Goal: Task Accomplishment & Management: Manage account settings

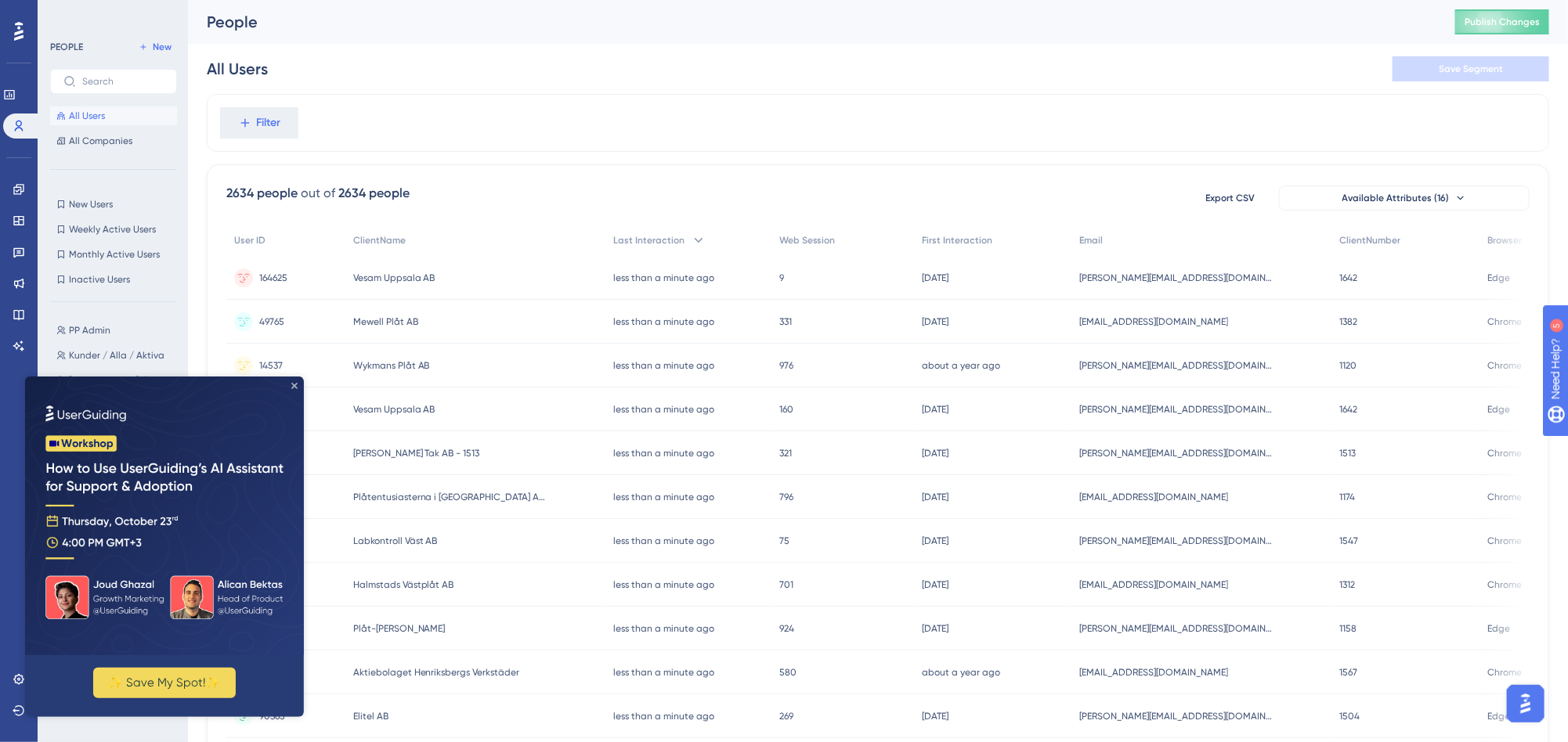
click at [290, 382] on icon "Close Preview" at bounding box center [293, 384] width 6 height 6
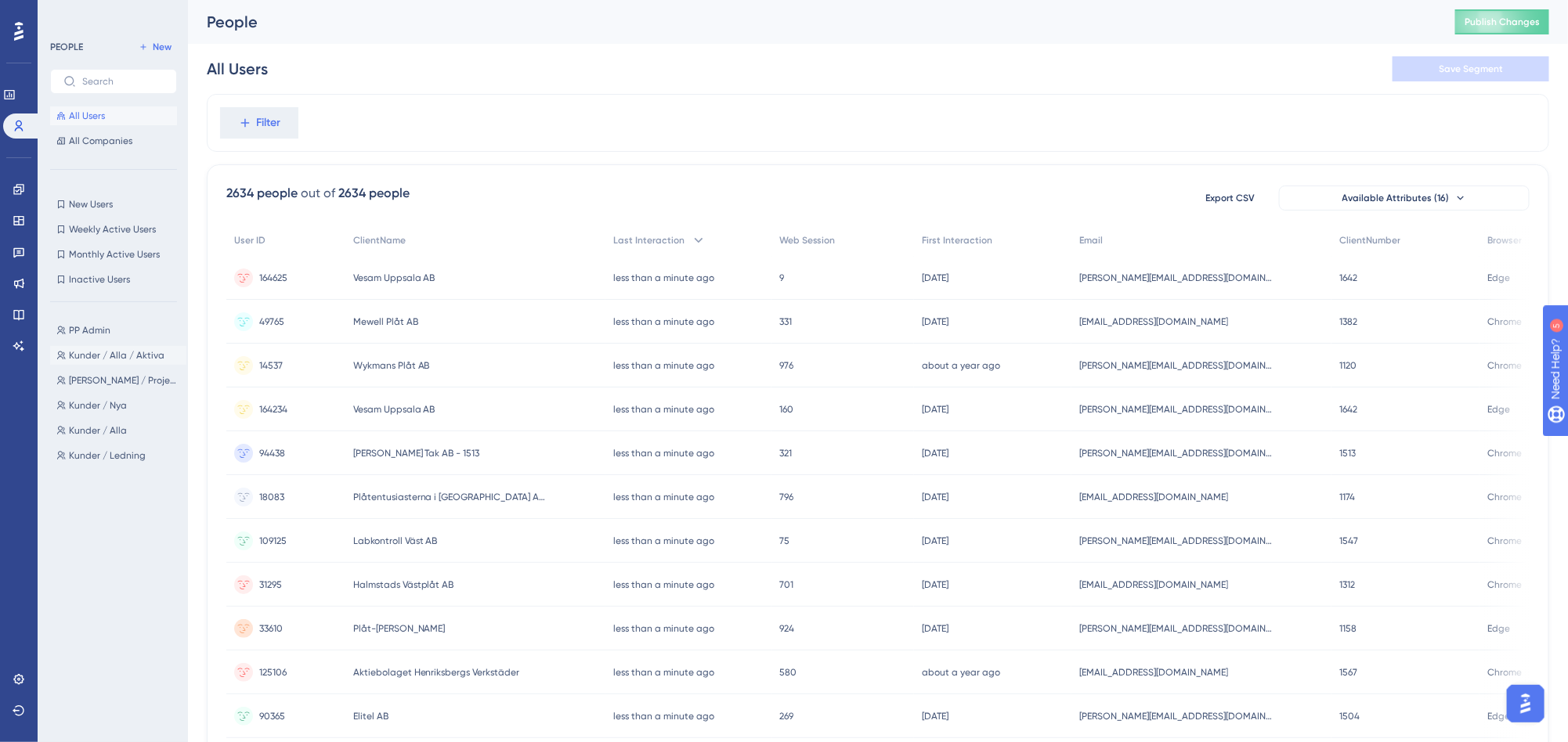
click at [112, 357] on span "Kunder / Alla / Aktiva" at bounding box center [117, 356] width 95 height 13
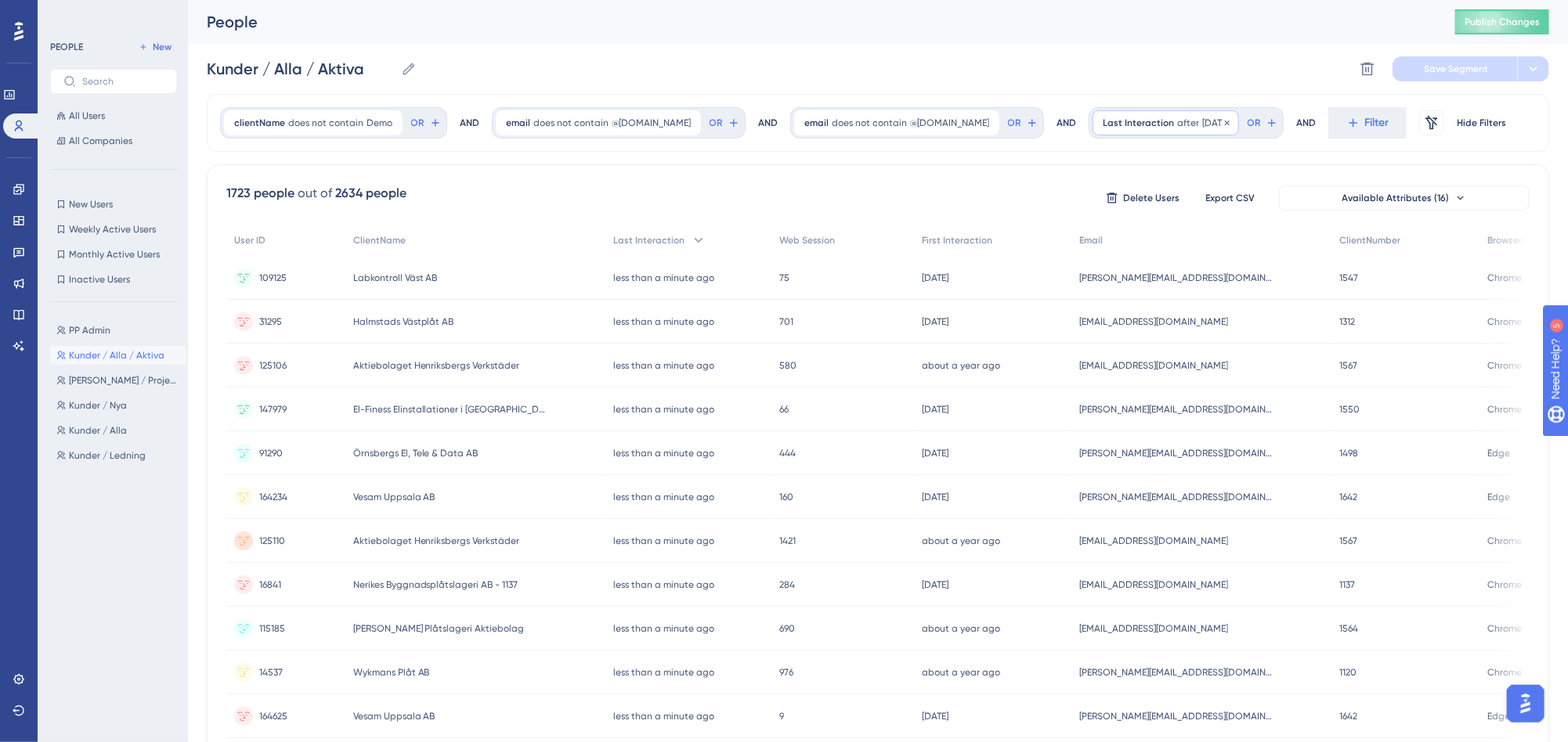
click at [1177, 128] on span "after" at bounding box center [1188, 123] width 22 height 13
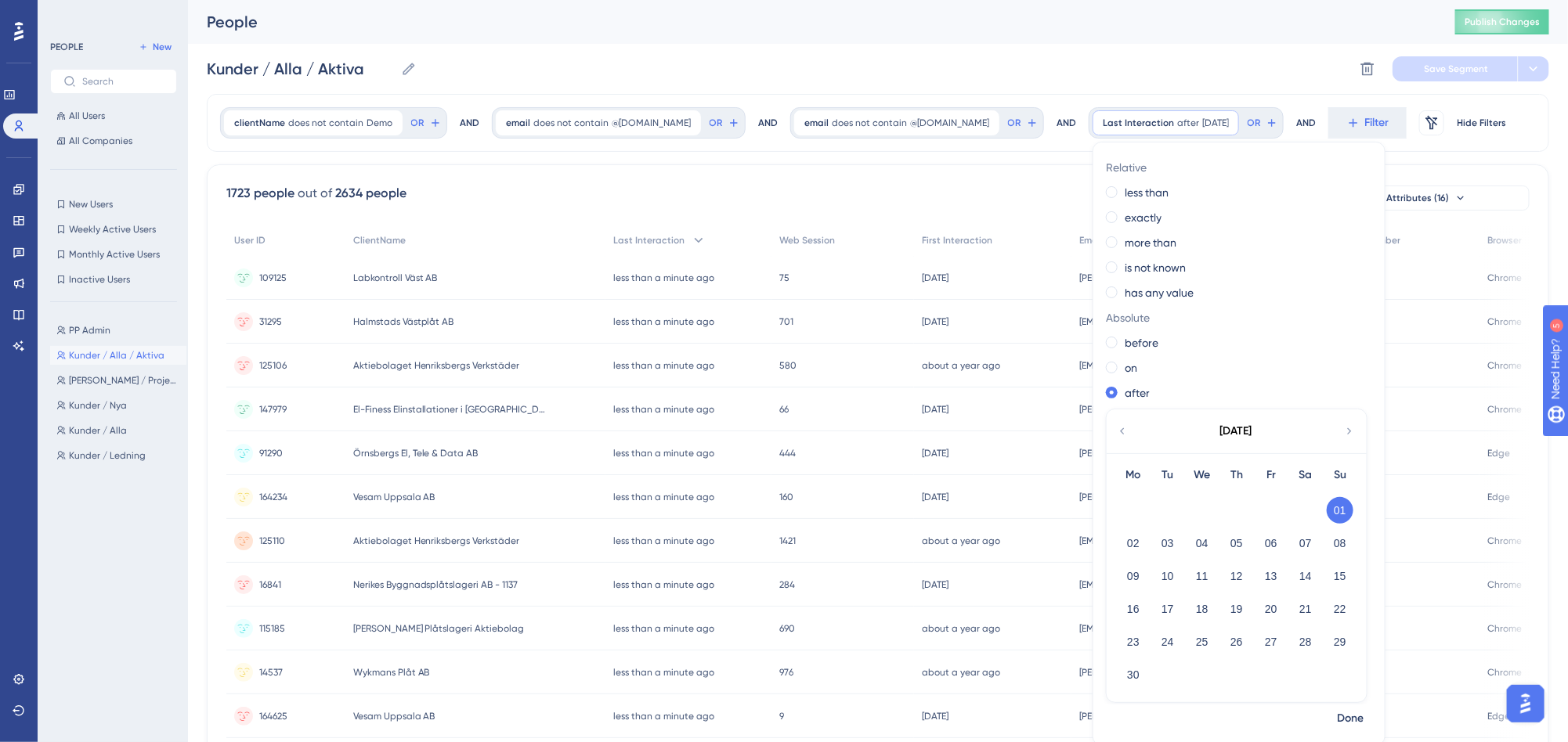
click at [1343, 428] on icon at bounding box center [1350, 431] width 13 height 14
click at [1347, 428] on icon at bounding box center [1349, 431] width 4 height 6
click at [1258, 511] on button "01" at bounding box center [1271, 510] width 27 height 27
click at [1337, 690] on span "Done" at bounding box center [1351, 690] width 27 height 19
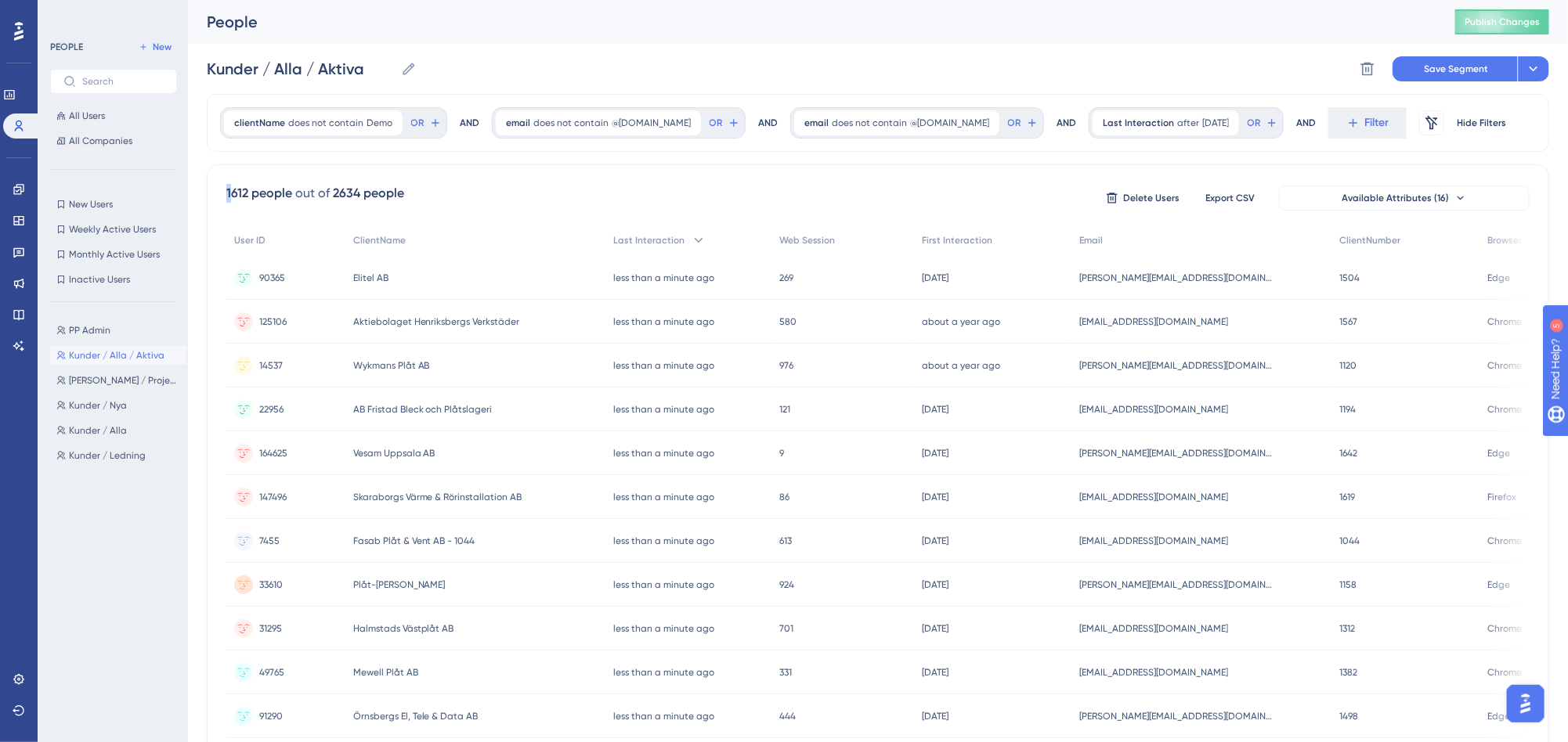
drag, startPoint x: 212, startPoint y: 192, endPoint x: 259, endPoint y: 192, distance: 47.0
click at [259, 192] on div "1612 people out of 2634 people Delete Users Export CSV Available Attributes (16…" at bounding box center [878, 684] width 1342 height 1038
click at [1202, 121] on span "[DATE]" at bounding box center [1216, 123] width 27 height 13
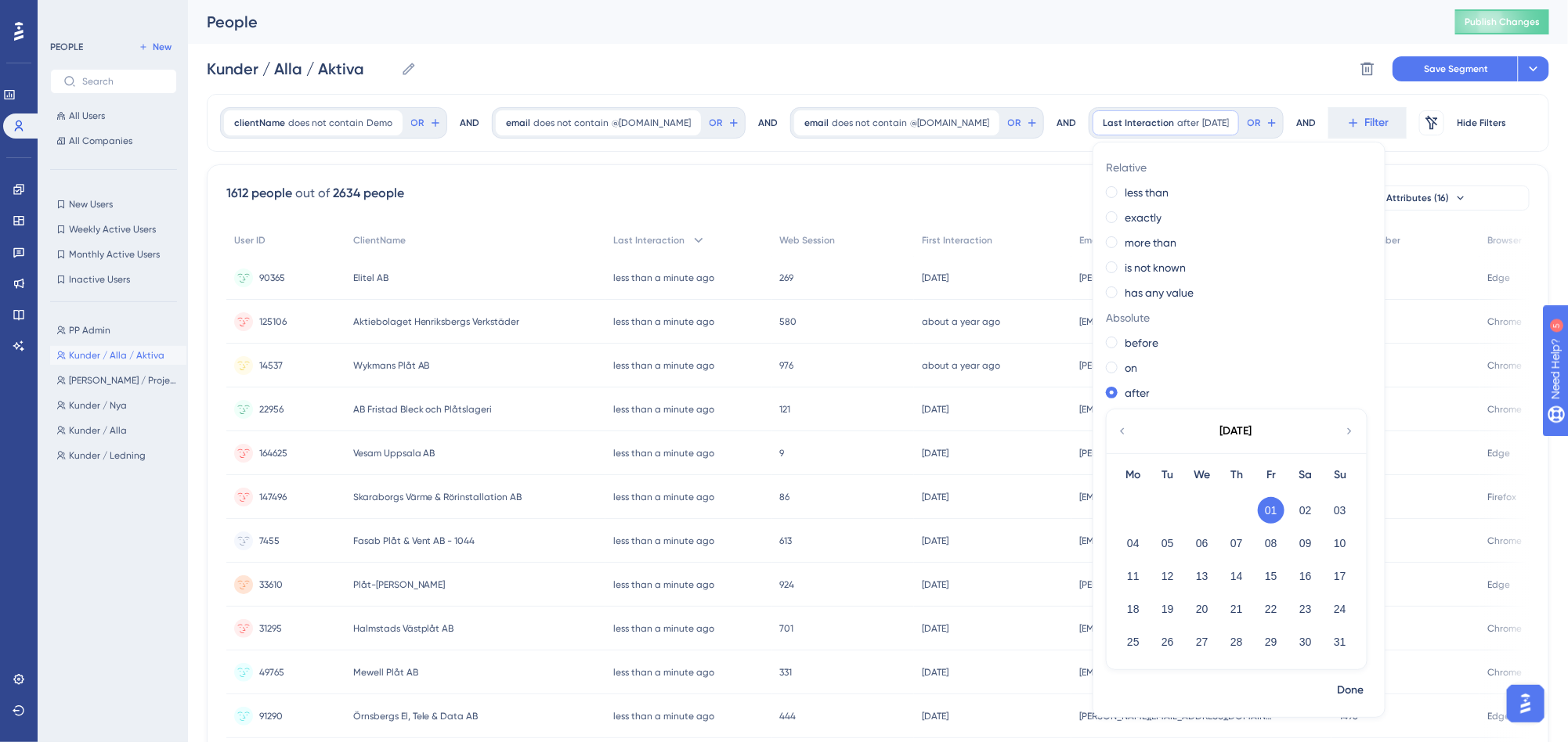
click at [1343, 436] on icon at bounding box center [1350, 431] width 13 height 14
click at [1120, 514] on button "01" at bounding box center [1133, 510] width 27 height 27
click at [1337, 698] on span "Done" at bounding box center [1351, 690] width 27 height 19
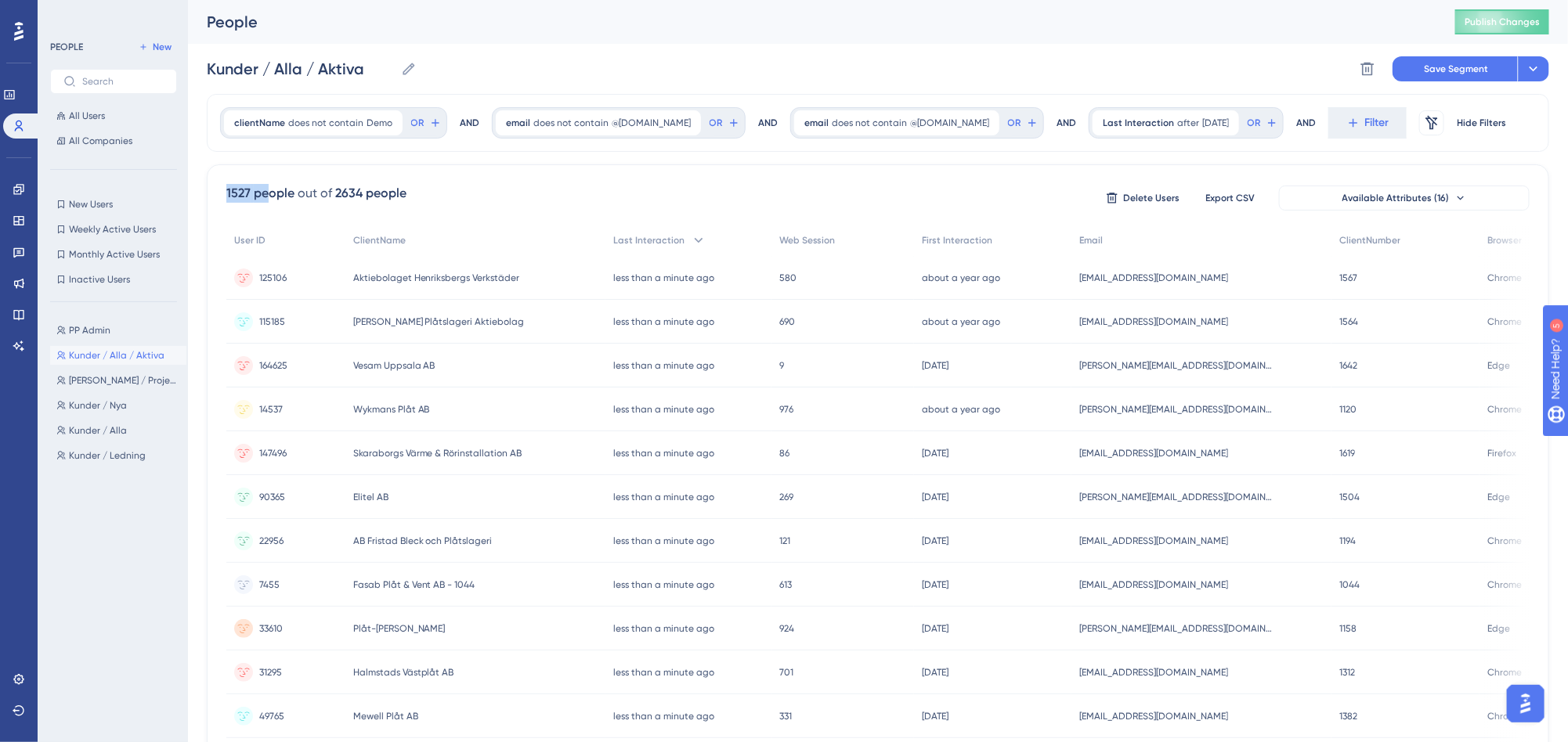
drag, startPoint x: 214, startPoint y: 190, endPoint x: 270, endPoint y: 188, distance: 56.0
click at [270, 188] on div "1527 people out of 2634 people Delete Users Export CSV Available Attributes (16…" at bounding box center [878, 684] width 1342 height 1038
click at [400, 189] on div "2634 people" at bounding box center [370, 193] width 71 height 19
drag, startPoint x: 217, startPoint y: 196, endPoint x: 259, endPoint y: 196, distance: 42.0
click at [259, 196] on div "1527 people out of 2634 people Delete Users Export CSV Available Attributes (16…" at bounding box center [878, 684] width 1342 height 1038
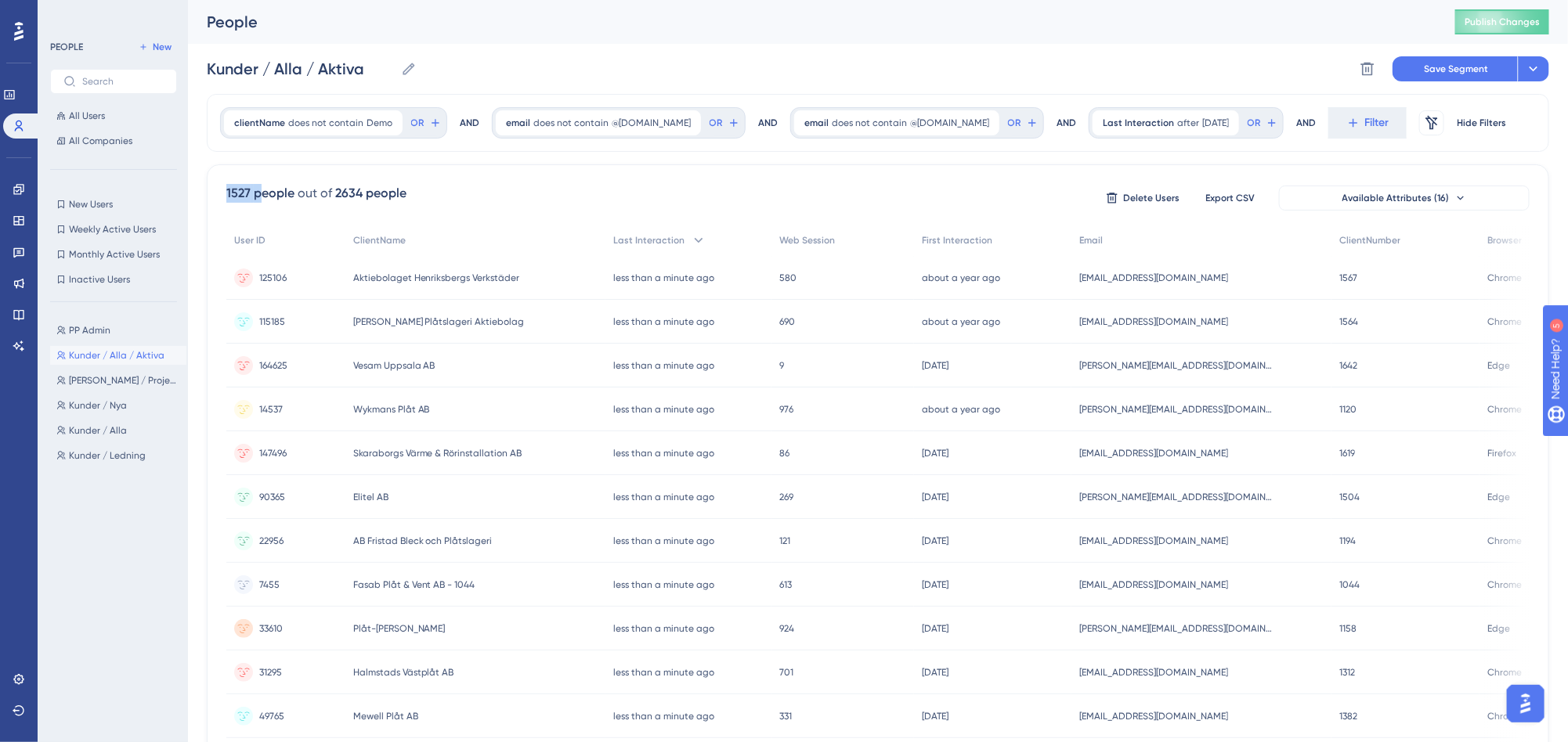
click at [252, 196] on div "1527 people" at bounding box center [261, 193] width 68 height 19
drag, startPoint x: 1156, startPoint y: 121, endPoint x: 1167, endPoint y: 133, distance: 16.3
click at [1202, 121] on span "[DATE]" at bounding box center [1216, 123] width 27 height 13
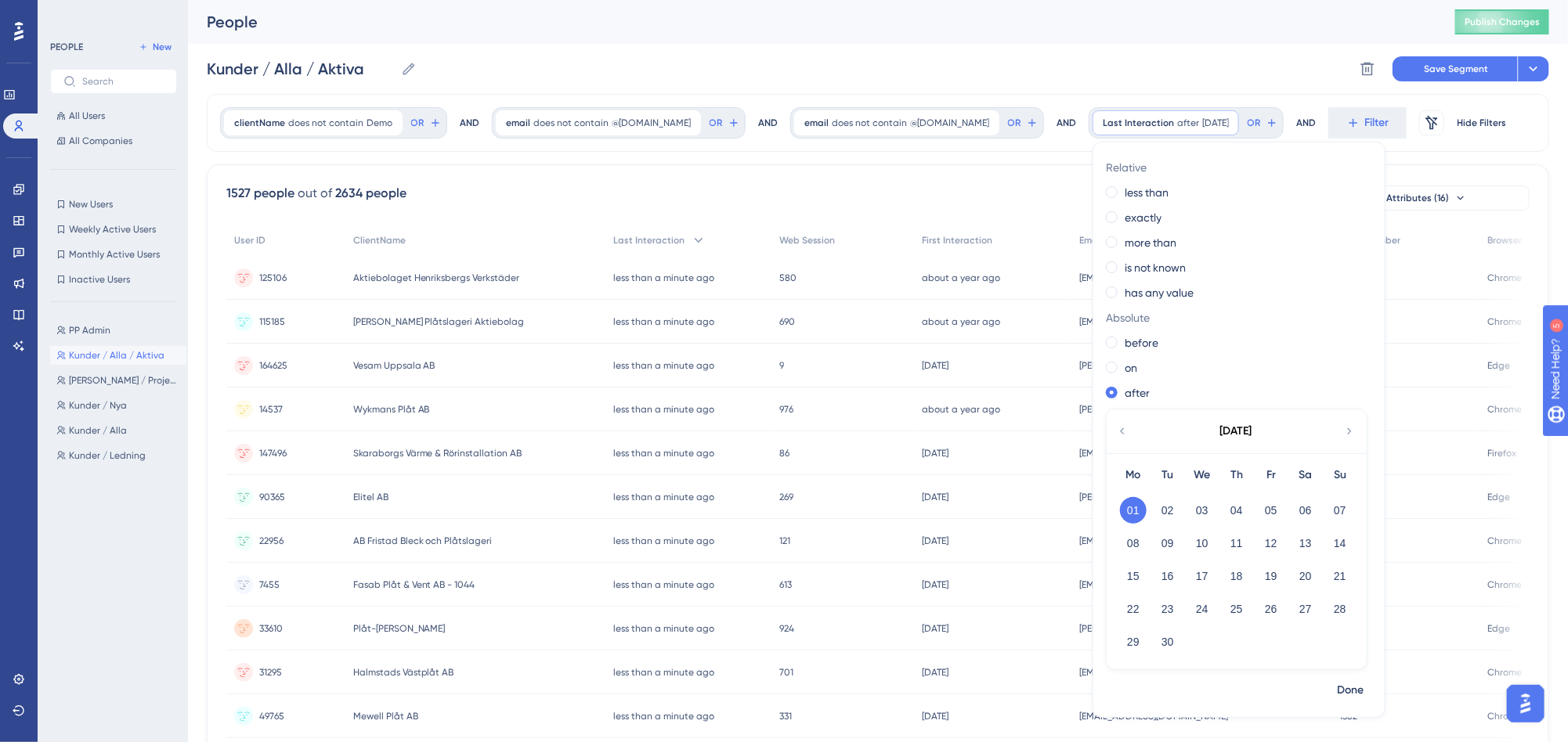
click at [1116, 436] on icon at bounding box center [1122, 431] width 13 height 14
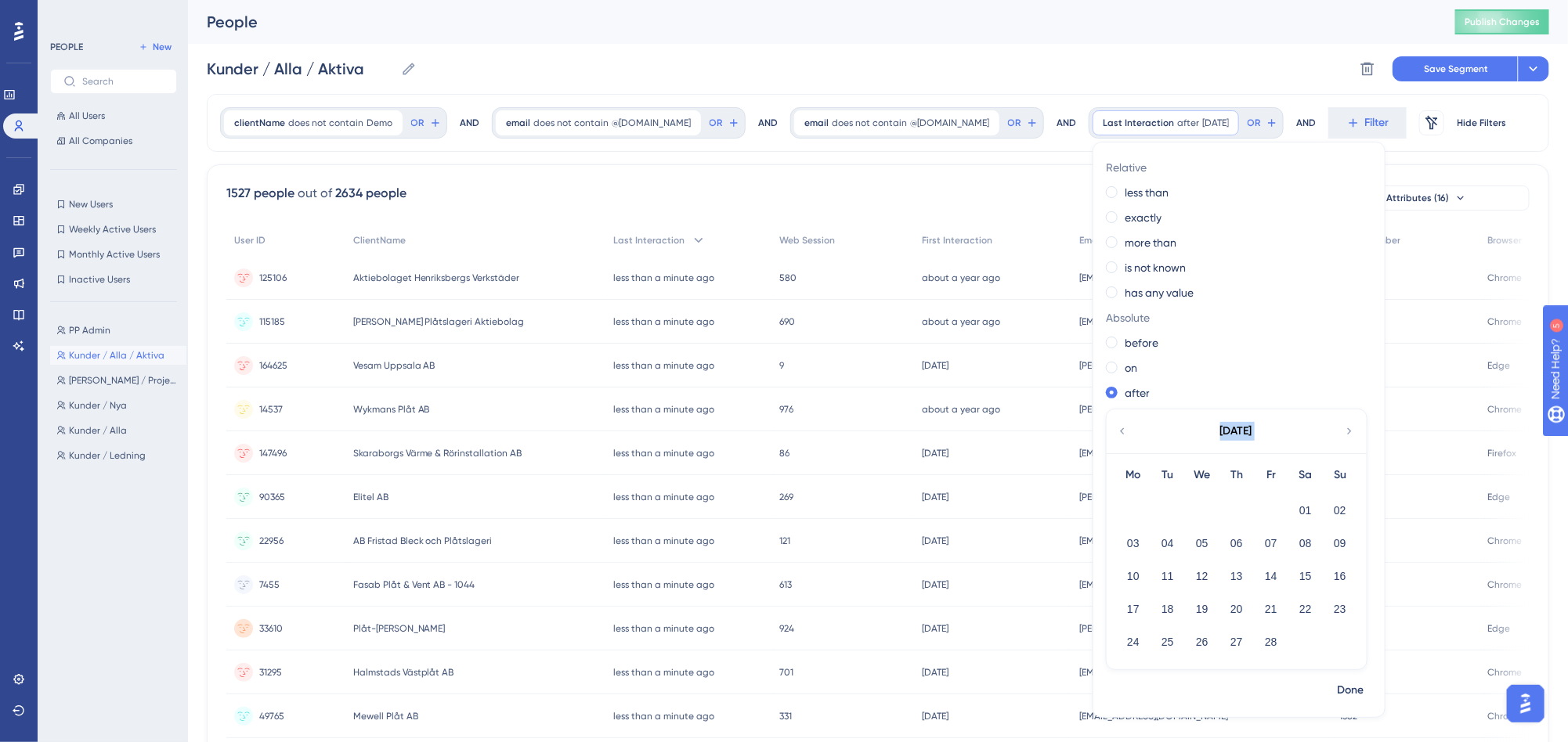
click at [1116, 436] on icon at bounding box center [1122, 431] width 13 height 14
drag, startPoint x: 1154, startPoint y: 513, endPoint x: 1286, endPoint y: 587, distance: 151.3
click at [1189, 513] on button "01" at bounding box center [1202, 510] width 27 height 27
click at [1337, 692] on span "Done" at bounding box center [1351, 690] width 27 height 19
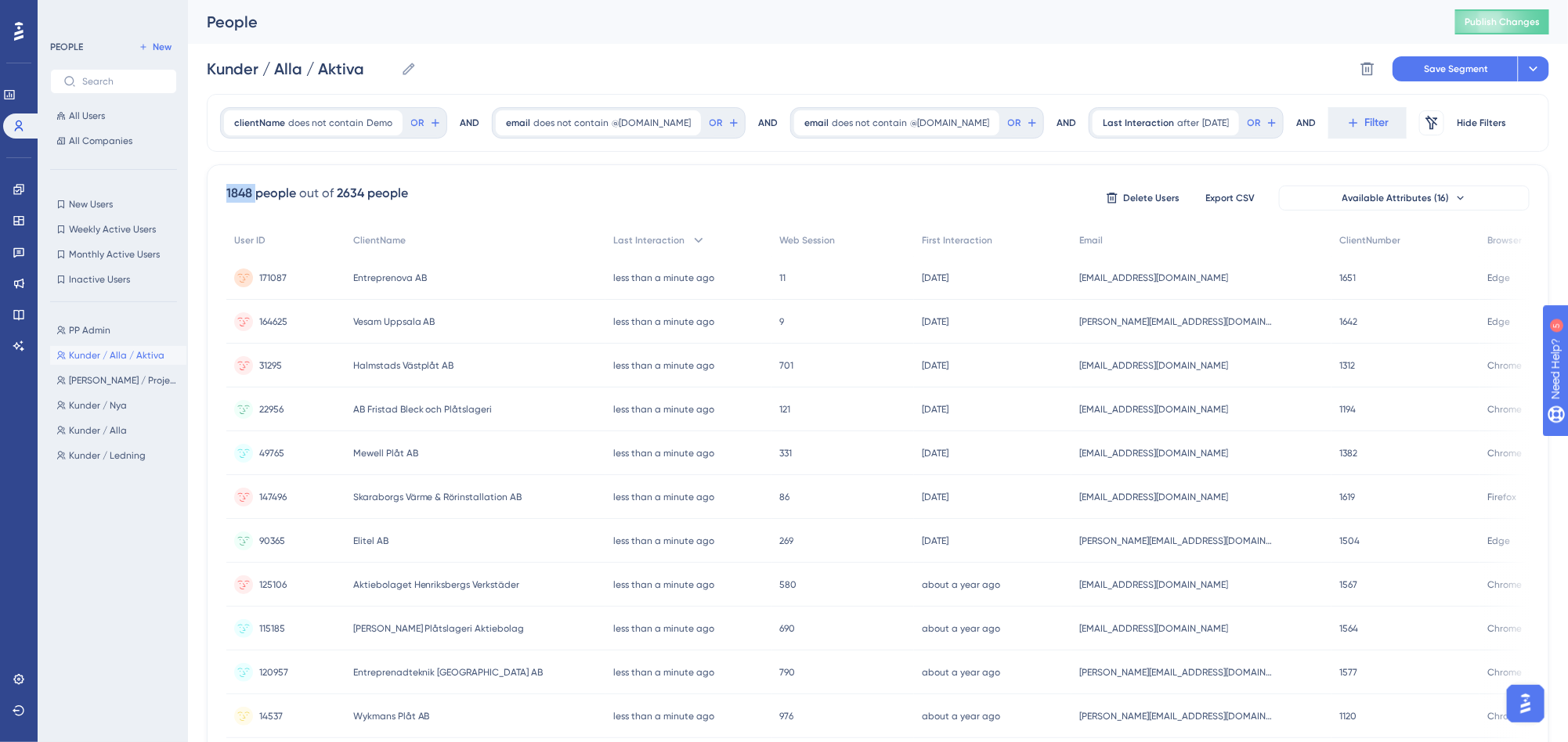
drag, startPoint x: 216, startPoint y: 180, endPoint x: 255, endPoint y: 190, distance: 40.3
click at [255, 190] on div "1848 people out of 2634 people Delete Users Export CSV Available Attributes (16…" at bounding box center [878, 684] width 1342 height 1038
click at [255, 192] on div "1848 people" at bounding box center [261, 193] width 70 height 19
drag, startPoint x: 232, startPoint y: 199, endPoint x: 244, endPoint y: 199, distance: 12.0
click at [243, 199] on div "1848 people" at bounding box center [261, 193] width 70 height 19
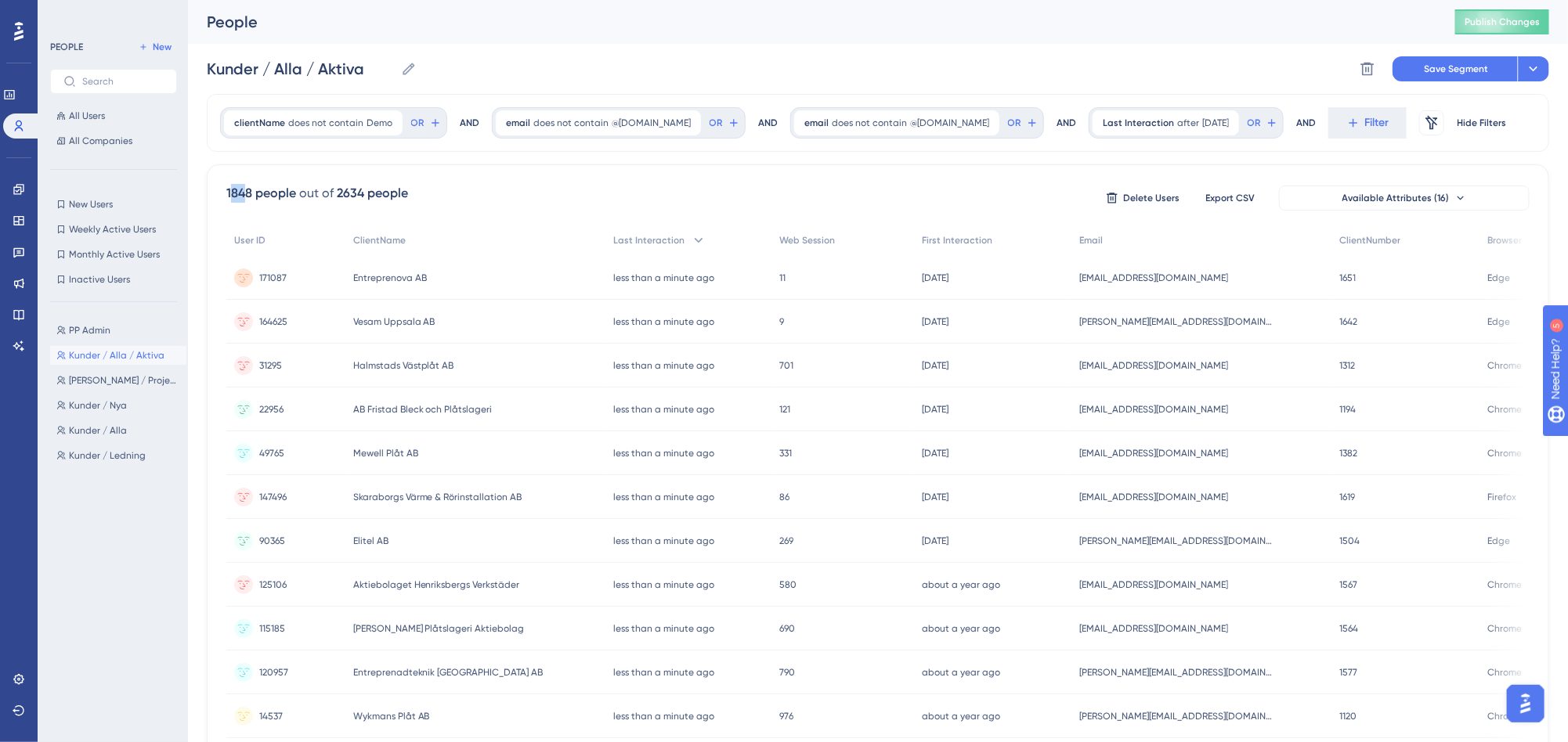
click at [247, 198] on div "1848 people" at bounding box center [261, 193] width 70 height 19
drag, startPoint x: 236, startPoint y: 201, endPoint x: 255, endPoint y: 198, distance: 19.2
click at [255, 198] on div "1848 people" at bounding box center [261, 193] width 70 height 19
drag, startPoint x: 217, startPoint y: 198, endPoint x: 252, endPoint y: 198, distance: 35.0
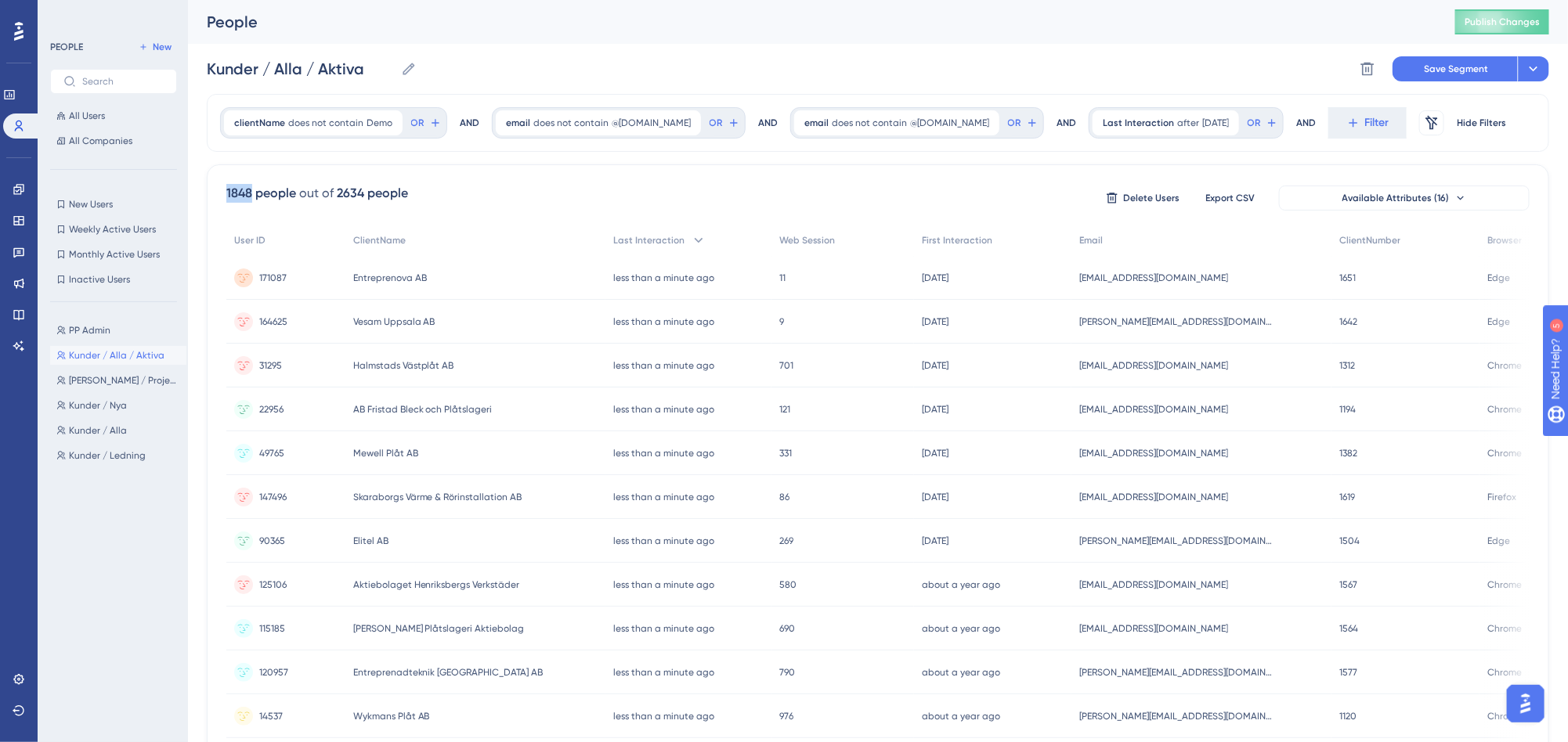
click at [252, 198] on div "1848 people out of 2634 people Delete Users Export CSV Available Attributes (16…" at bounding box center [878, 684] width 1342 height 1038
click at [252, 198] on div "1848 people" at bounding box center [261, 193] width 70 height 19
drag, startPoint x: 329, startPoint y: 189, endPoint x: 374, endPoint y: 189, distance: 45.0
click at [374, 189] on div "1848 people out of 2634 people" at bounding box center [317, 193] width 182 height 19
click at [758, 60] on div "Kunder / Alla / Aktiva Kunder / Alla / Aktiva Delete Segment Save Segment Actio…" at bounding box center [878, 69] width 1342 height 50
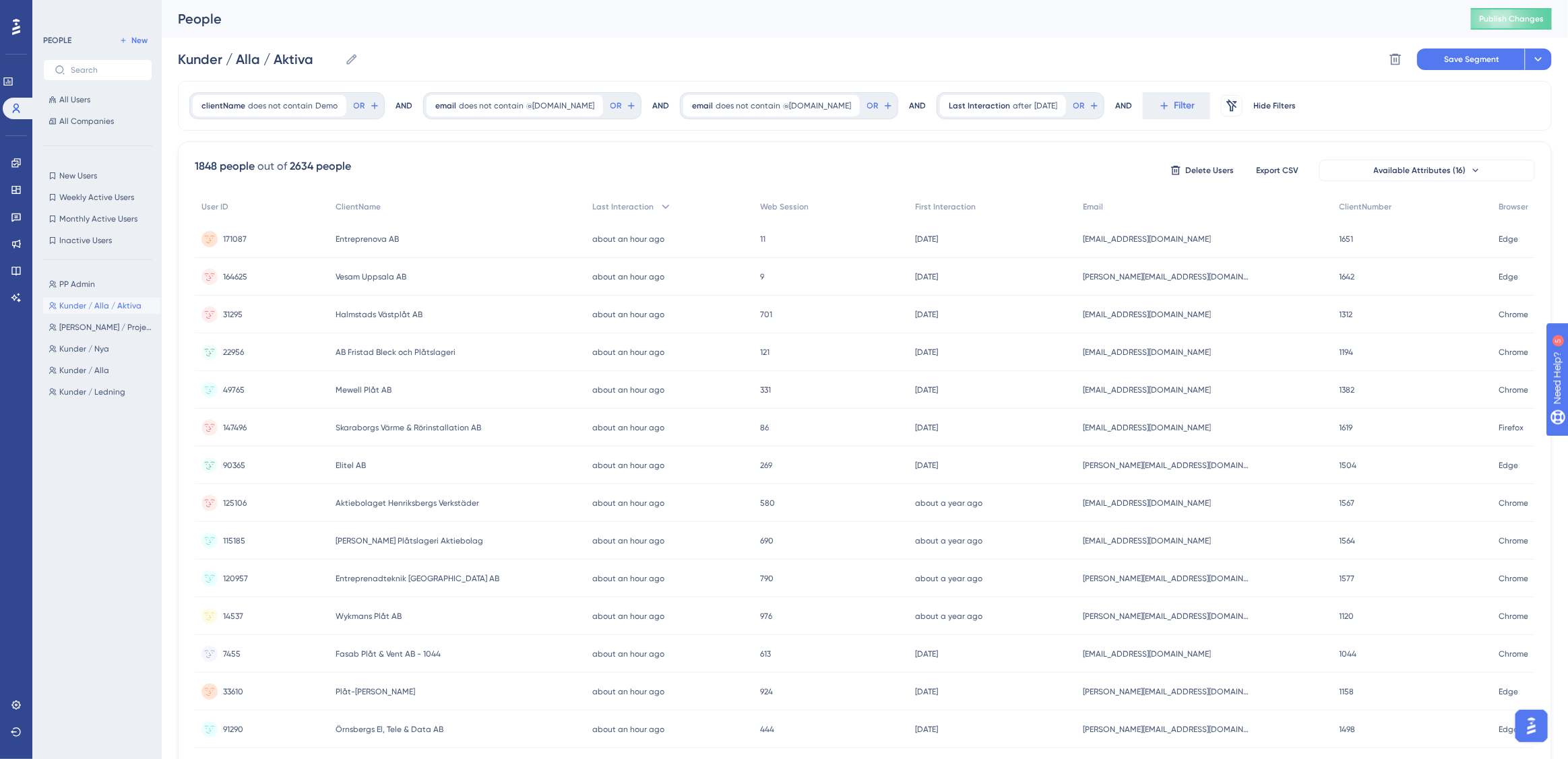
click at [1164, 55] on div "Kunder / Alla / Aktiva Kunder / Alla / Aktiva Delete Segment Save Segment Actio…" at bounding box center [864, 60] width 1374 height 43
click at [1164, 48] on div "Kunder / Alla / Aktiva Kunder / Alla / Aktiva Delete Segment Save Segment Actio…" at bounding box center [864, 60] width 1374 height 43
click at [1294, 29] on div "People Publish Changes" at bounding box center [864, 19] width 1406 height 38
click at [13, 162] on icon at bounding box center [16, 163] width 11 height 11
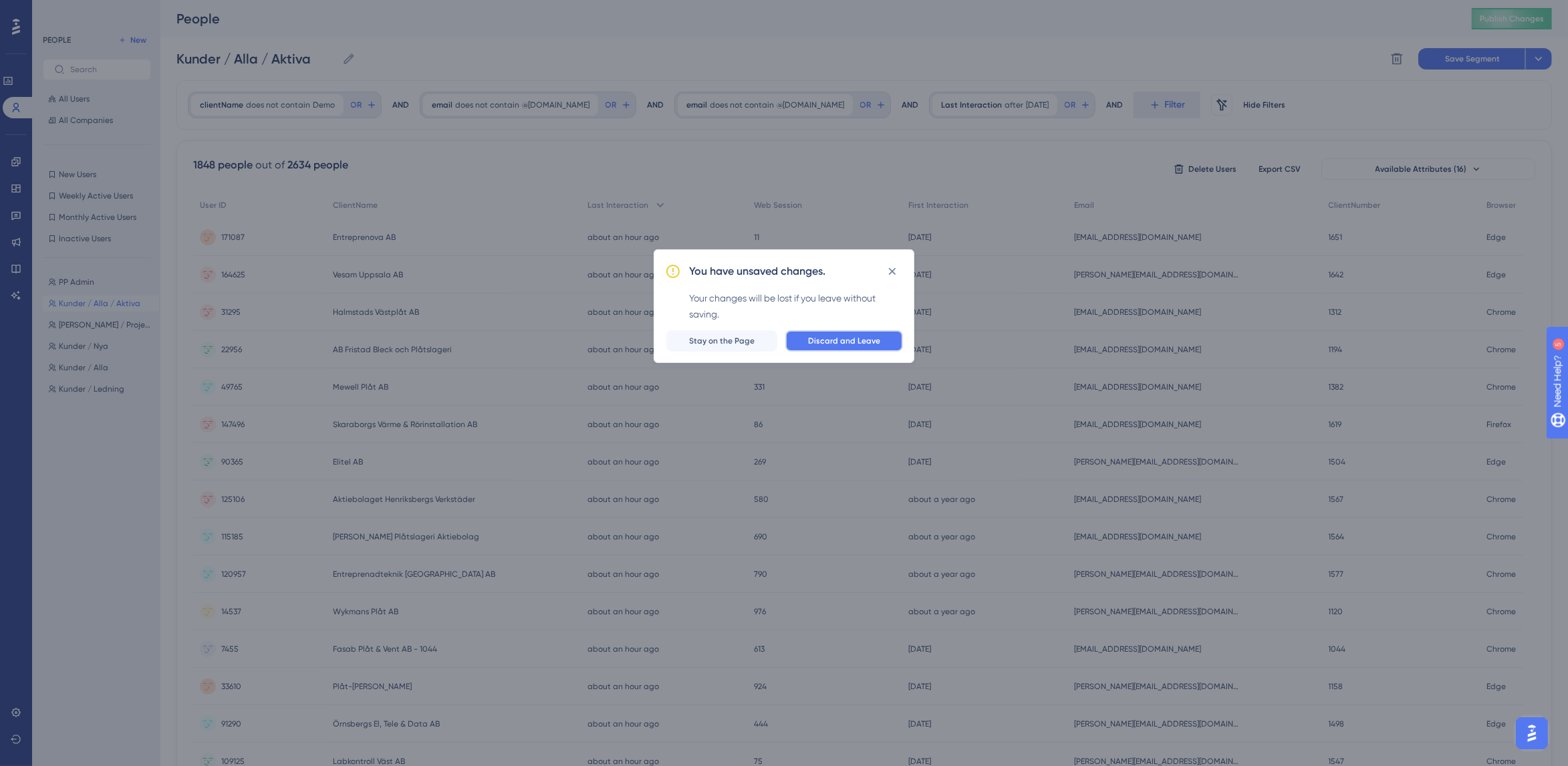
click at [857, 343] on span "Discard and Leave" at bounding box center [844, 341] width 72 height 11
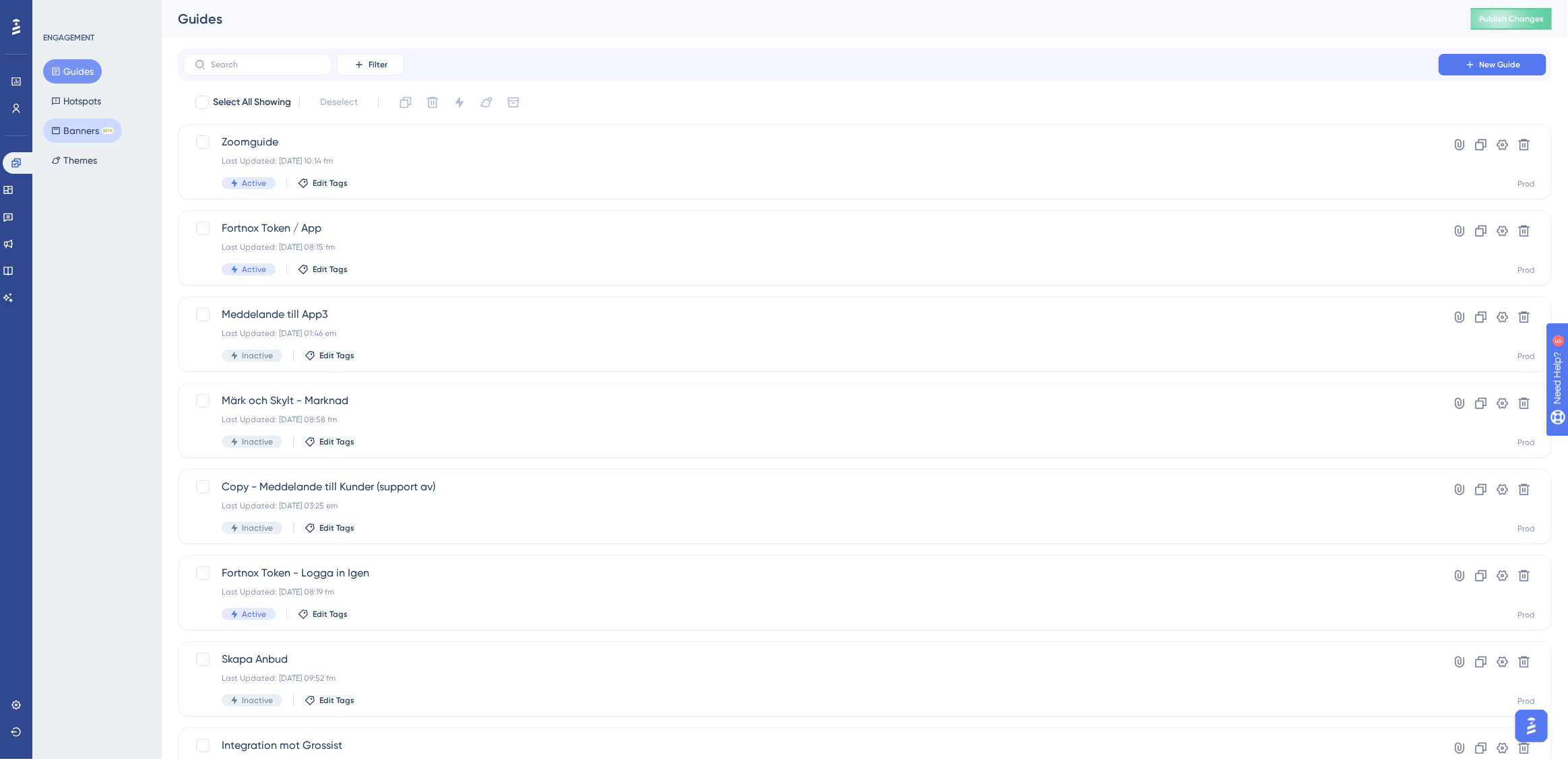
click at [88, 129] on button "Banners BETA" at bounding box center [83, 130] width 79 height 24
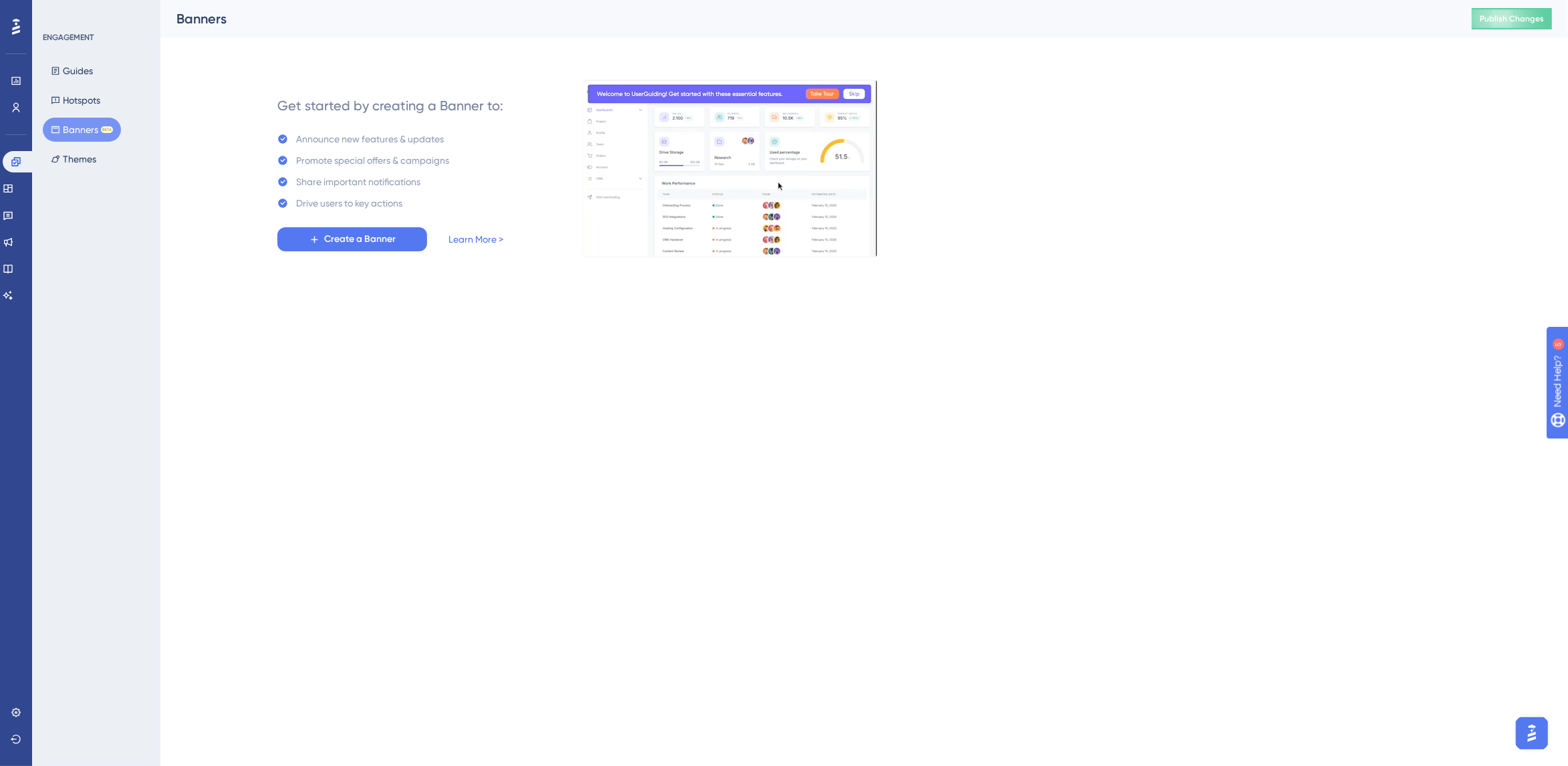
click at [488, 299] on html "Performance Users Engagement Widgets Feedback Product Updates Knowledge Base AI…" at bounding box center [784, 150] width 1568 height 299
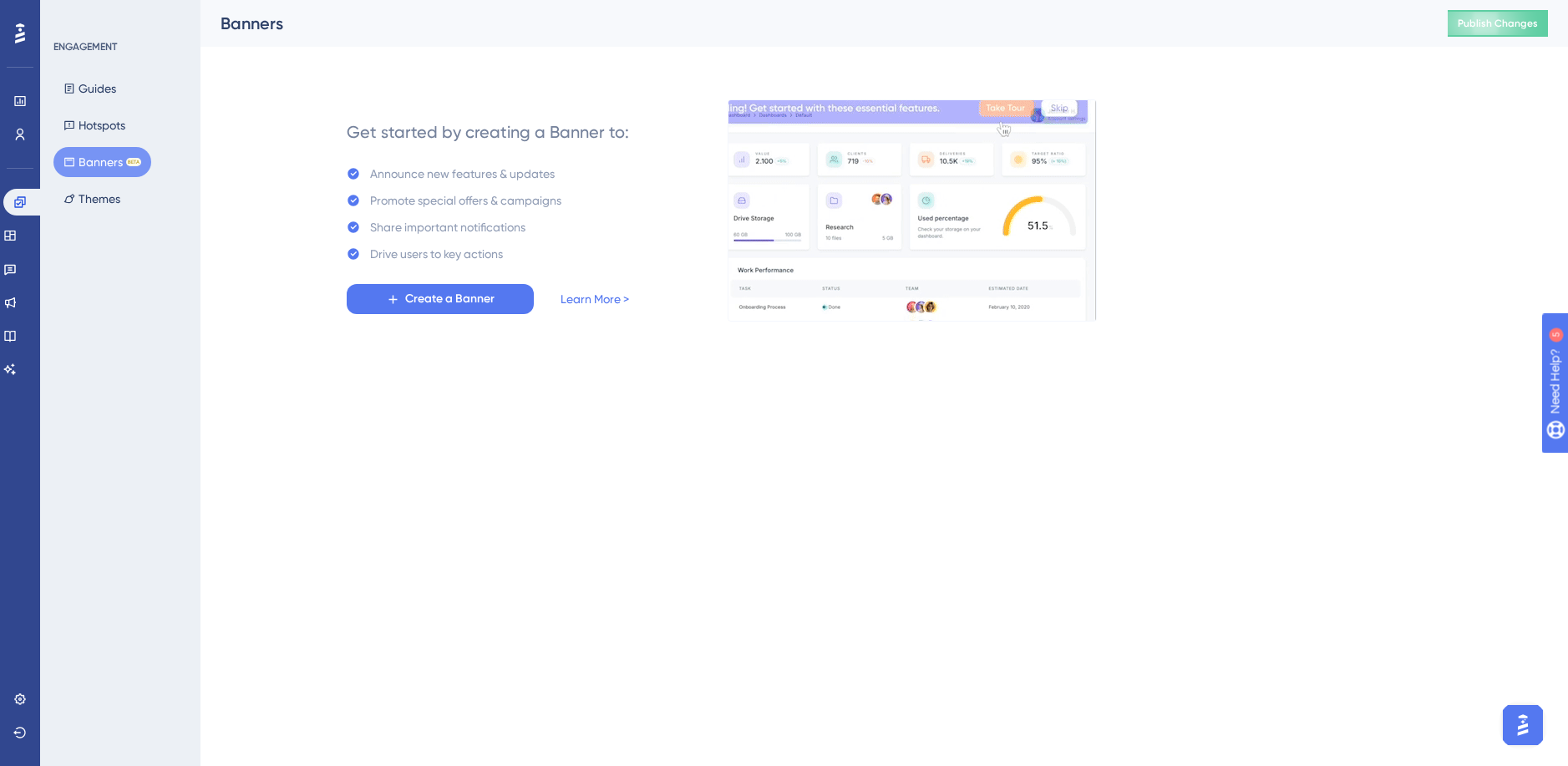
click at [1091, 374] on html "Performance Users Engagement Widgets Feedback Product Updates Knowledge Base AI…" at bounding box center [784, 187] width 1568 height 374
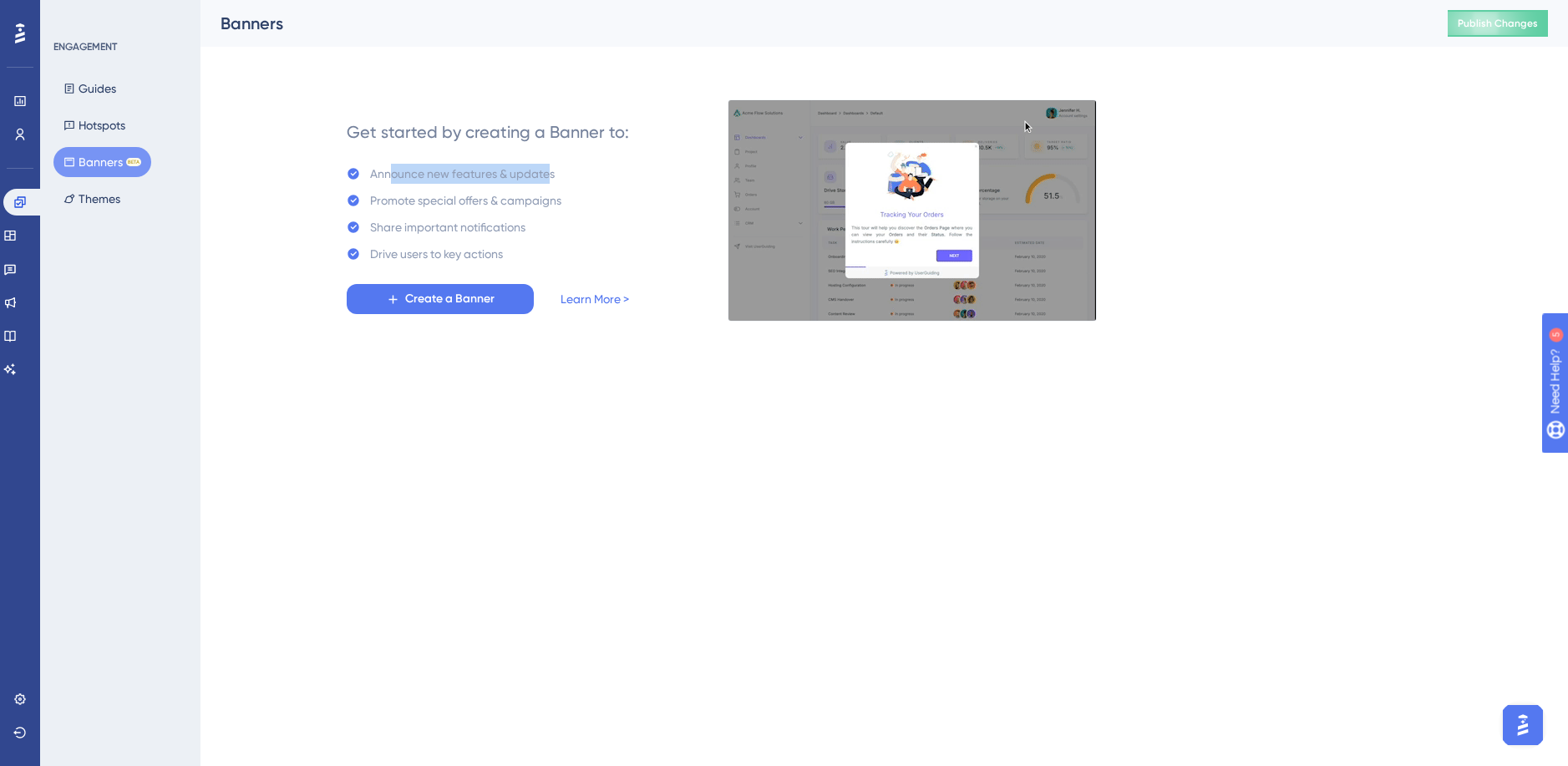
drag, startPoint x: 387, startPoint y: 171, endPoint x: 554, endPoint y: 178, distance: 167.1
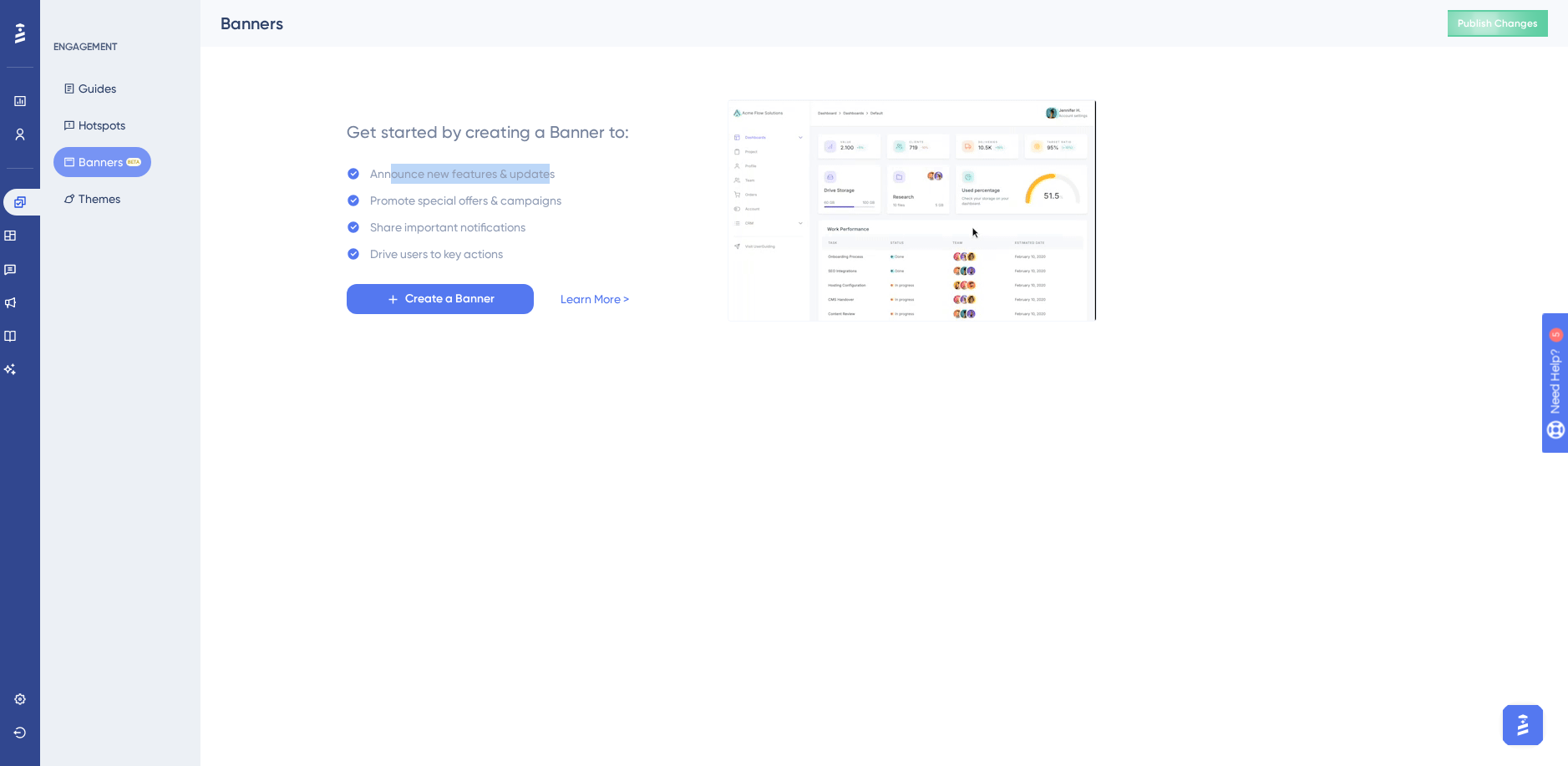
click at [551, 177] on div "Announce new features & updates" at bounding box center [462, 174] width 185 height 20
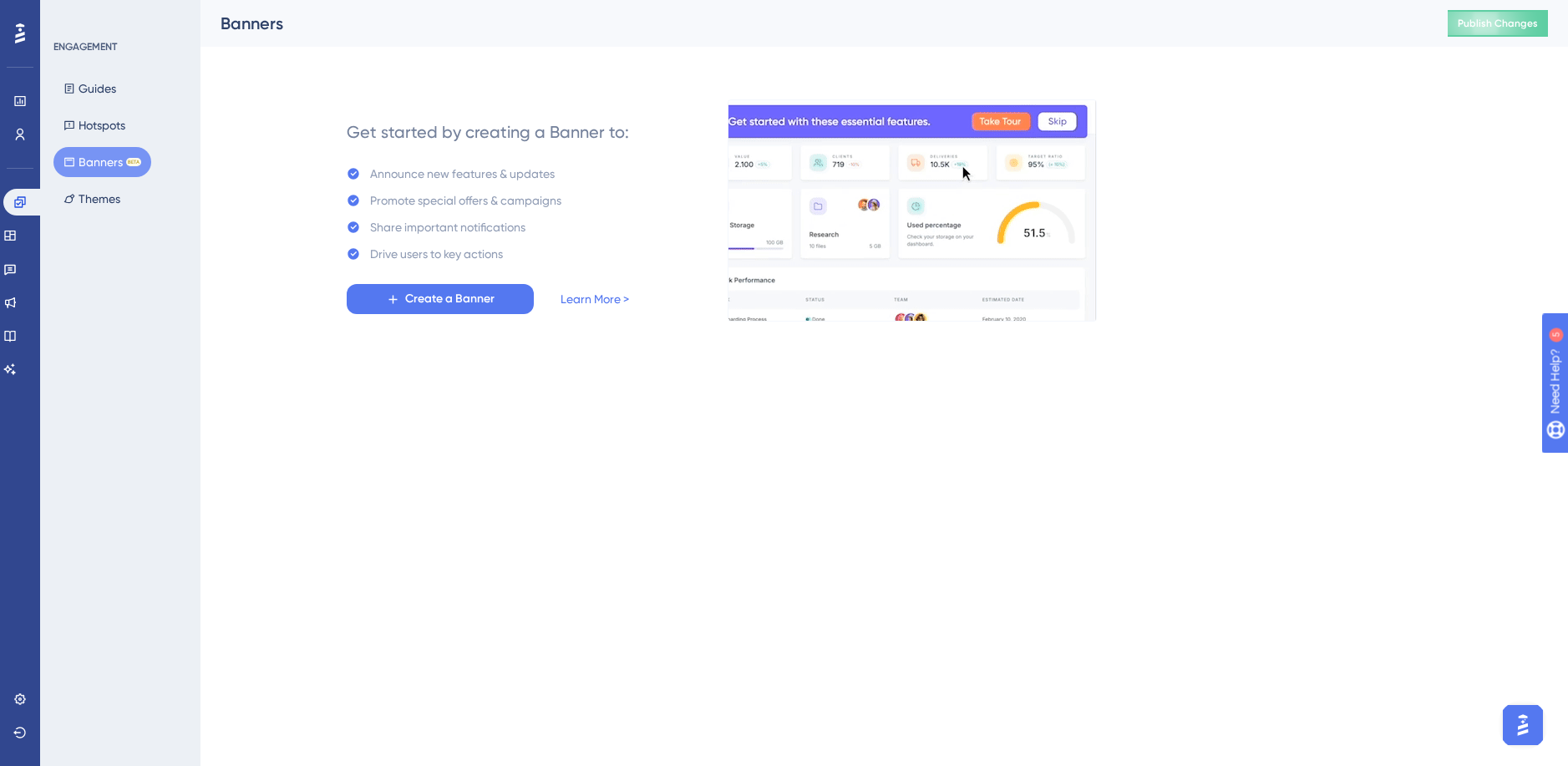
click at [554, 178] on div "Announce new features & updates" at bounding box center [462, 174] width 185 height 20
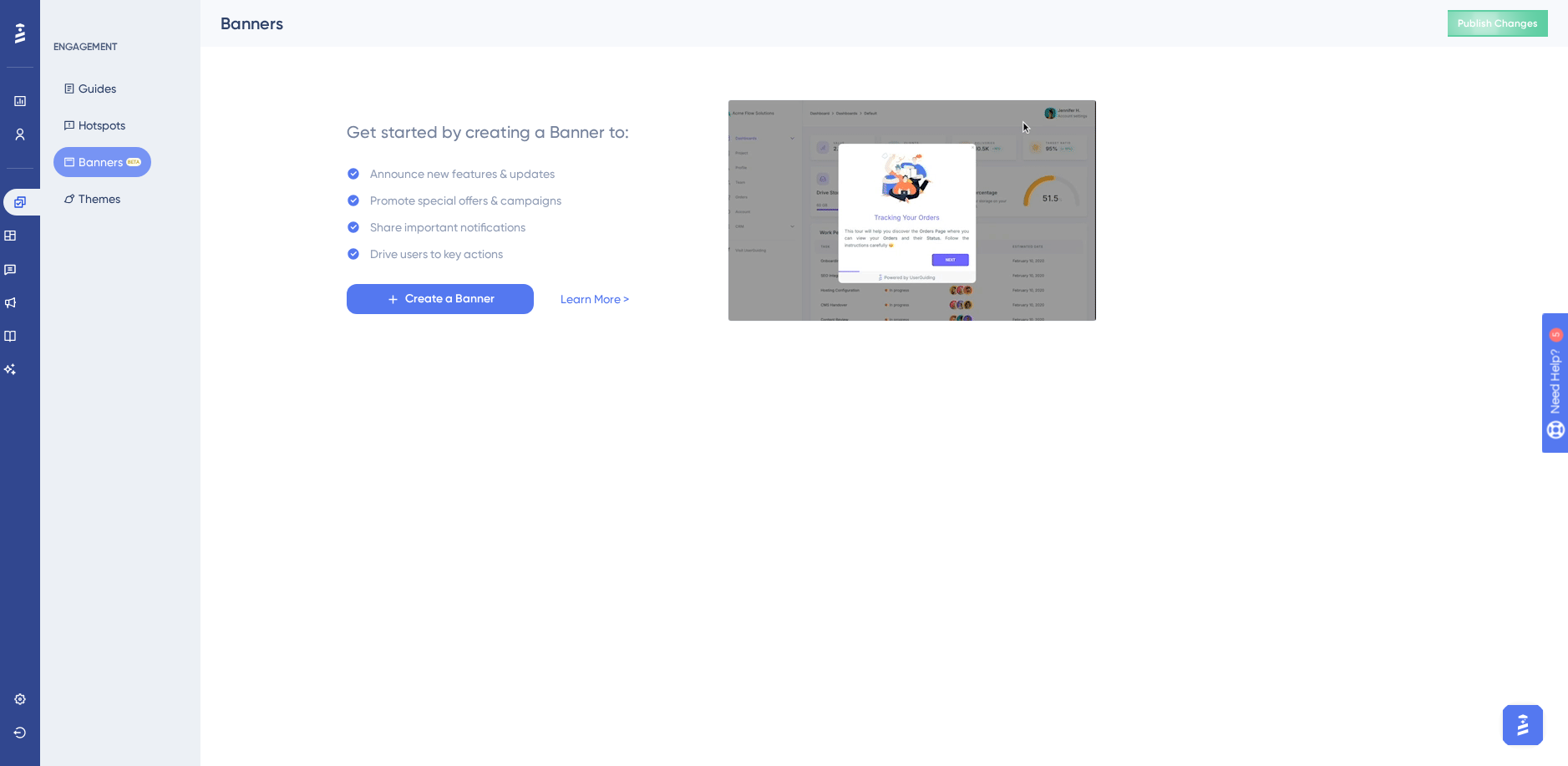
click at [905, 374] on html "Performance Users Engagement Widgets Feedback Product Updates Knowledge Base AI…" at bounding box center [784, 187] width 1568 height 374
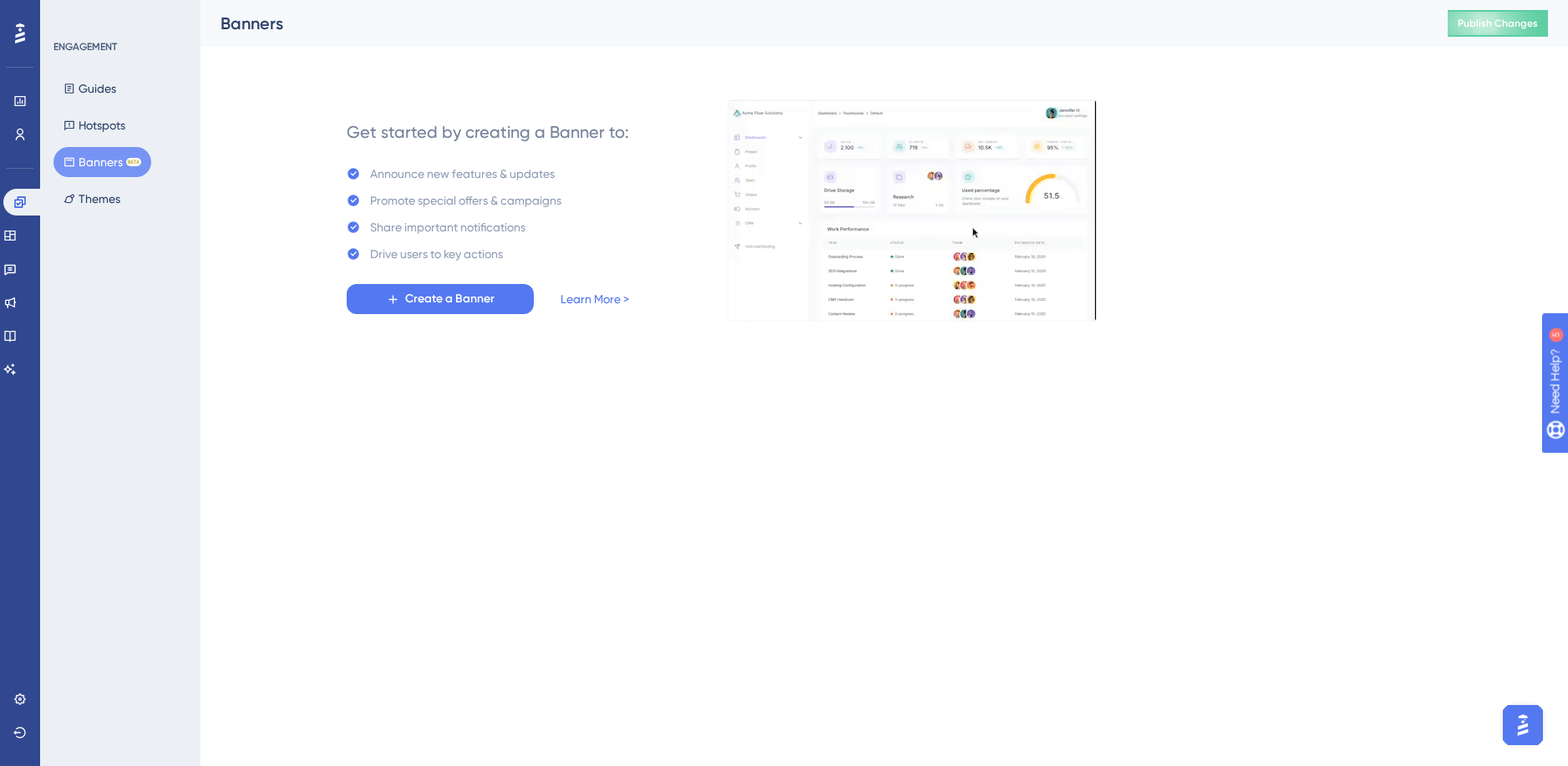
click at [1239, 374] on html "Performance Users Engagement Widgets Feedback Product Updates Knowledge Base AI…" at bounding box center [784, 187] width 1568 height 374
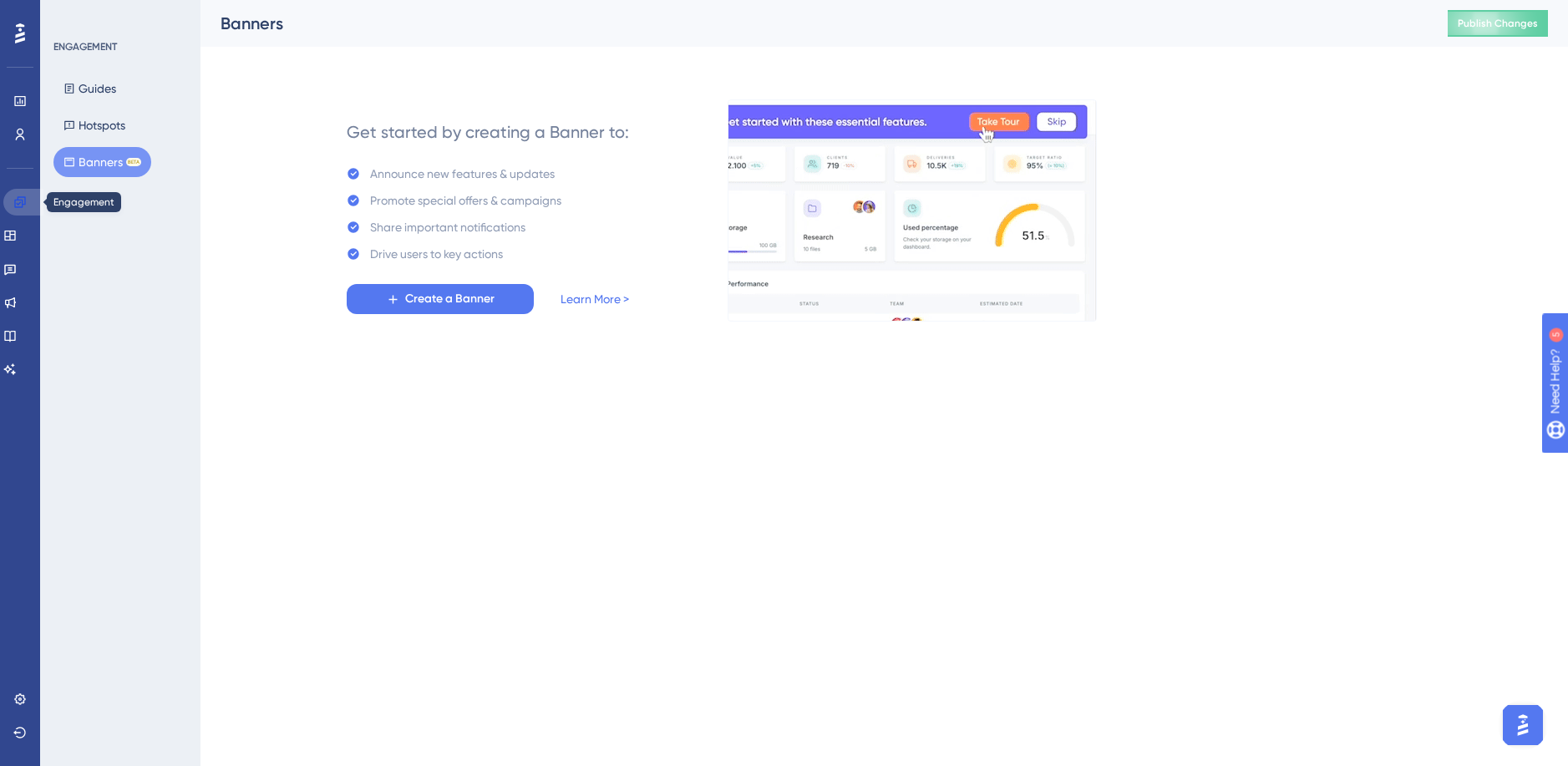
click at [31, 204] on link at bounding box center [23, 202] width 40 height 27
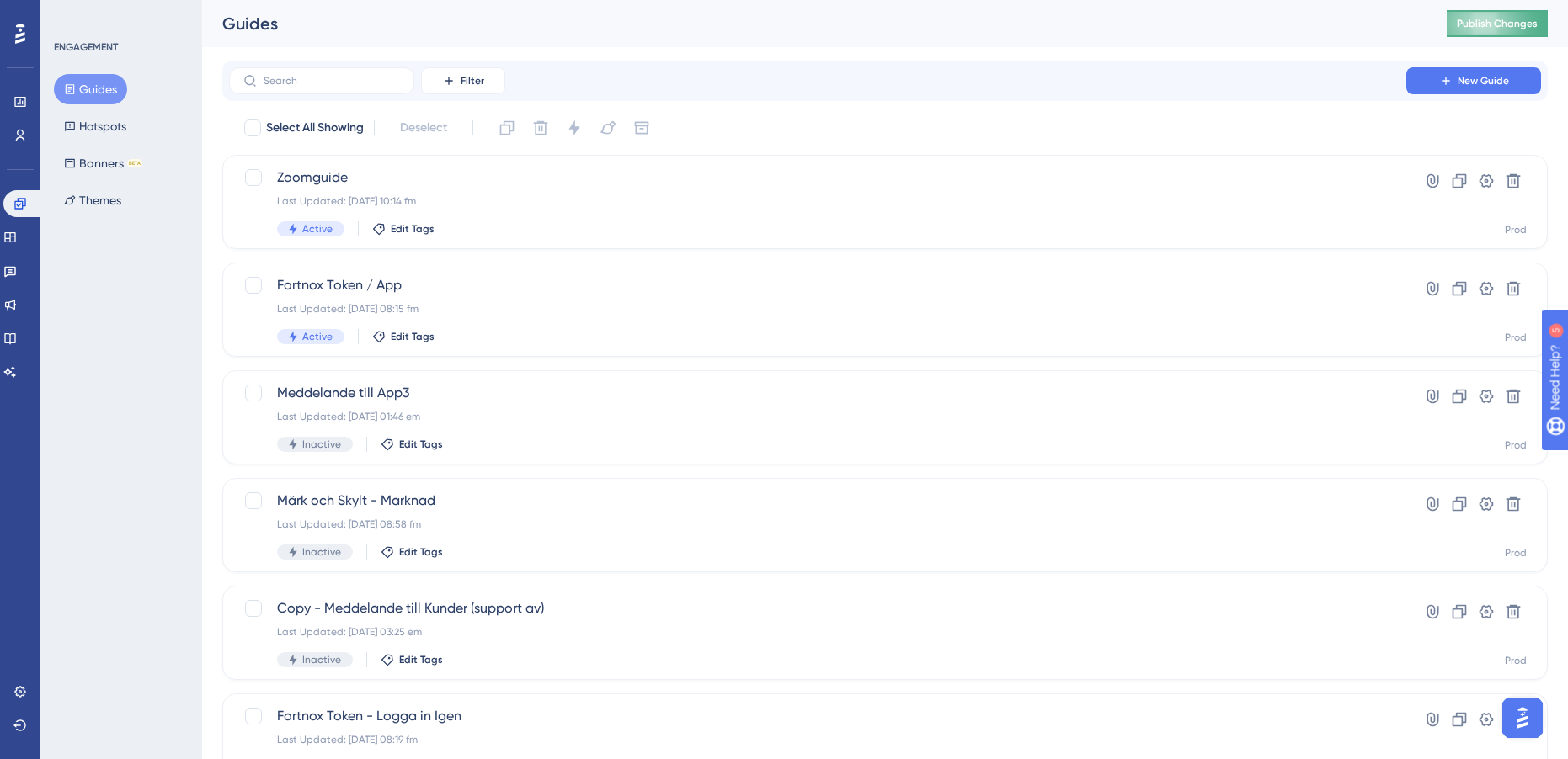
click at [1492, 21] on span "Publish Changes" at bounding box center [1497, 23] width 81 height 14
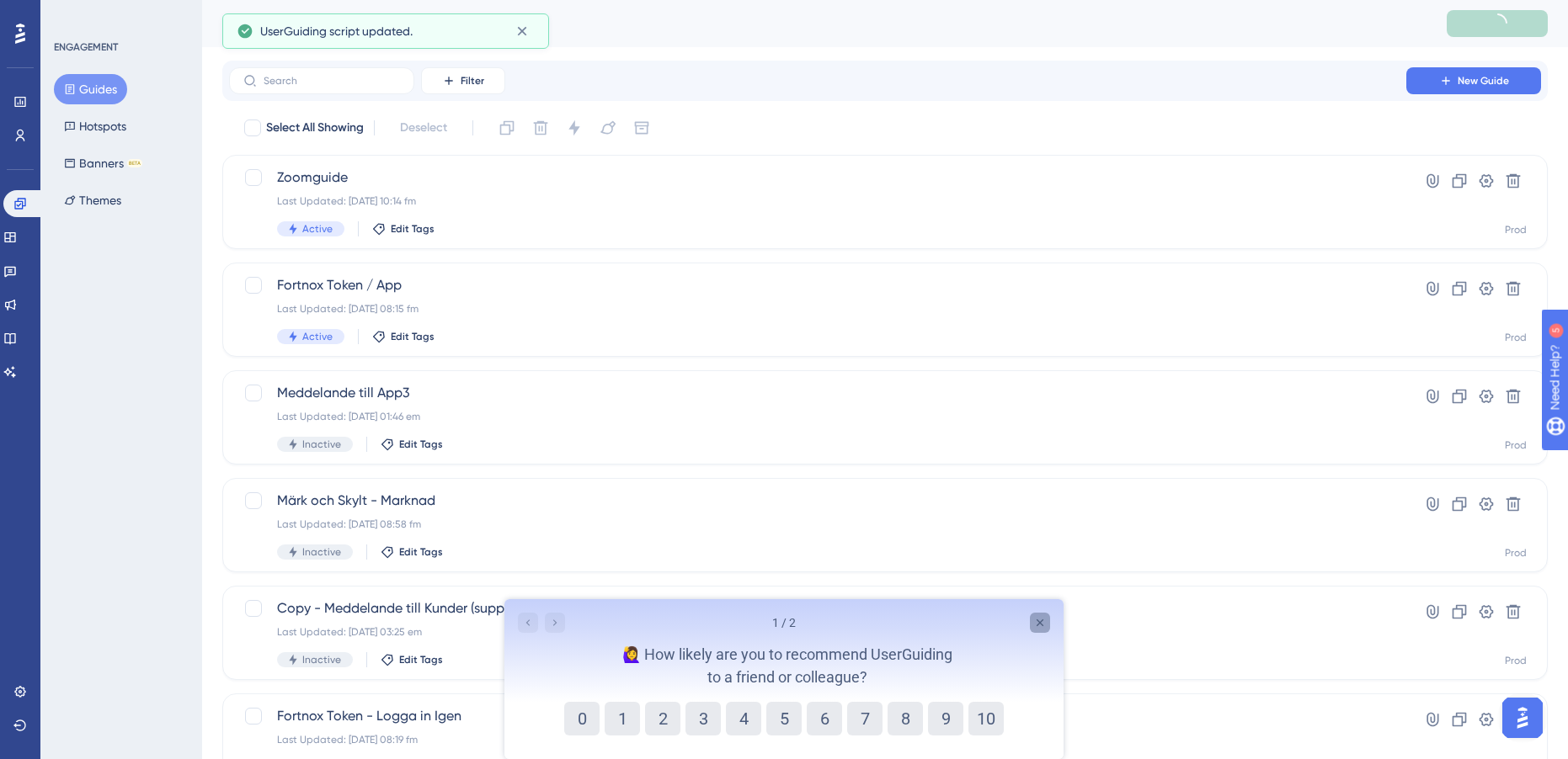
click at [1040, 621] on icon "Close survey" at bounding box center [1040, 623] width 14 height 14
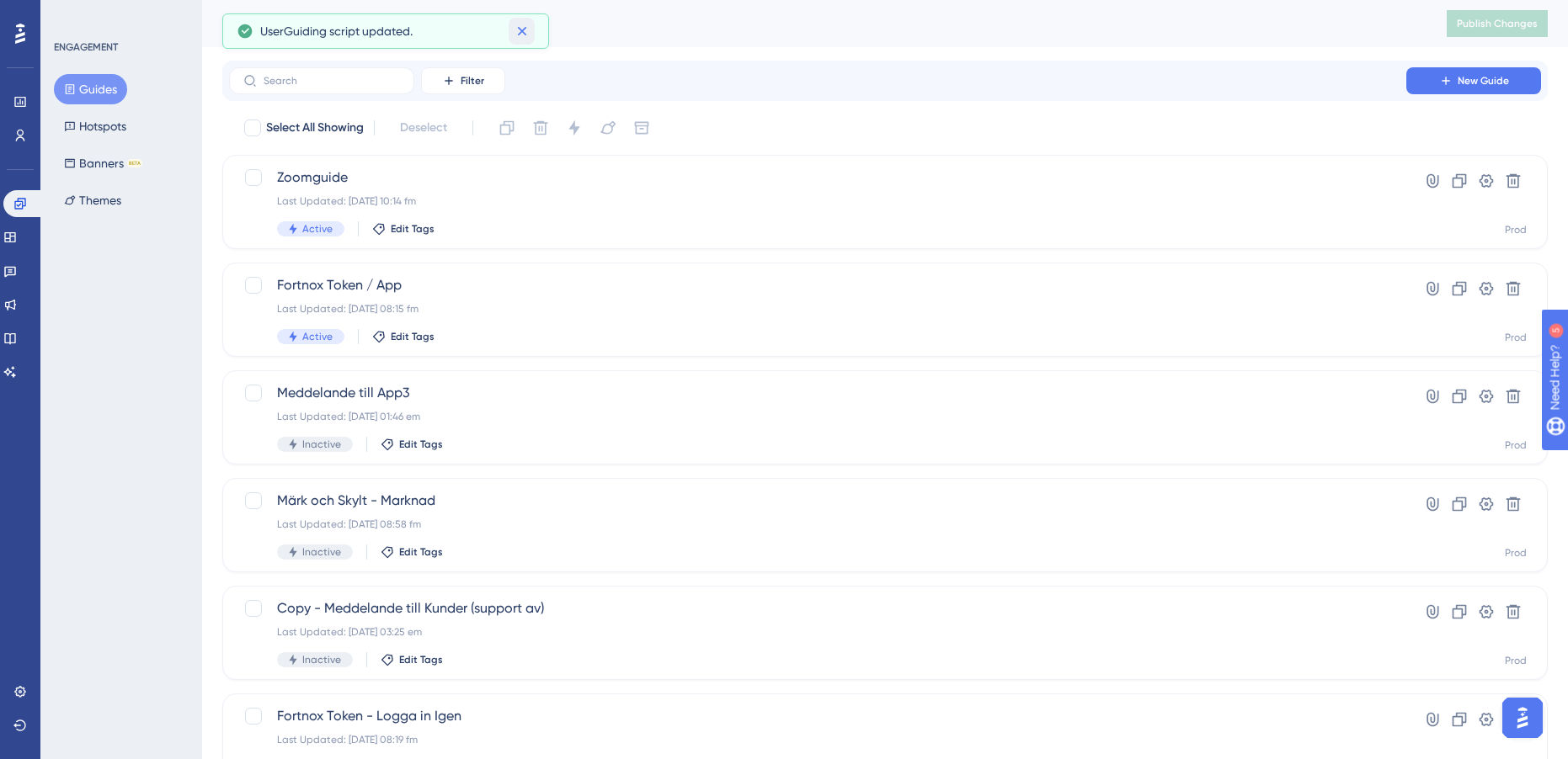
click at [527, 28] on icon at bounding box center [522, 31] width 16 height 16
click at [69, 82] on button "Guides" at bounding box center [91, 89] width 73 height 30
click at [27, 206] on link at bounding box center [23, 204] width 41 height 27
click at [97, 126] on button "Hotspots" at bounding box center [95, 126] width 82 height 30
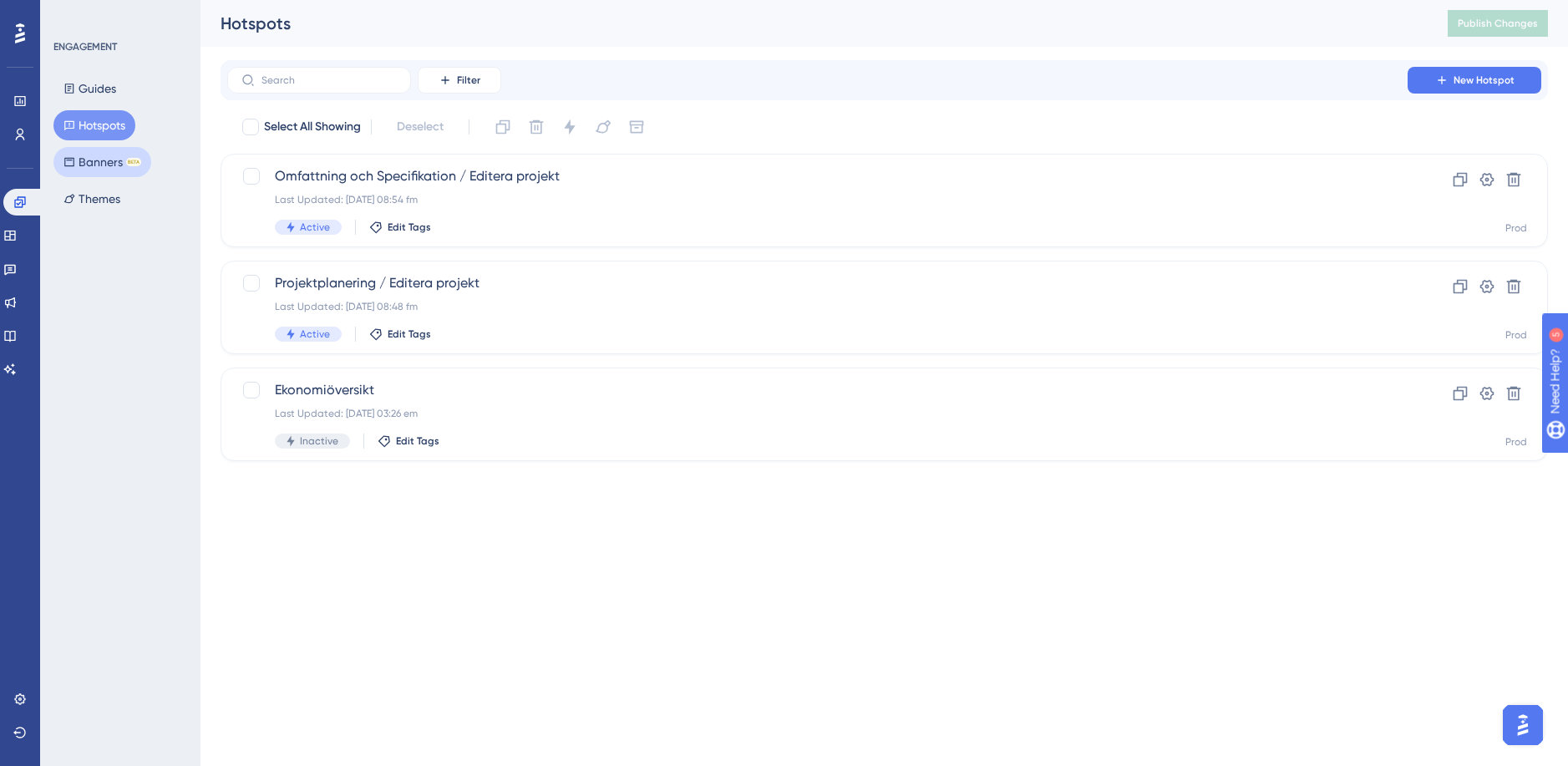
click at [105, 176] on button "Banners BETA" at bounding box center [103, 161] width 98 height 30
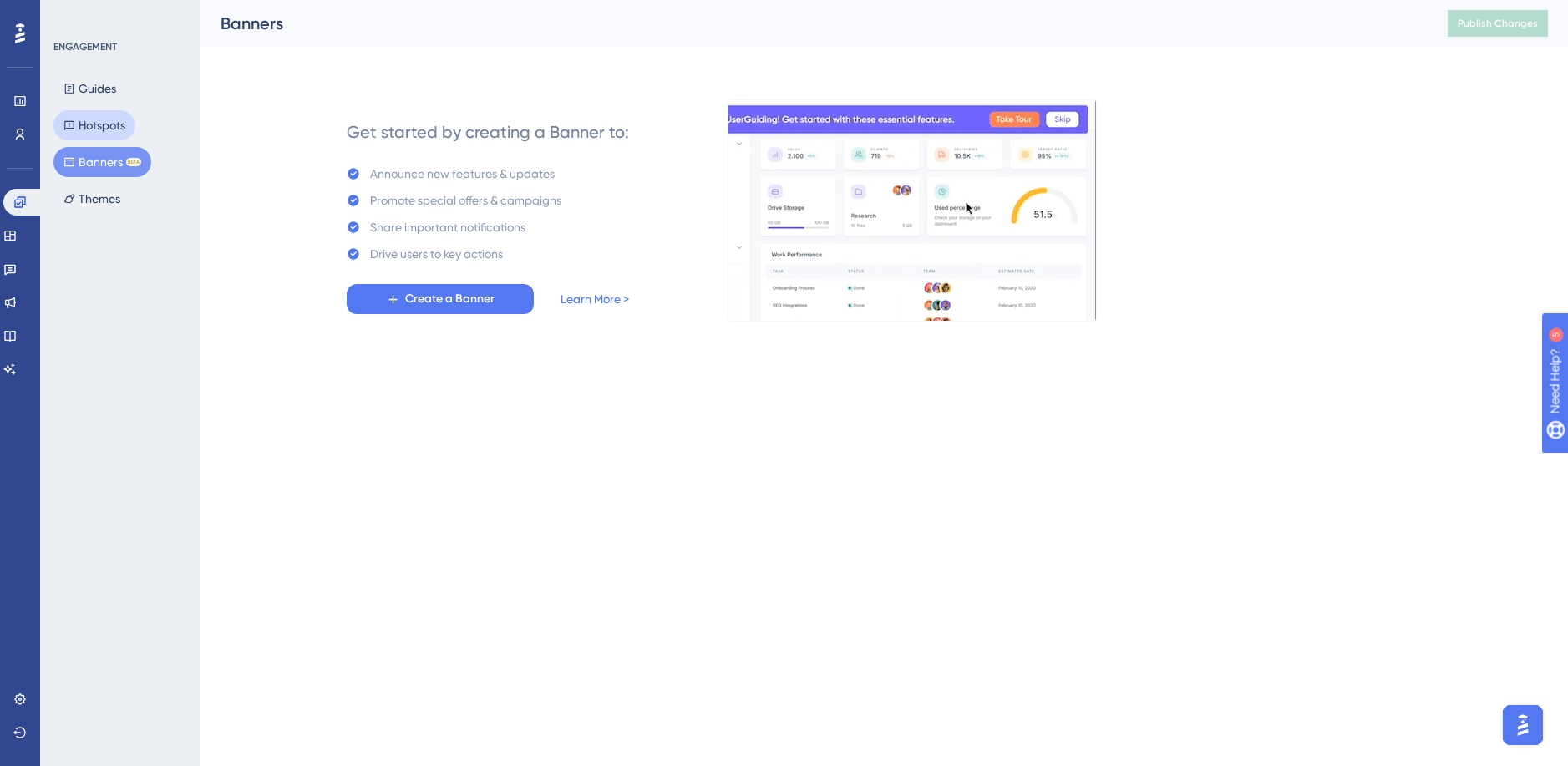
click at [109, 140] on div "Guides Hotspots Banners BETA Themes" at bounding box center [121, 144] width 135 height 140
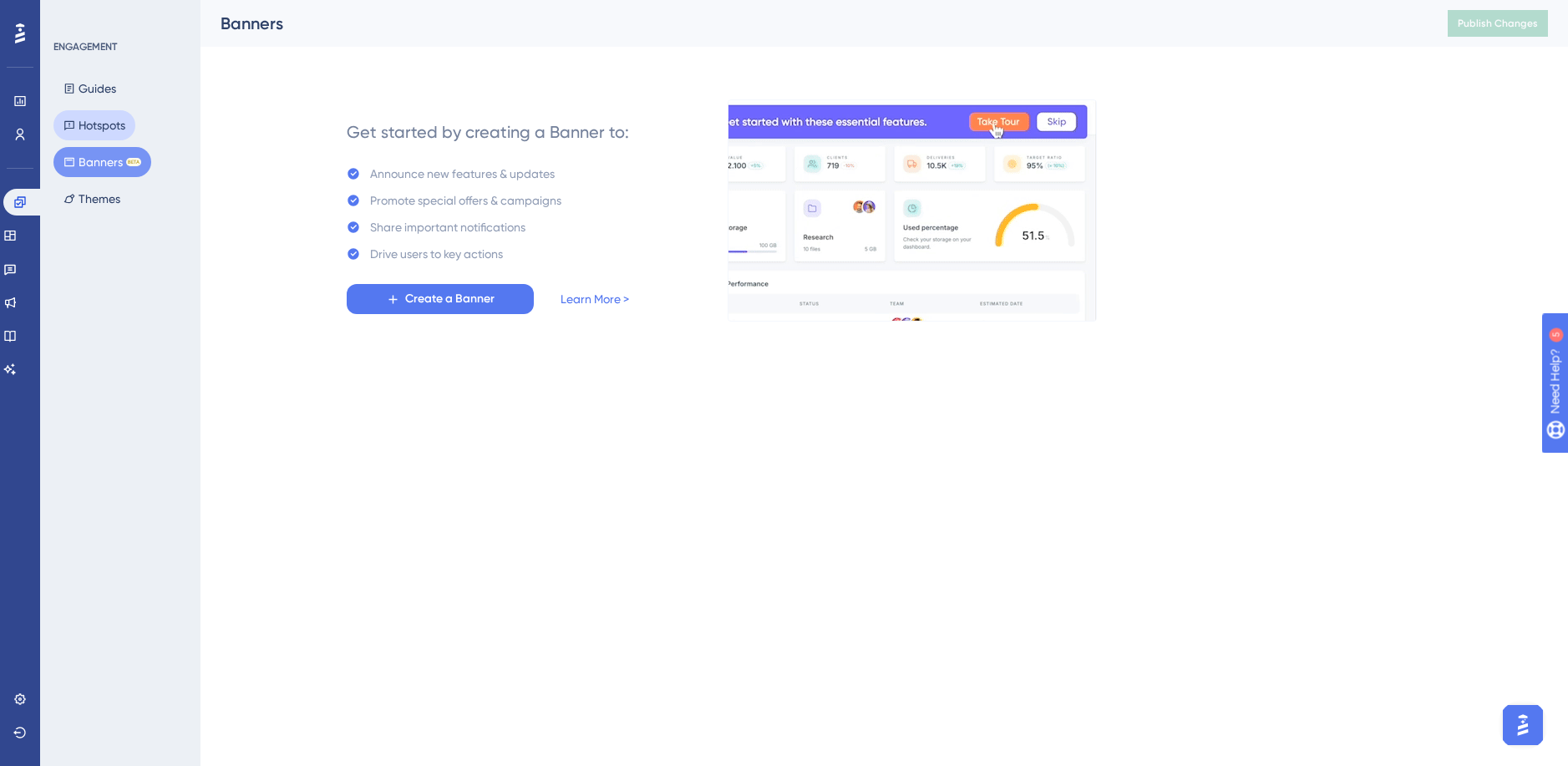
click at [107, 115] on button "Hotspots" at bounding box center [94, 125] width 81 height 30
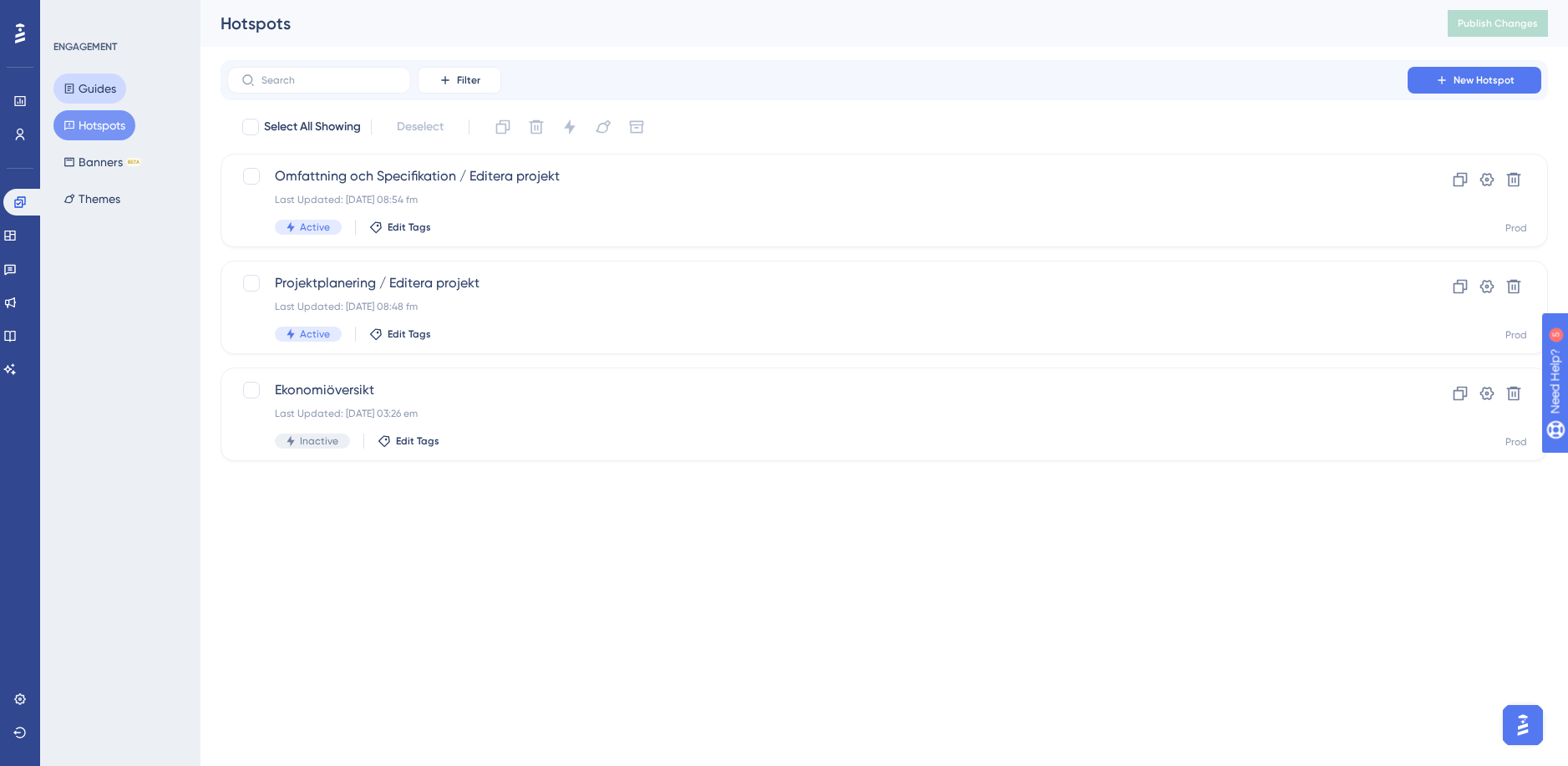
click at [114, 82] on button "Guides" at bounding box center [90, 88] width 73 height 30
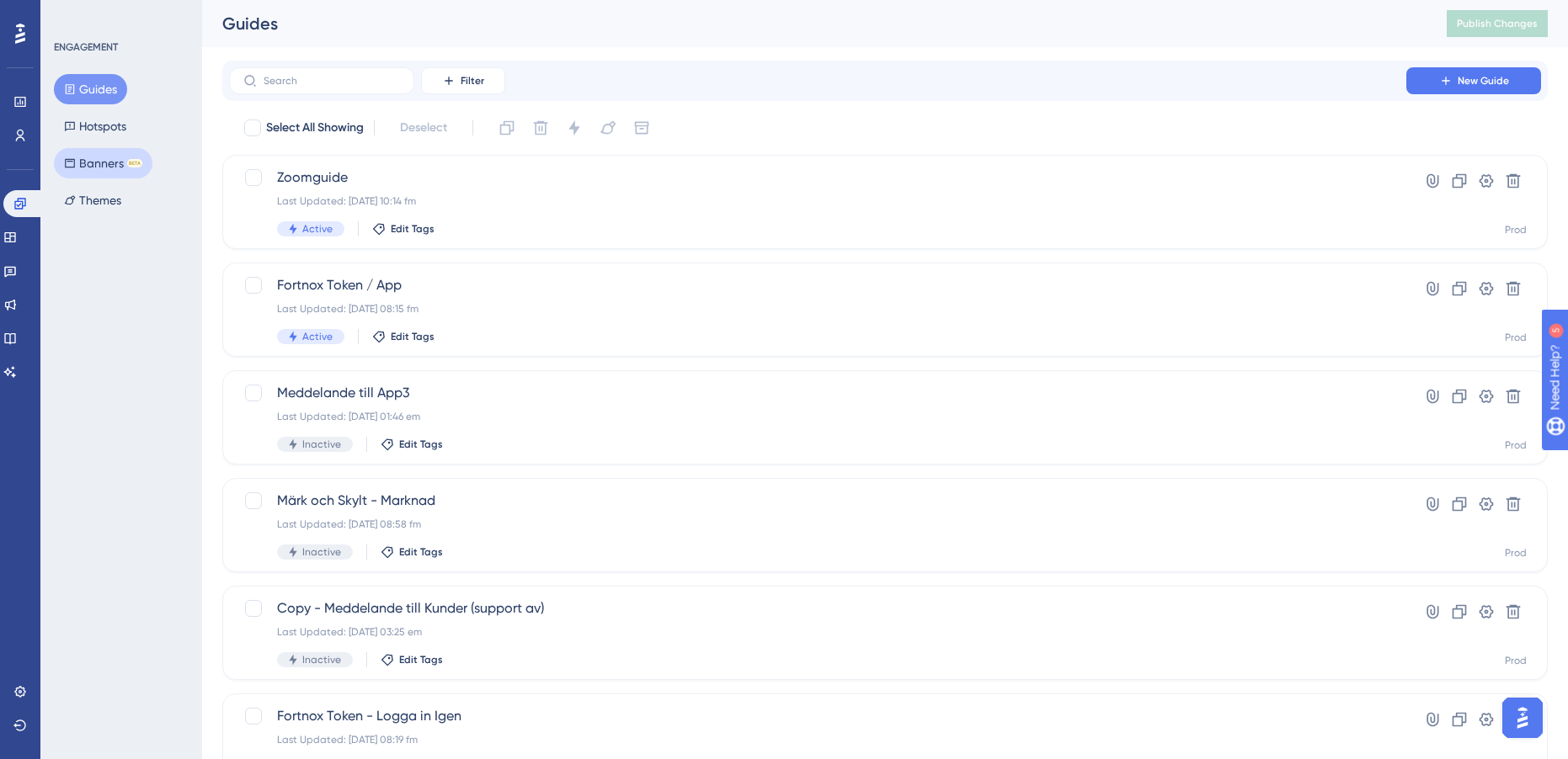
click at [96, 170] on button "Banners BETA" at bounding box center [103, 162] width 99 height 30
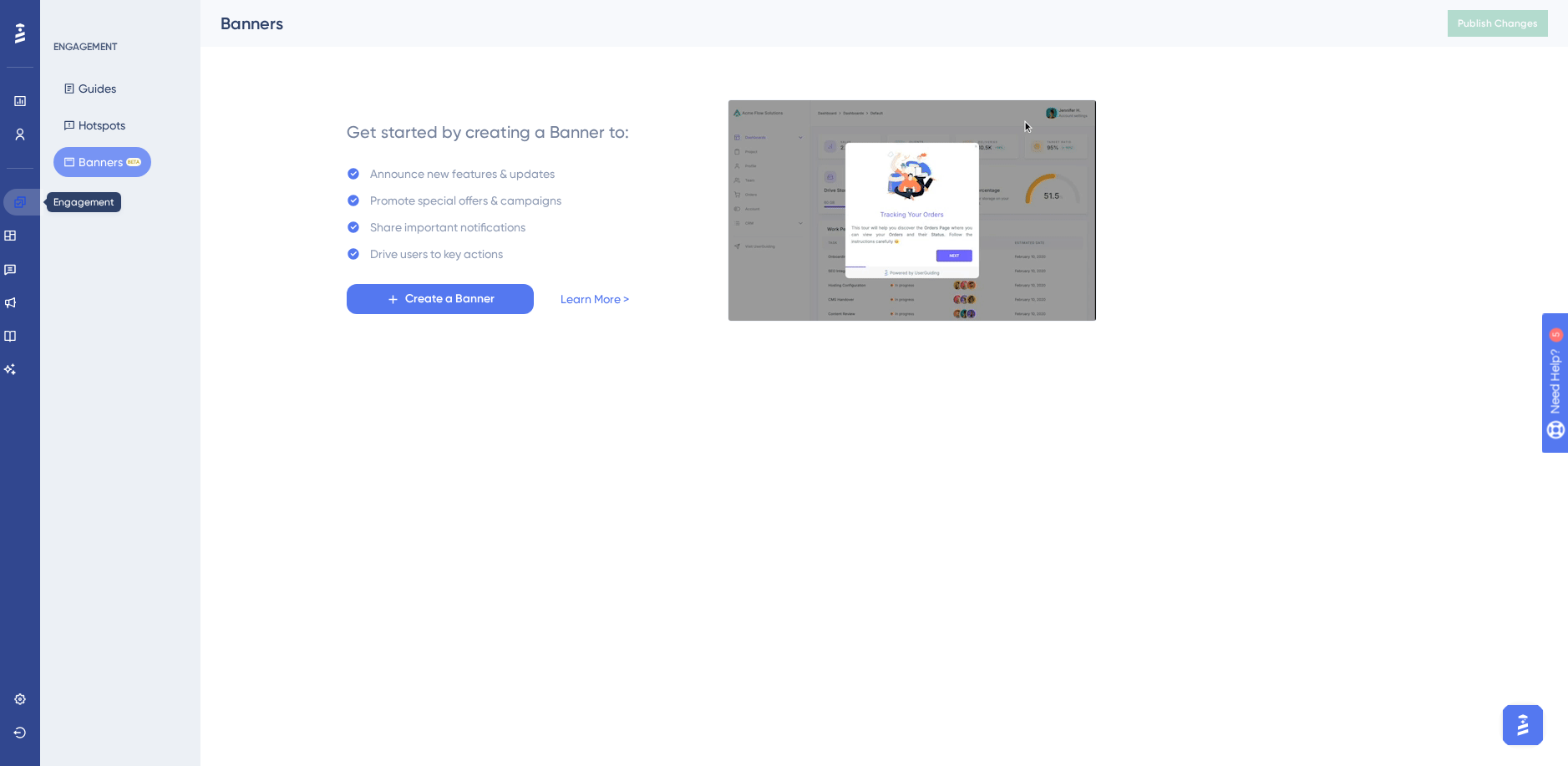
drag, startPoint x: 12, startPoint y: 196, endPoint x: 44, endPoint y: 173, distance: 39.4
click at [12, 196] on link at bounding box center [23, 202] width 40 height 27
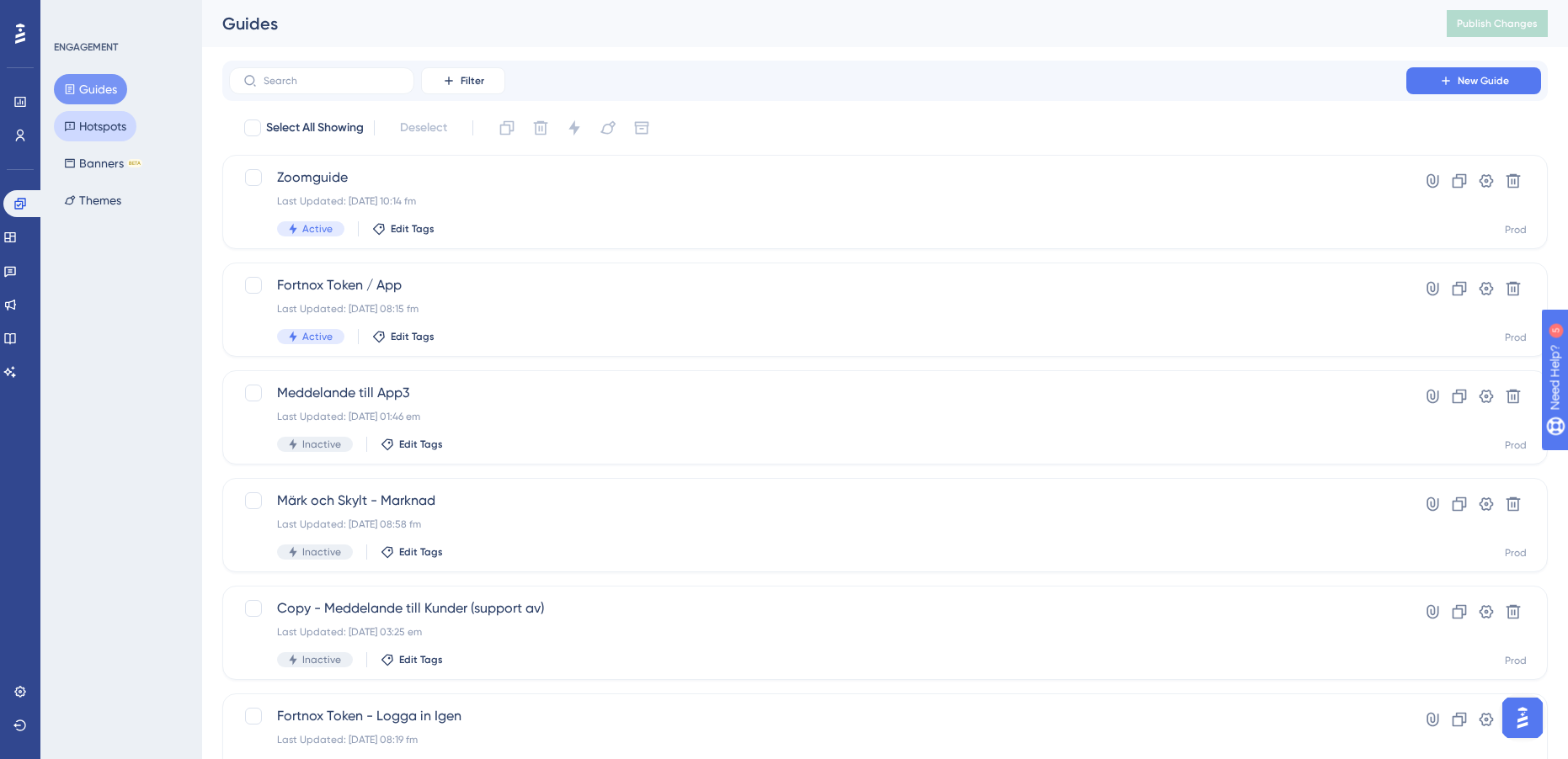
click at [95, 125] on button "Hotspots" at bounding box center [95, 126] width 82 height 30
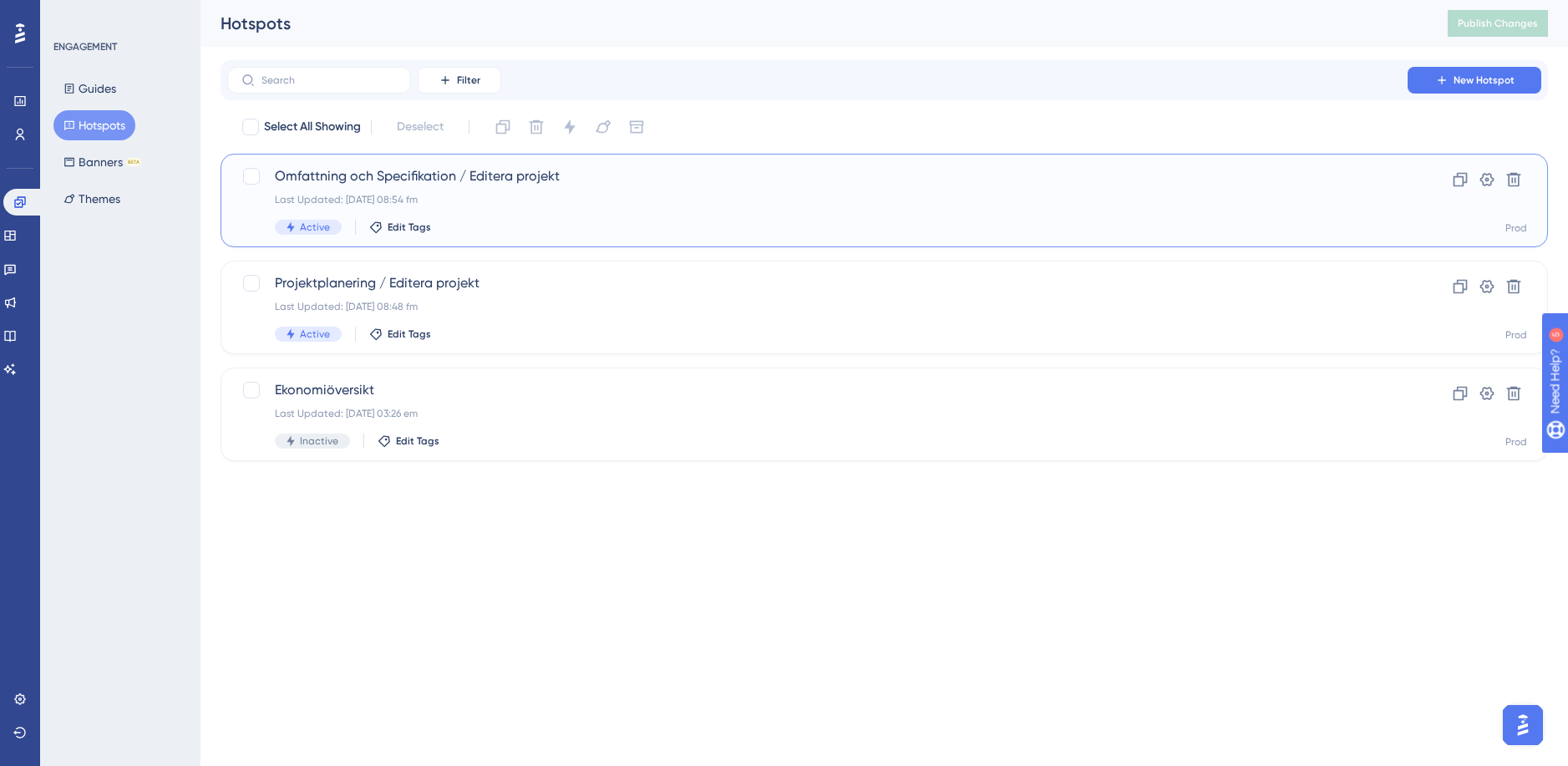
click at [617, 198] on div "Last Updated: [DATE] 08:54 fm" at bounding box center [818, 199] width 1085 height 13
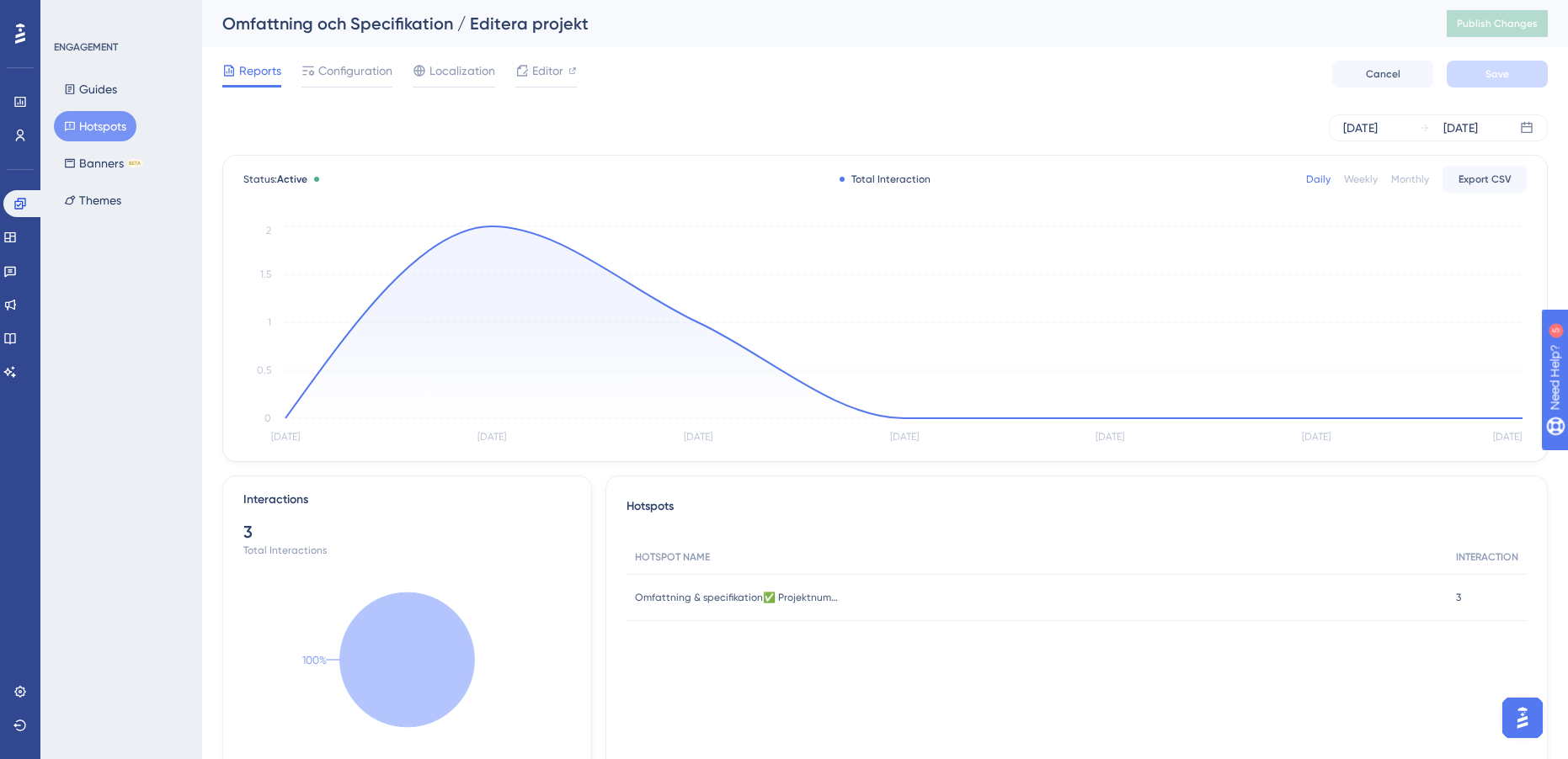
drag, startPoint x: 345, startPoint y: 74, endPoint x: 437, endPoint y: 102, distance: 96.2
click at [345, 74] on span "Configuration" at bounding box center [355, 70] width 74 height 20
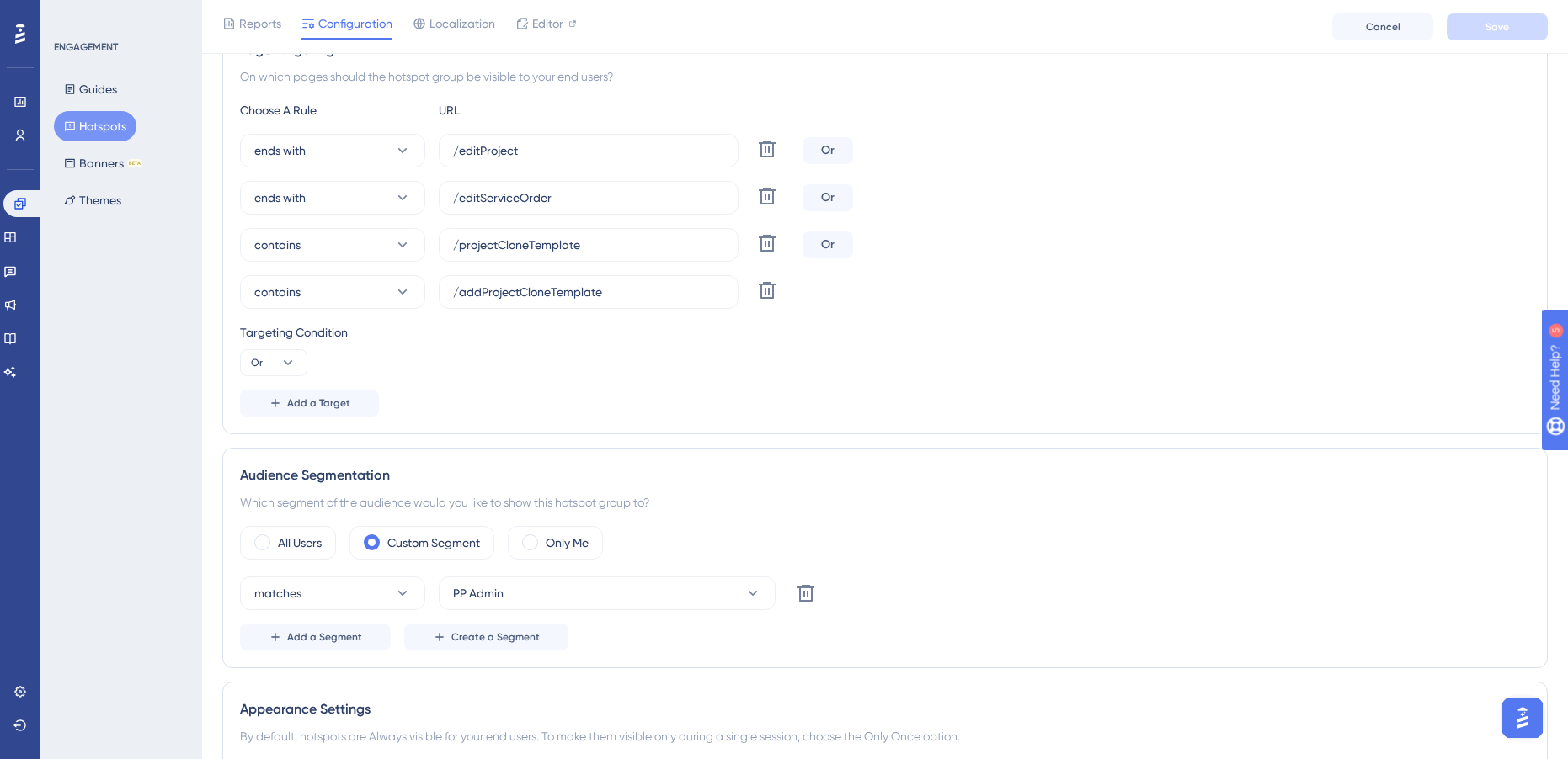
scroll to position [505, 0]
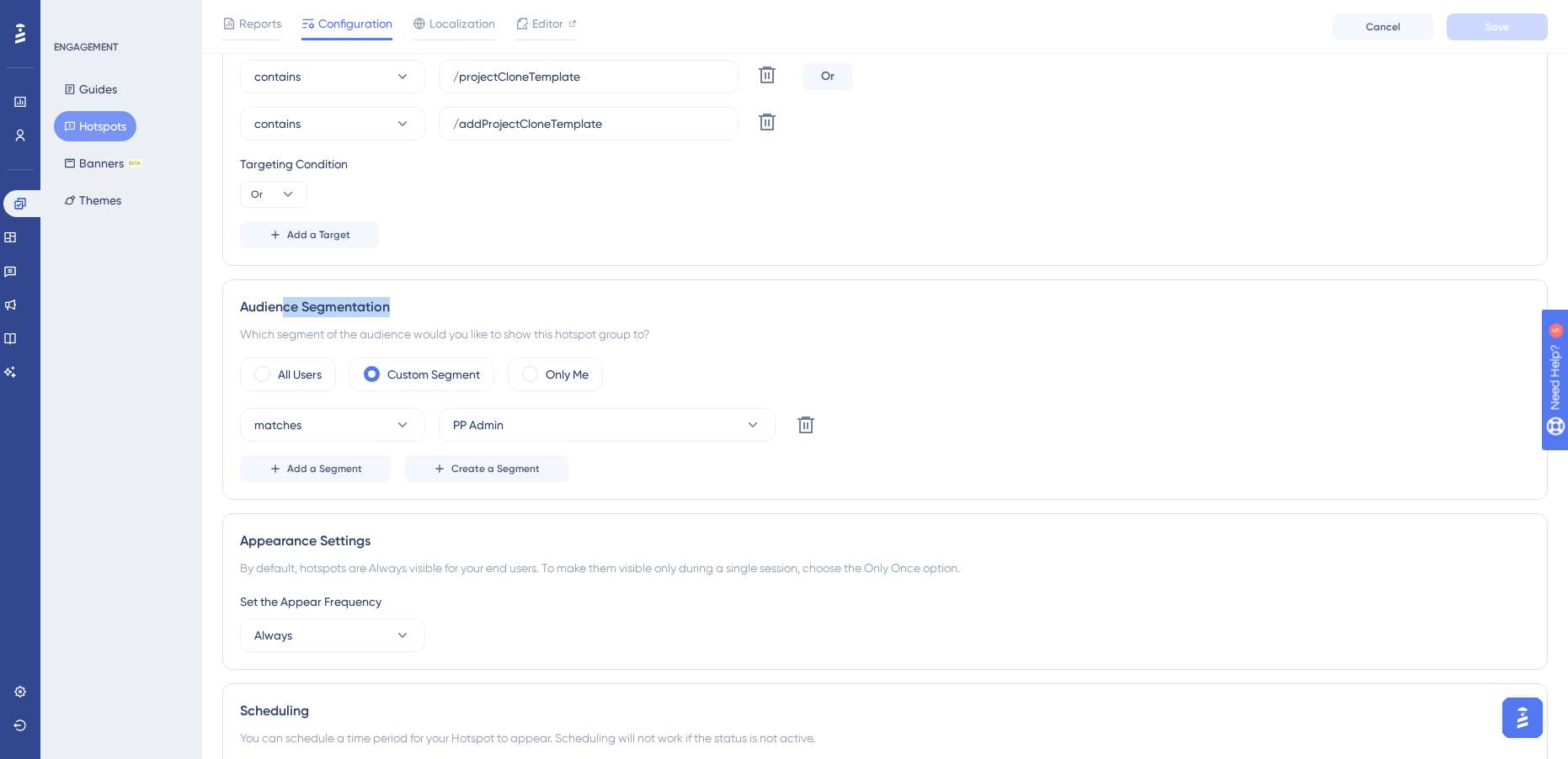
drag, startPoint x: 286, startPoint y: 307, endPoint x: 446, endPoint y: 307, distance: 160.0
click at [446, 307] on div "Audience Segmentation" at bounding box center [884, 307] width 1290 height 20
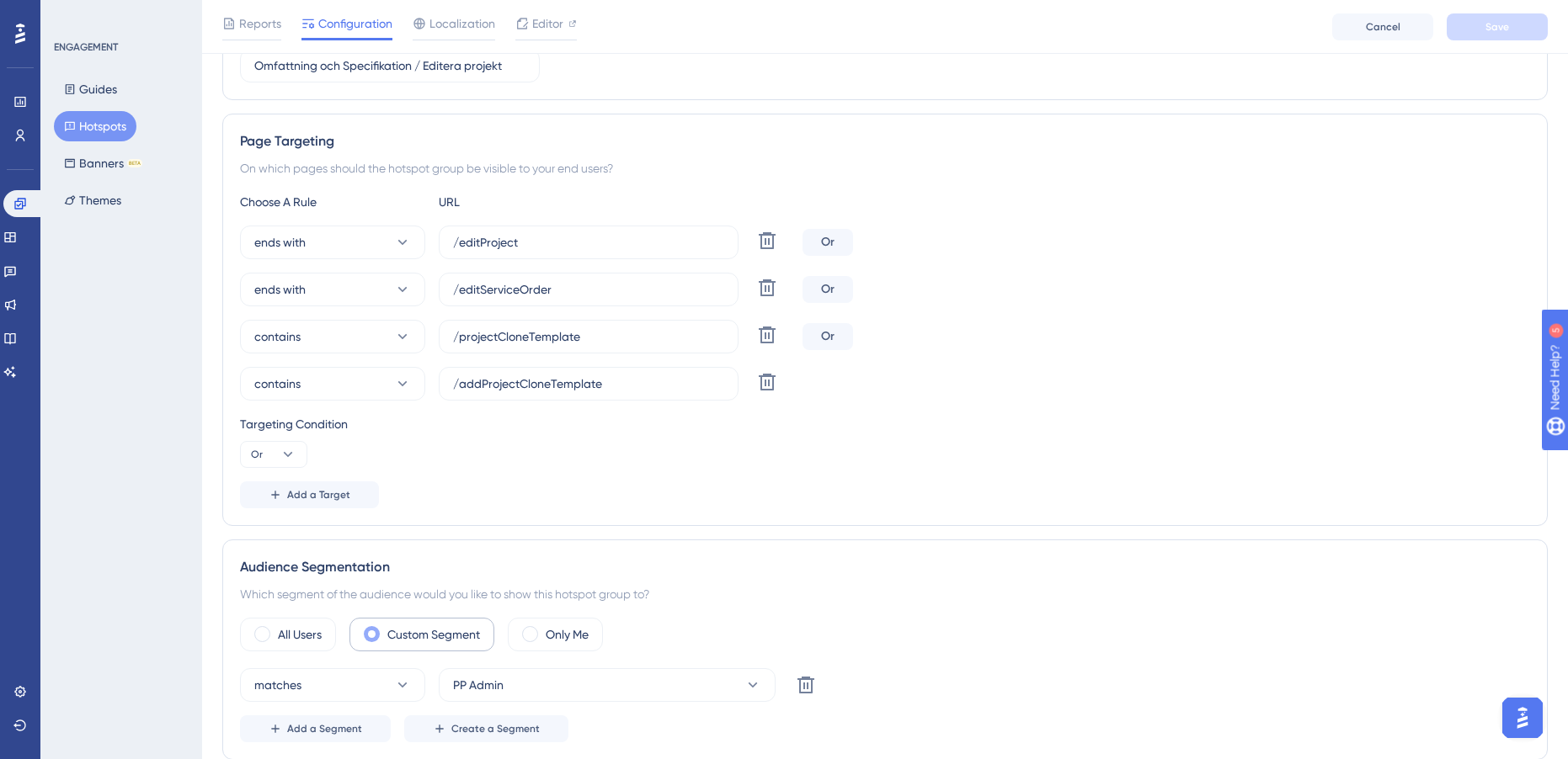
scroll to position [0, 0]
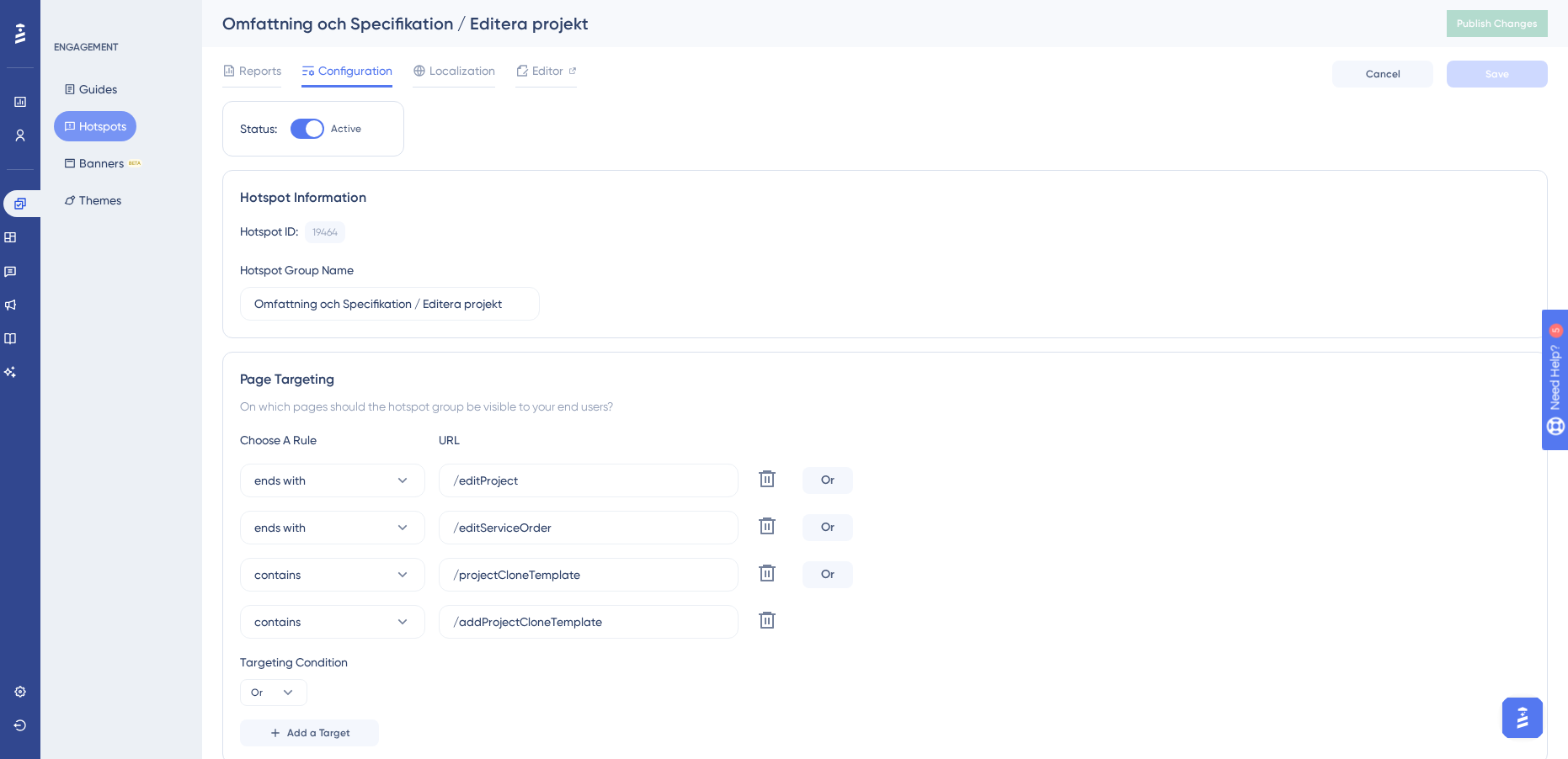
click at [915, 283] on div "Hotspot ID: 19464 Copy Hotspot Group Name Omfattning och Specifikation / Editer…" at bounding box center [884, 270] width 1290 height 99
drag, startPoint x: 13, startPoint y: 136, endPoint x: 23, endPoint y: 153, distance: 19.7
click at [14, 136] on link at bounding box center [20, 135] width 14 height 27
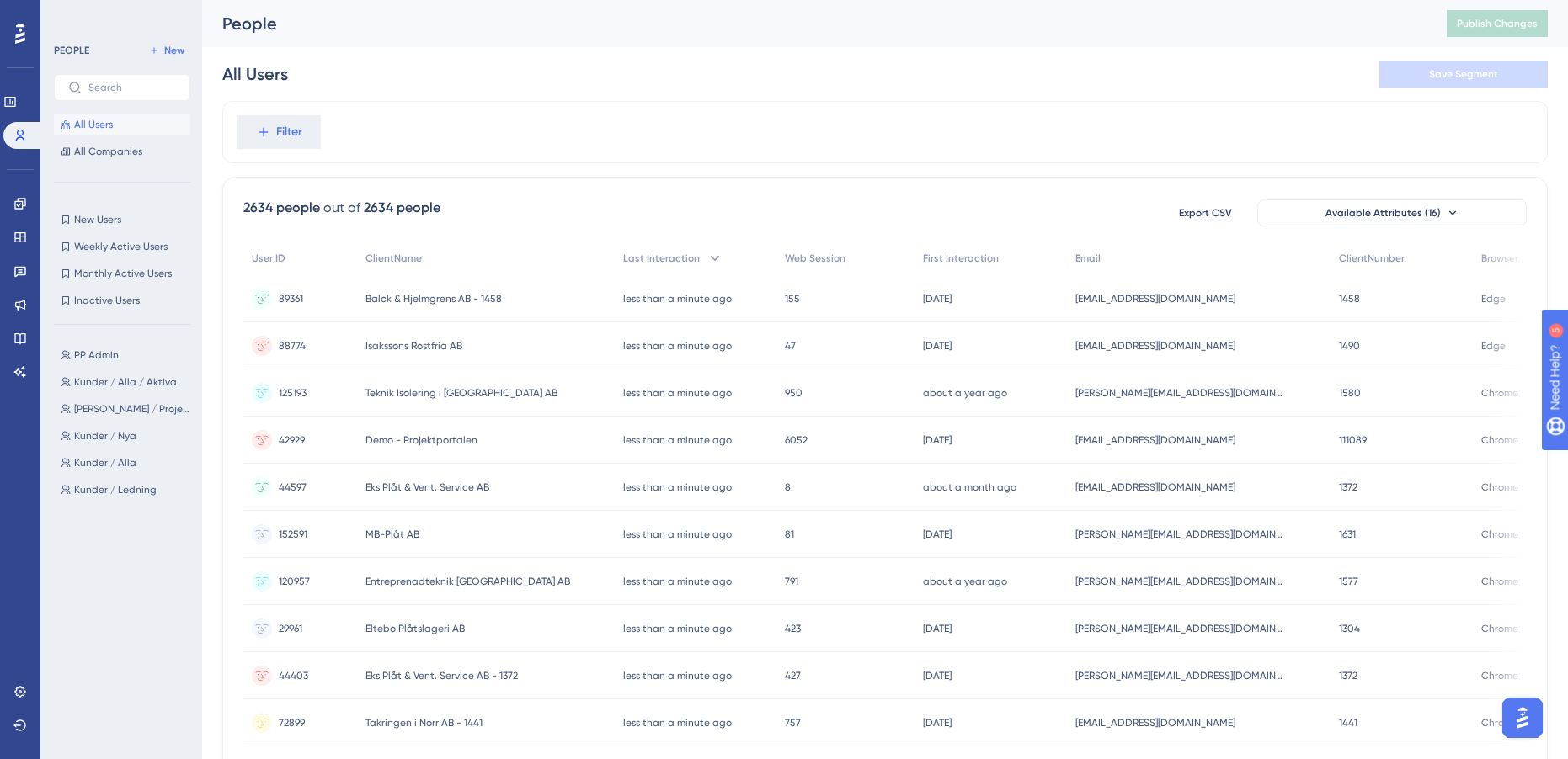
drag, startPoint x: 681, startPoint y: 139, endPoint x: 595, endPoint y: 143, distance: 86.1
click at [680, 139] on div "Filter" at bounding box center [885, 132] width 1326 height 62
click at [164, 54] on span "New" at bounding box center [174, 50] width 20 height 14
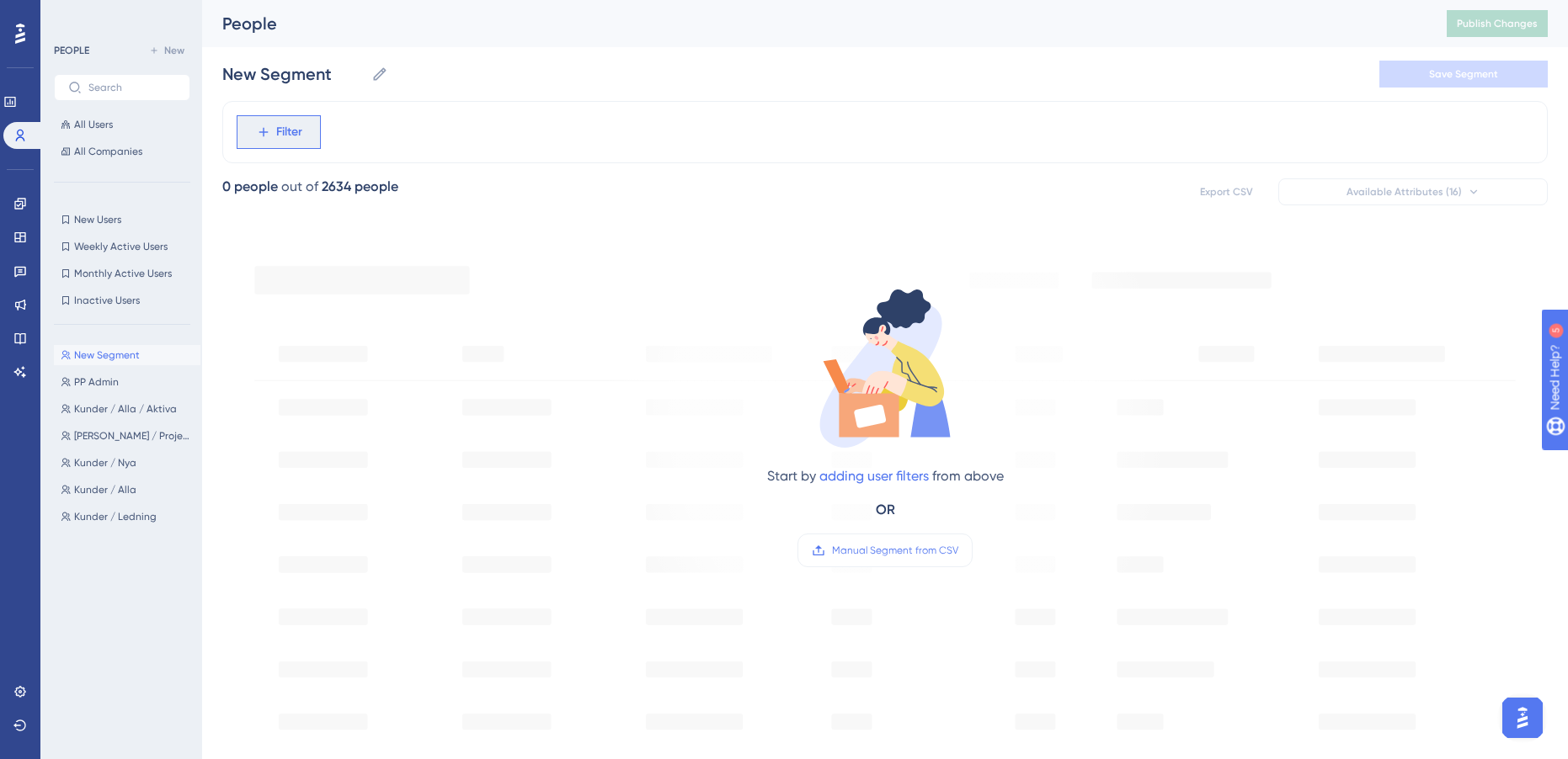
click at [291, 143] on button "Filter" at bounding box center [278, 131] width 84 height 34
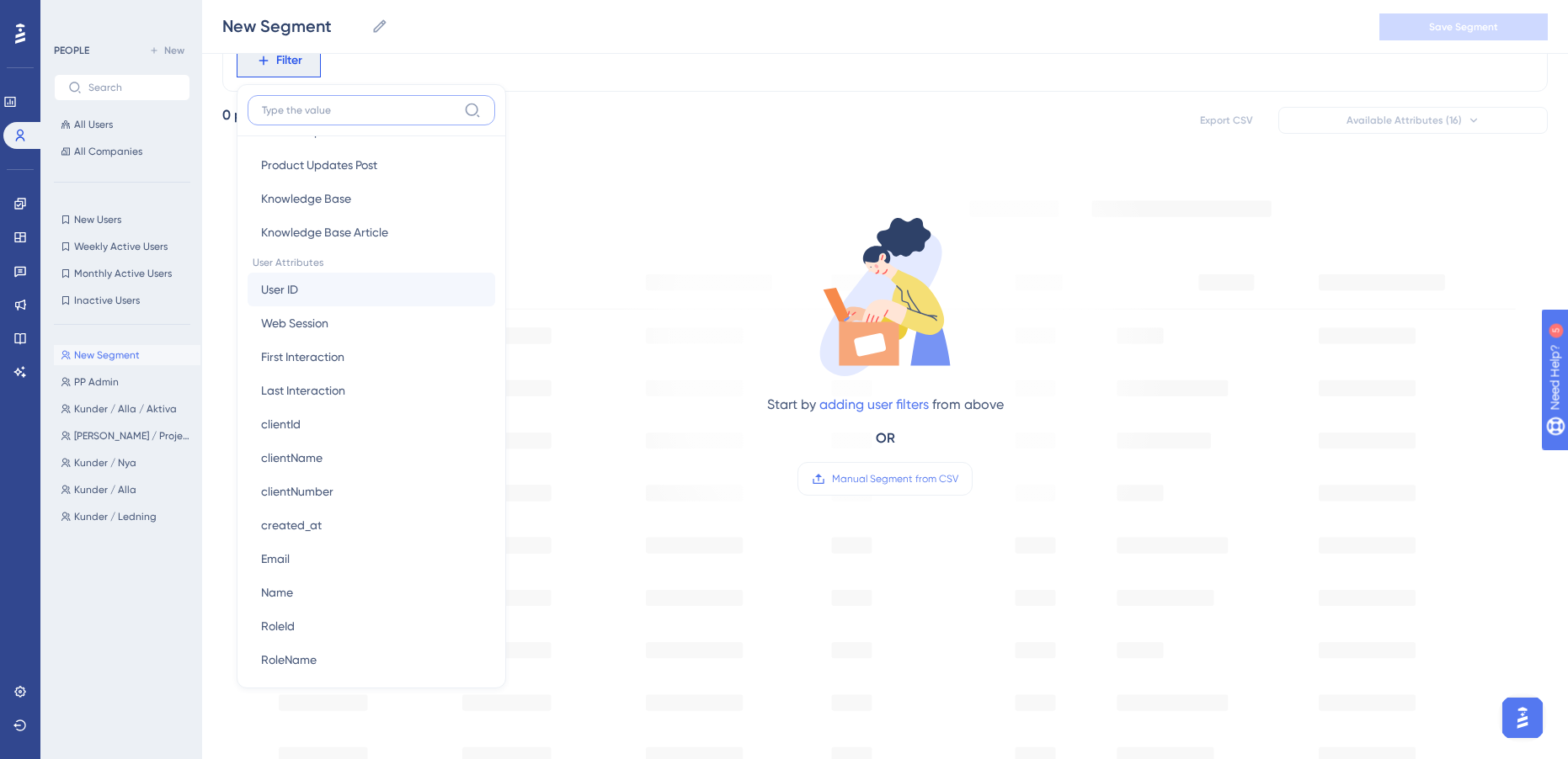
scroll to position [757, 0]
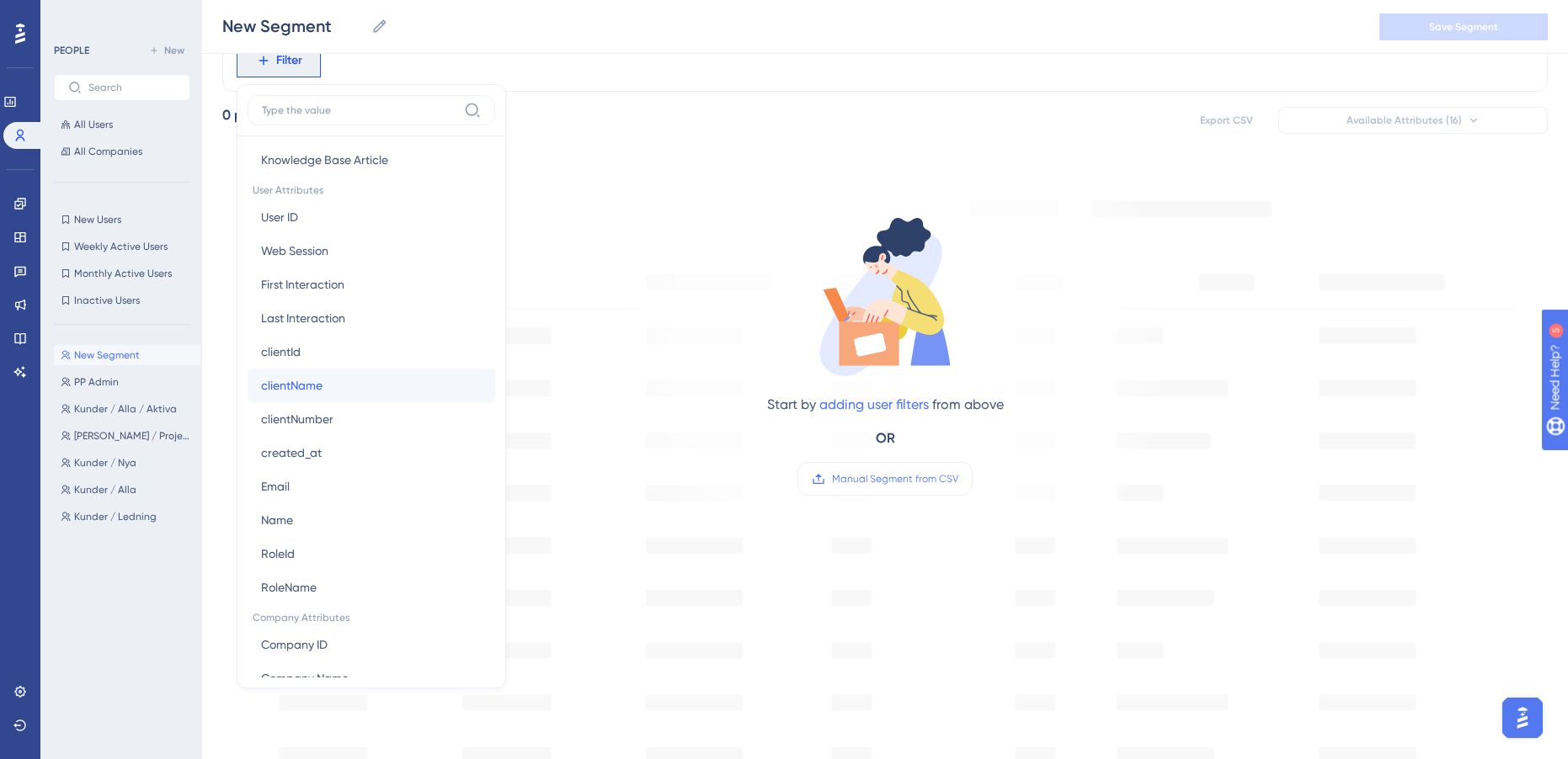
click at [357, 391] on button "clientName clientName" at bounding box center [371, 385] width 247 height 34
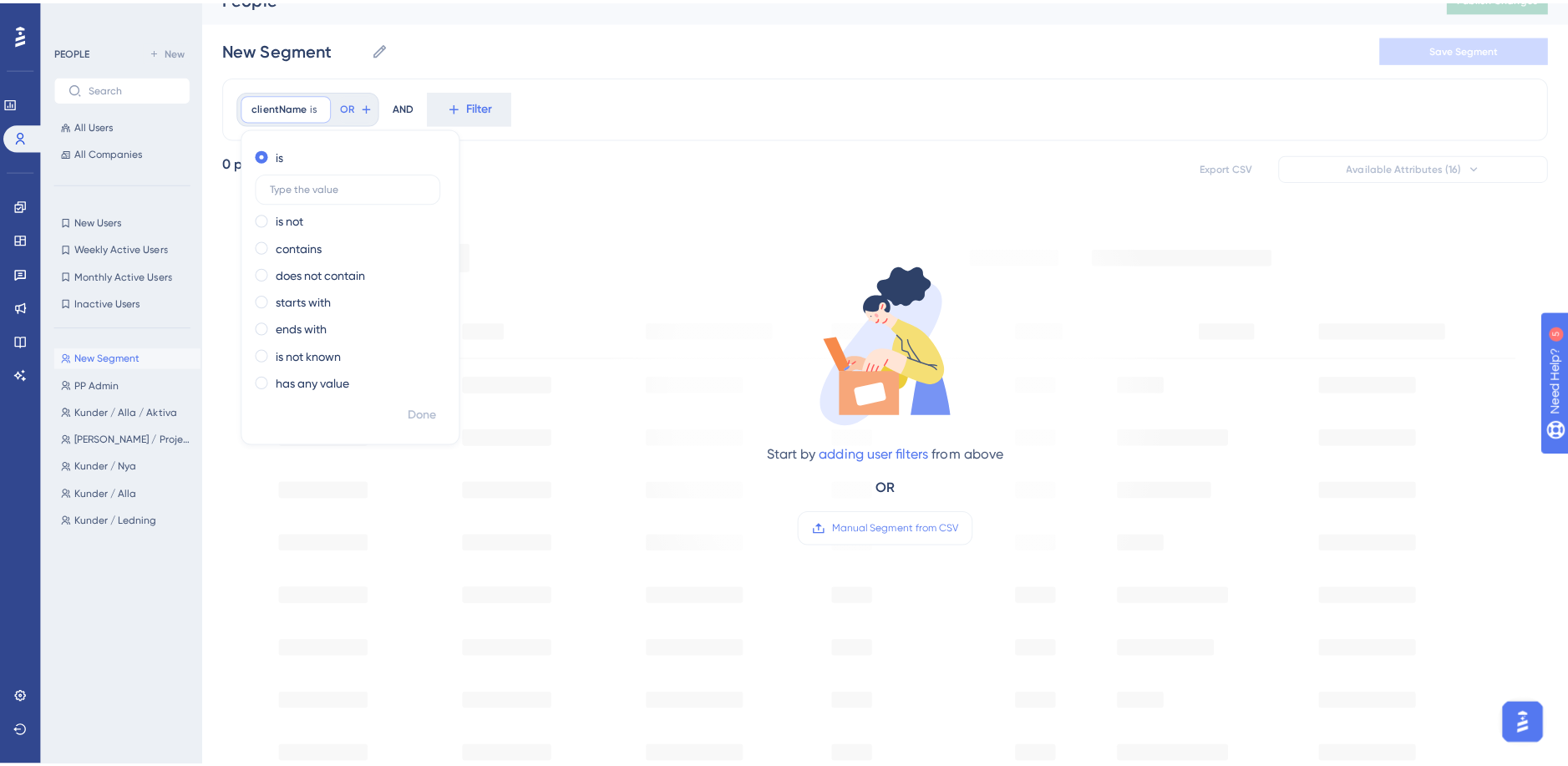
scroll to position [0, 0]
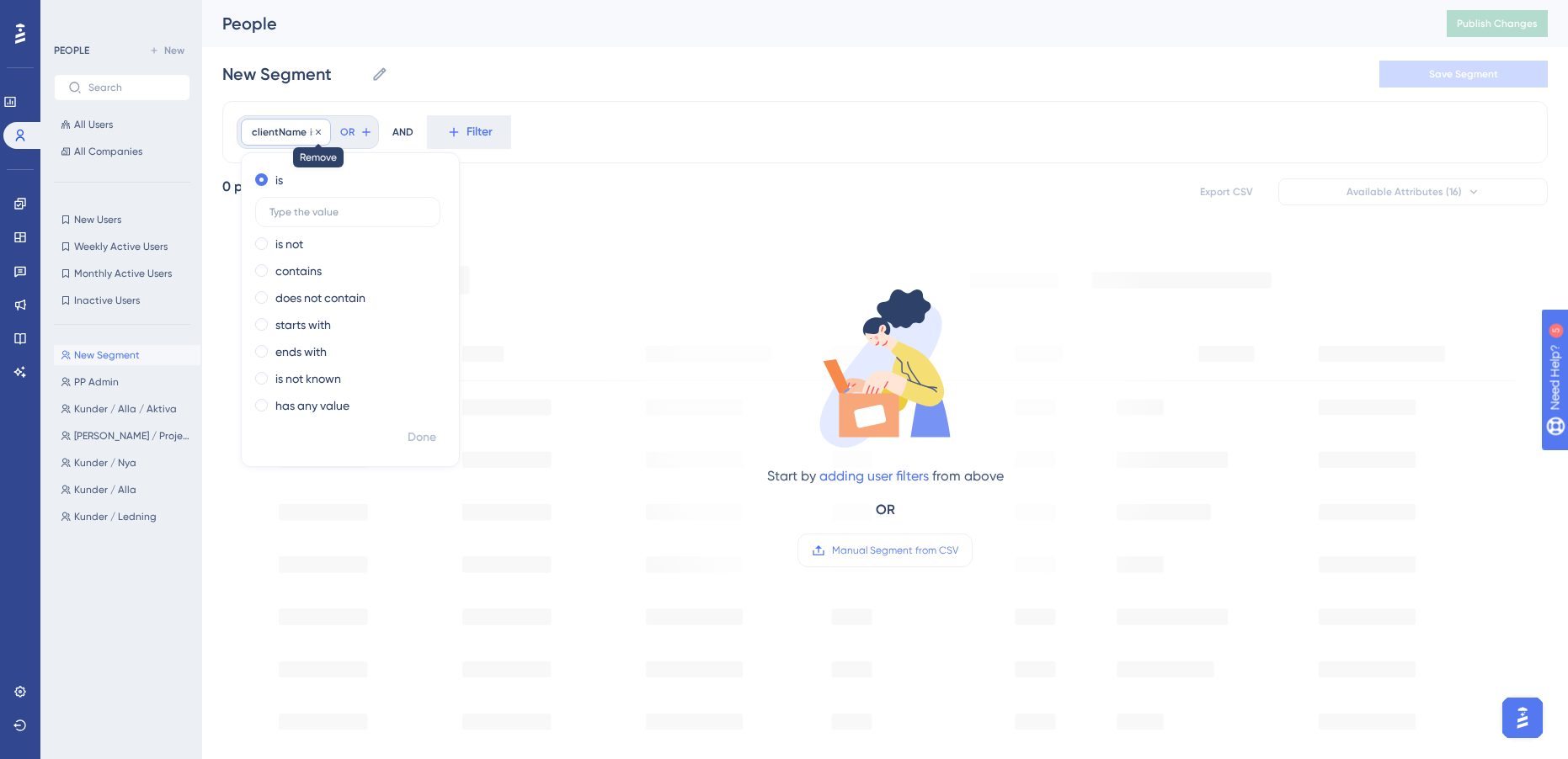
click at [318, 131] on icon at bounding box center [318, 130] width 5 height 5
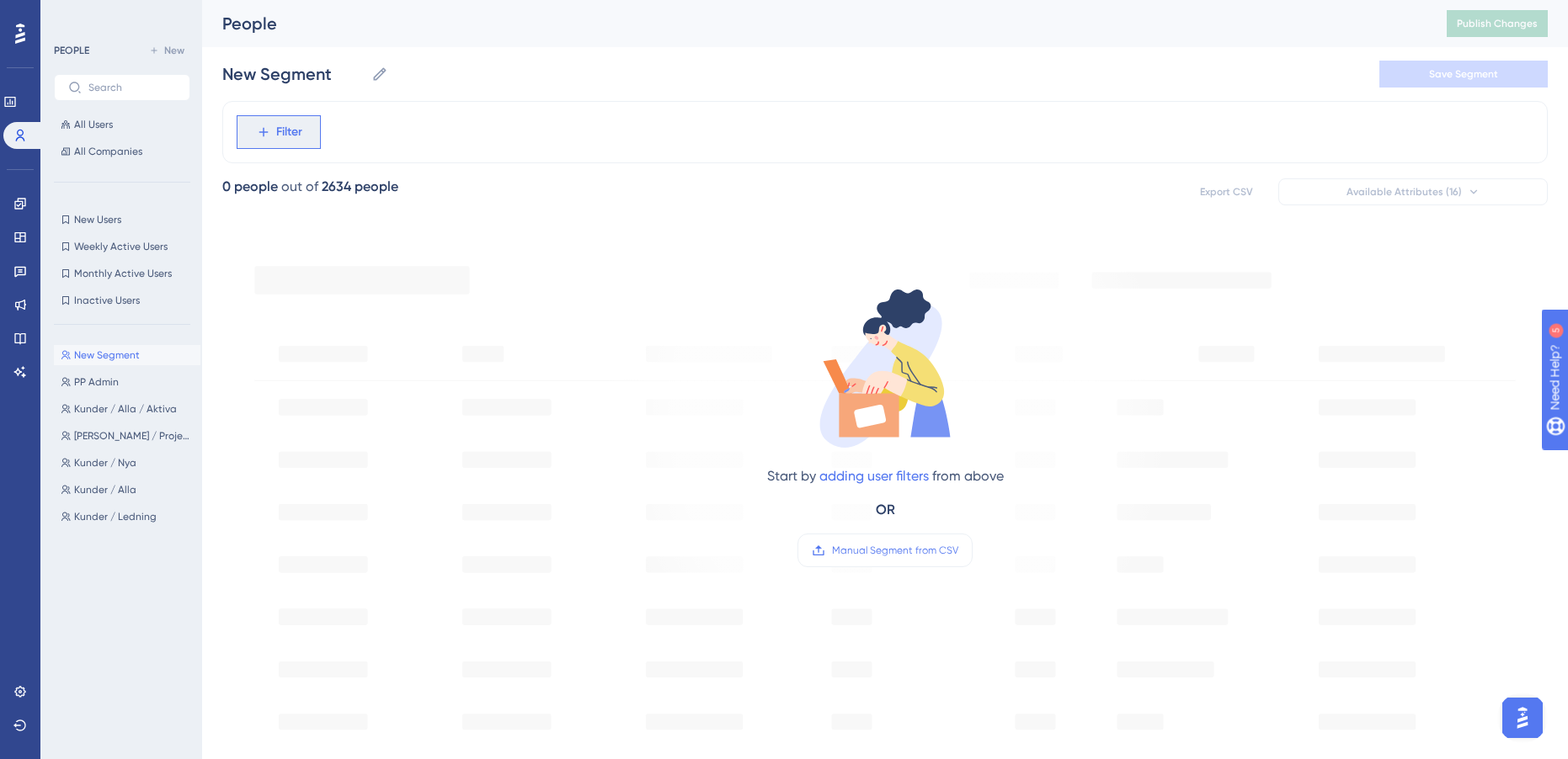
click at [292, 139] on span "Filter" at bounding box center [289, 131] width 26 height 20
type input "client"
click at [286, 256] on span "clientId" at bounding box center [280, 258] width 40 height 20
click at [270, 269] on div "is" at bounding box center [347, 274] width 184 height 20
type input "2146"
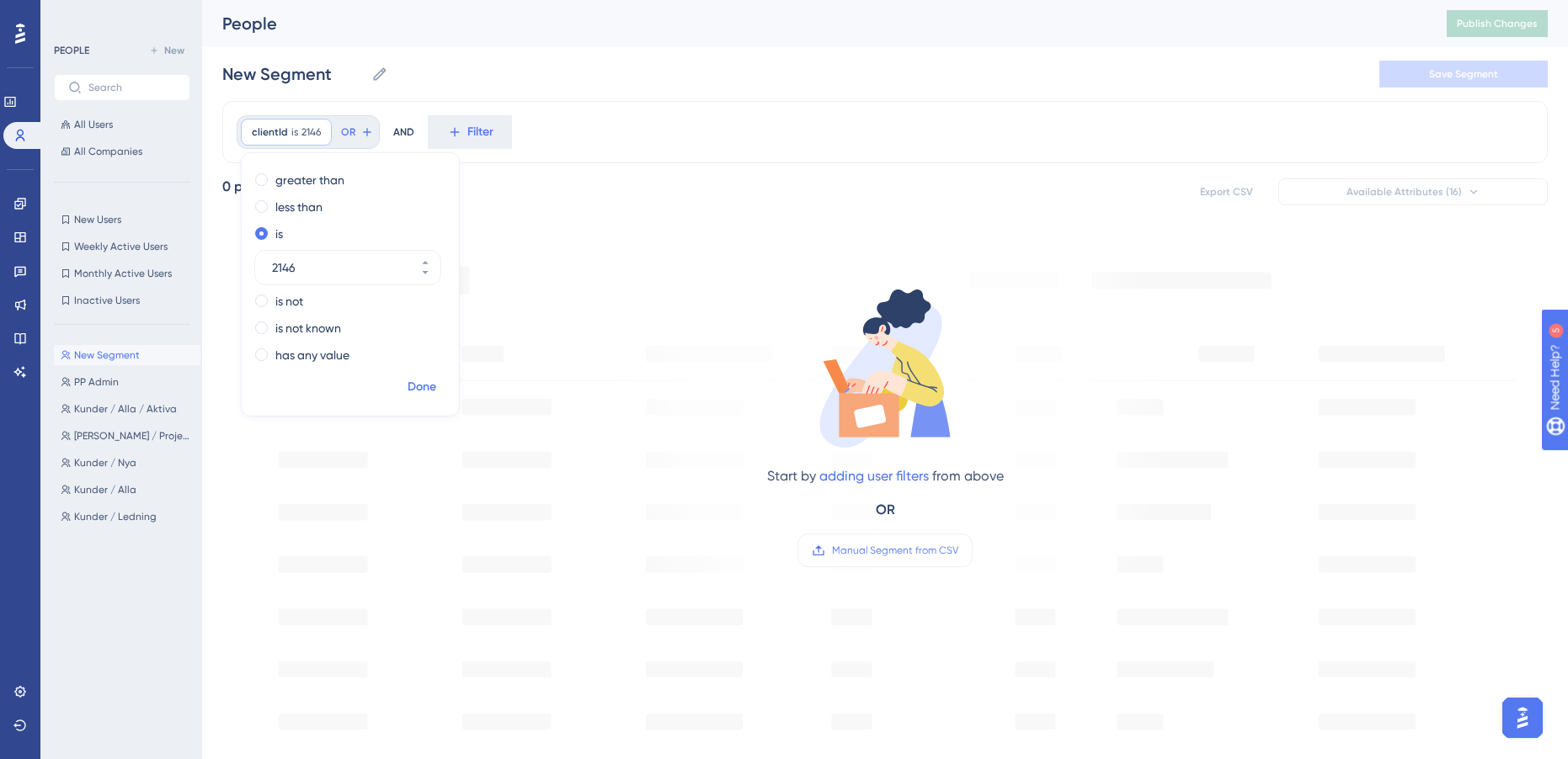
click at [421, 385] on span "Done" at bounding box center [422, 386] width 29 height 20
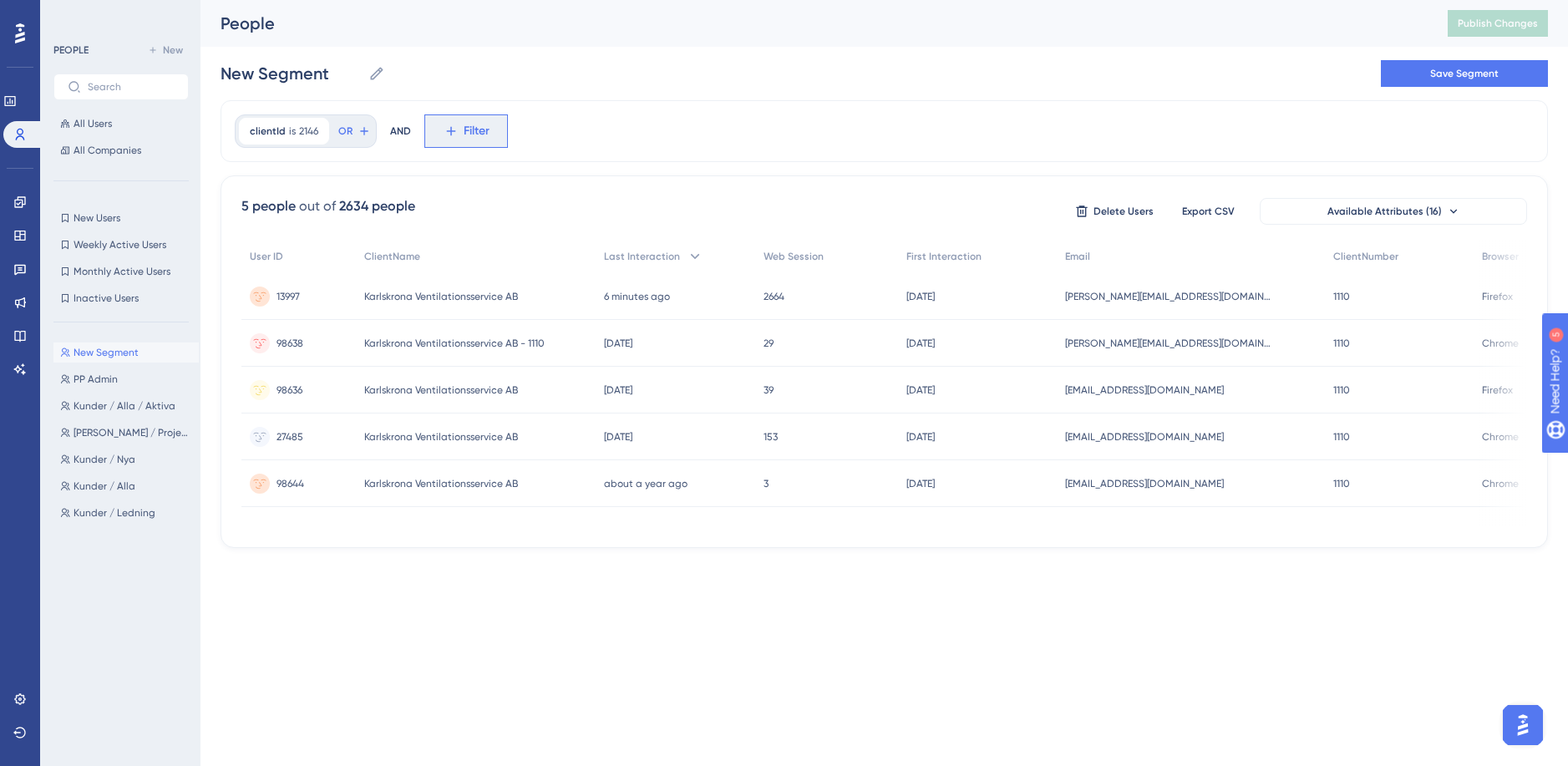
click at [452, 130] on icon at bounding box center [451, 131] width 15 height 15
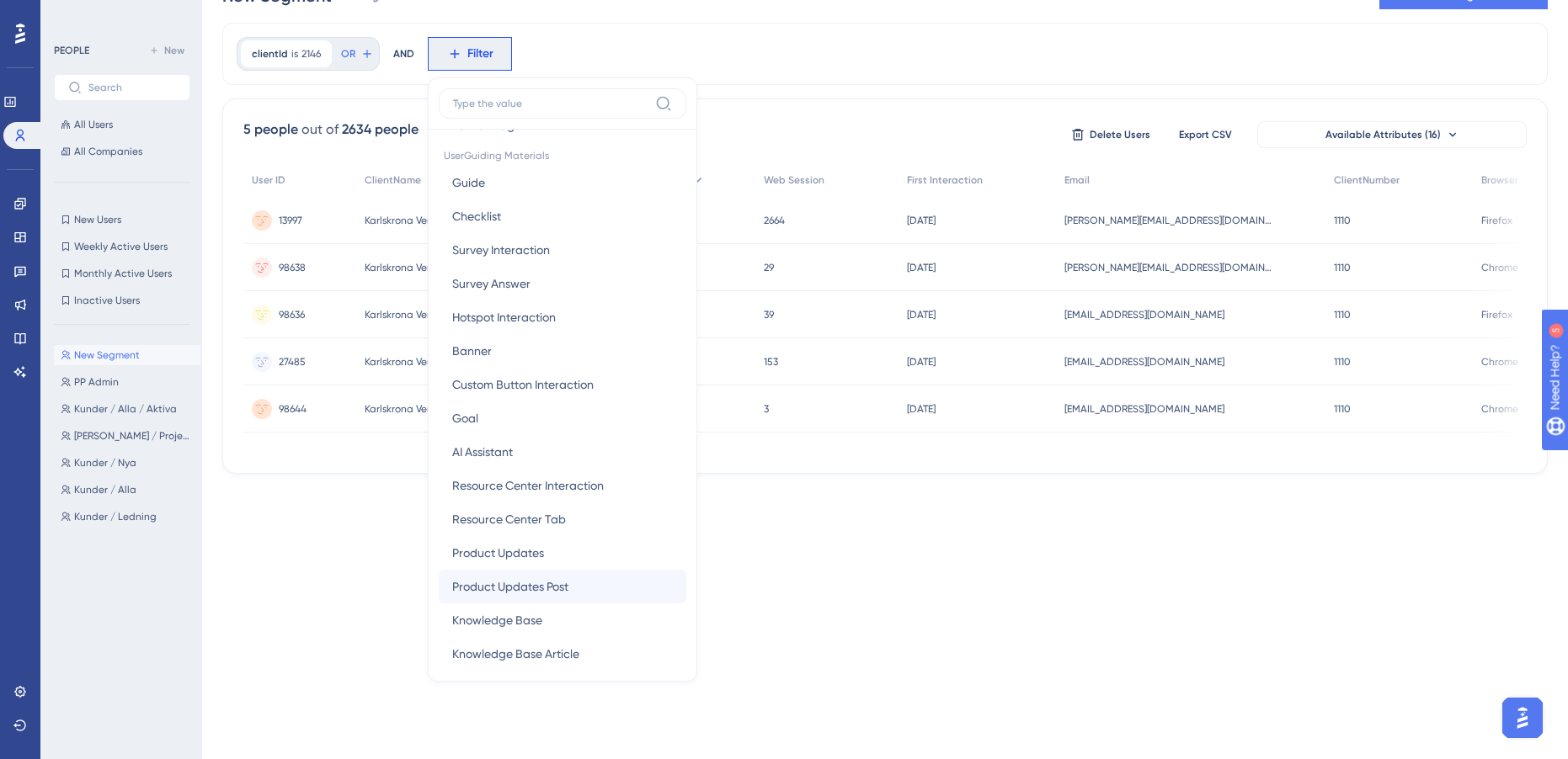
scroll to position [853, 0]
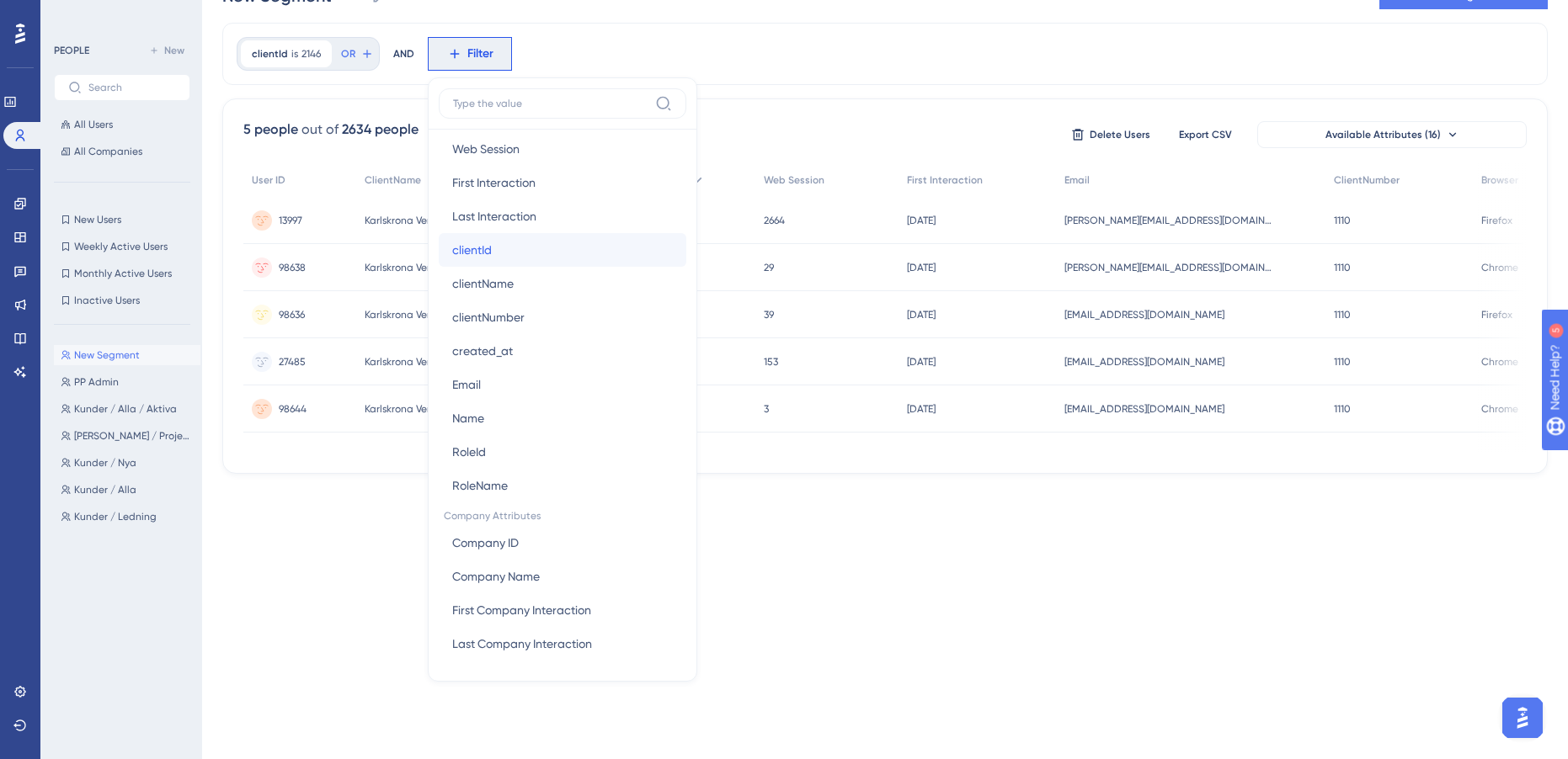
click at [505, 260] on button "clientId clientId" at bounding box center [562, 249] width 247 height 34
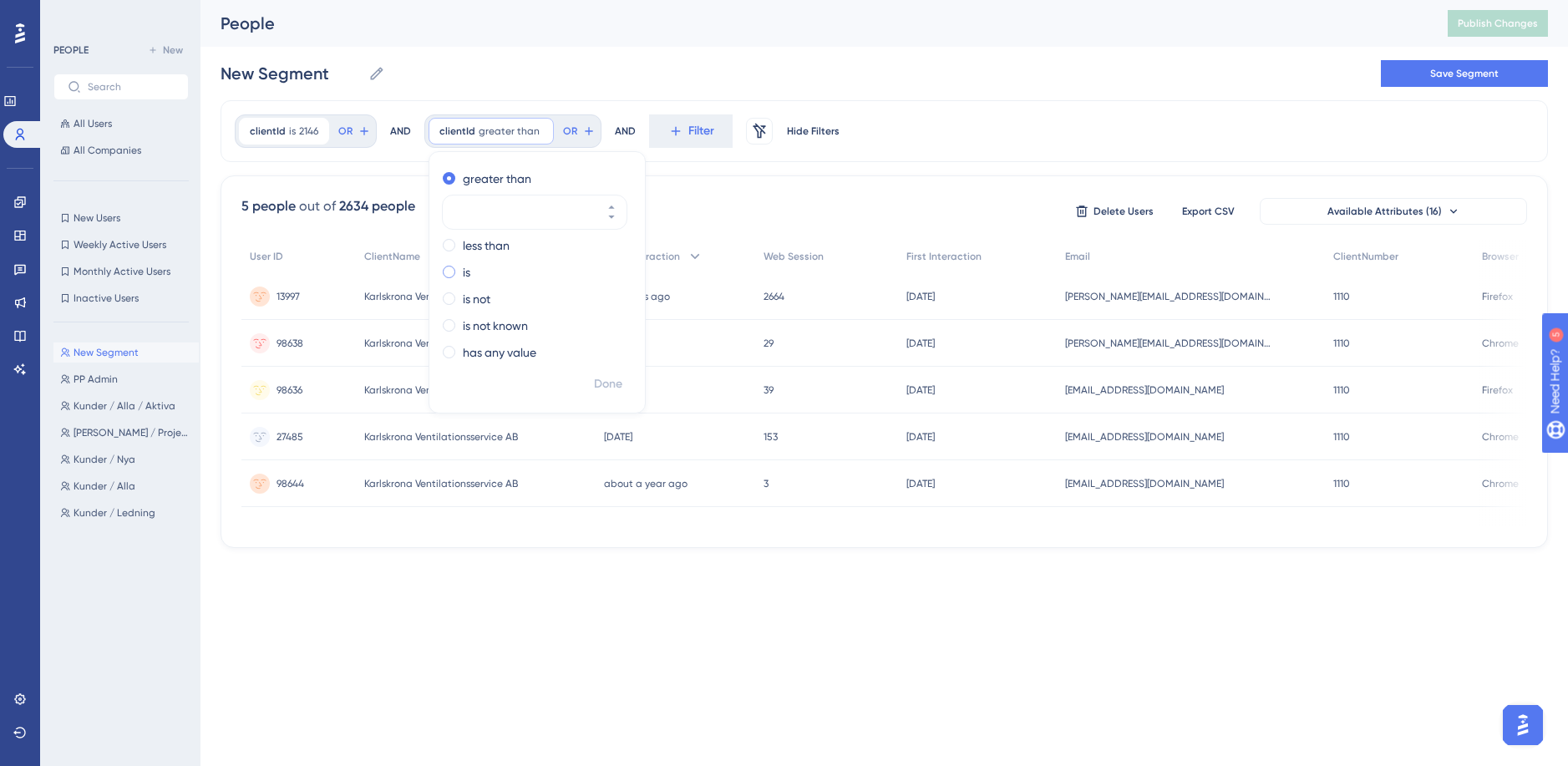
click at [463, 269] on label "is" at bounding box center [467, 272] width 8 height 20
type input "2359"
click at [609, 383] on span "Done" at bounding box center [609, 383] width 29 height 20
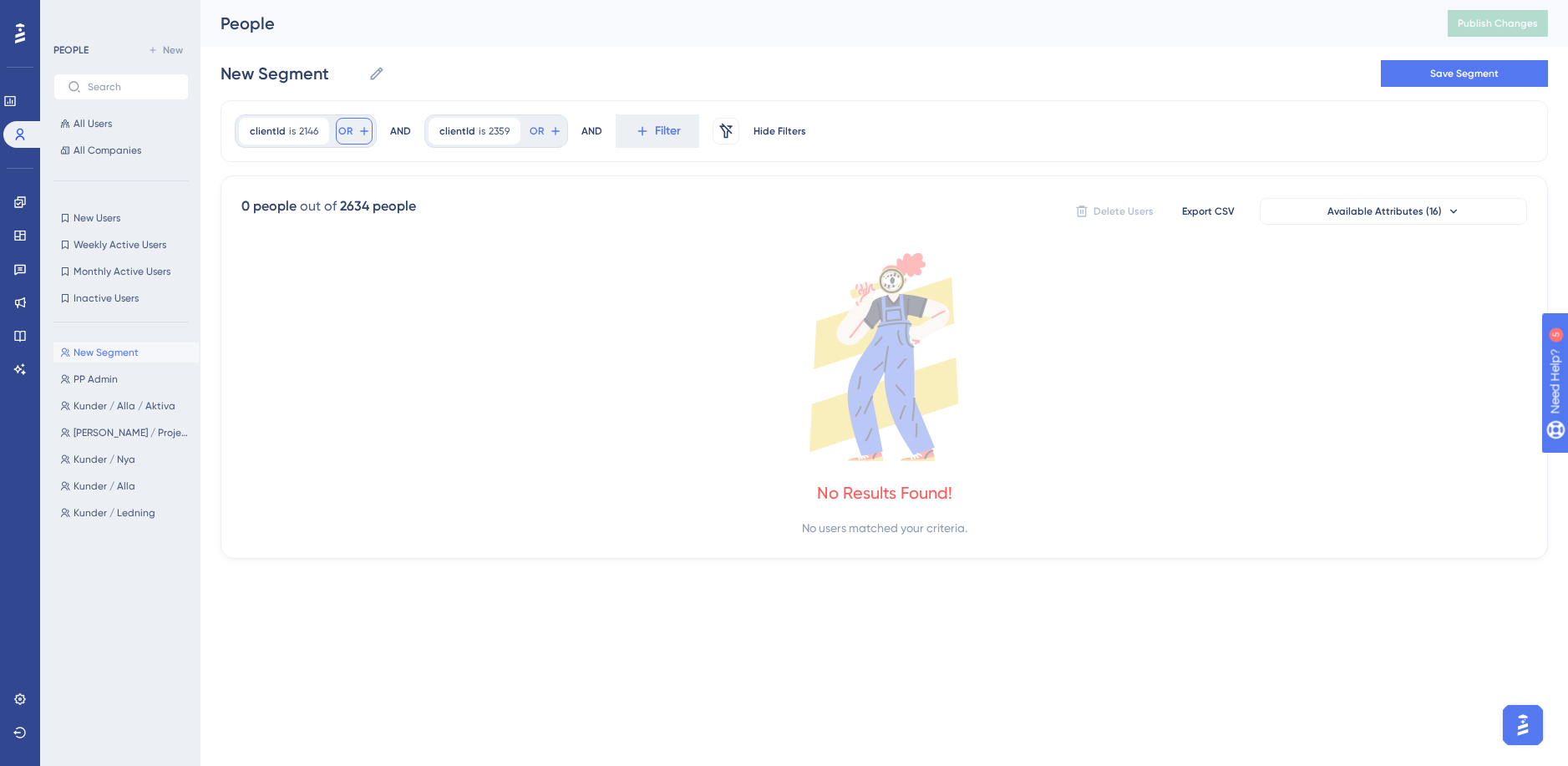
click at [358, 133] on icon at bounding box center [364, 131] width 13 height 13
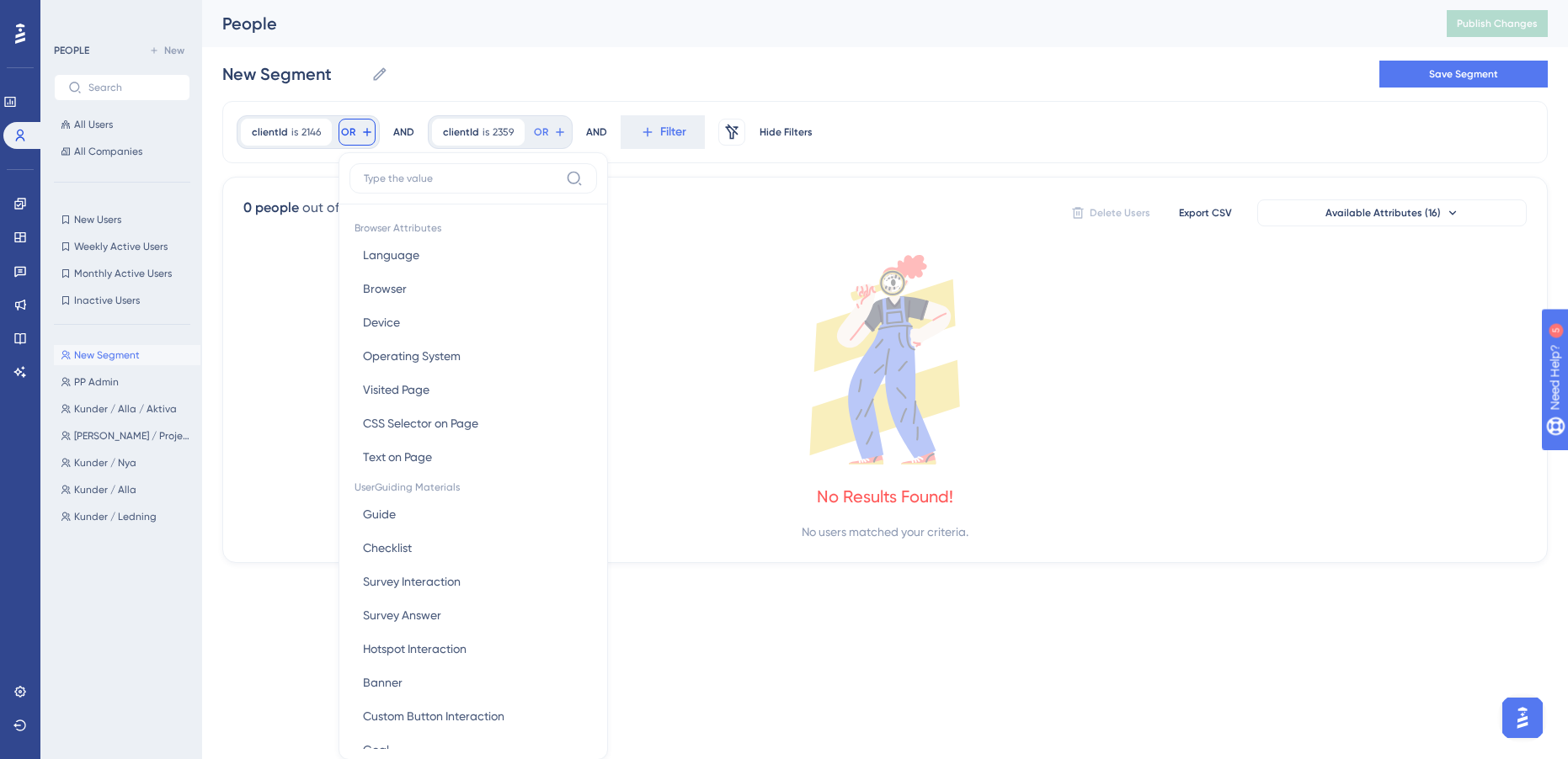
scroll to position [76, 0]
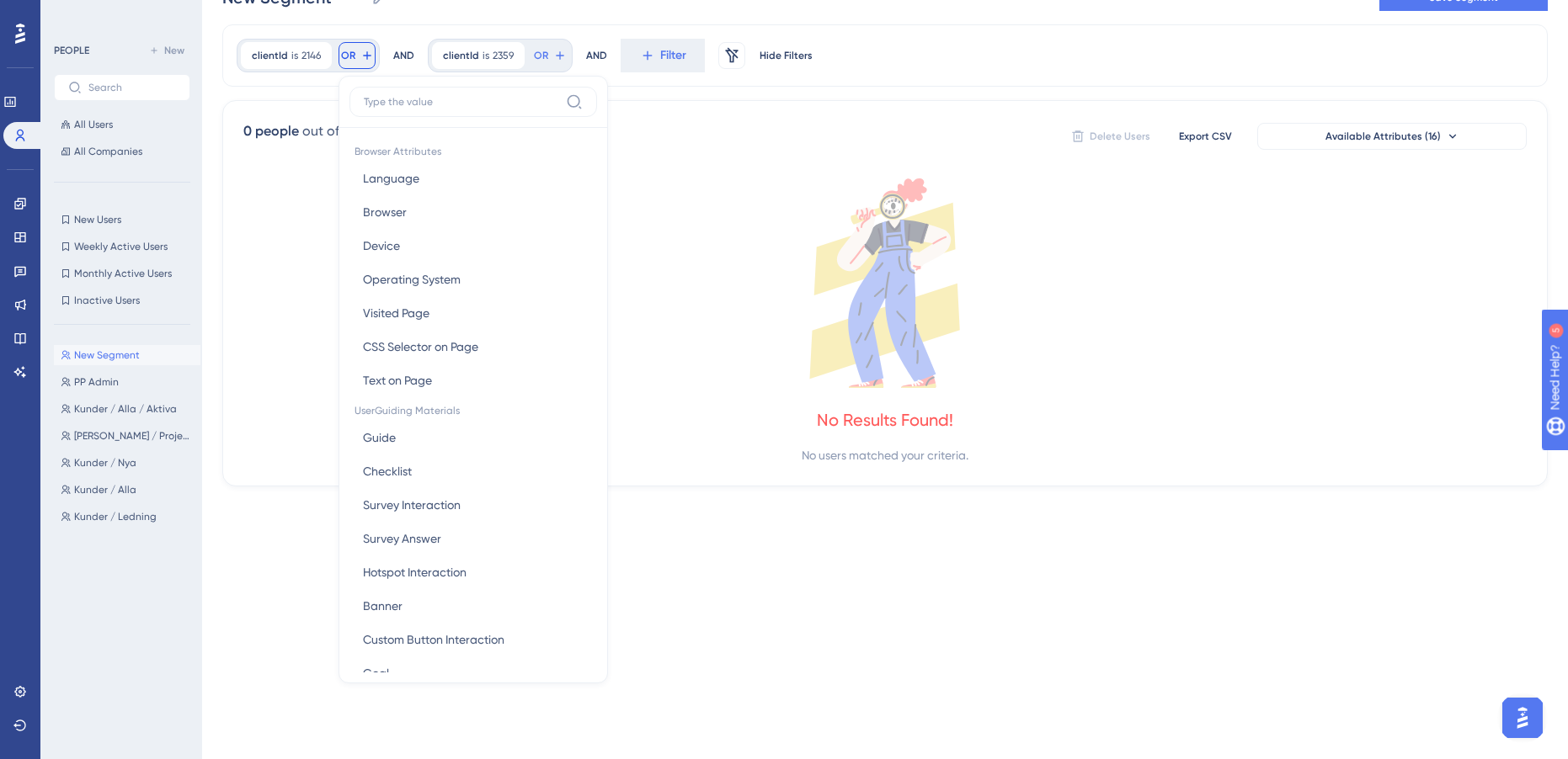
click at [397, 47] on div "AND" at bounding box center [404, 55] width 21 height 34
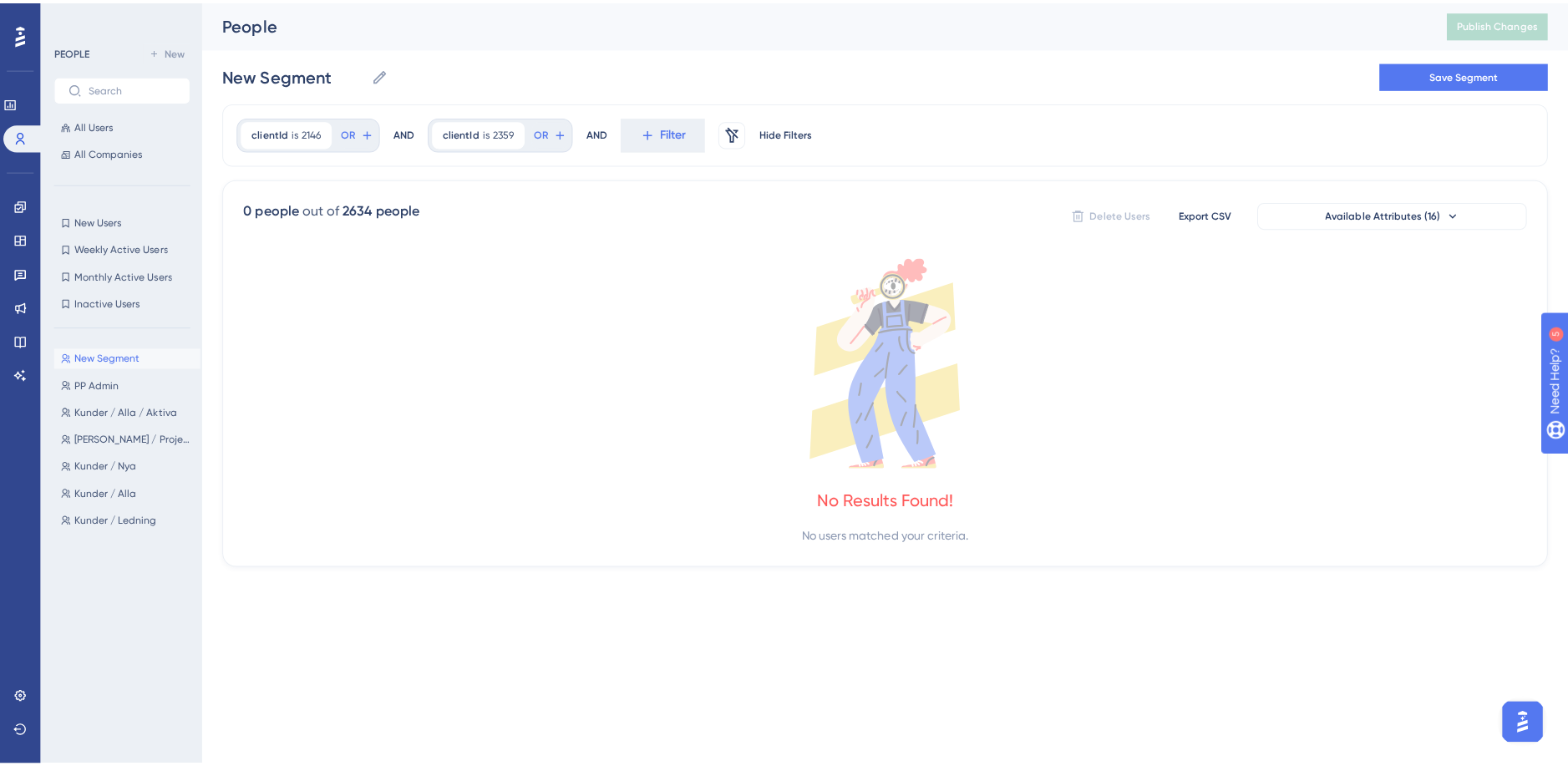
scroll to position [0, 0]
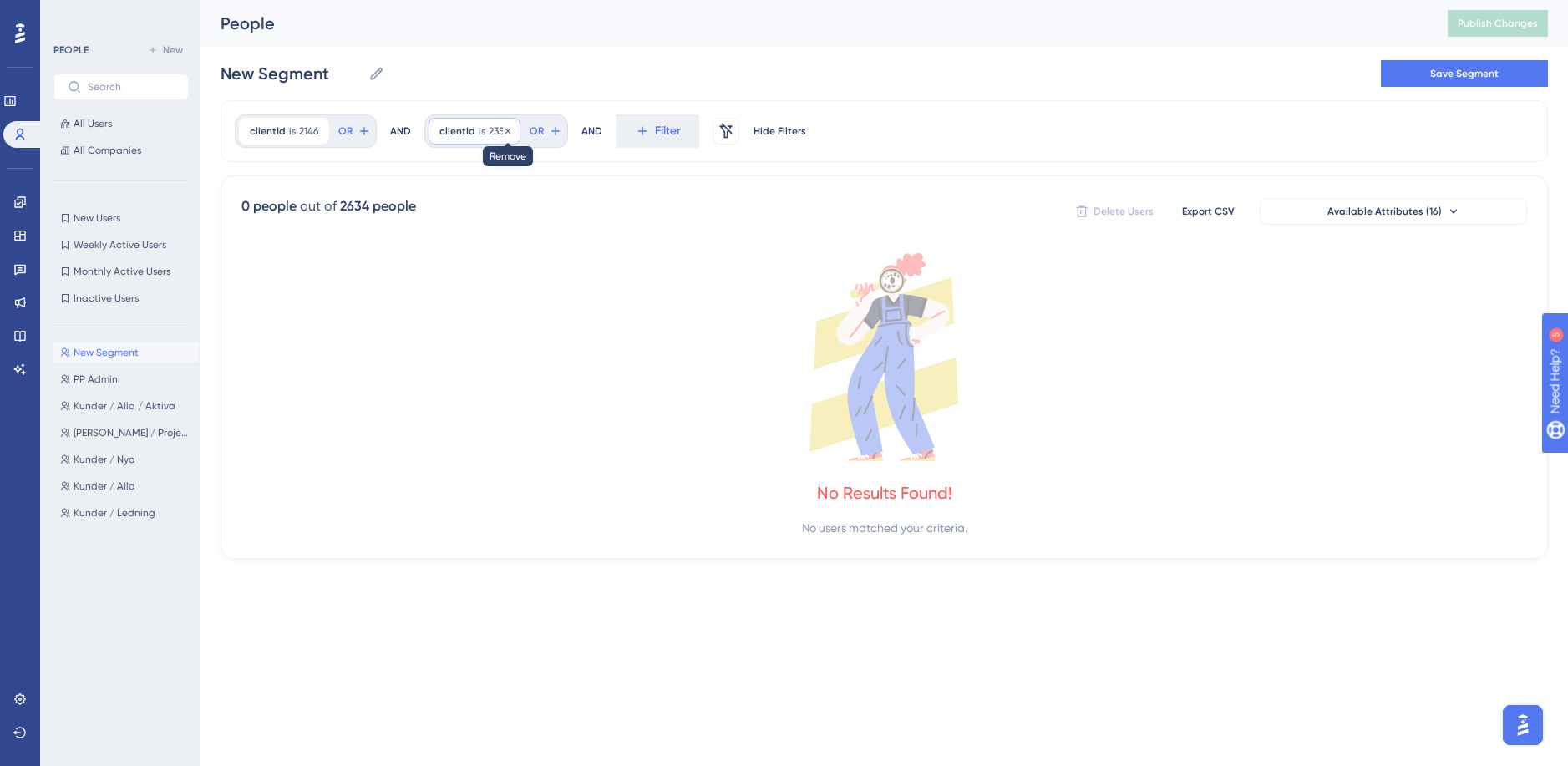
click at [491, 131] on span "2359" at bounding box center [499, 131] width 21 height 13
click at [483, 83] on div "New Segment New Segment Save Segment" at bounding box center [884, 74] width 1327 height 54
click at [506, 131] on icon at bounding box center [507, 129] width 5 height 5
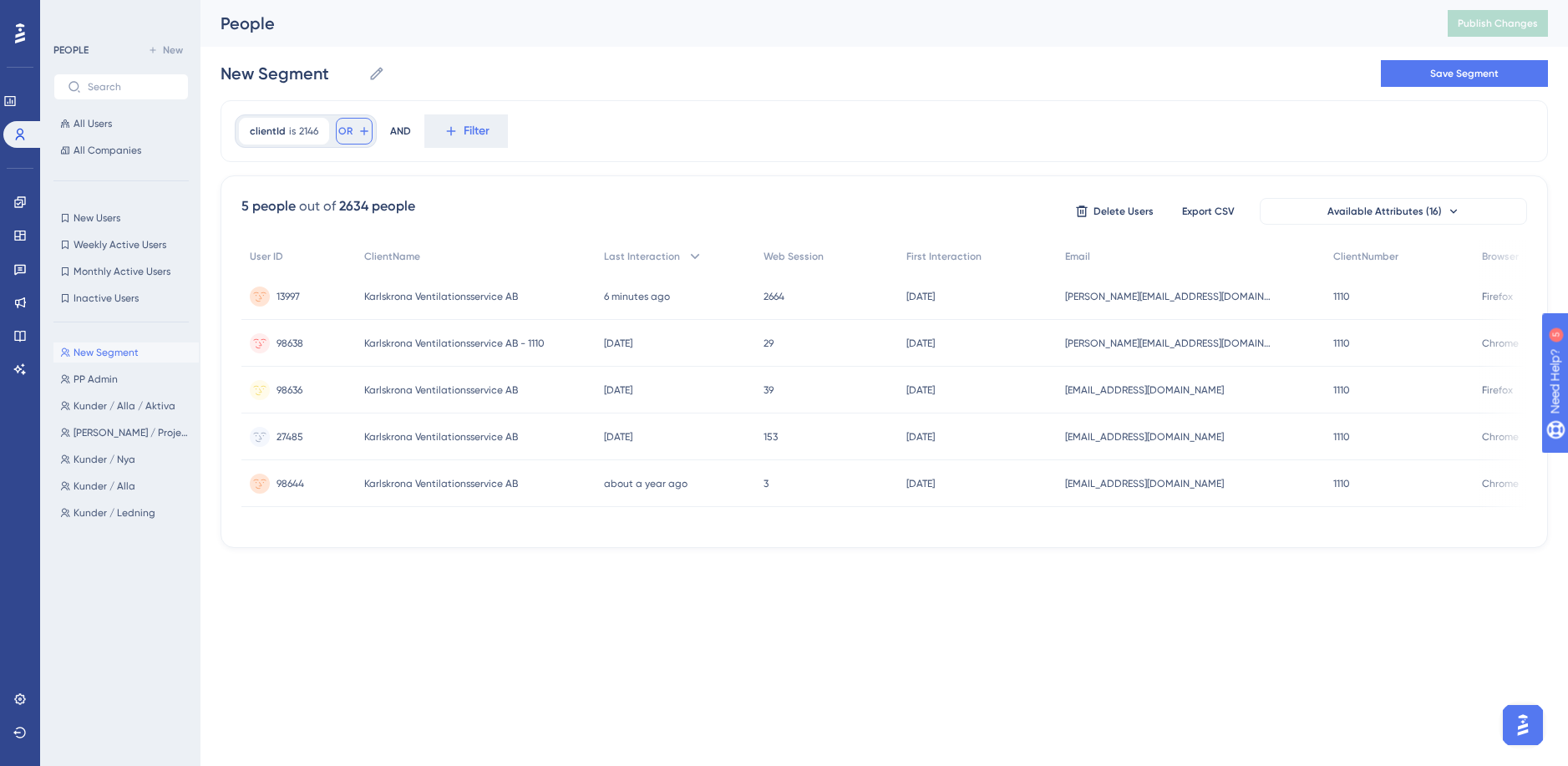
click at [362, 133] on icon at bounding box center [364, 131] width 13 height 13
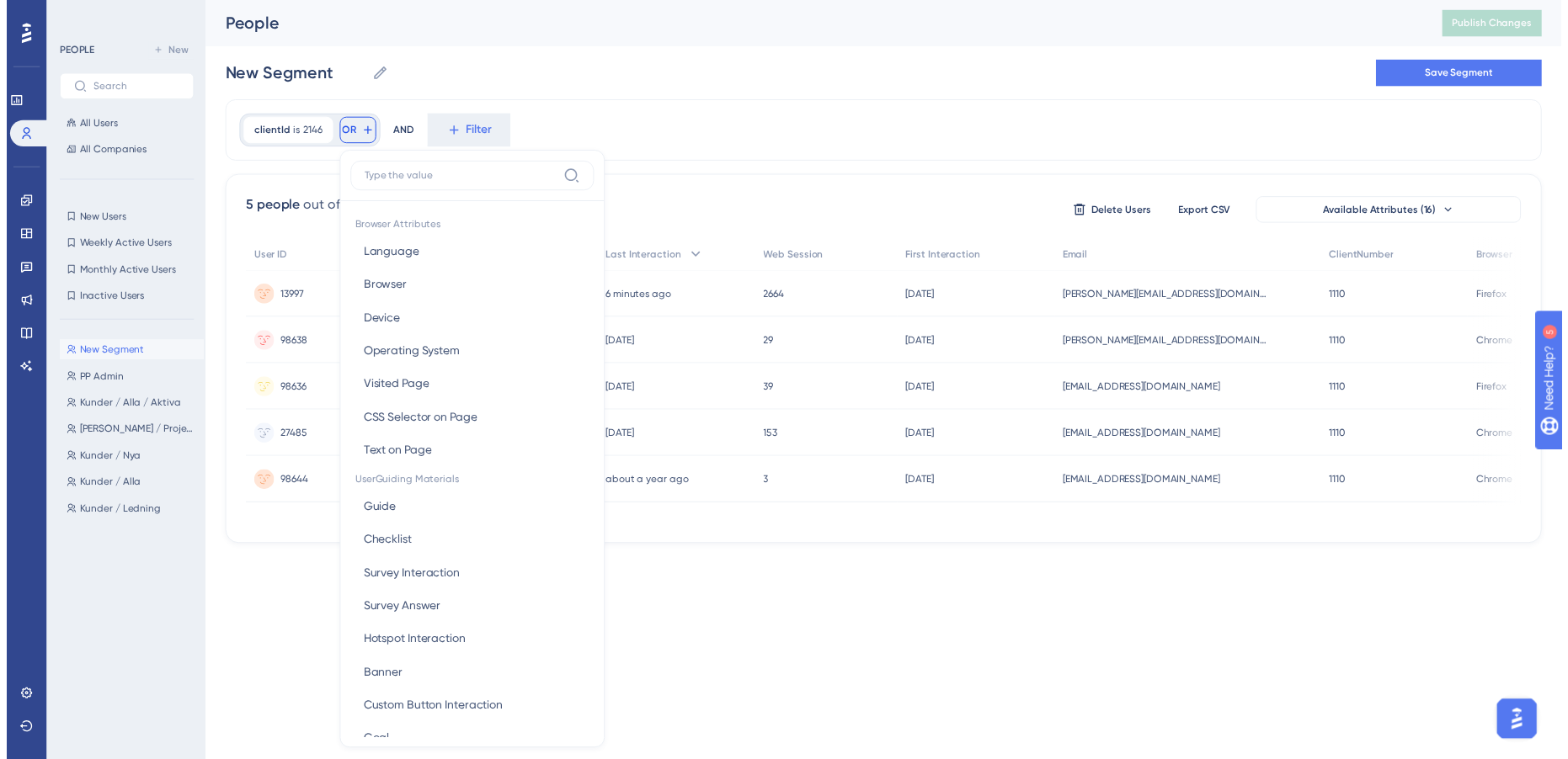
scroll to position [76, 0]
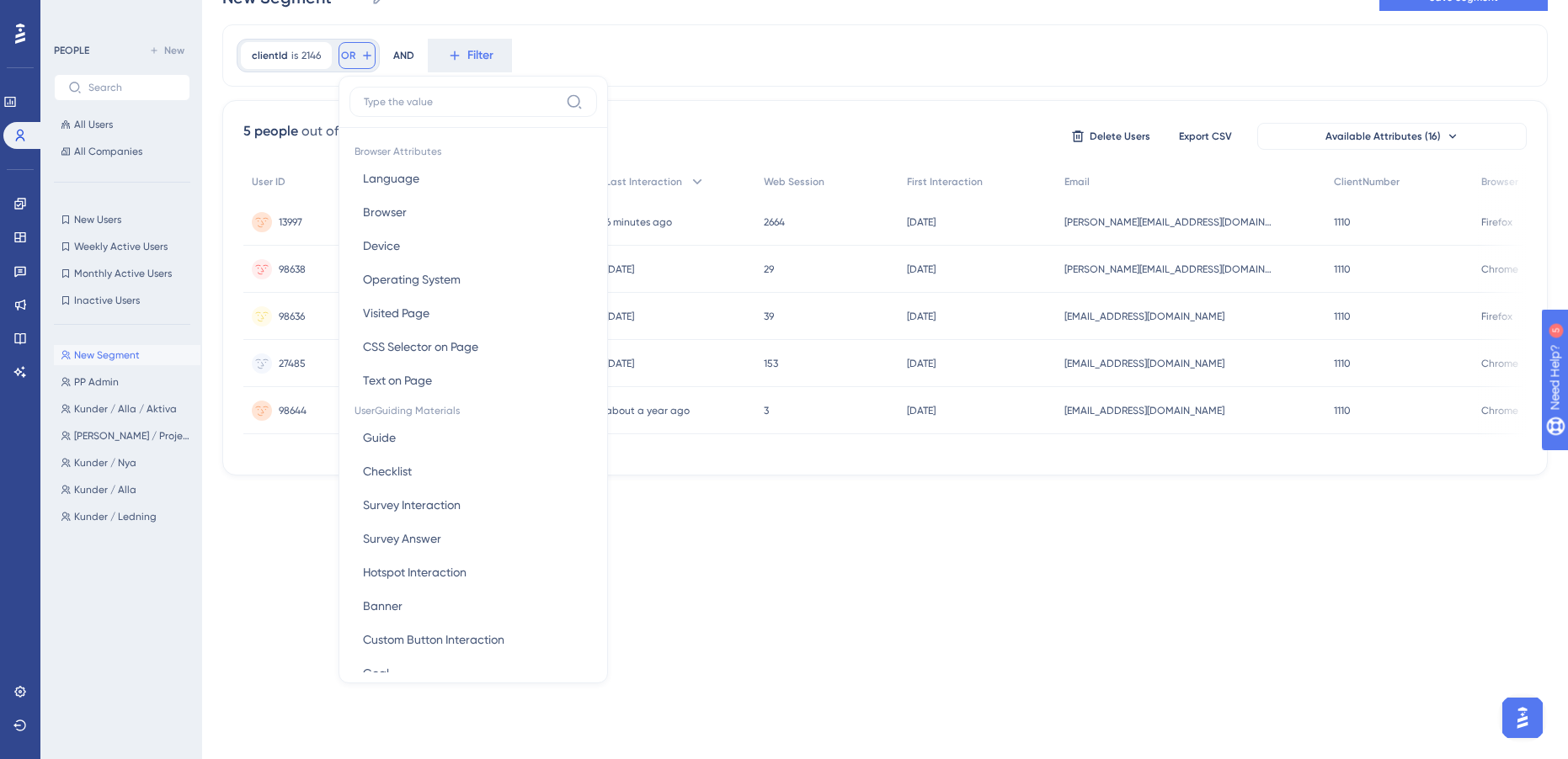
click at [350, 57] on span "OR" at bounding box center [348, 56] width 14 height 14
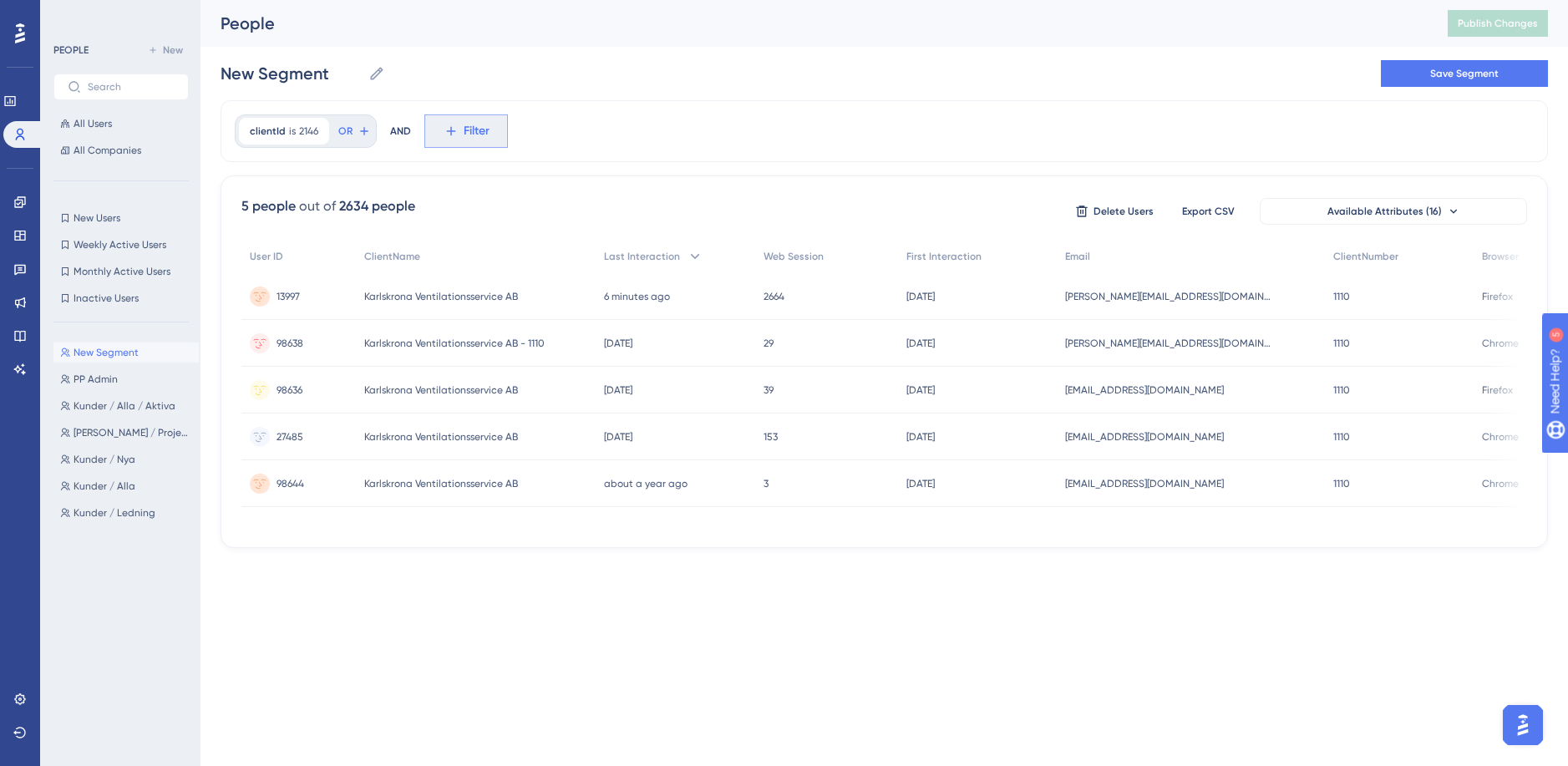
drag, startPoint x: 400, startPoint y: 133, endPoint x: 427, endPoint y: 132, distance: 27.0
click at [400, 133] on div "AND" at bounding box center [401, 130] width 21 height 34
click at [353, 132] on button "OR" at bounding box center [354, 131] width 36 height 27
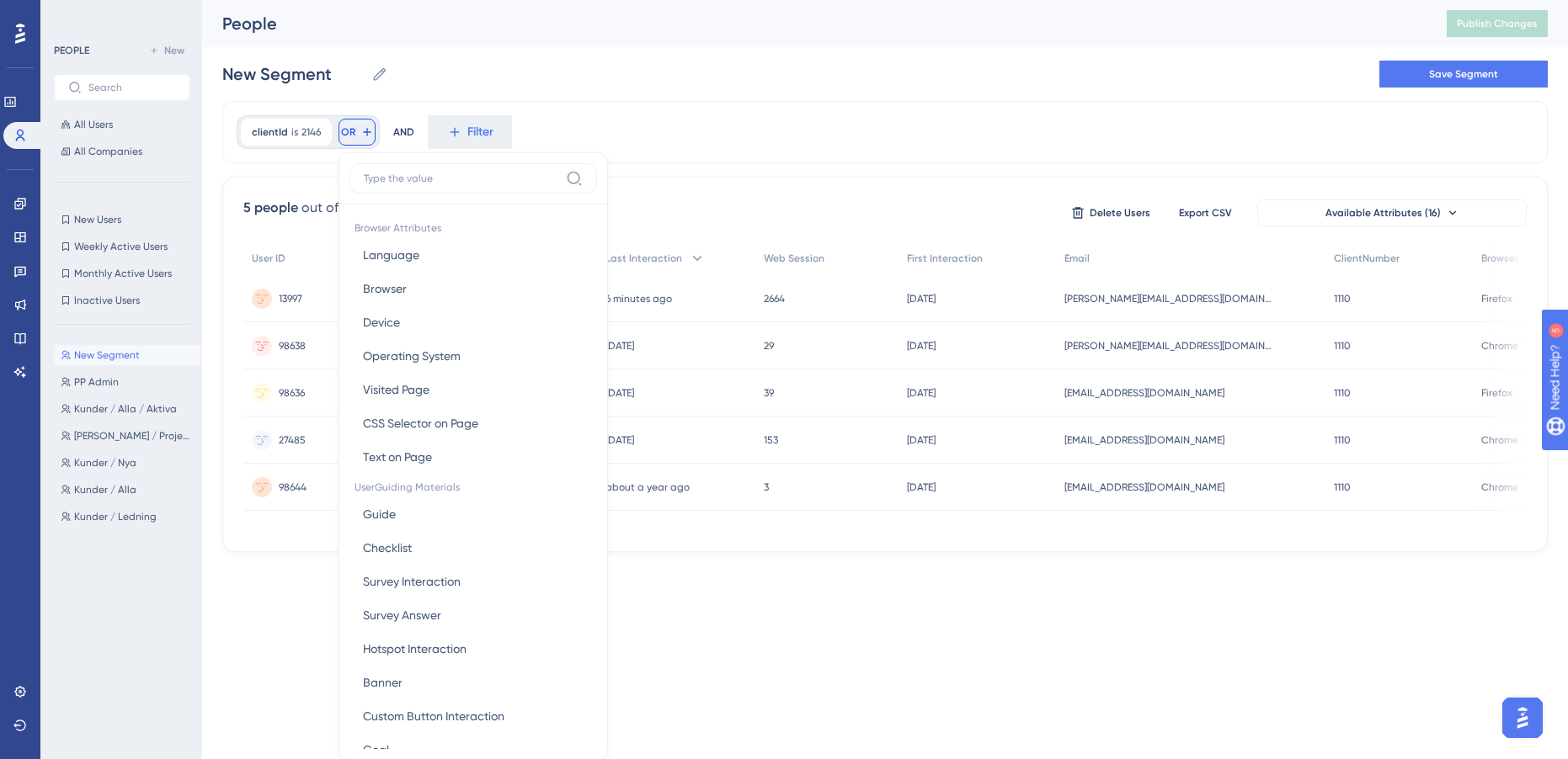
scroll to position [76, 0]
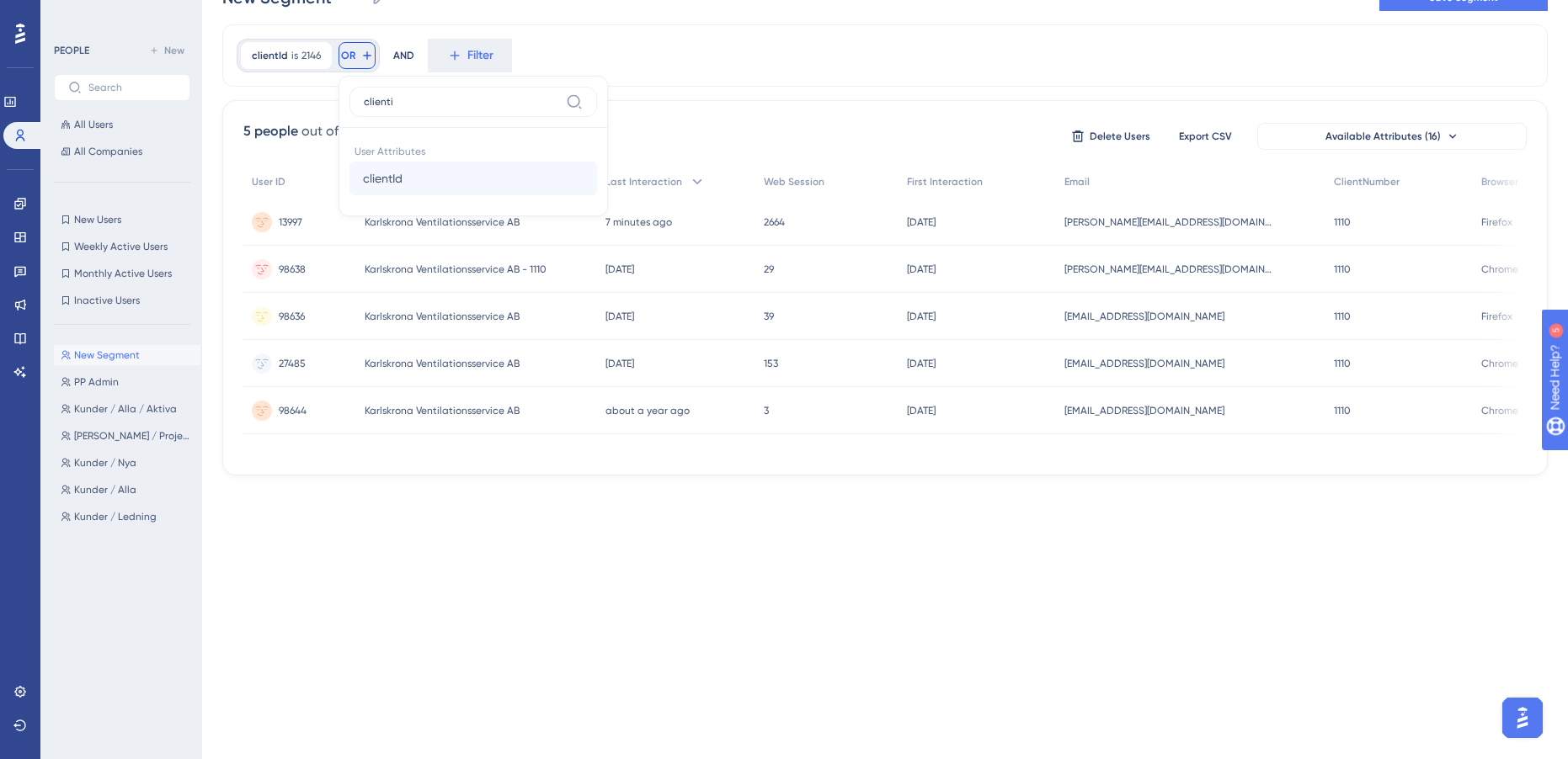
type input "clienti"
click at [382, 177] on span "clientId" at bounding box center [383, 178] width 40 height 20
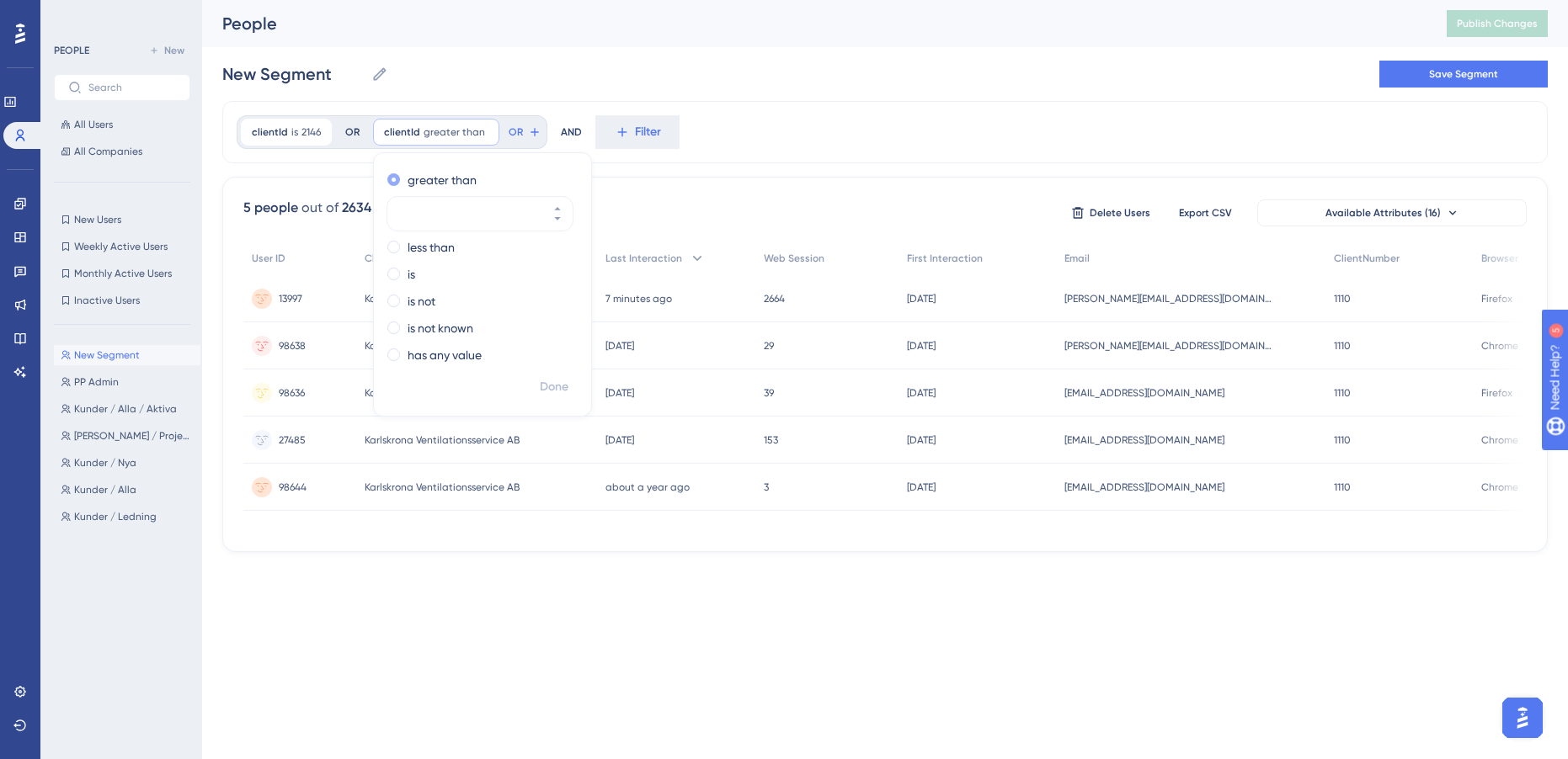
scroll to position [0, 0]
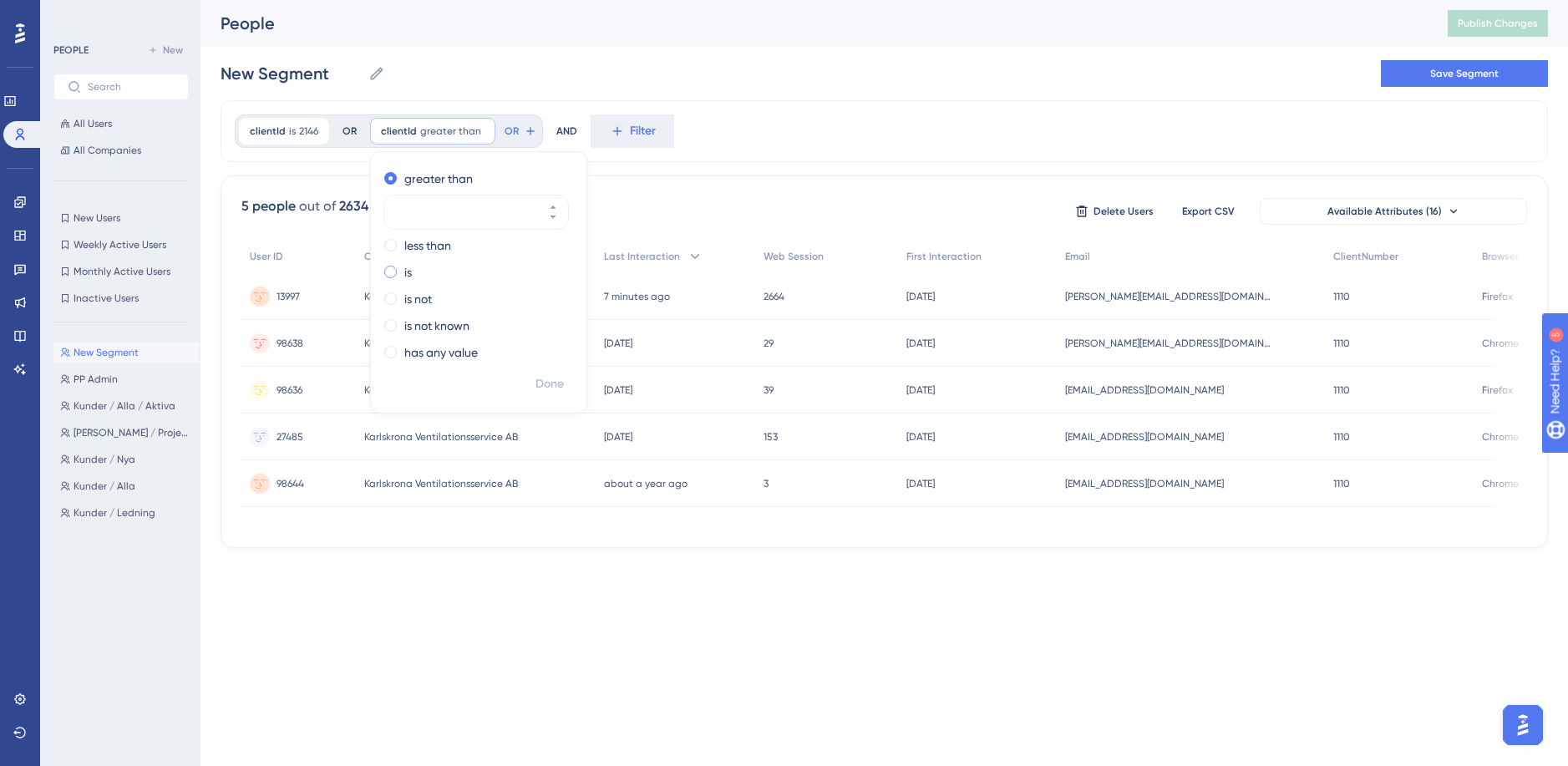
click at [407, 279] on label "is" at bounding box center [408, 272] width 8 height 20
type input "2359"
click at [543, 383] on span "Done" at bounding box center [550, 383] width 29 height 20
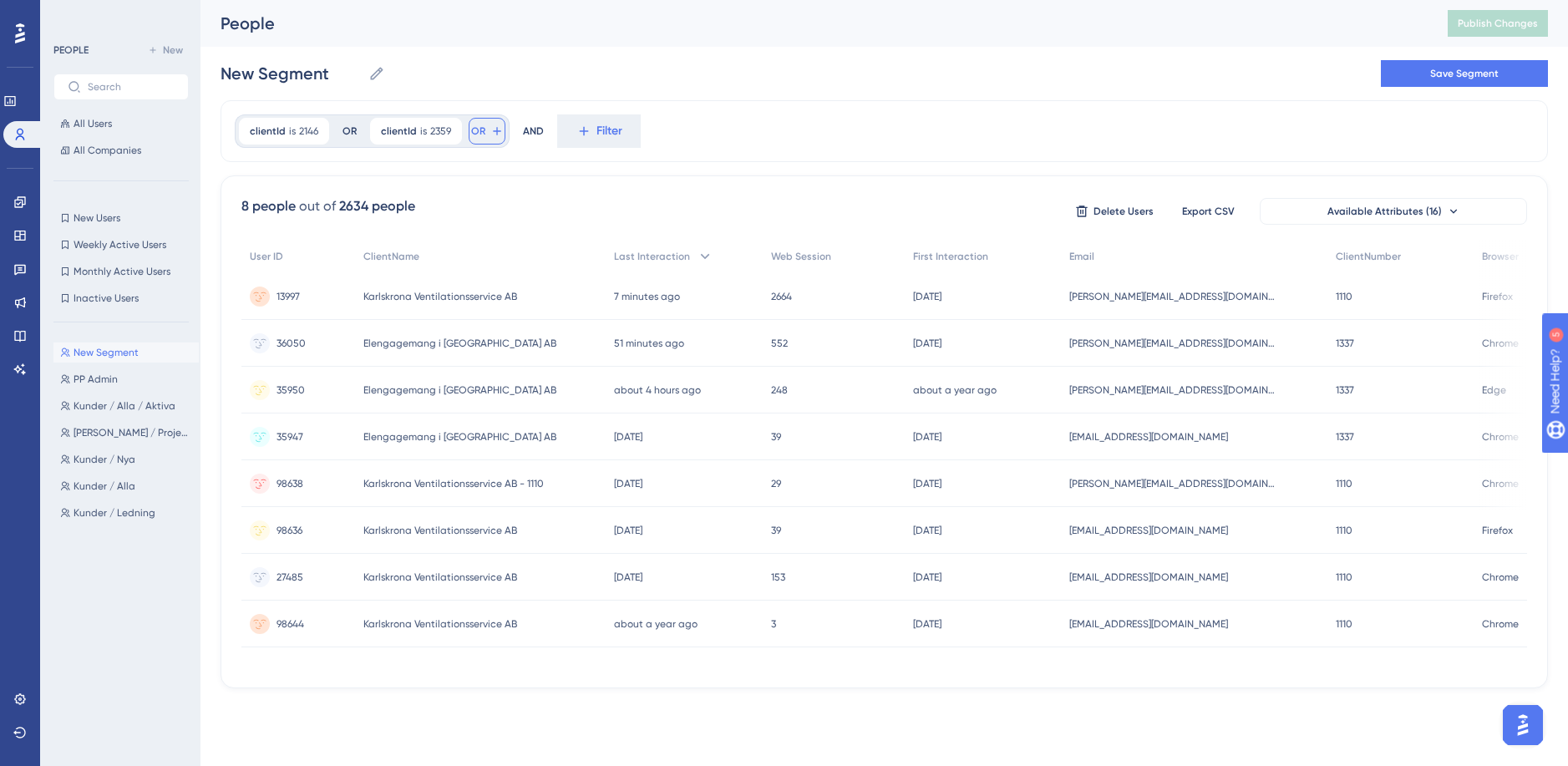
click at [478, 133] on span "OR" at bounding box center [478, 131] width 14 height 13
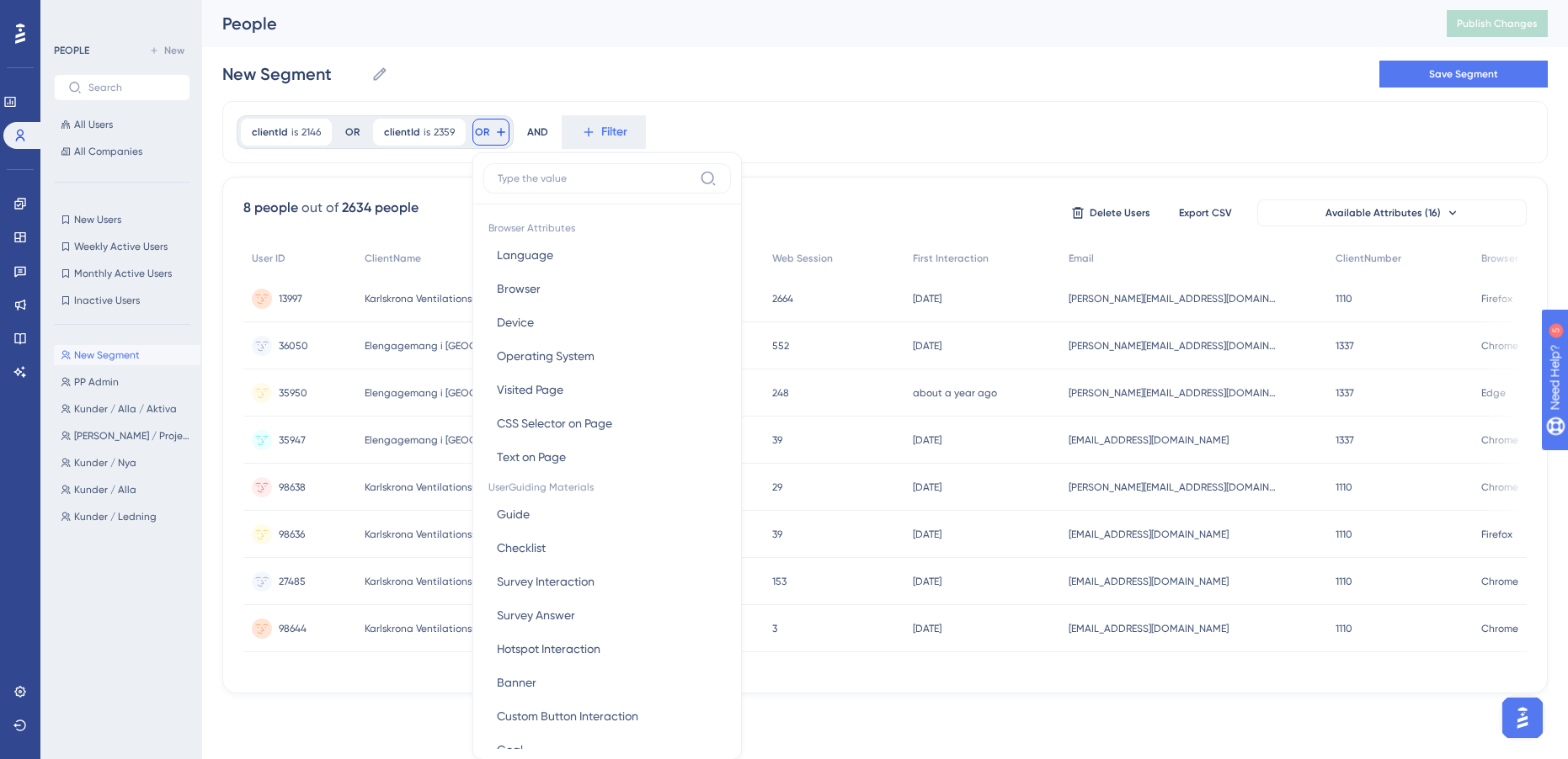
scroll to position [76, 0]
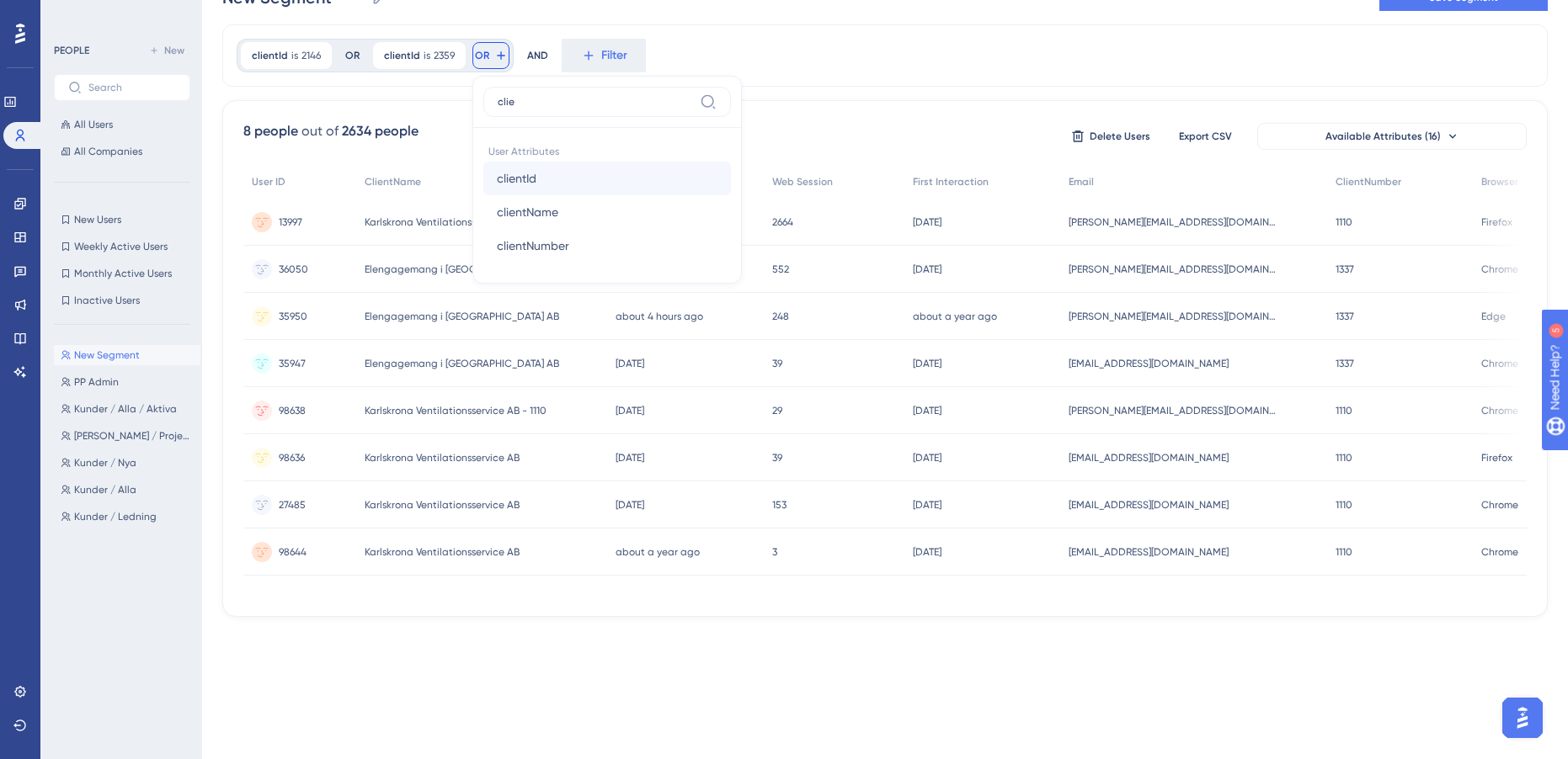
type input "clie"
click at [589, 178] on button "clientId clientId" at bounding box center [607, 178] width 247 height 34
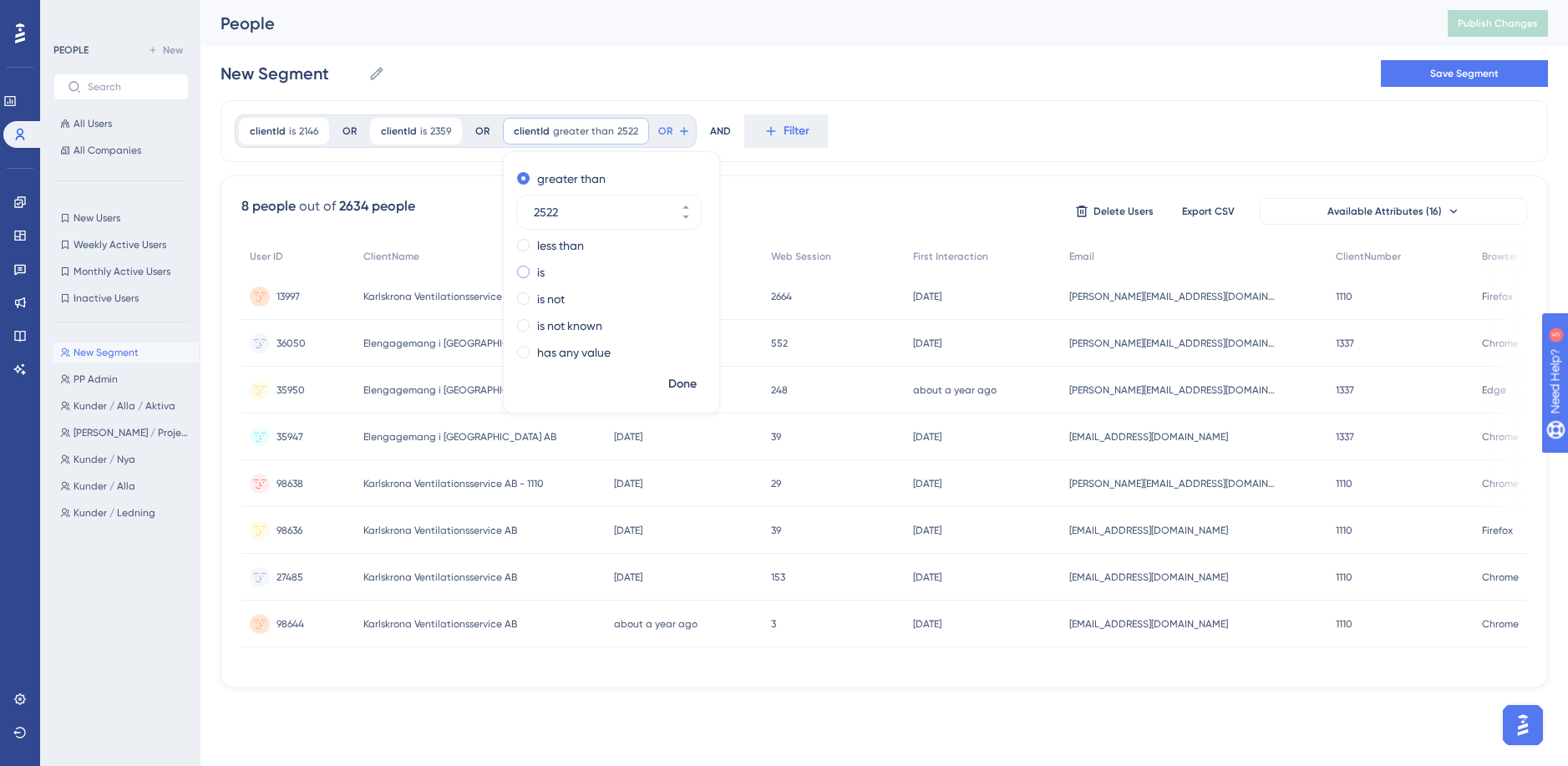
type input "2522"
click at [531, 268] on div "is" at bounding box center [609, 272] width 182 height 20
click at [688, 386] on span "Done" at bounding box center [682, 383] width 29 height 20
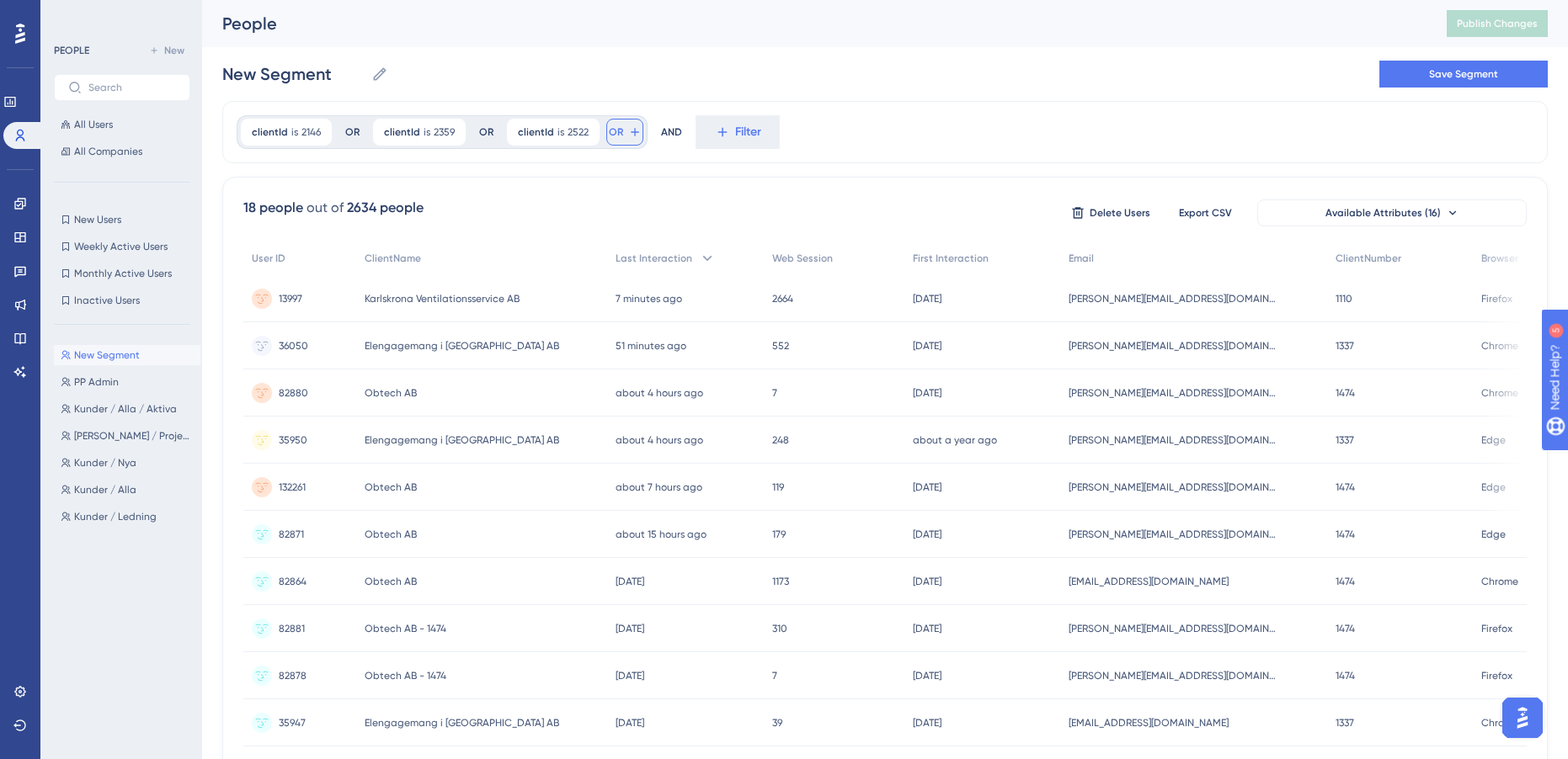
click at [613, 135] on span "OR" at bounding box center [615, 132] width 14 height 14
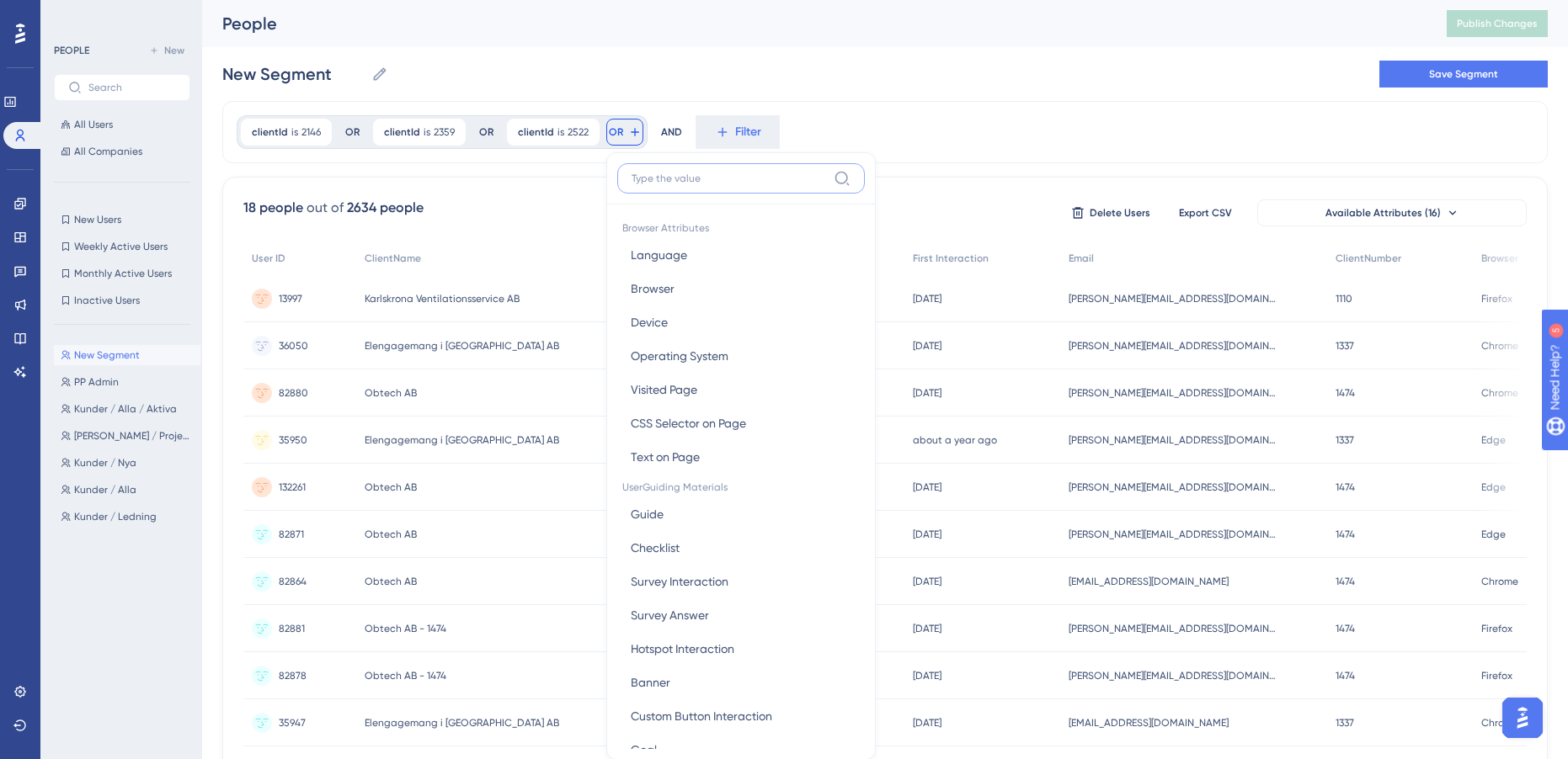
scroll to position [54, 0]
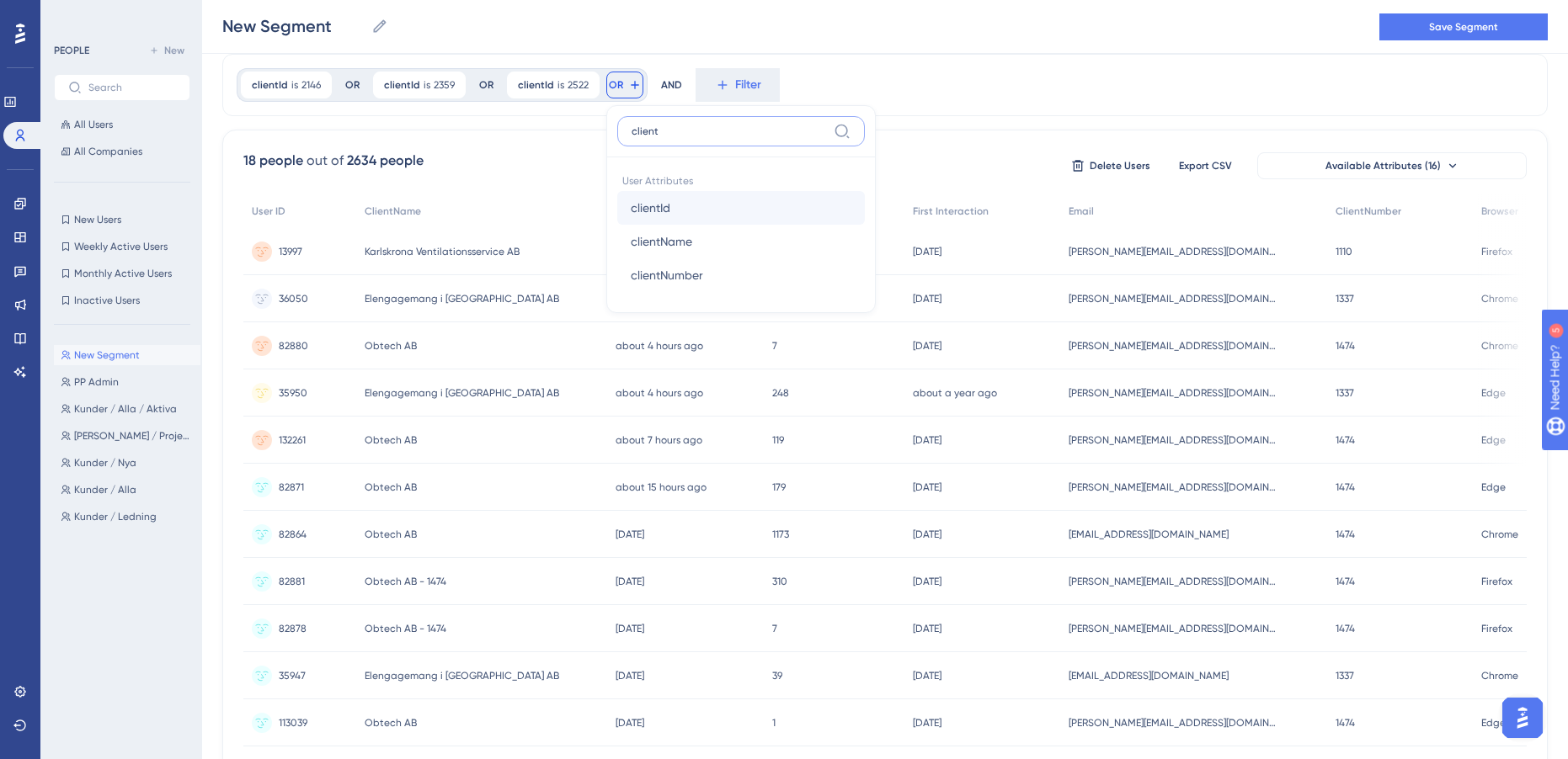
type input "client"
click at [695, 210] on button "clientId clientId" at bounding box center [741, 208] width 247 height 34
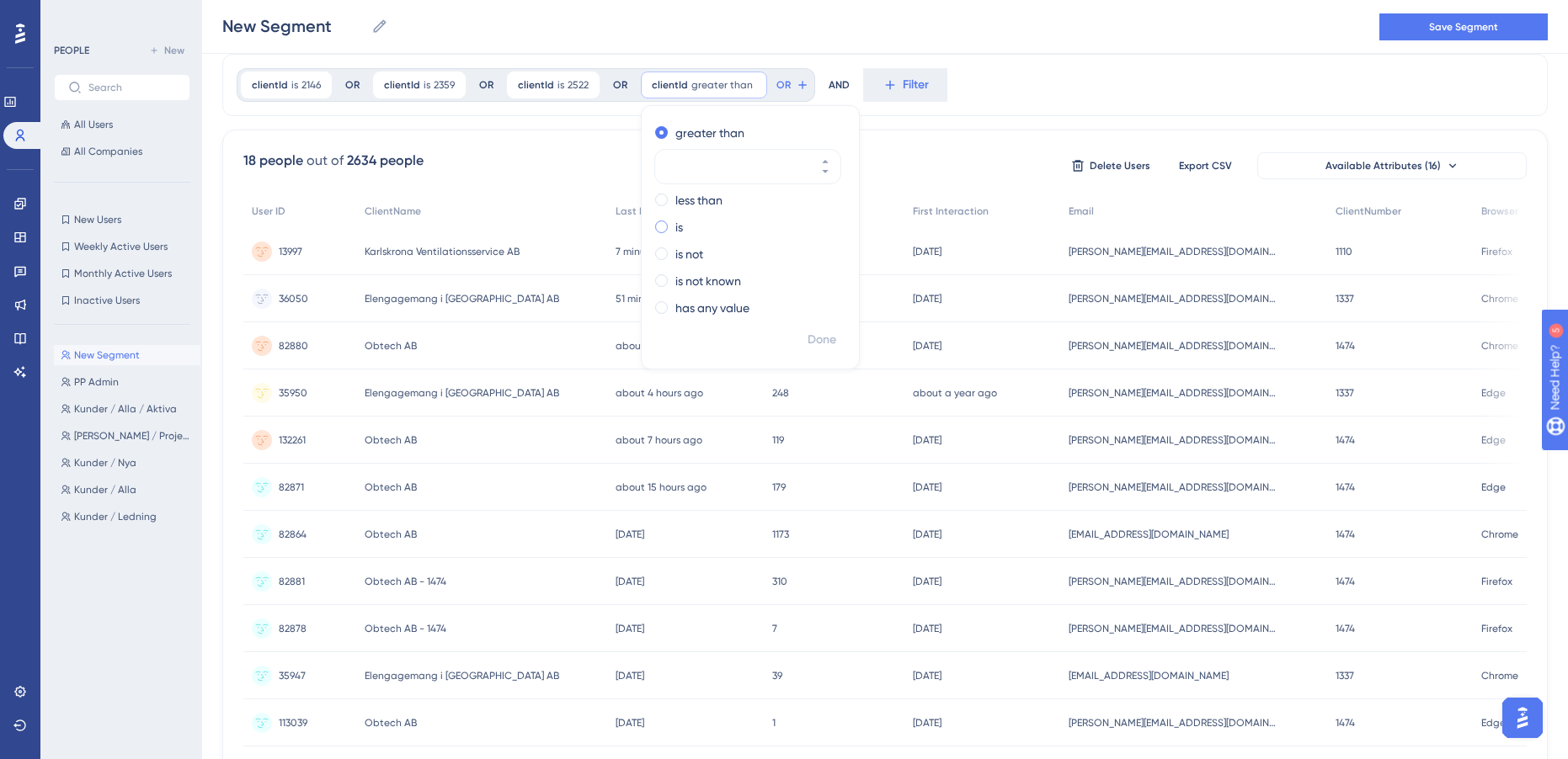
drag, startPoint x: 661, startPoint y: 229, endPoint x: 797, endPoint y: 189, distance: 141.8
click at [661, 229] on span at bounding box center [661, 226] width 13 height 13
click at [672, 223] on input "radio" at bounding box center [672, 223] width 0 height 0
type input "2571"
click at [825, 339] on span "Done" at bounding box center [822, 340] width 29 height 20
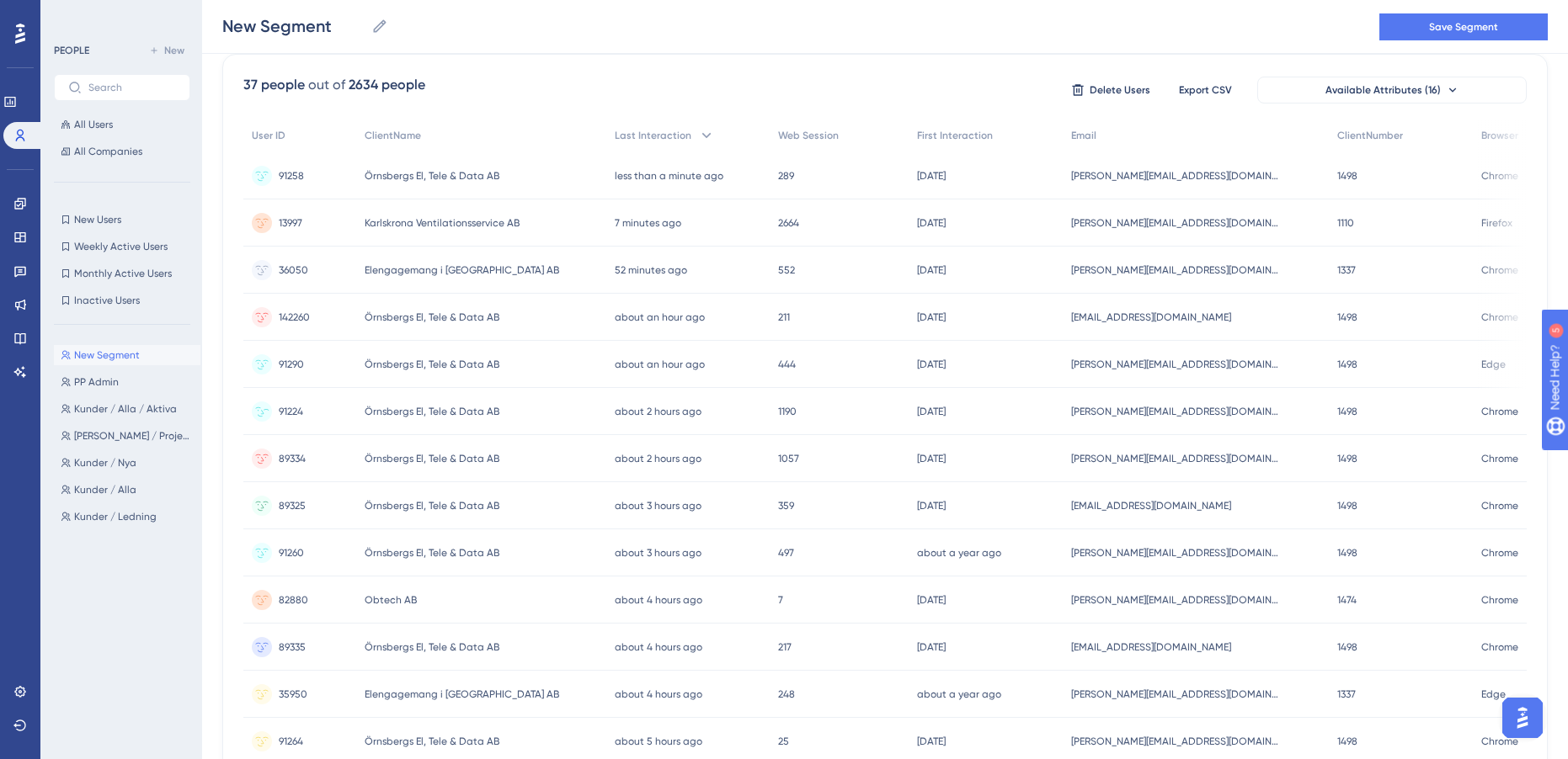
scroll to position [0, 0]
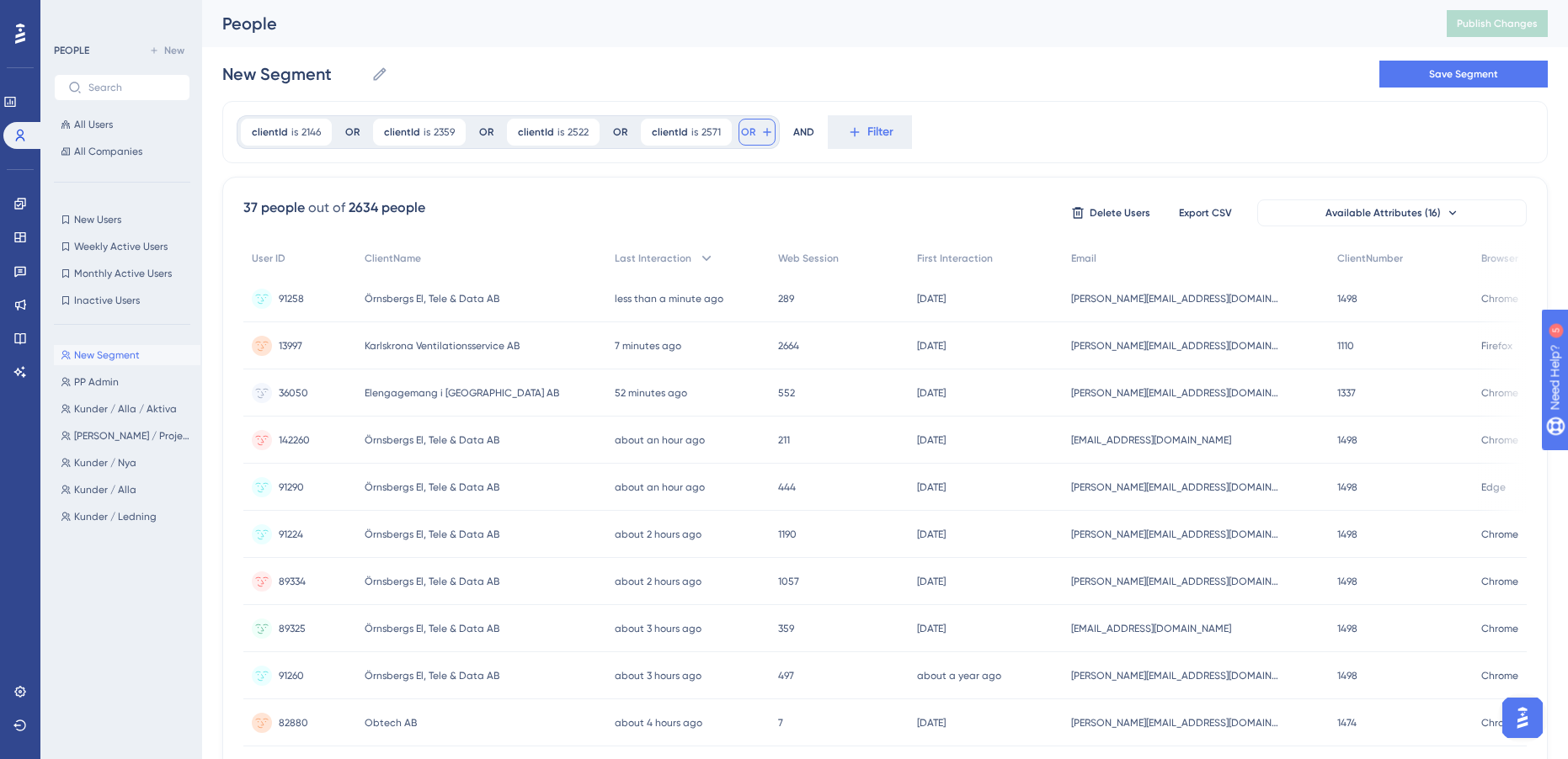
click at [745, 133] on span "OR" at bounding box center [748, 132] width 14 height 14
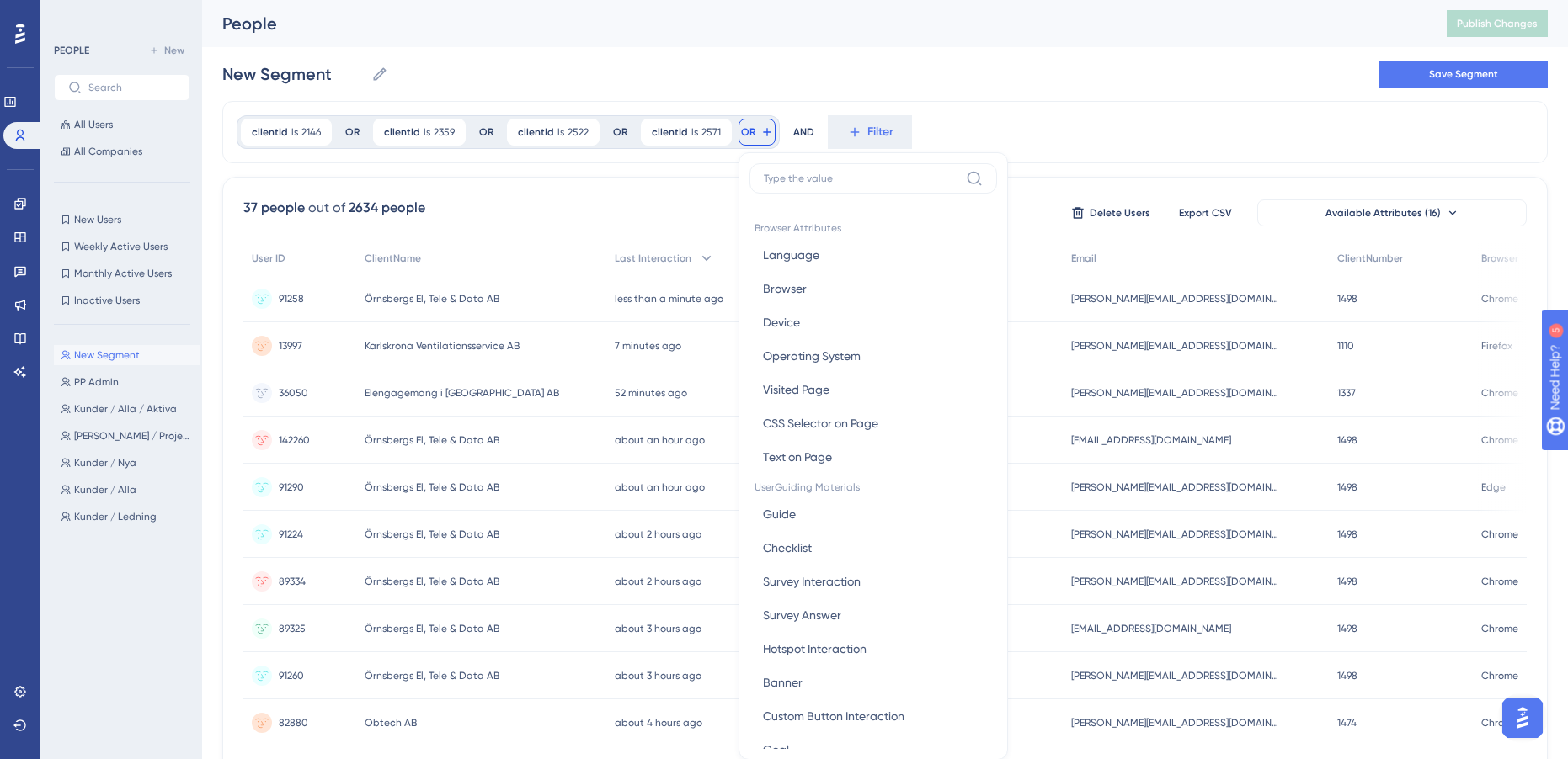
scroll to position [76, 0]
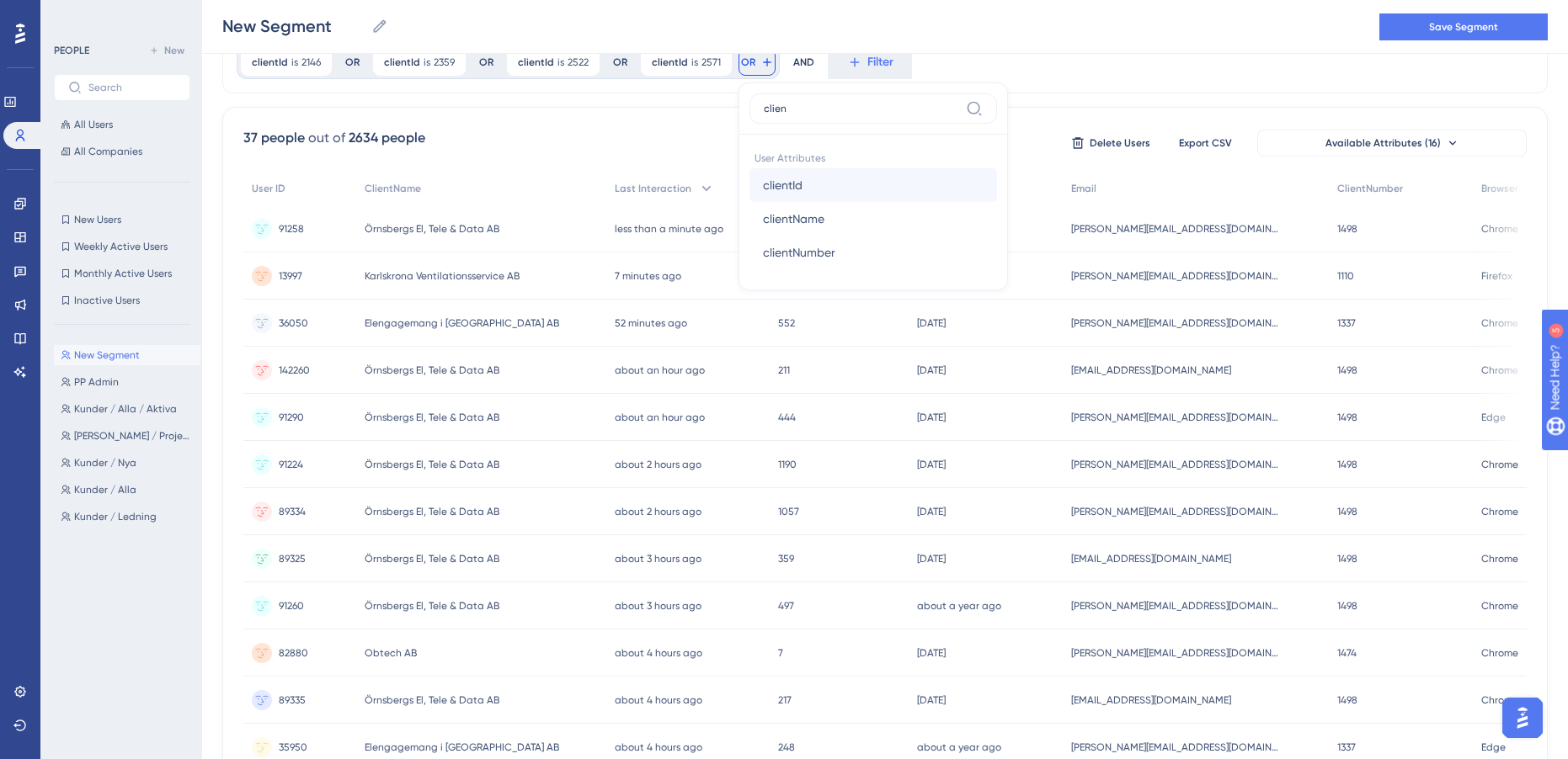
type input "clien"
click at [805, 183] on button "clientId clientId" at bounding box center [873, 184] width 247 height 34
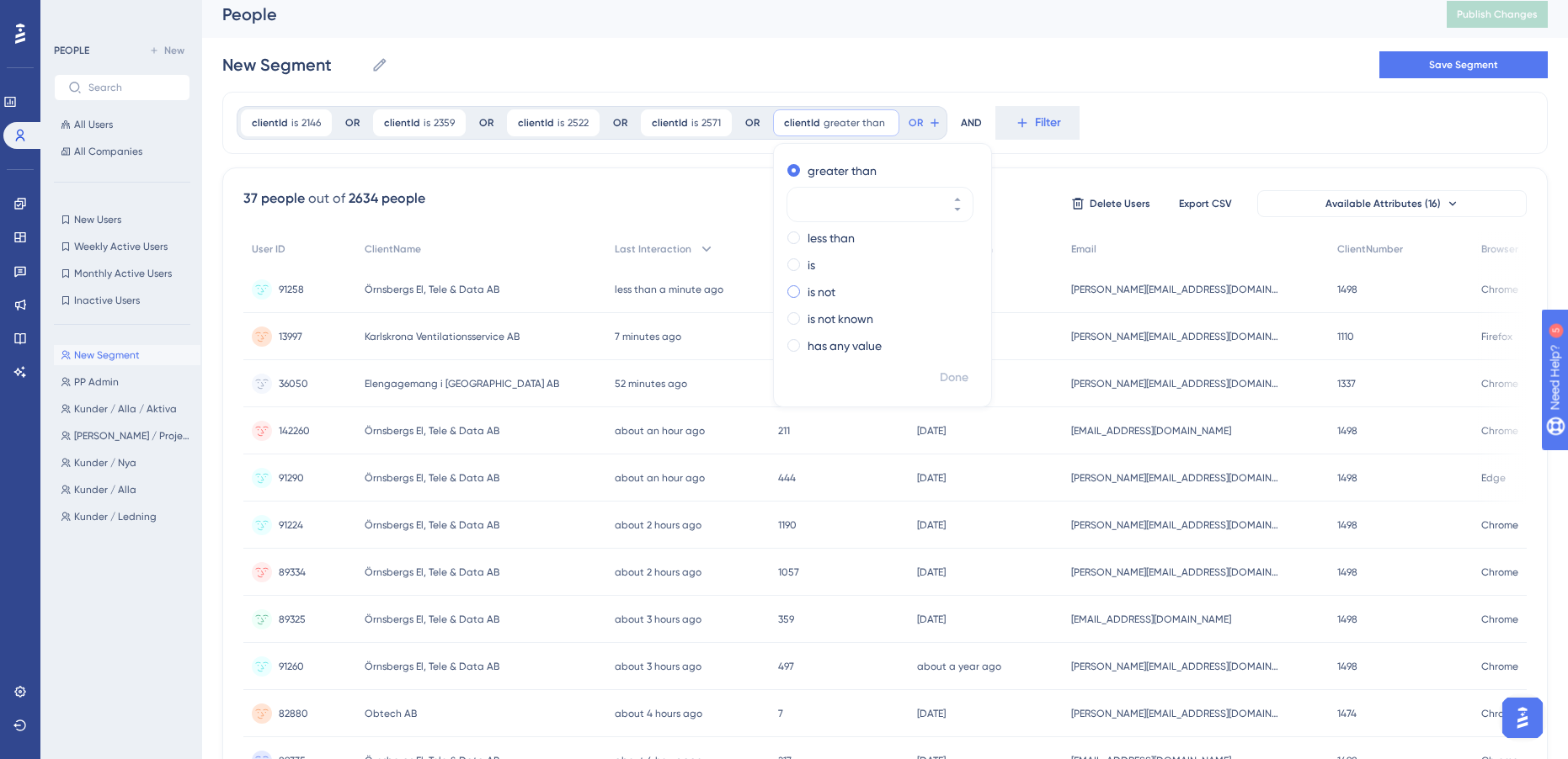
scroll to position [0, 0]
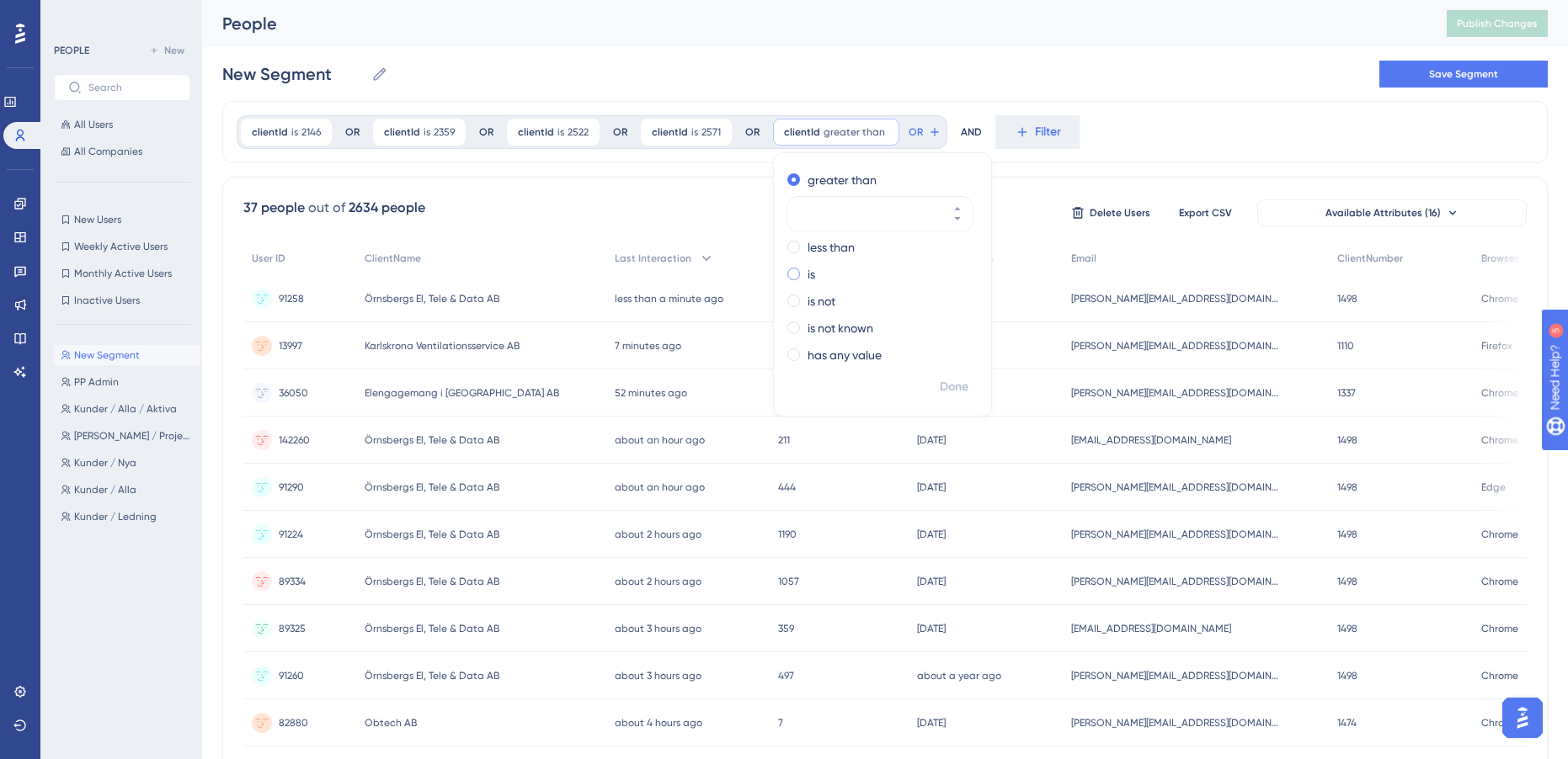
click at [808, 276] on label "is" at bounding box center [812, 274] width 8 height 20
type input "2579"
click at [960, 384] on span "Done" at bounding box center [955, 386] width 29 height 20
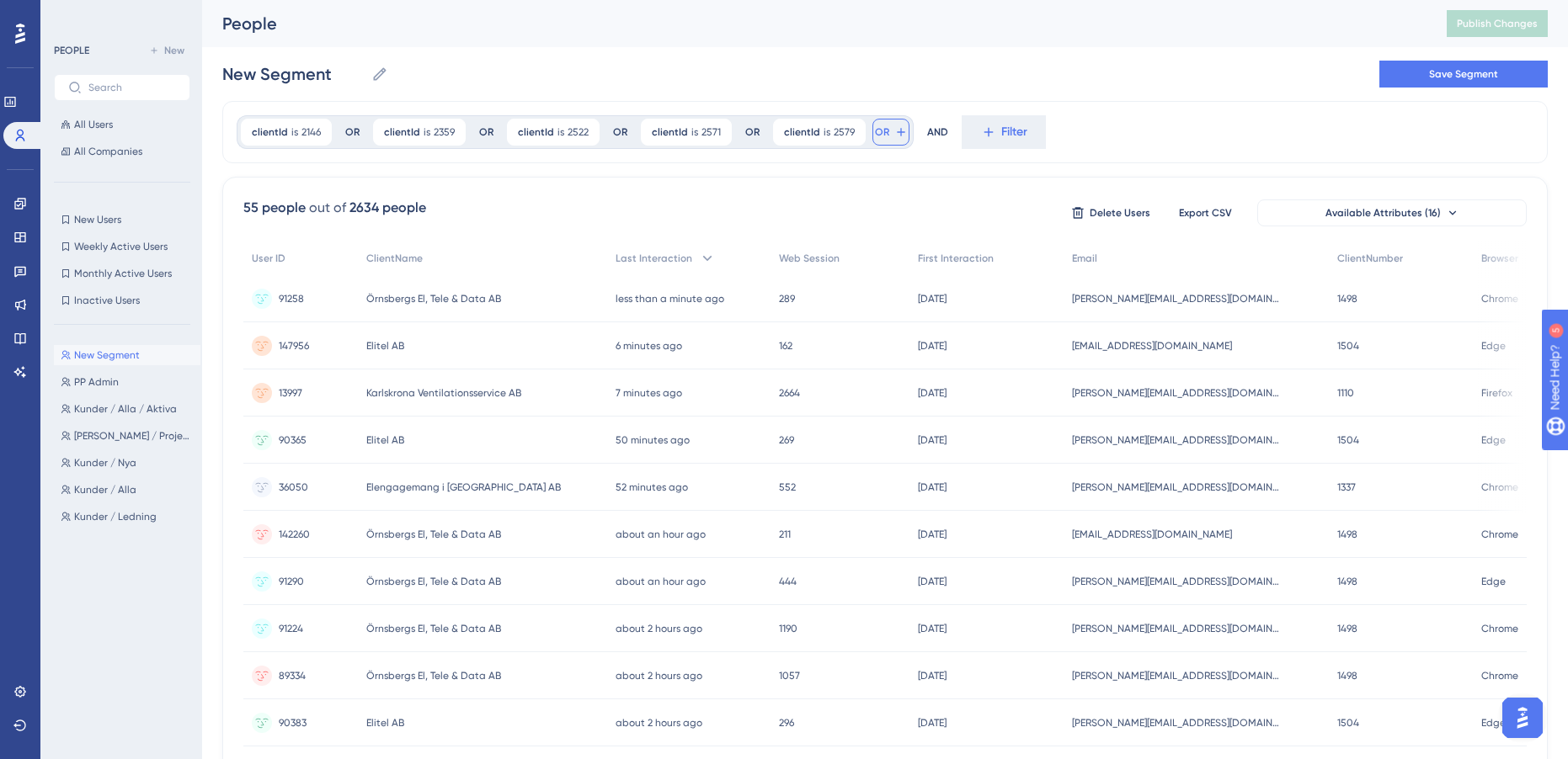
click at [886, 134] on button "OR" at bounding box center [891, 132] width 37 height 27
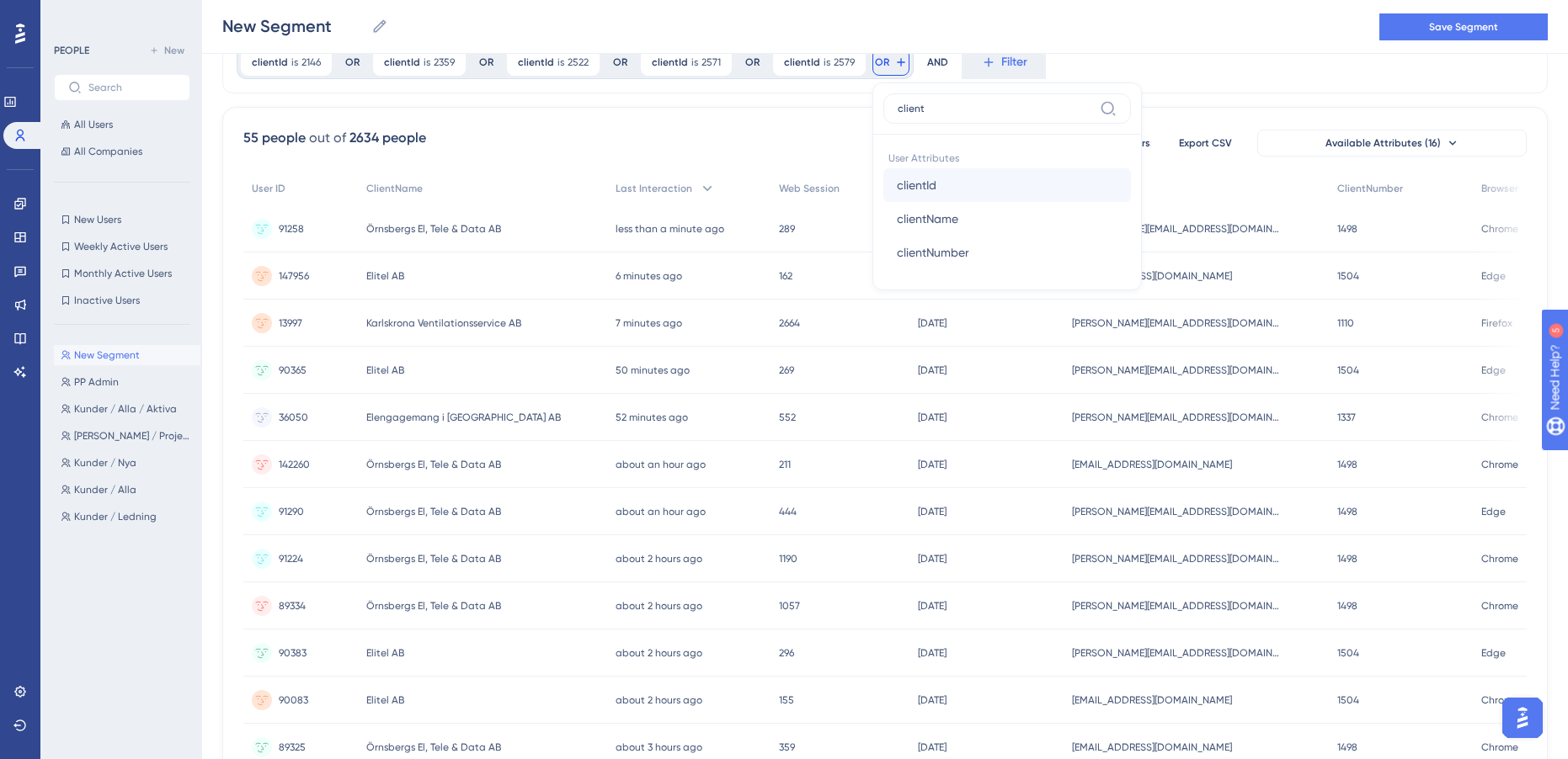
type input "client"
click at [926, 186] on span "clientId" at bounding box center [916, 184] width 40 height 20
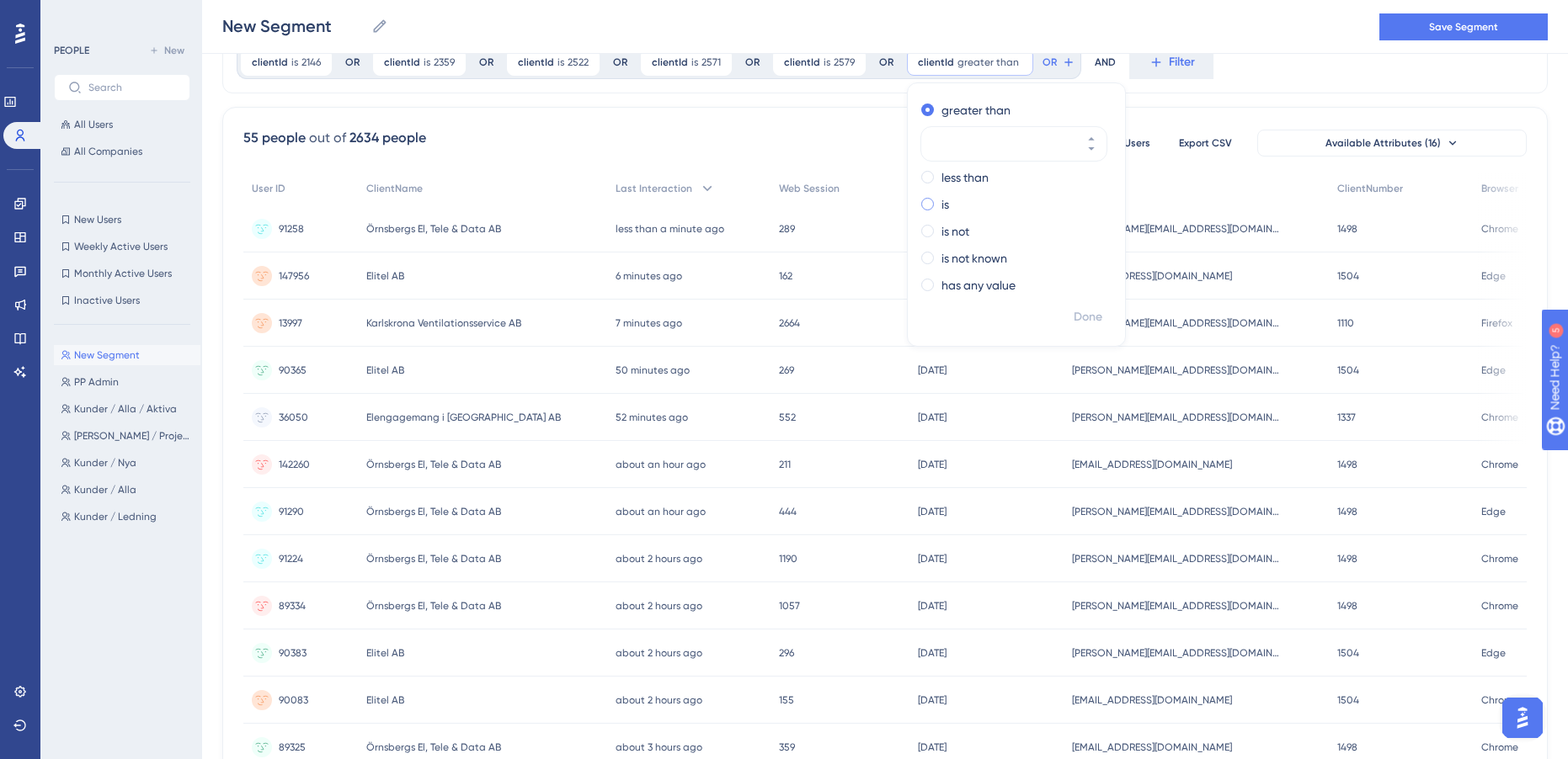
click at [941, 197] on label "is" at bounding box center [945, 204] width 8 height 20
type input "2601"
click at [1085, 319] on span "Done" at bounding box center [1088, 317] width 29 height 20
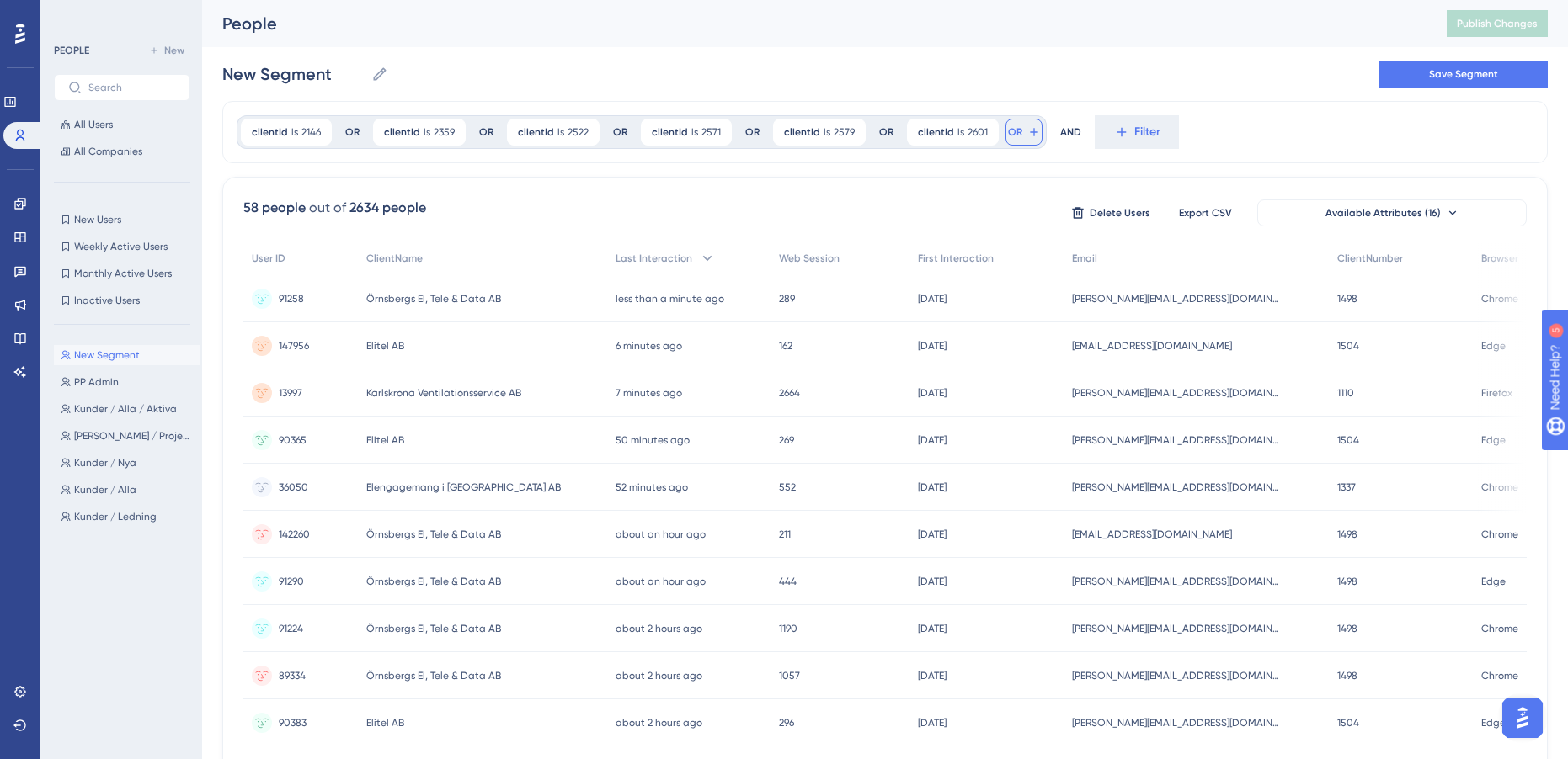
click at [1009, 131] on span "OR" at bounding box center [1014, 132] width 14 height 14
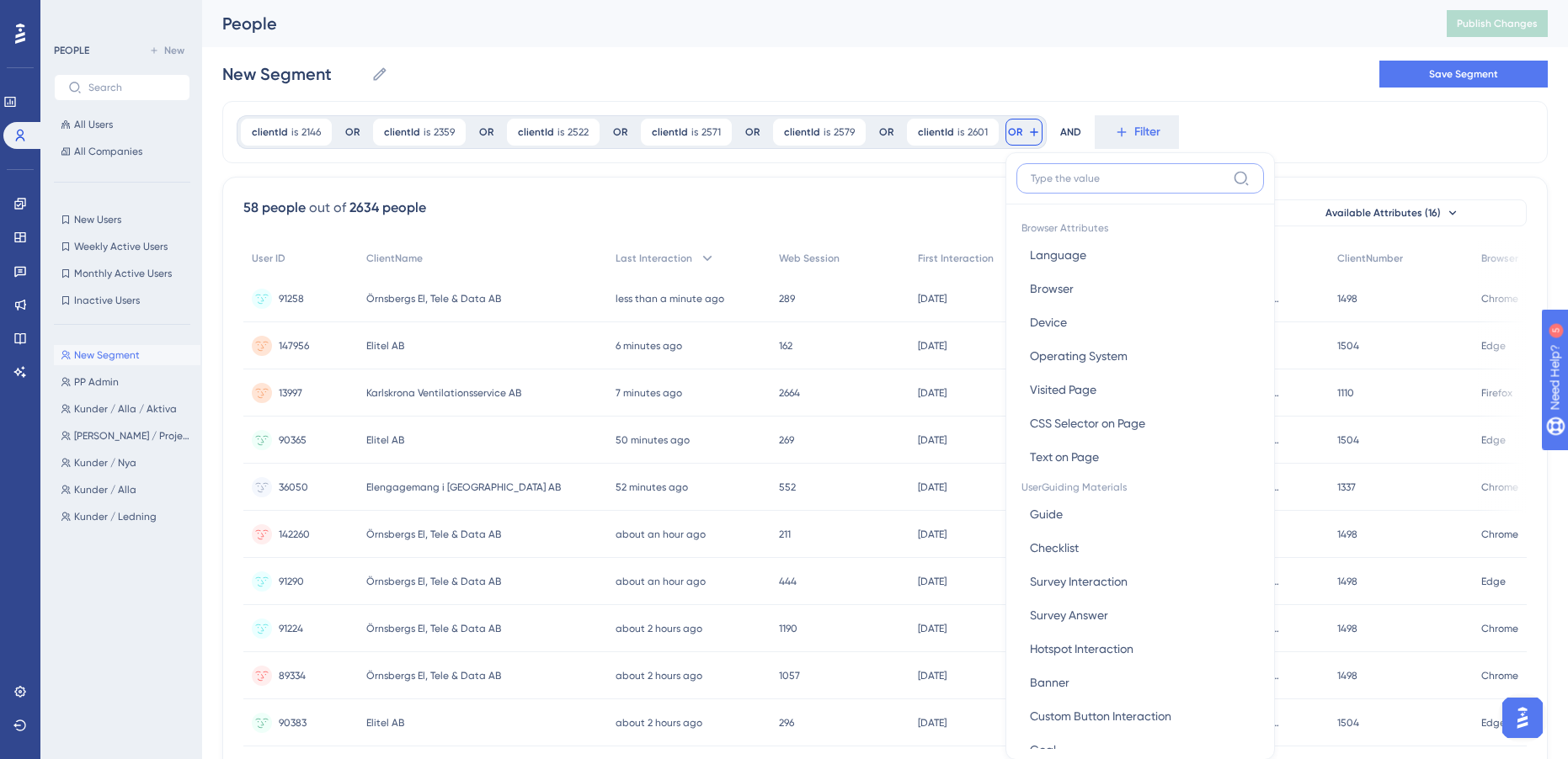
scroll to position [76, 0]
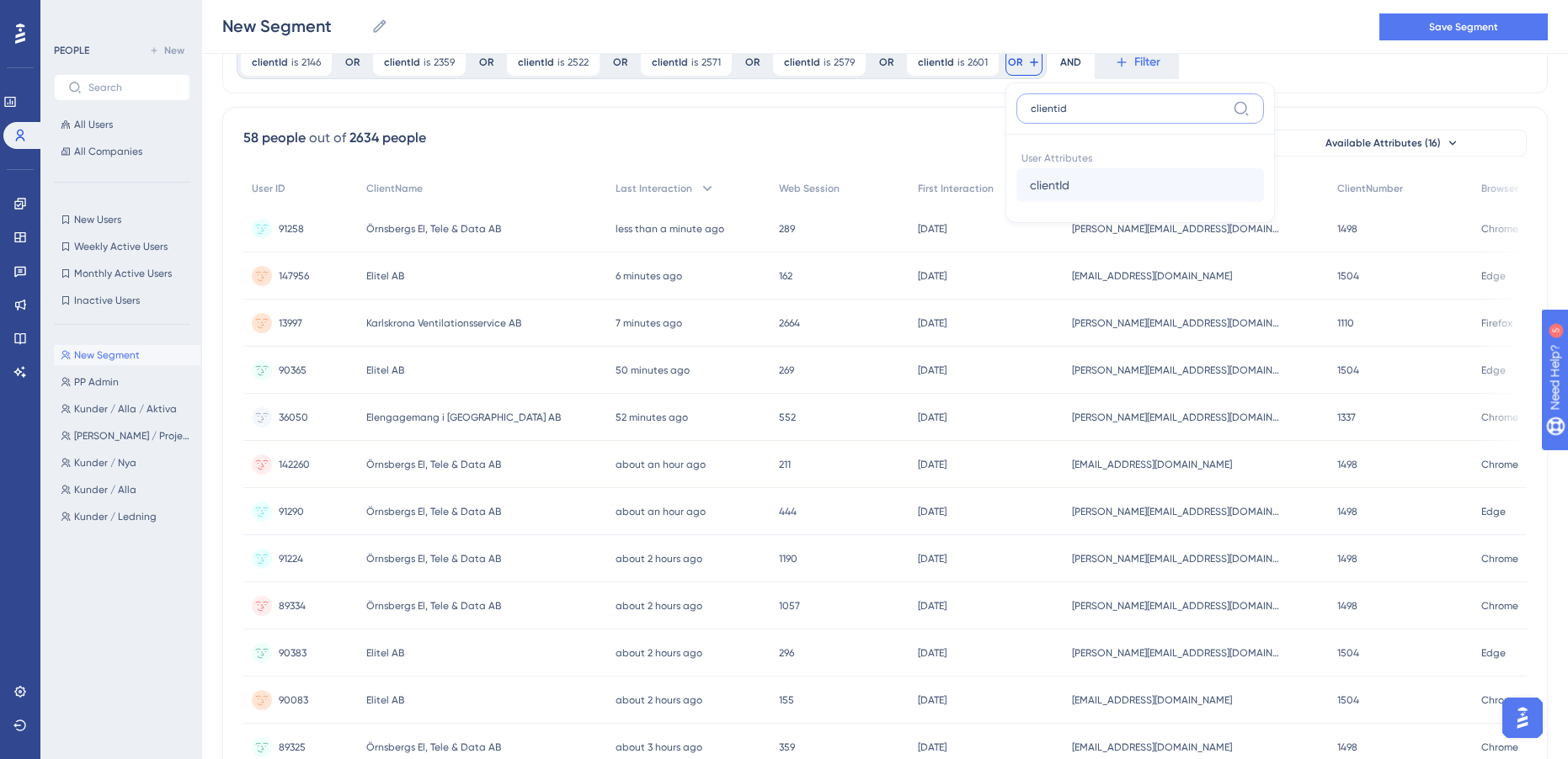
type input "clientid"
click at [1110, 193] on button "clientId clientId" at bounding box center [1140, 184] width 247 height 34
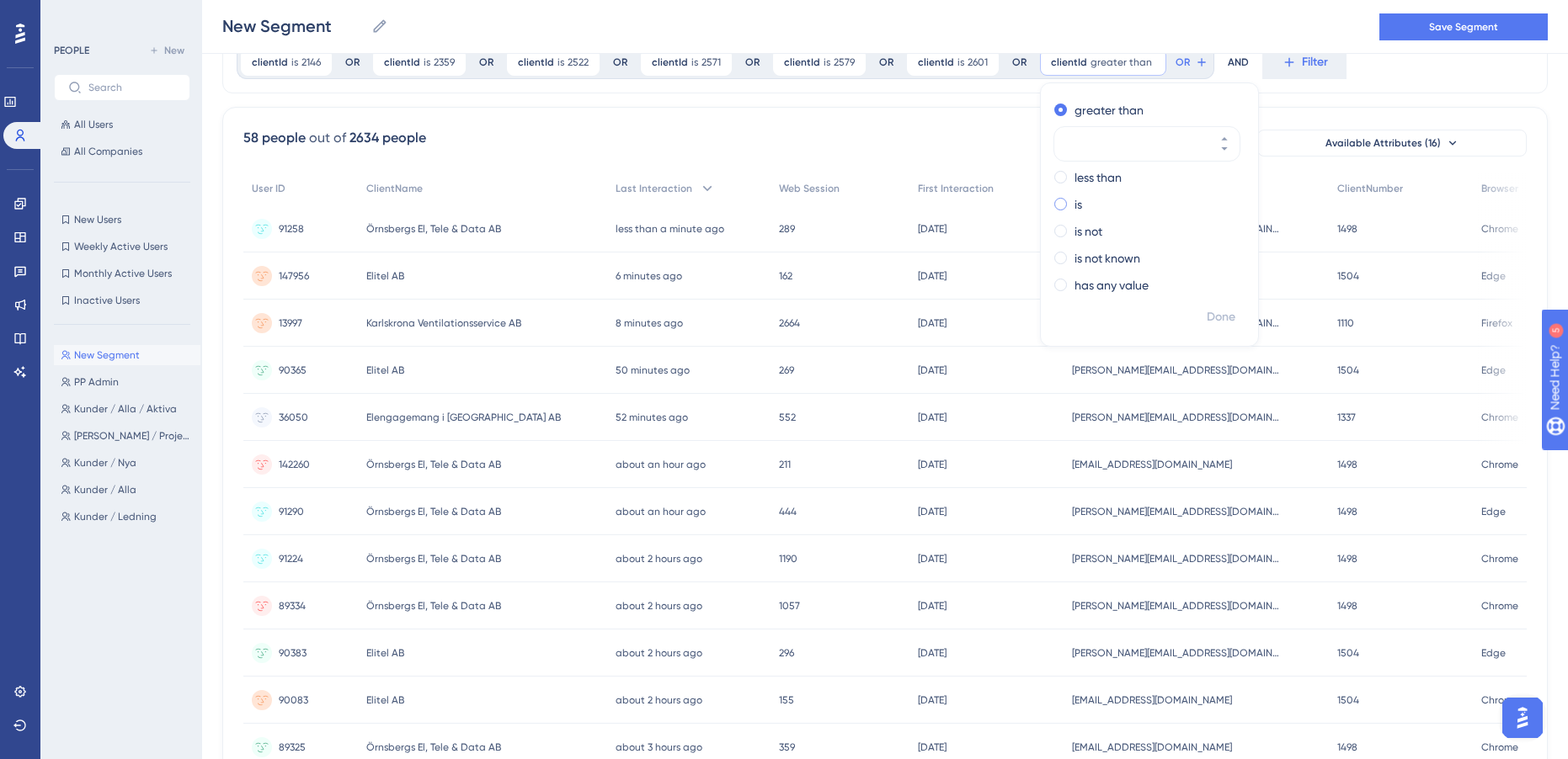
click at [1074, 205] on label "is" at bounding box center [1078, 204] width 8 height 20
type input "2611"
click at [1217, 320] on span "Done" at bounding box center [1221, 317] width 29 height 20
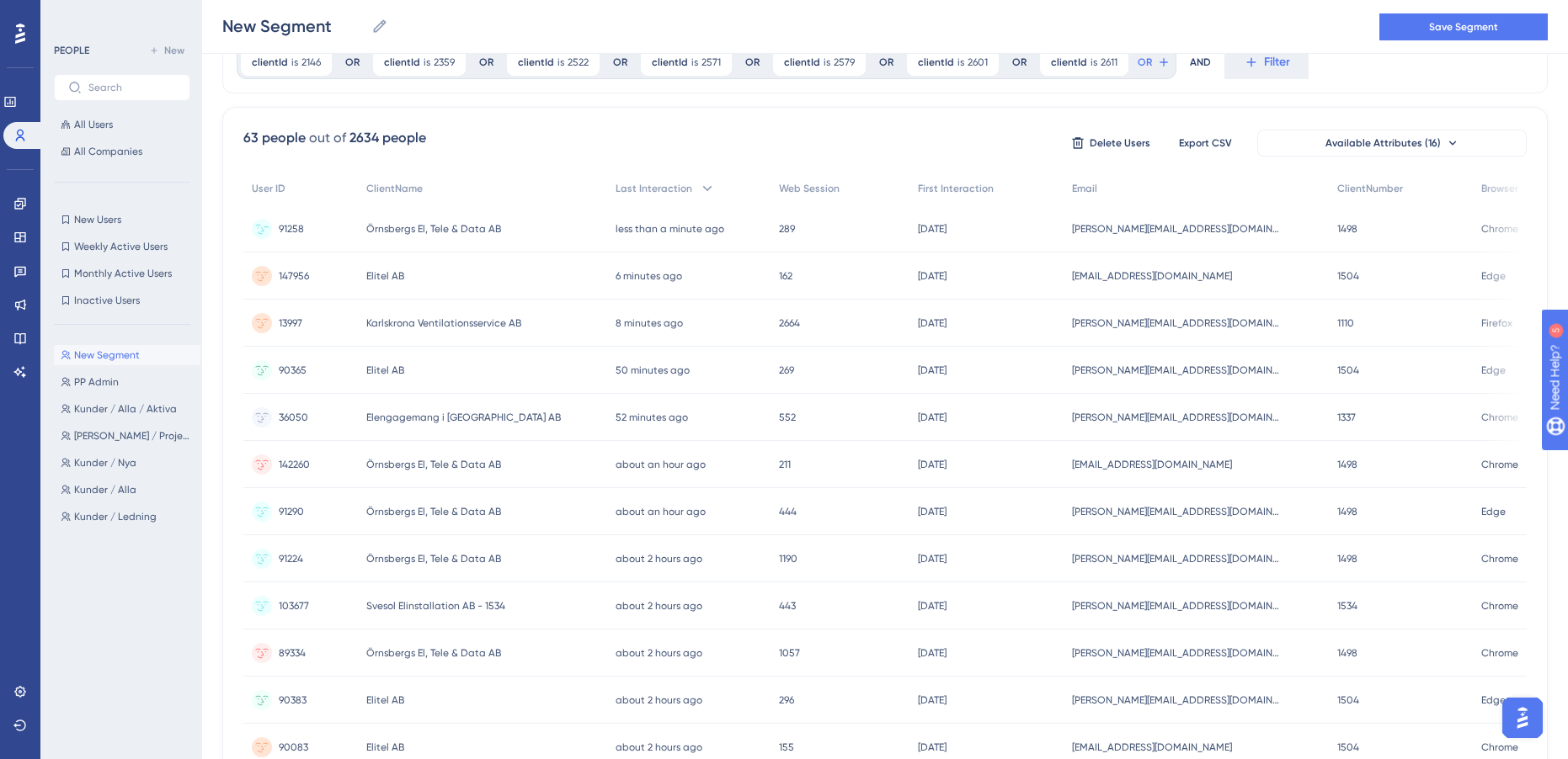
scroll to position [0, 0]
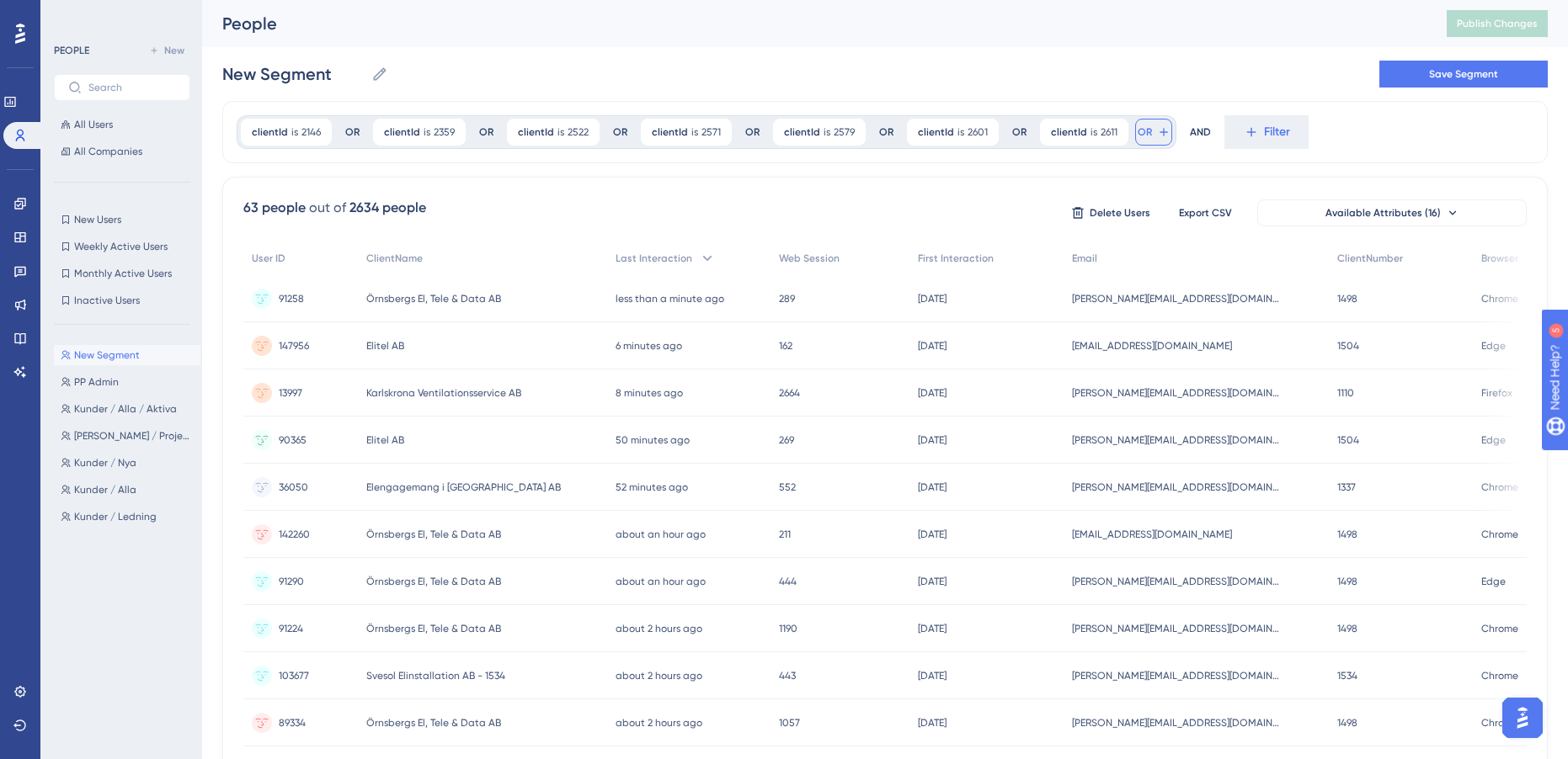
click at [1138, 134] on span "OR" at bounding box center [1145, 132] width 14 height 14
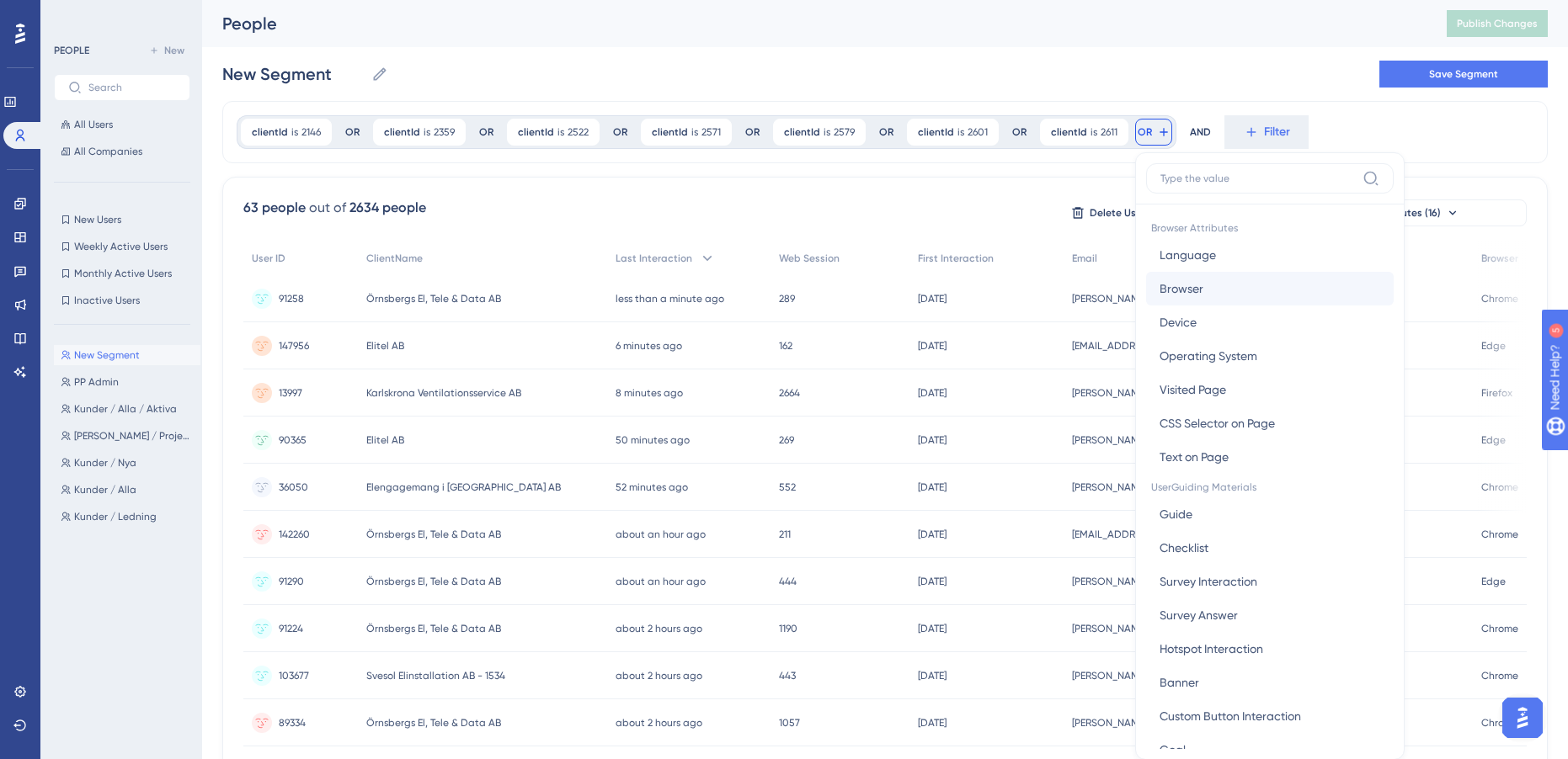
scroll to position [76, 0]
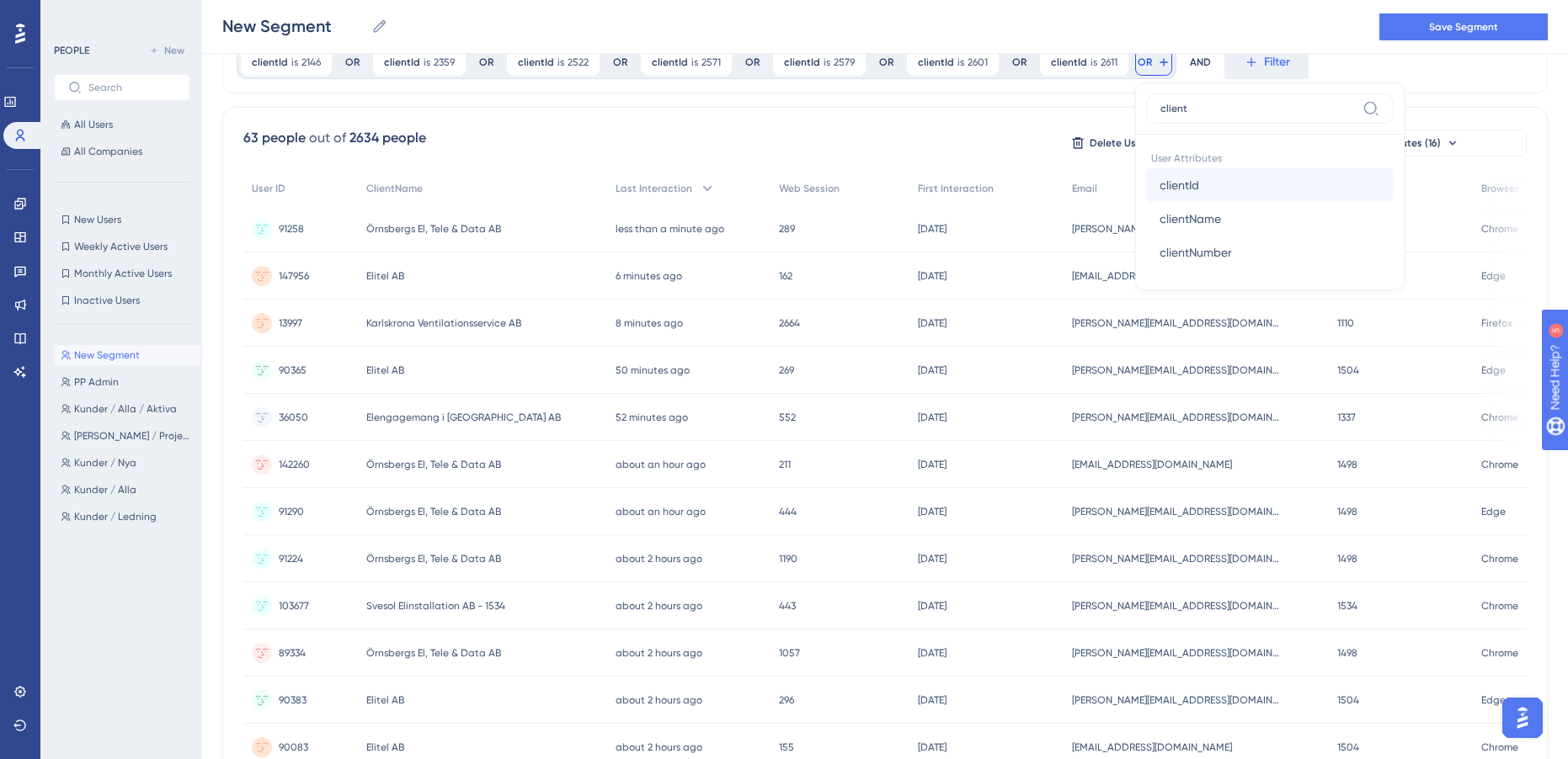
type input "client"
click at [1180, 186] on span "clientId" at bounding box center [1179, 184] width 40 height 20
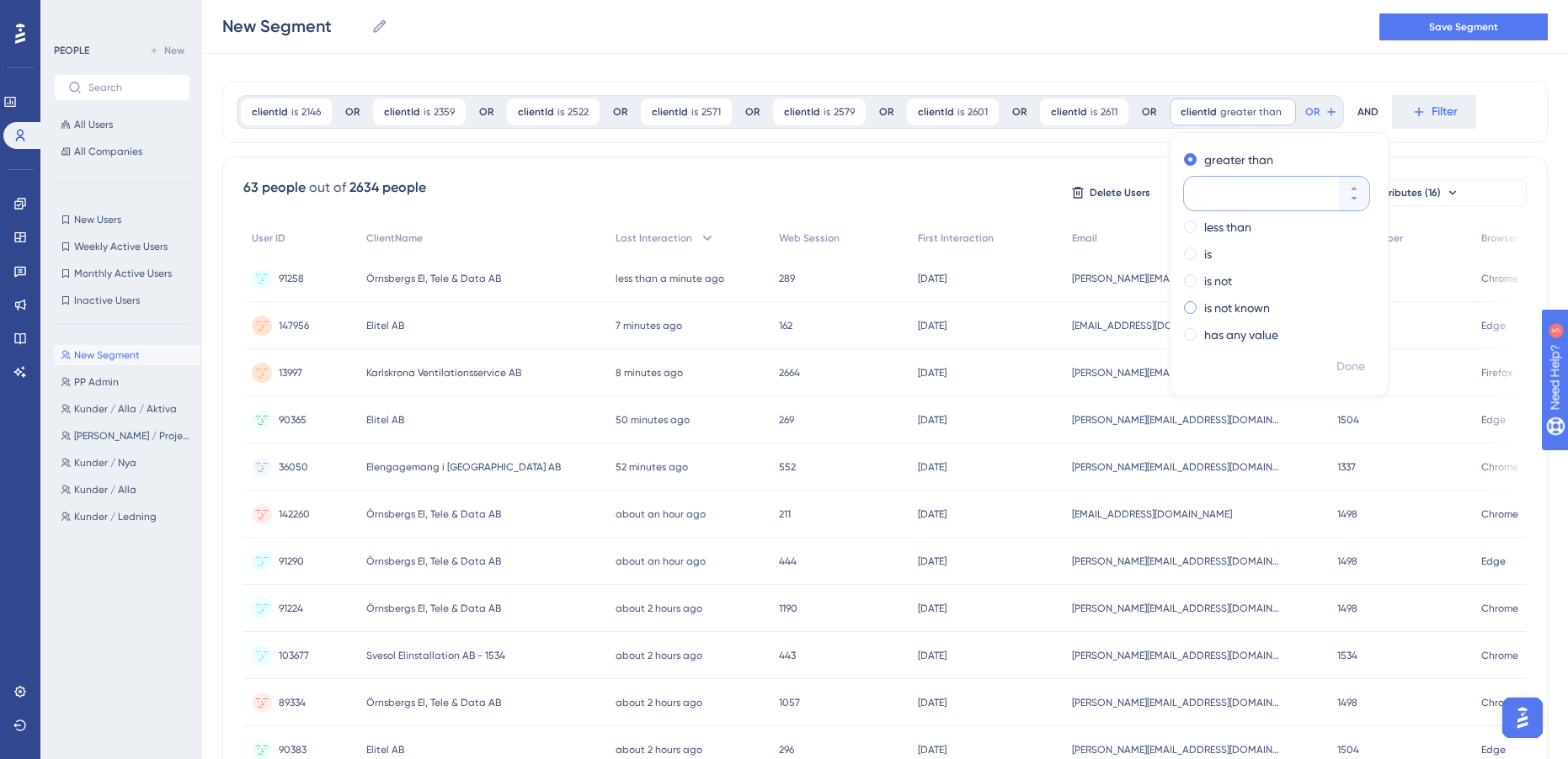
scroll to position [0, 0]
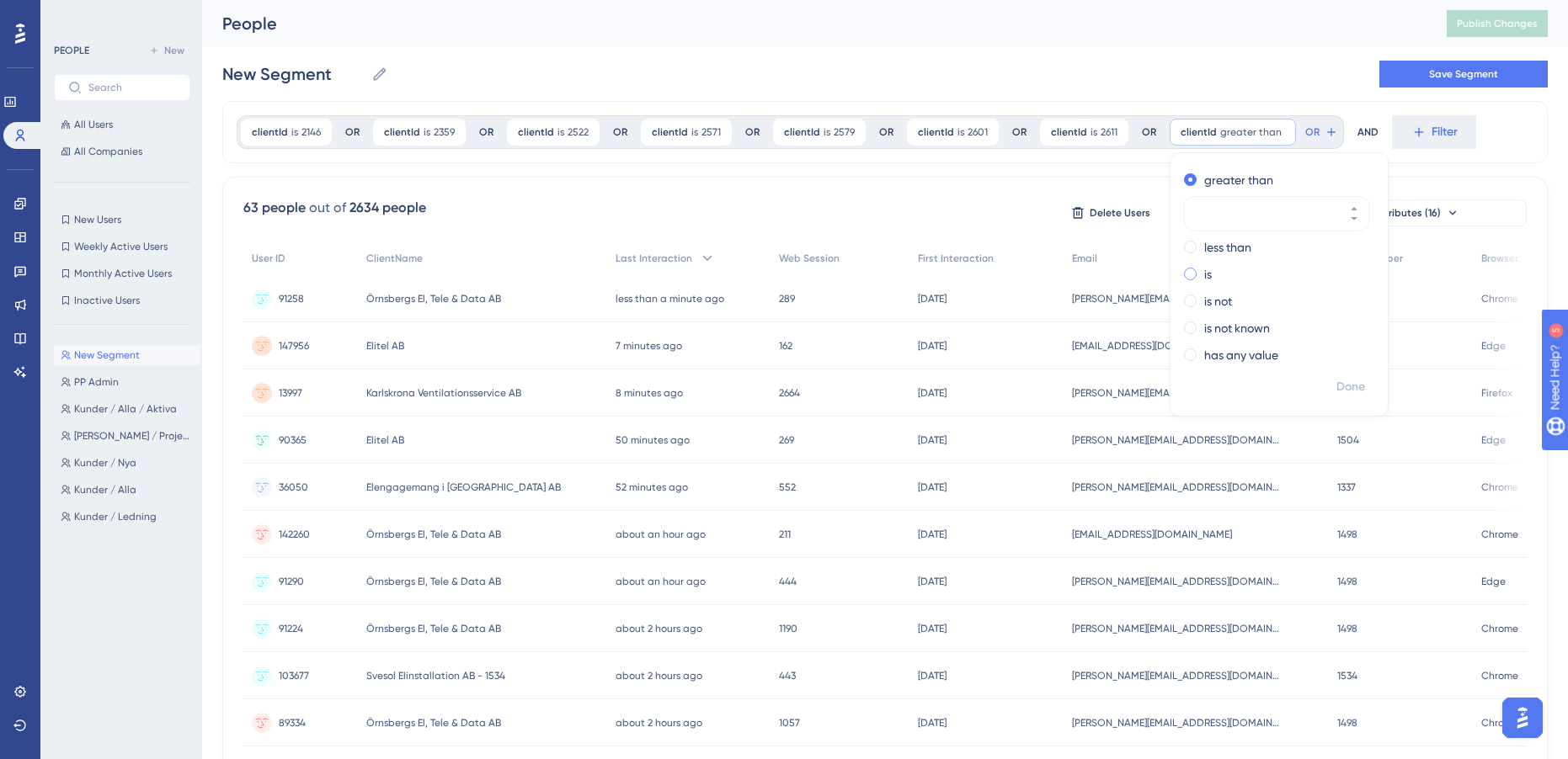
click at [1210, 277] on div "is" at bounding box center [1275, 274] width 184 height 20
type input "2614"
click at [1347, 392] on span "Done" at bounding box center [1351, 386] width 29 height 20
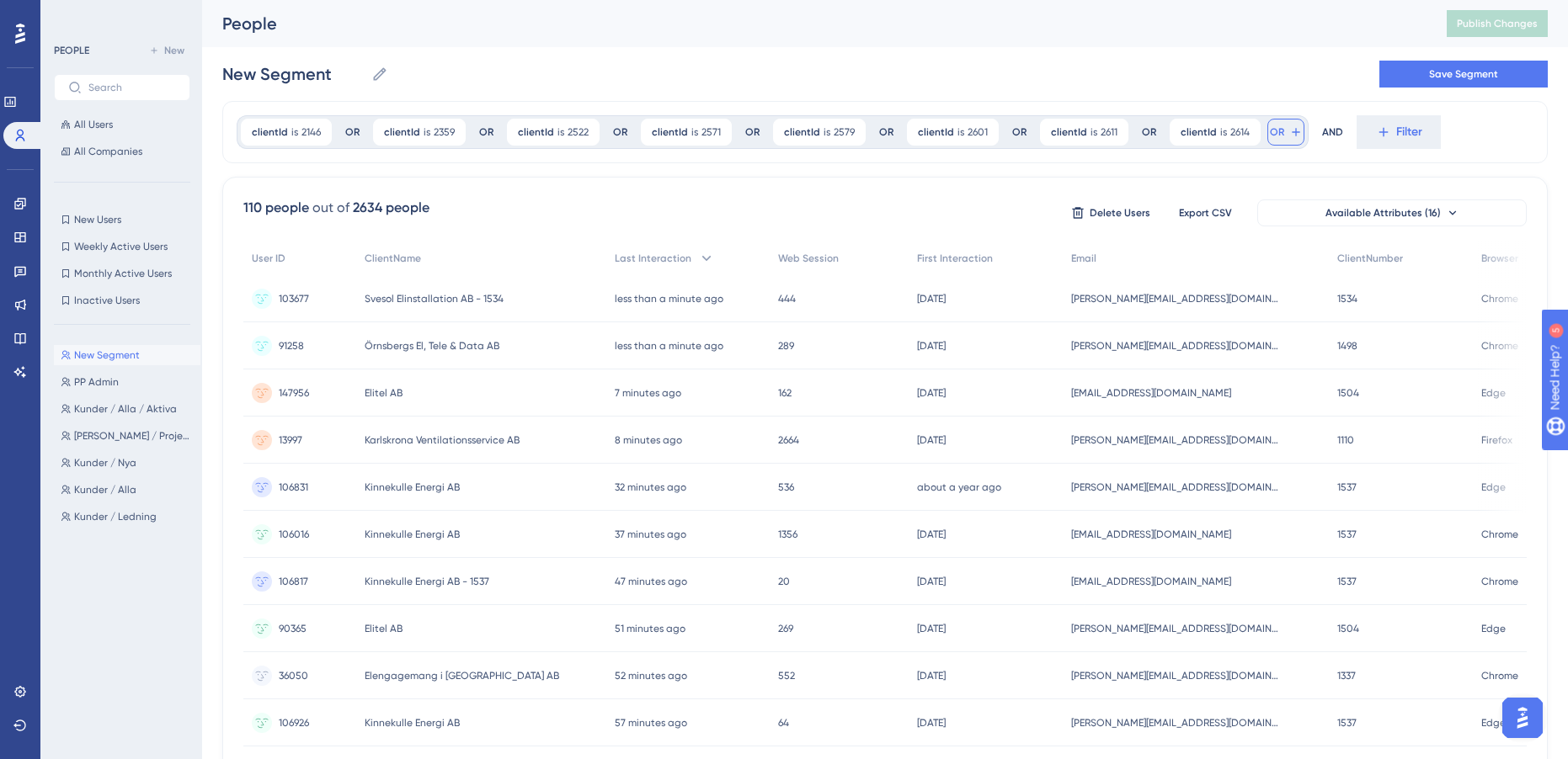
click at [1269, 134] on span "OR" at bounding box center [1276, 132] width 14 height 14
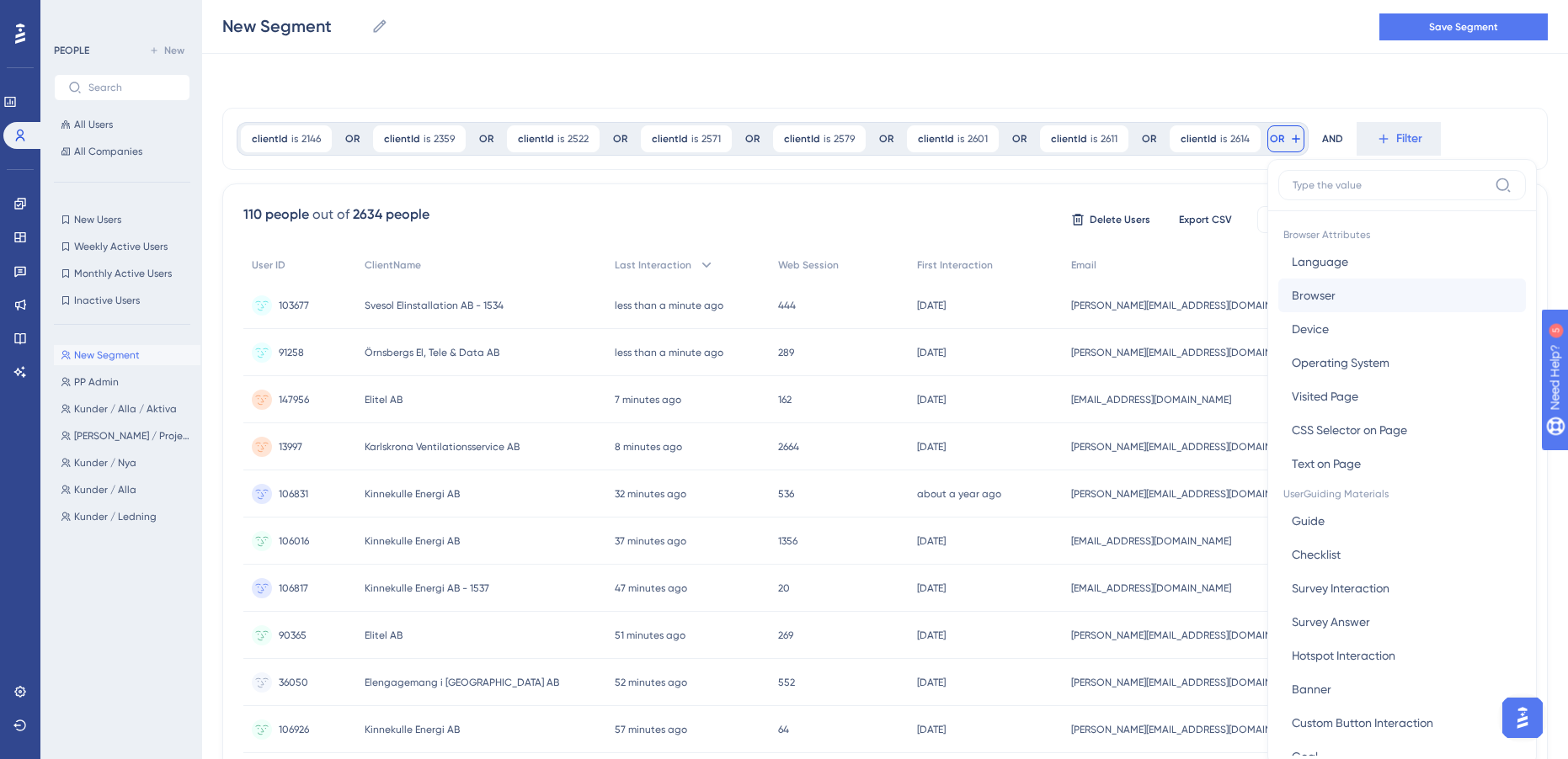
scroll to position [76, 0]
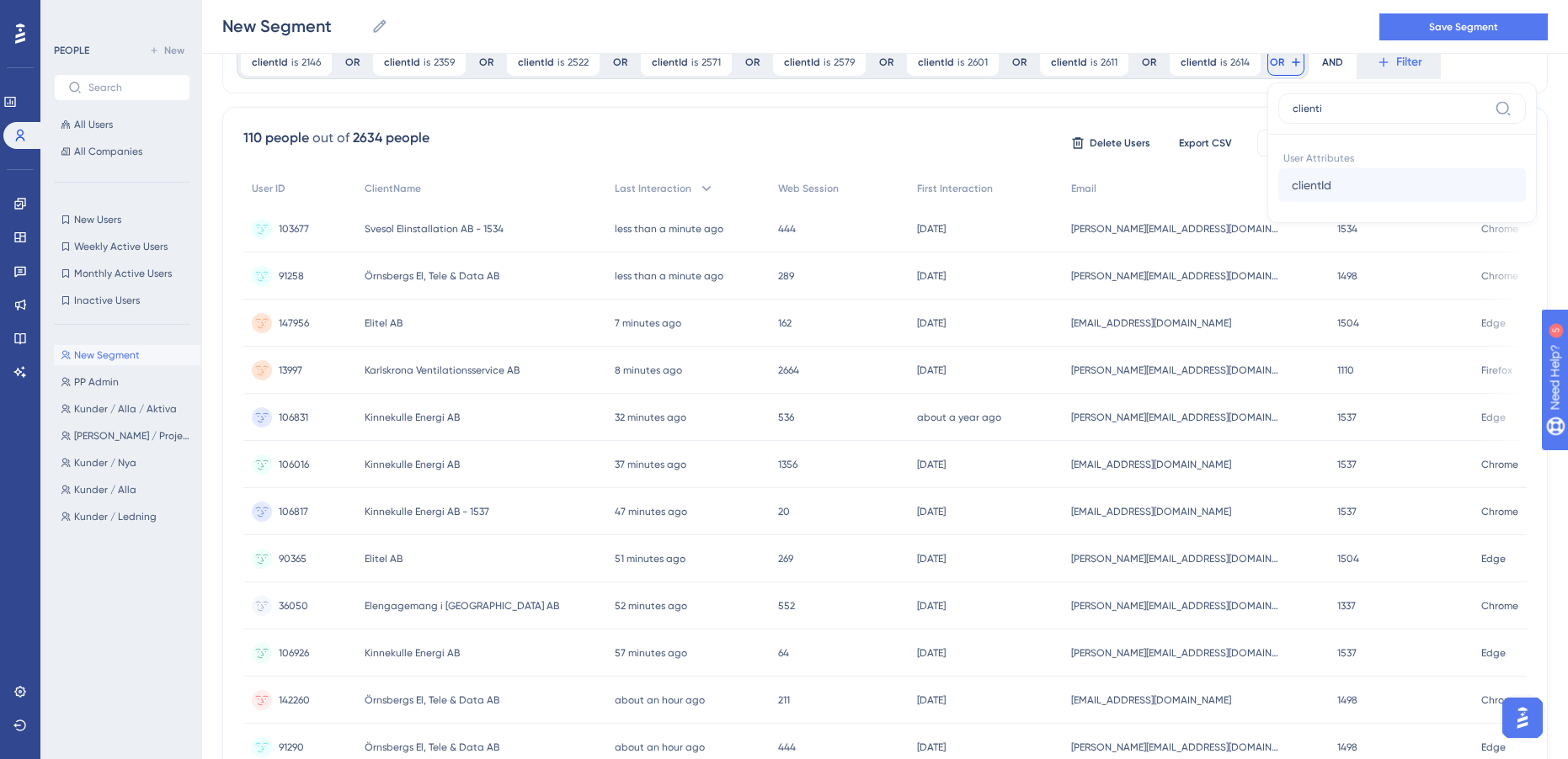
type input "clienti"
click at [1341, 190] on button "clientId clientId" at bounding box center [1402, 184] width 247 height 34
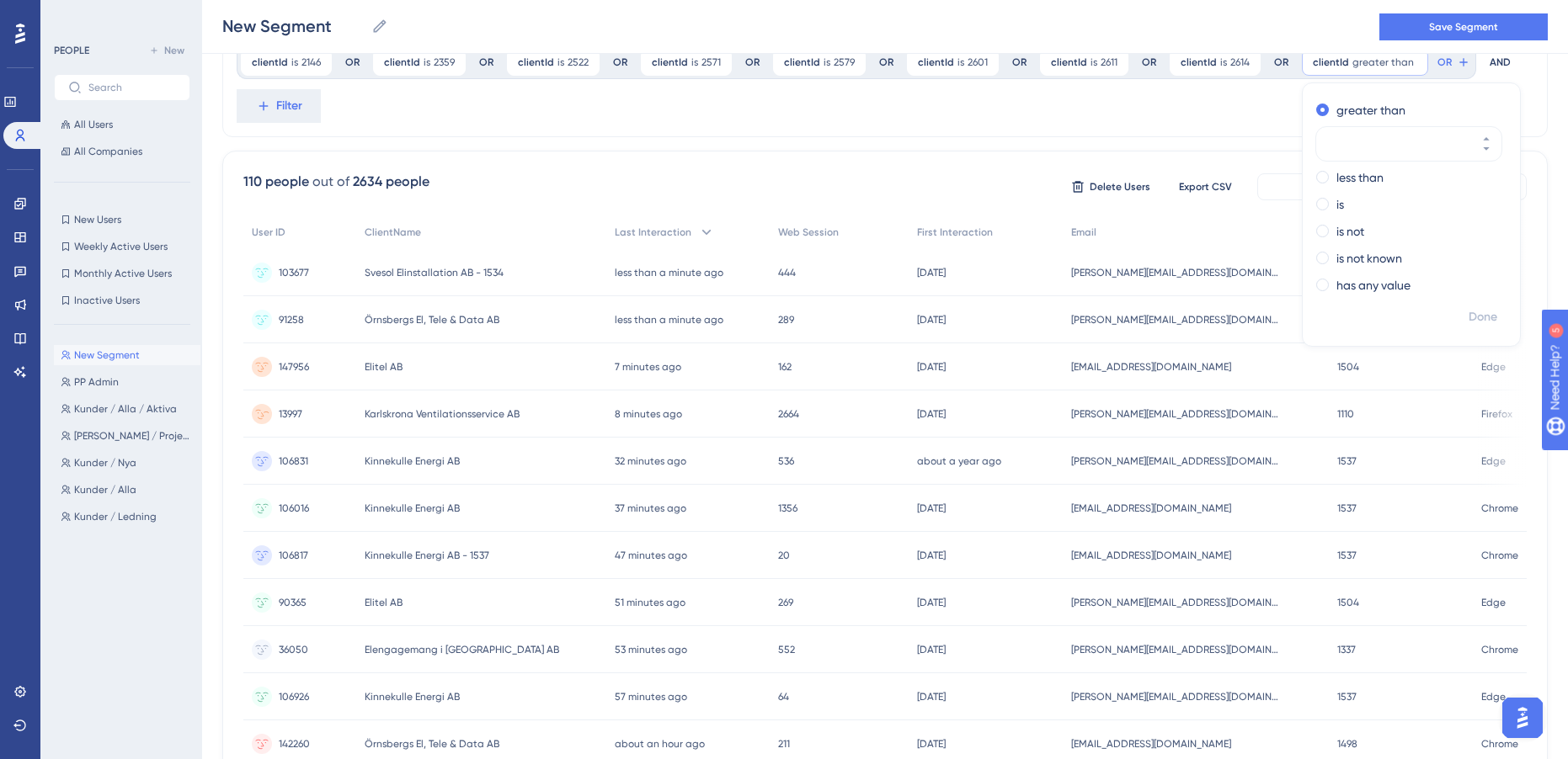
scroll to position [0, 0]
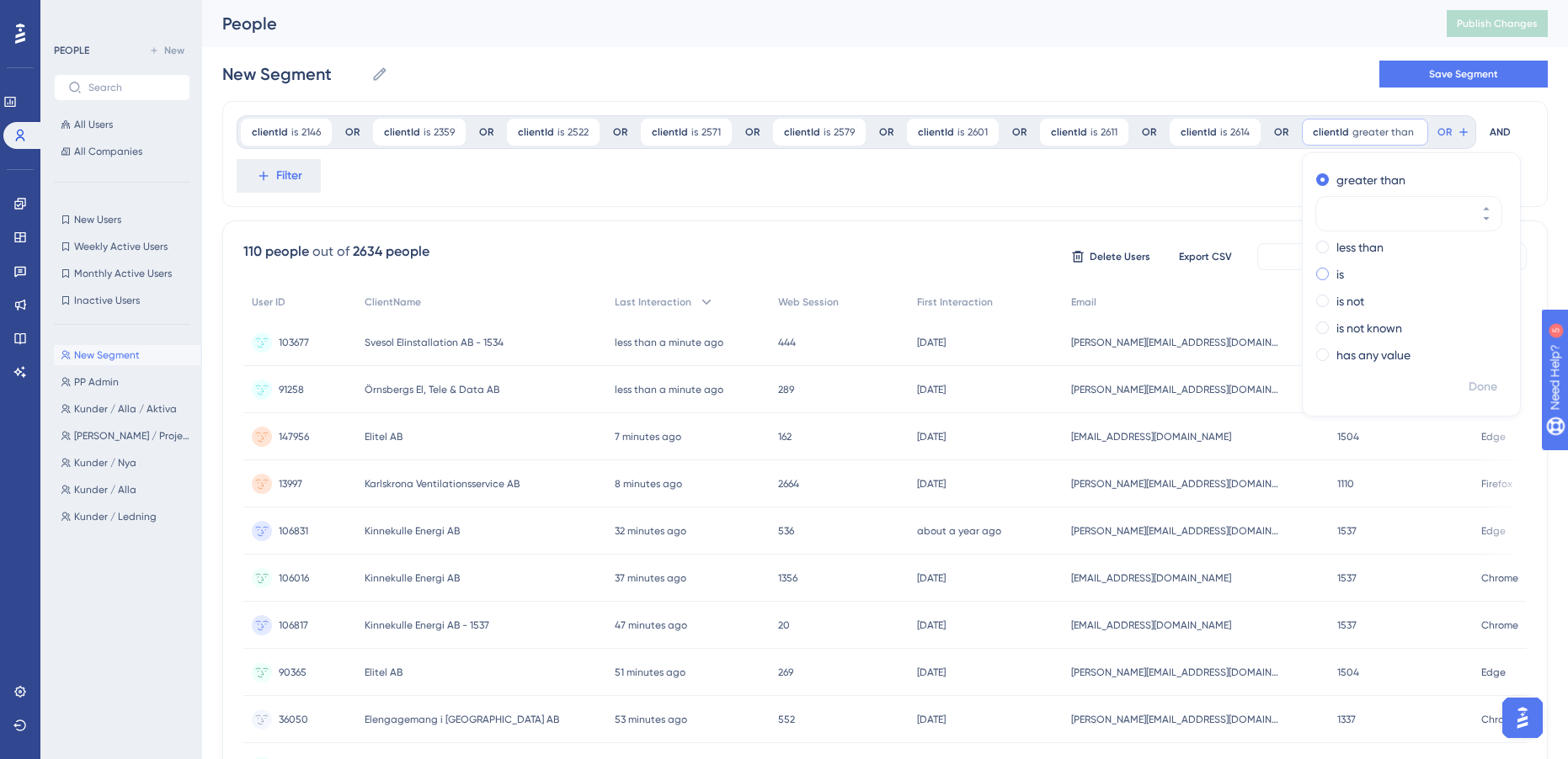
click at [1320, 273] on div "is" at bounding box center [1408, 274] width 184 height 20
click at [1367, 265] on input "number" at bounding box center [1400, 267] width 134 height 20
type input "2615"
click at [1476, 390] on span "Done" at bounding box center [1483, 386] width 29 height 20
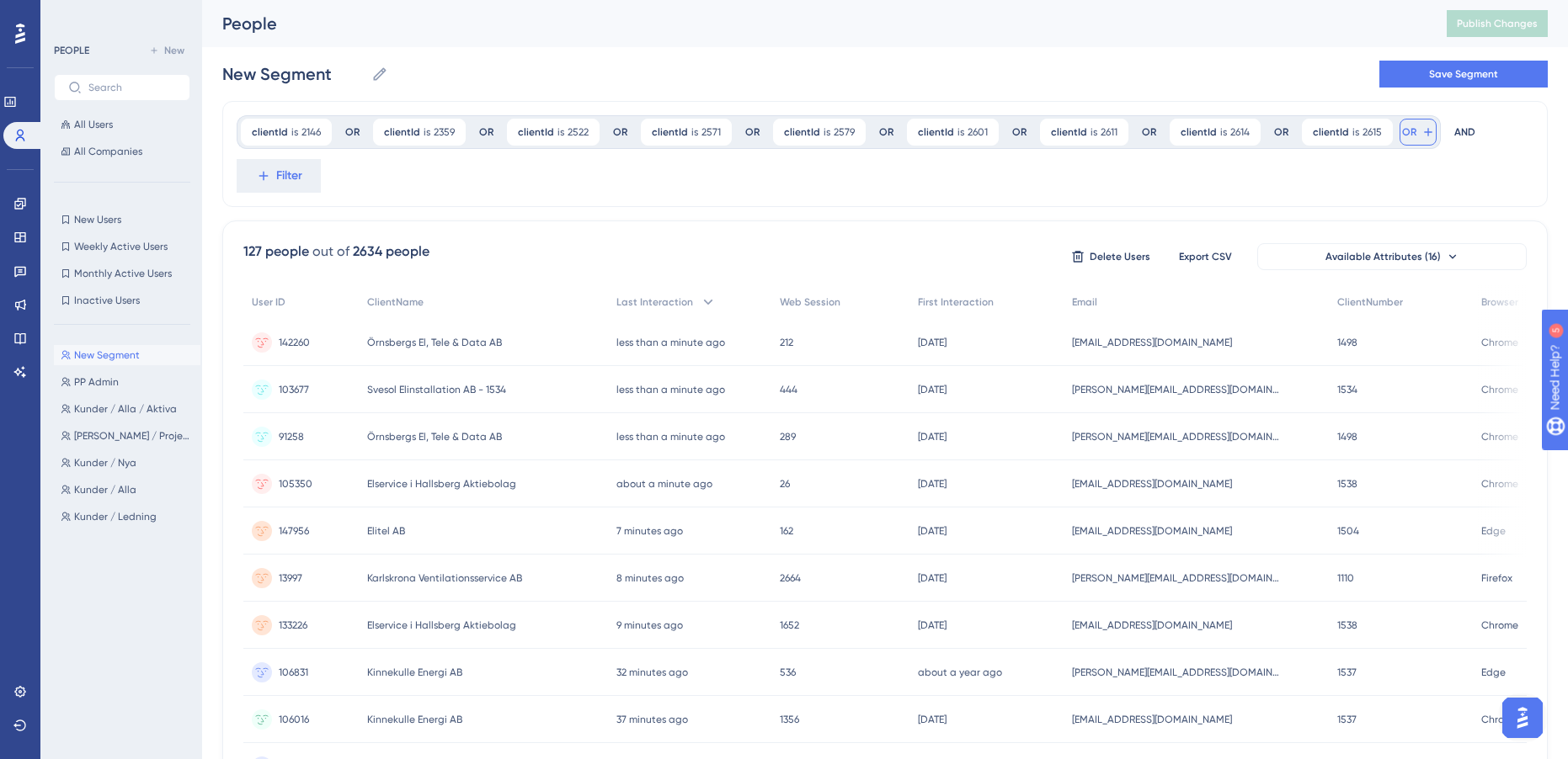
click at [1402, 134] on span "OR" at bounding box center [1409, 132] width 14 height 14
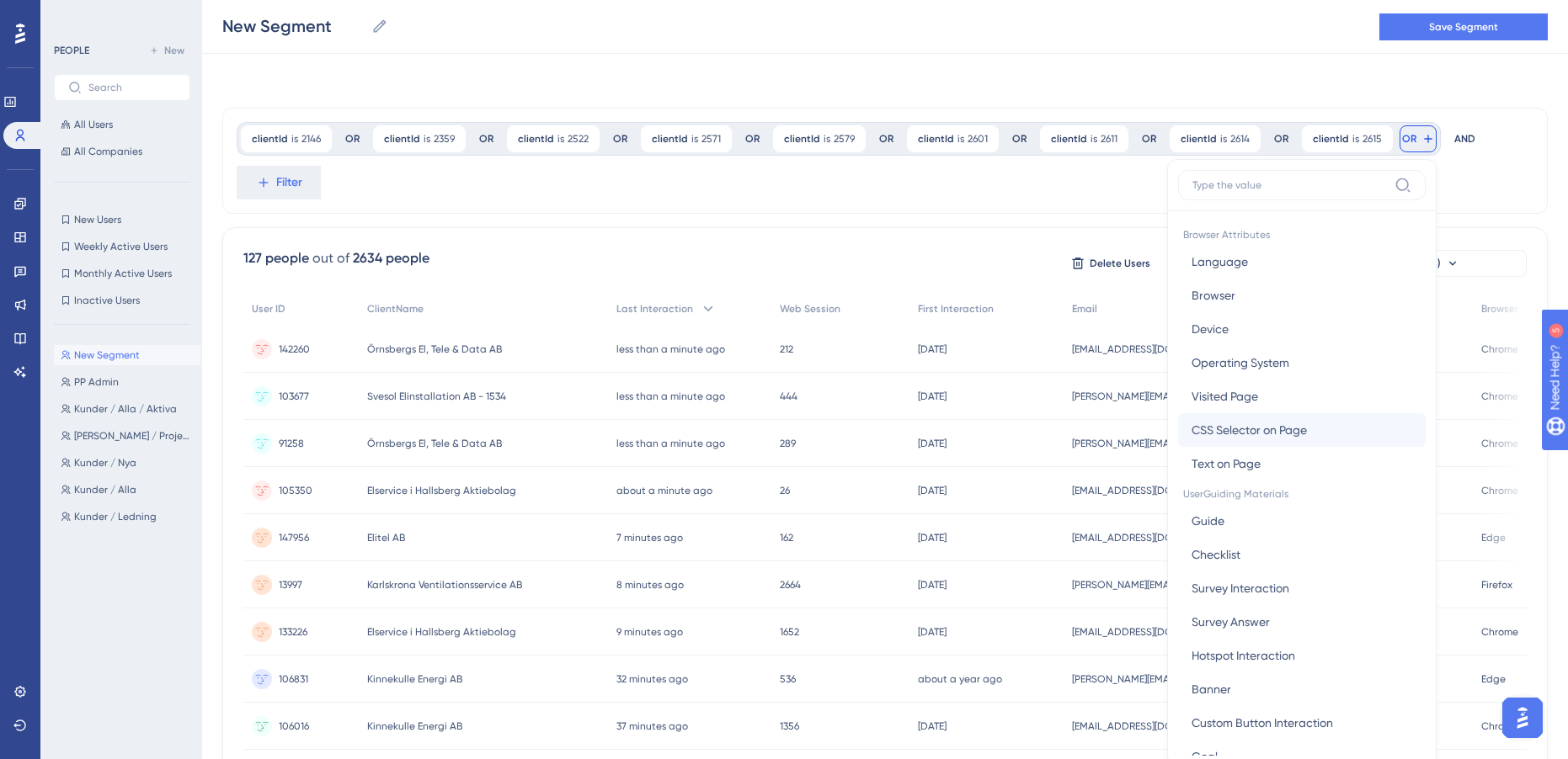
scroll to position [76, 0]
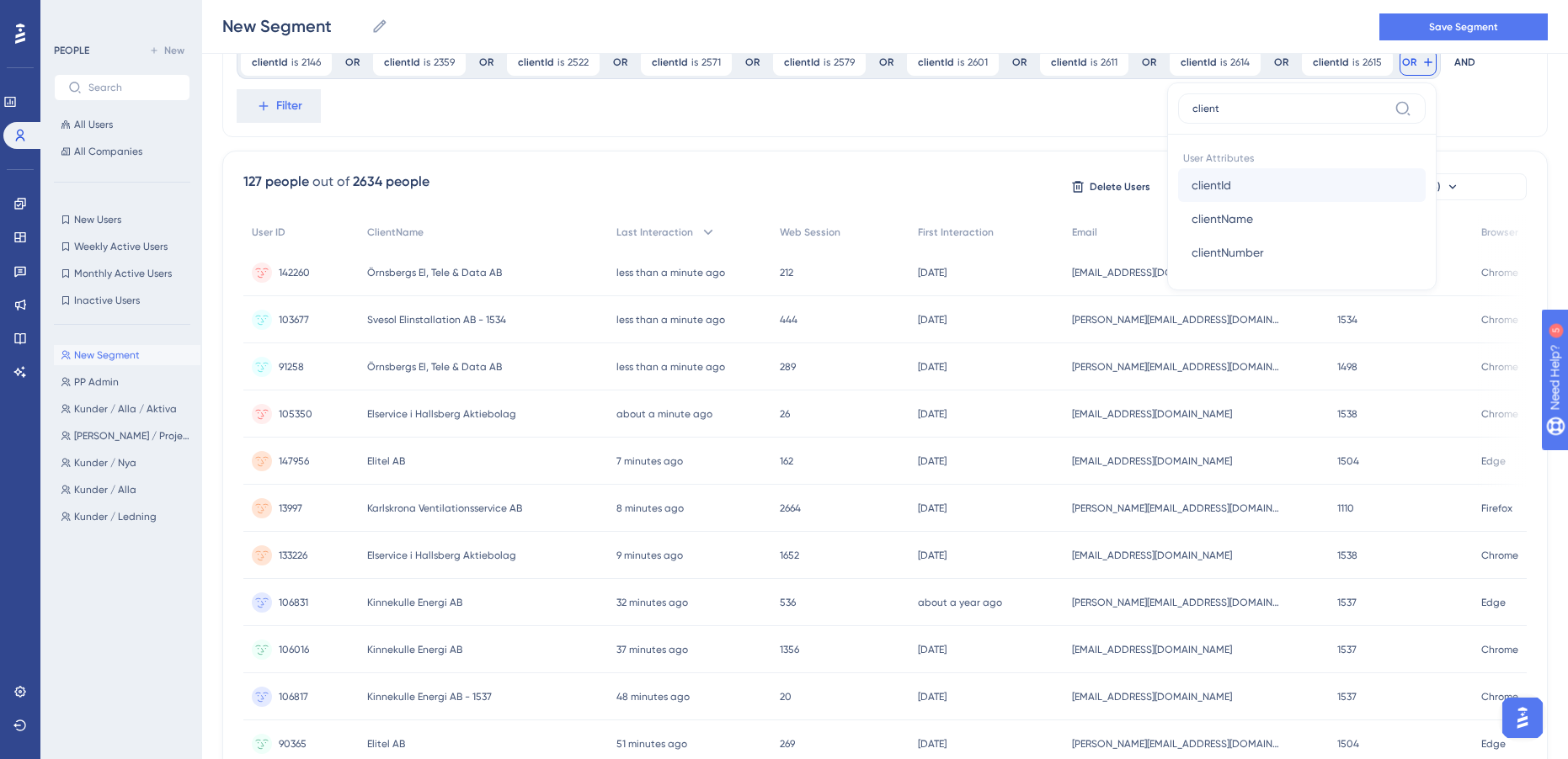
type input "client"
click at [1196, 181] on span "clientId" at bounding box center [1211, 184] width 40 height 20
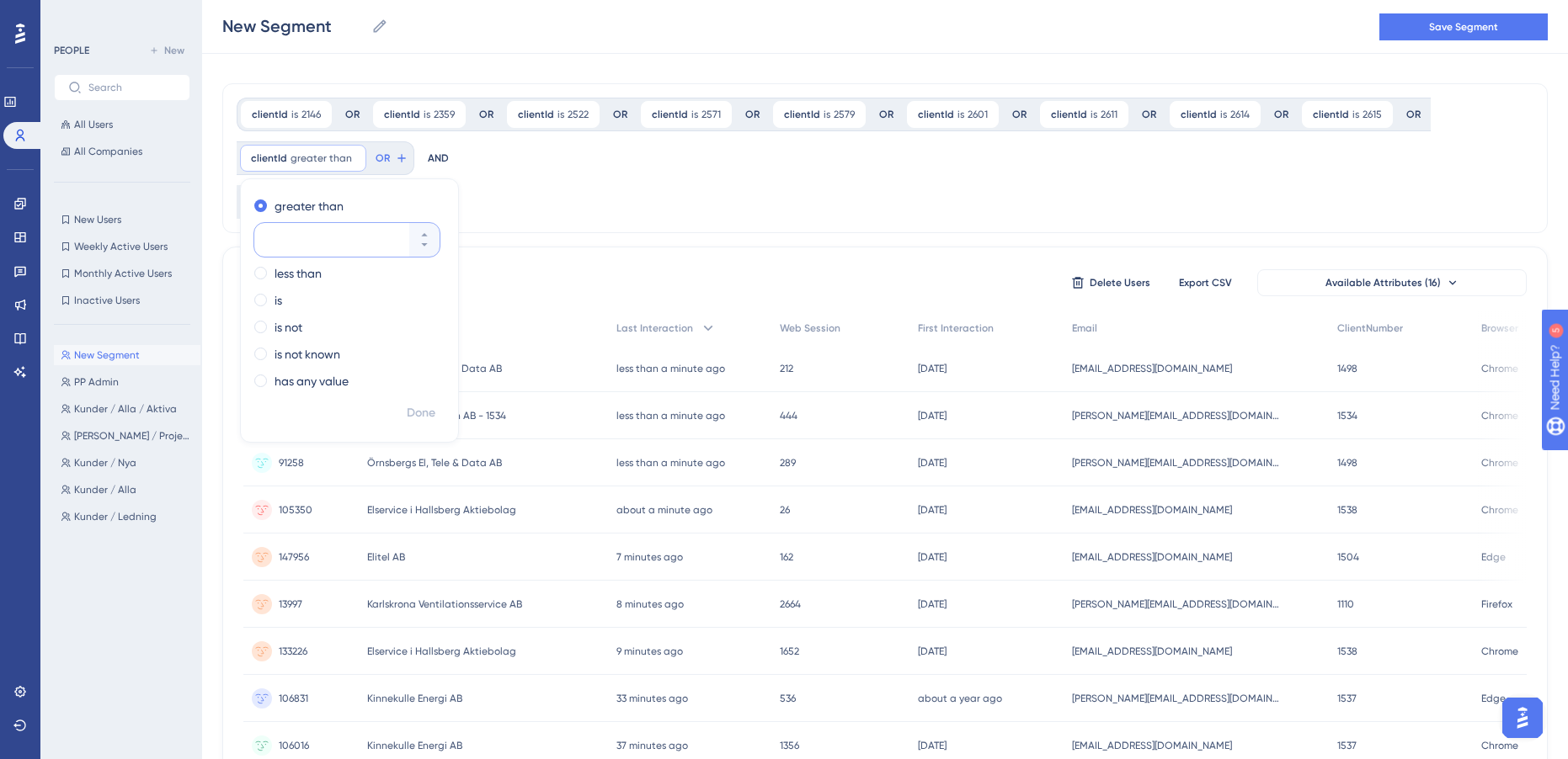
scroll to position [0, 0]
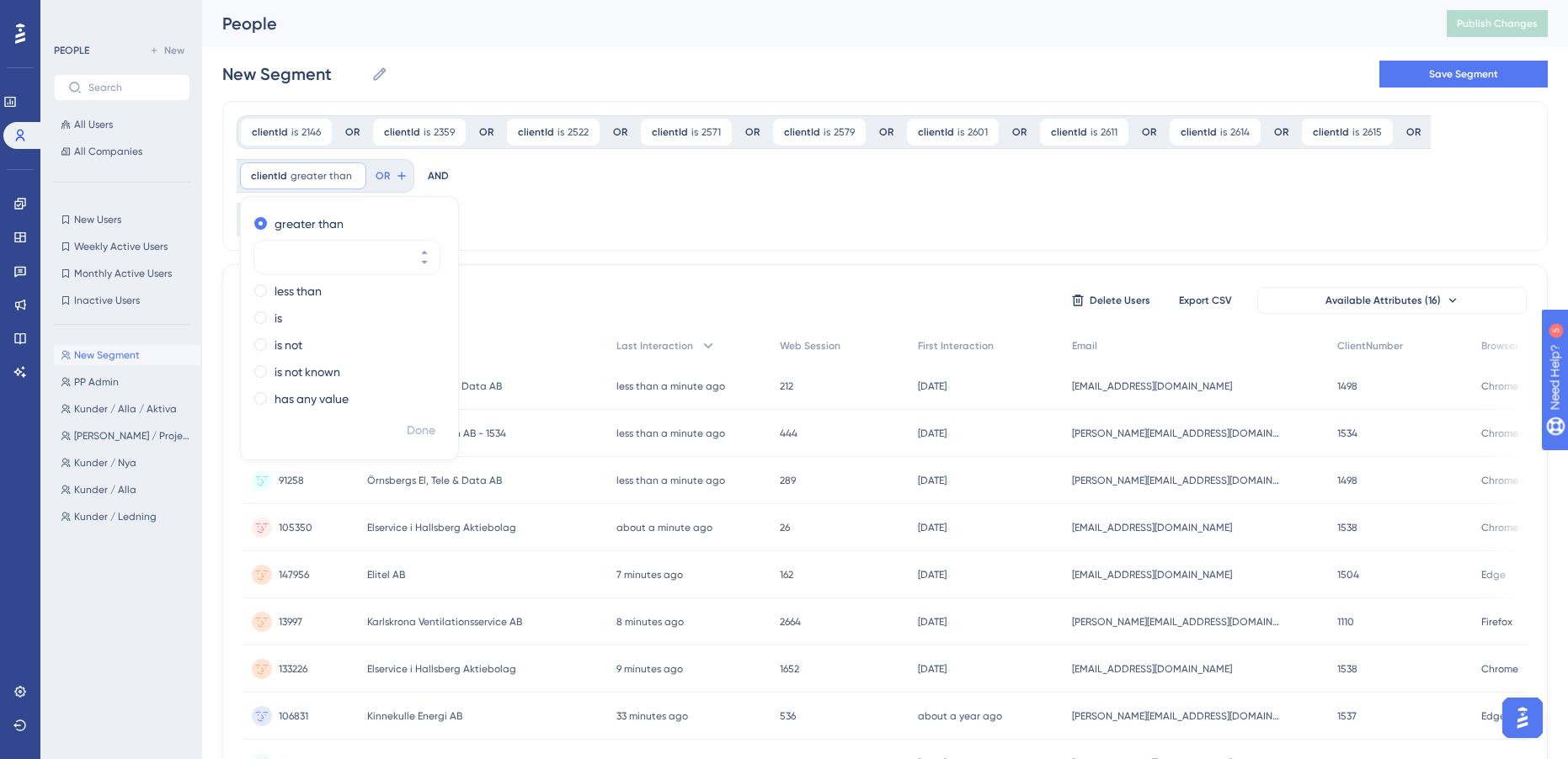
click at [266, 321] on span at bounding box center [260, 317] width 13 height 13
click at [272, 314] on input "radio" at bounding box center [272, 314] width 0 height 0
type input "2616"
click at [430, 430] on span "Done" at bounding box center [421, 431] width 29 height 20
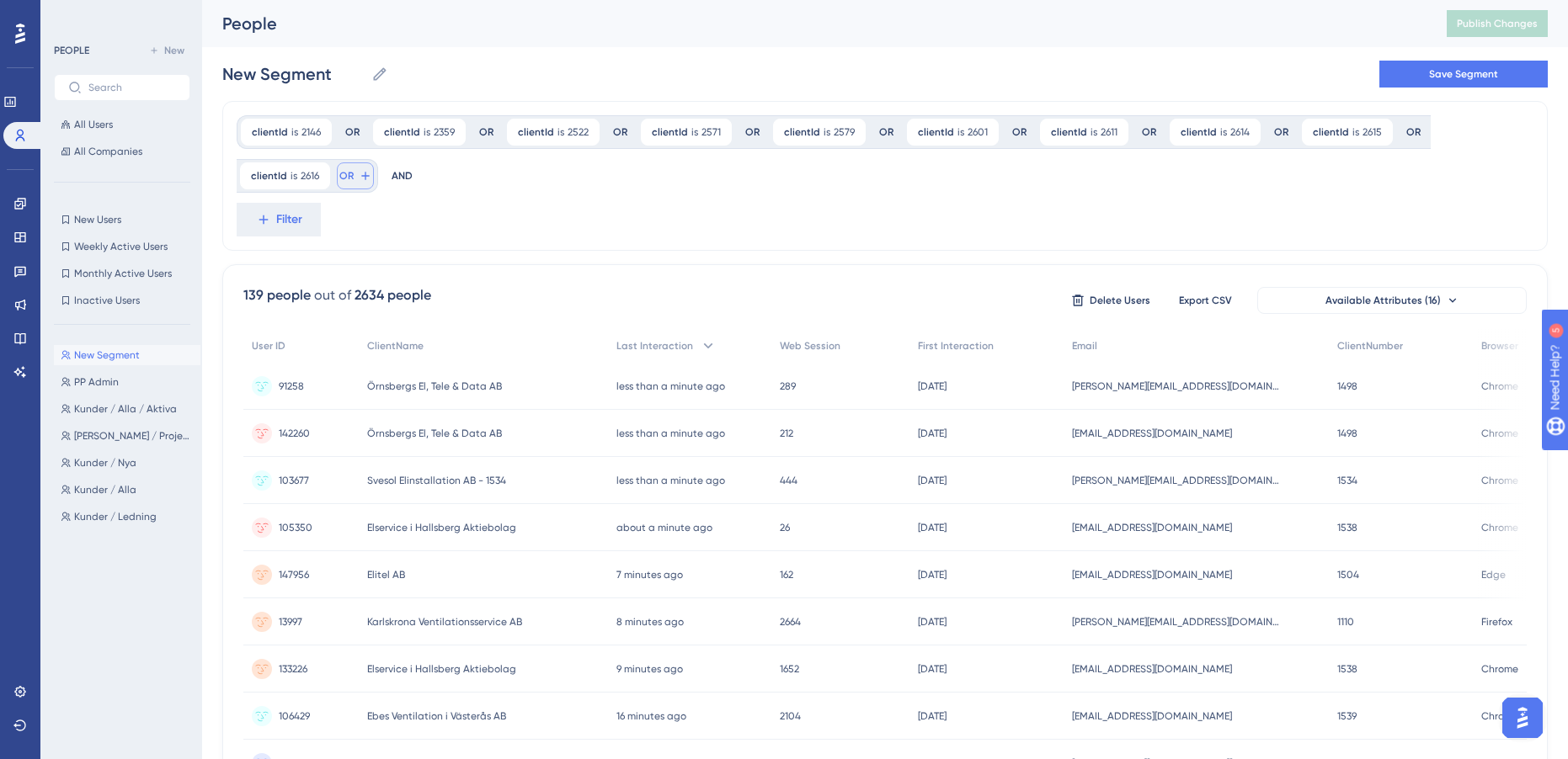
click at [349, 176] on span "OR" at bounding box center [346, 176] width 14 height 14
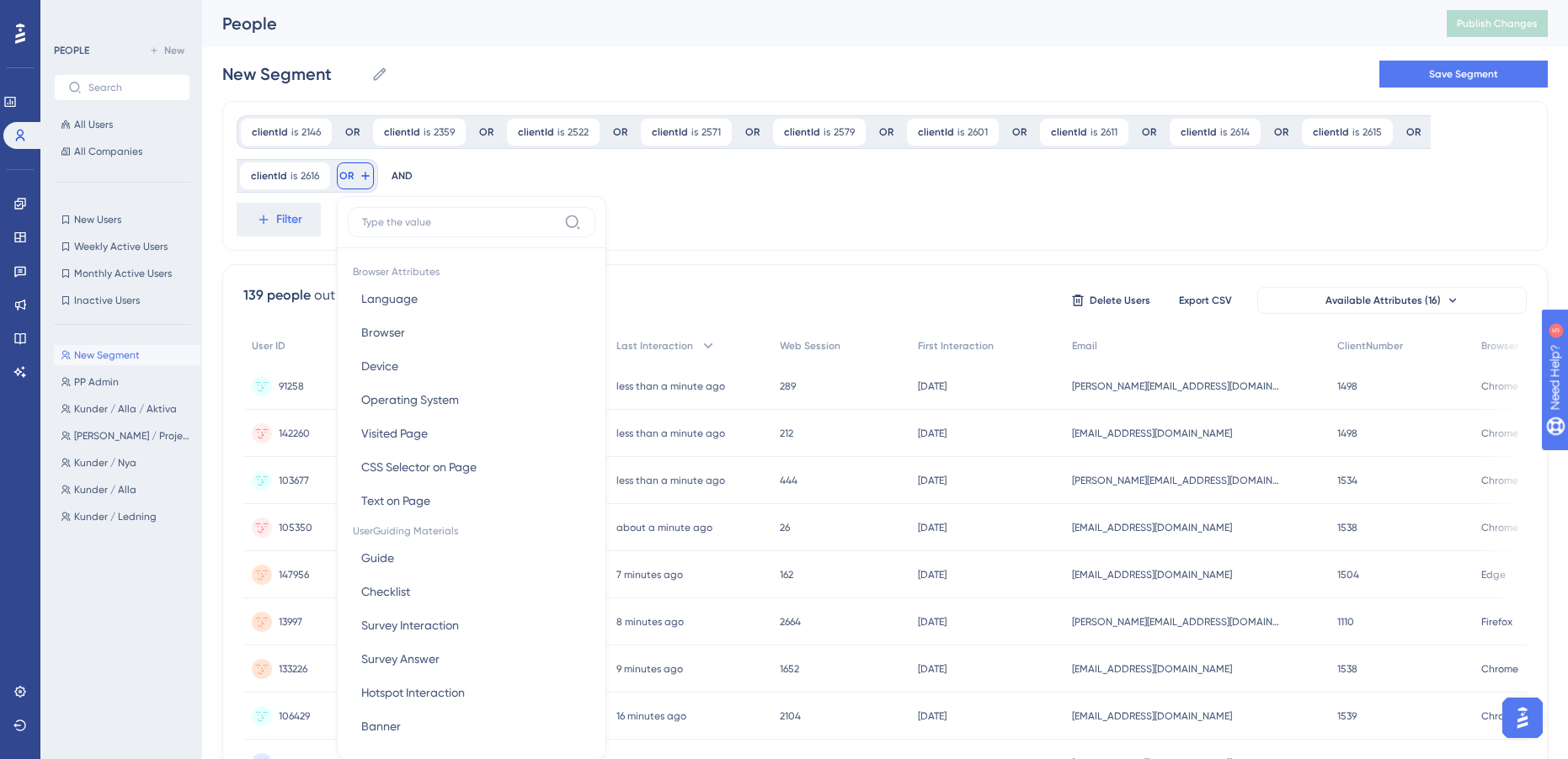
scroll to position [98, 0]
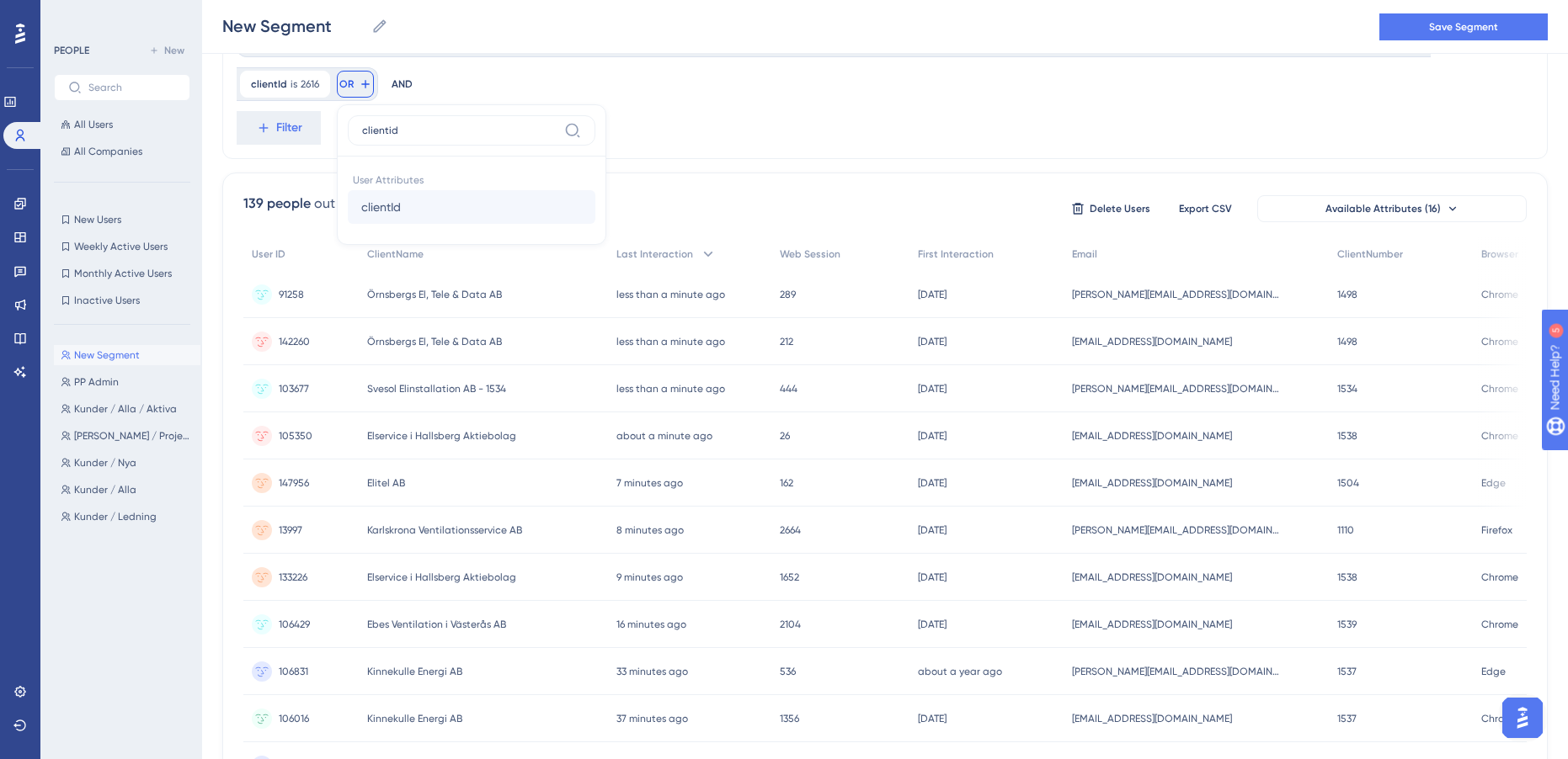
type input "clientid"
click at [458, 219] on button "clientId clientId" at bounding box center [471, 207] width 247 height 34
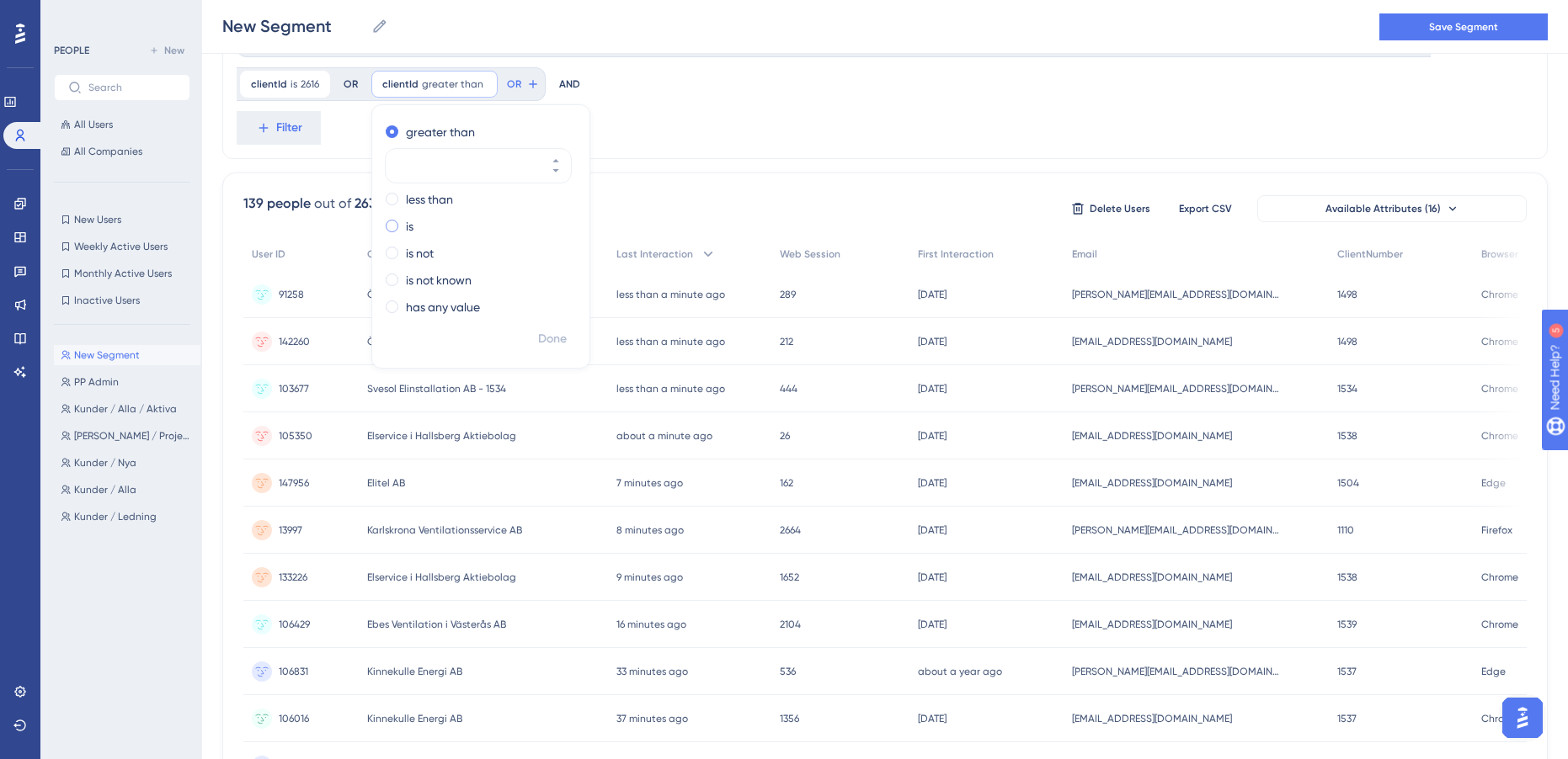
click at [393, 226] on span at bounding box center [391, 225] width 13 height 13
click at [403, 222] on input "radio" at bounding box center [403, 222] width 0 height 0
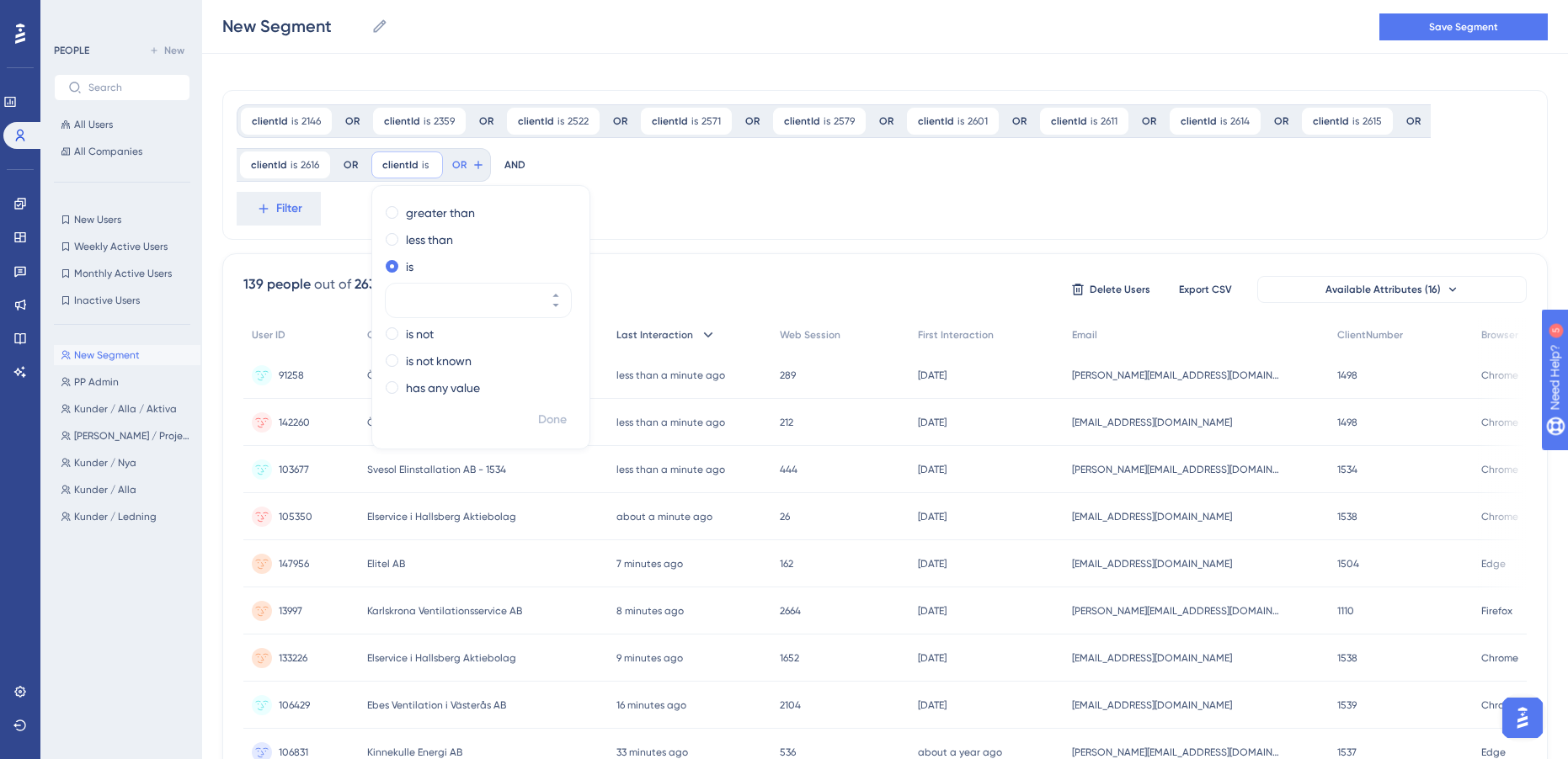
scroll to position [0, 0]
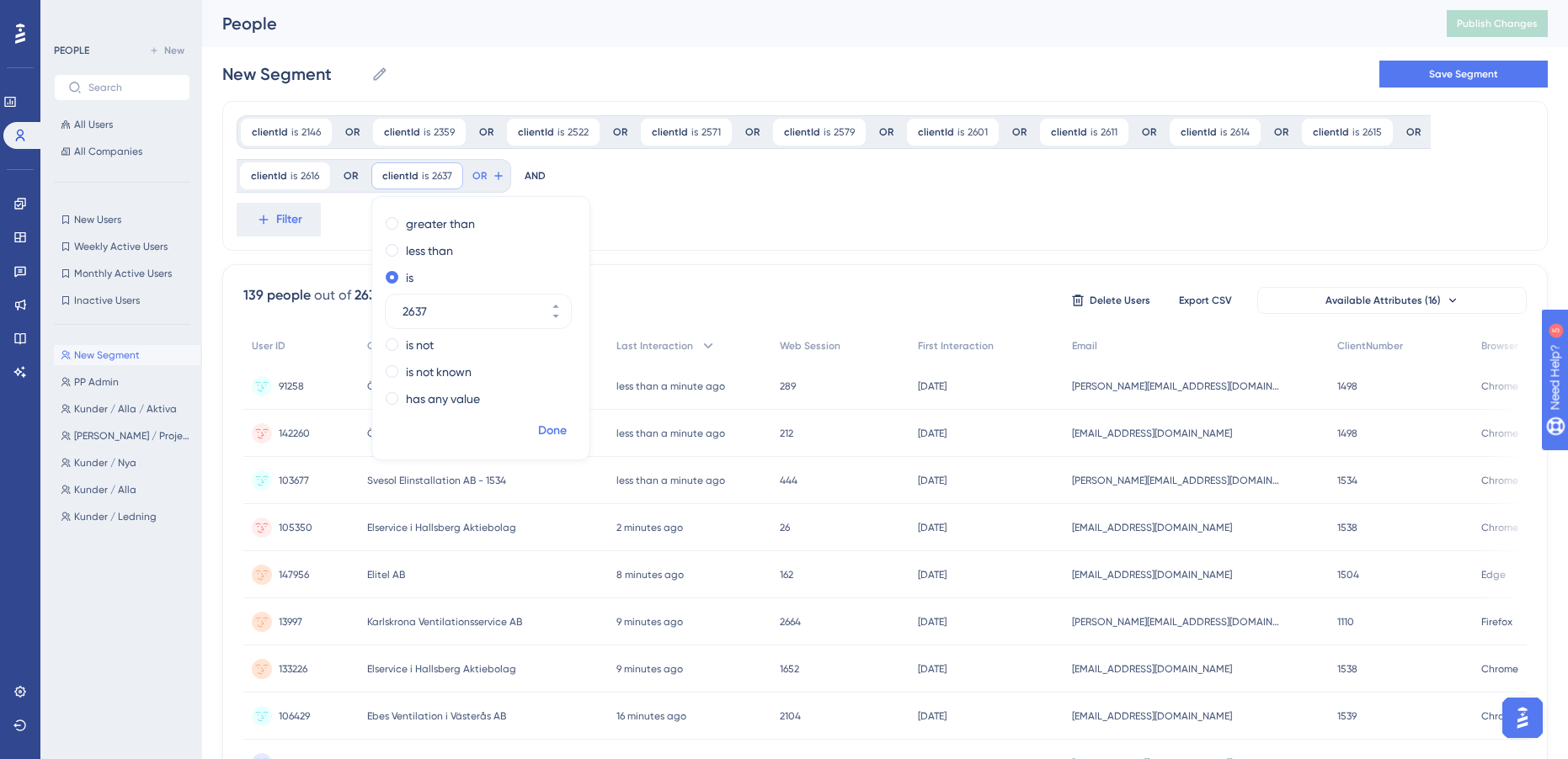
type input "2637"
click at [548, 427] on span "Done" at bounding box center [553, 431] width 29 height 20
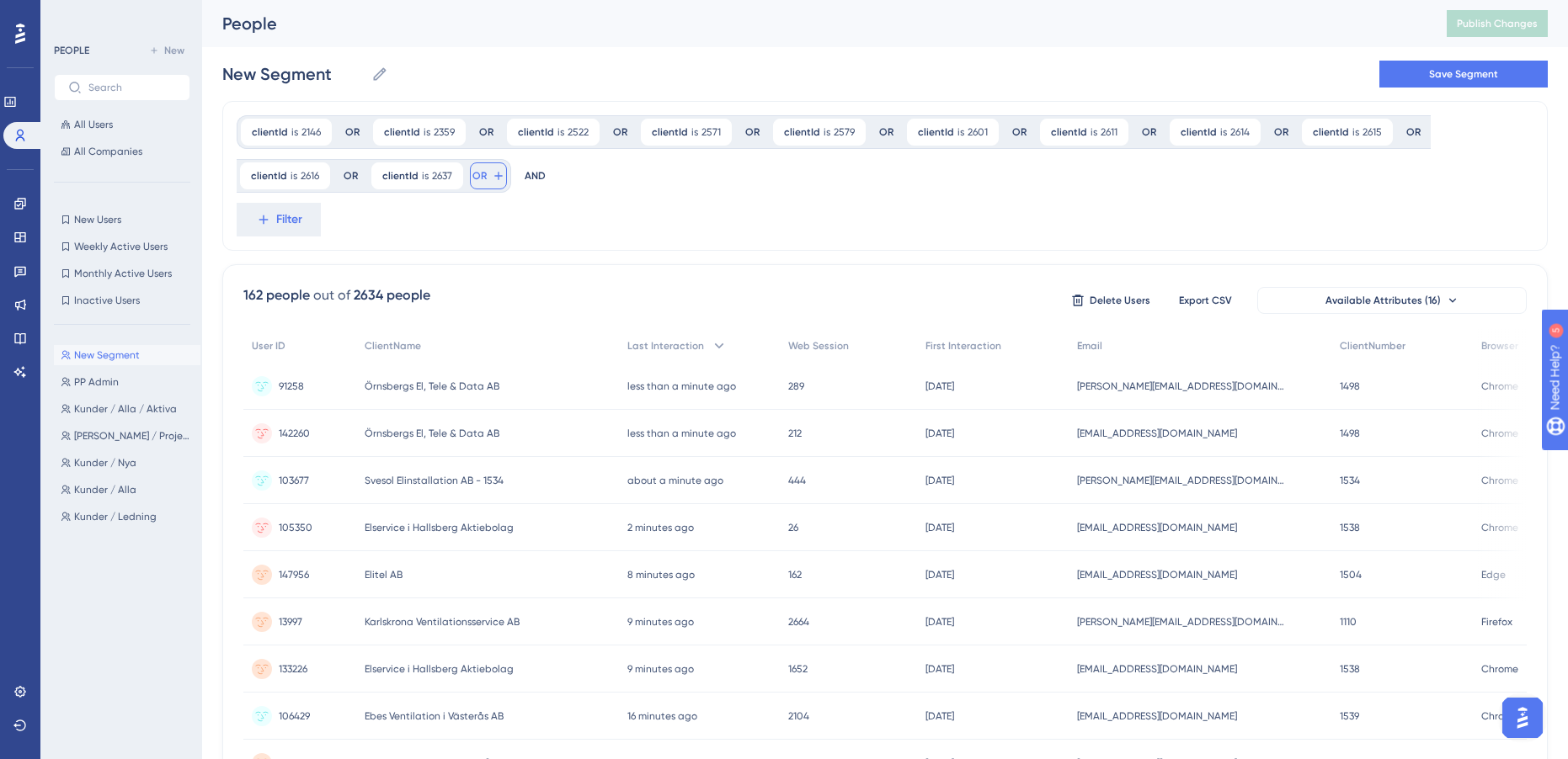
click at [481, 179] on span "OR" at bounding box center [479, 176] width 14 height 14
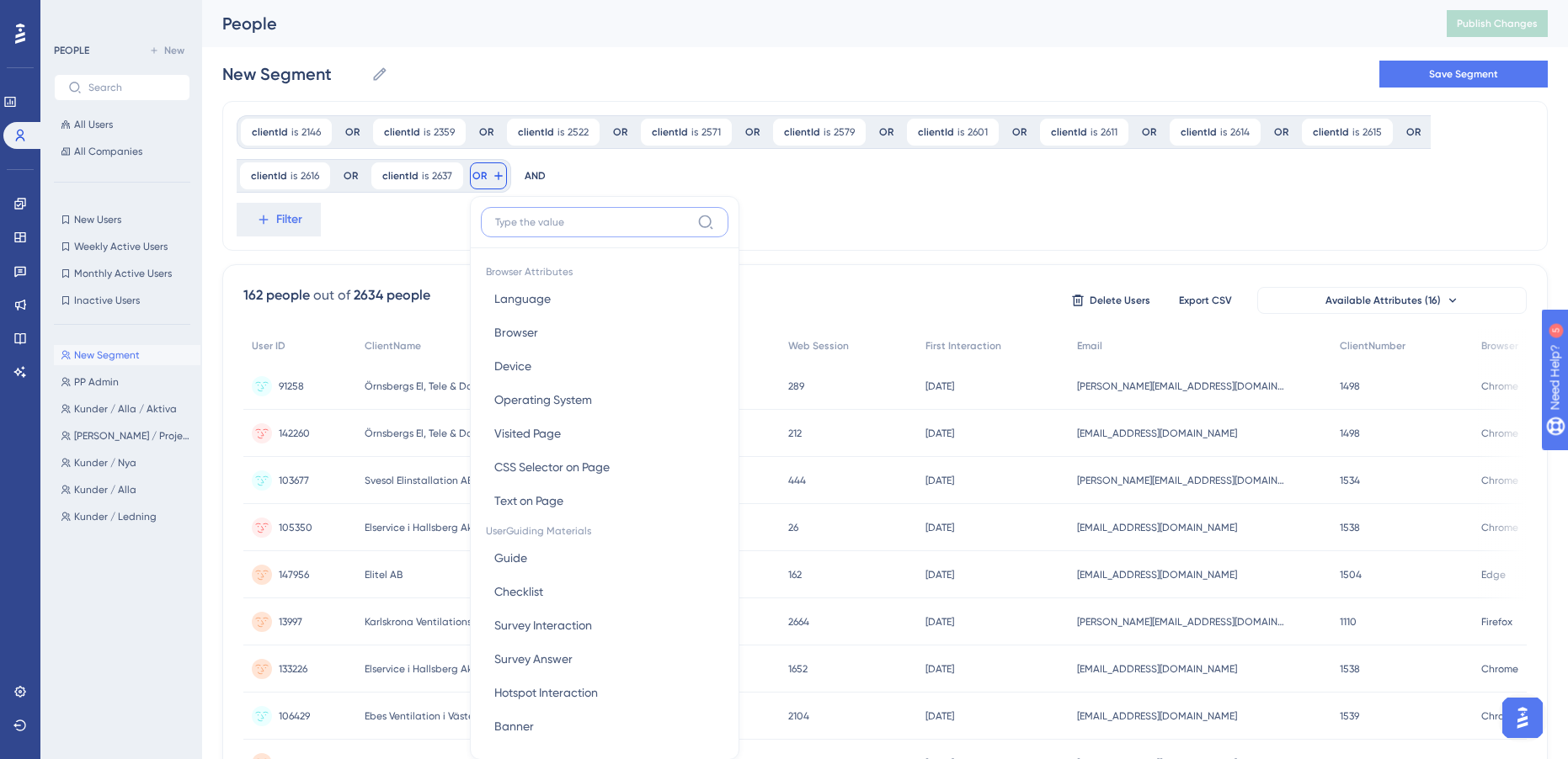
scroll to position [95, 0]
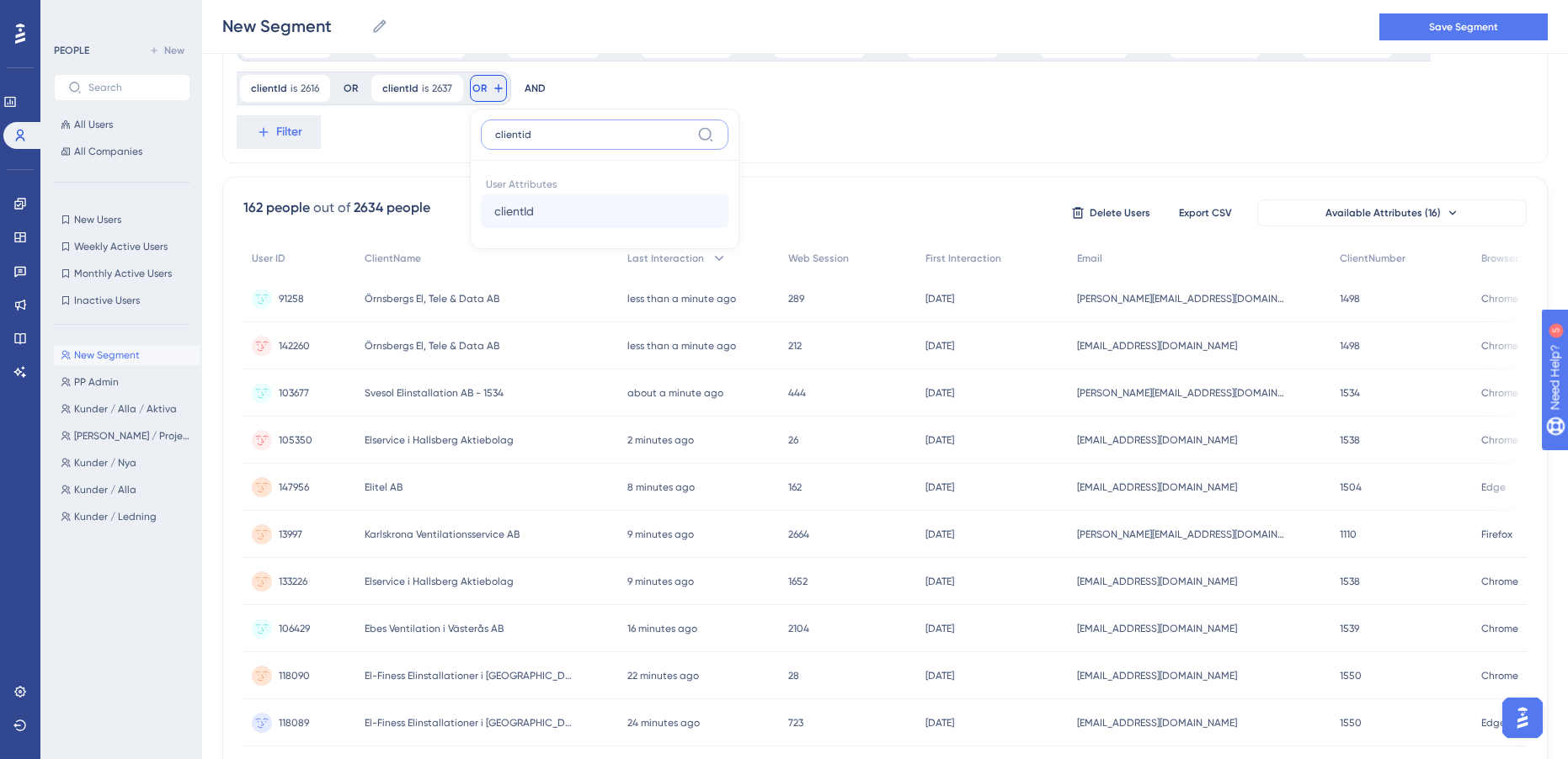
type input "clientid"
click at [564, 214] on button "clientId clientId" at bounding box center [605, 211] width 247 height 34
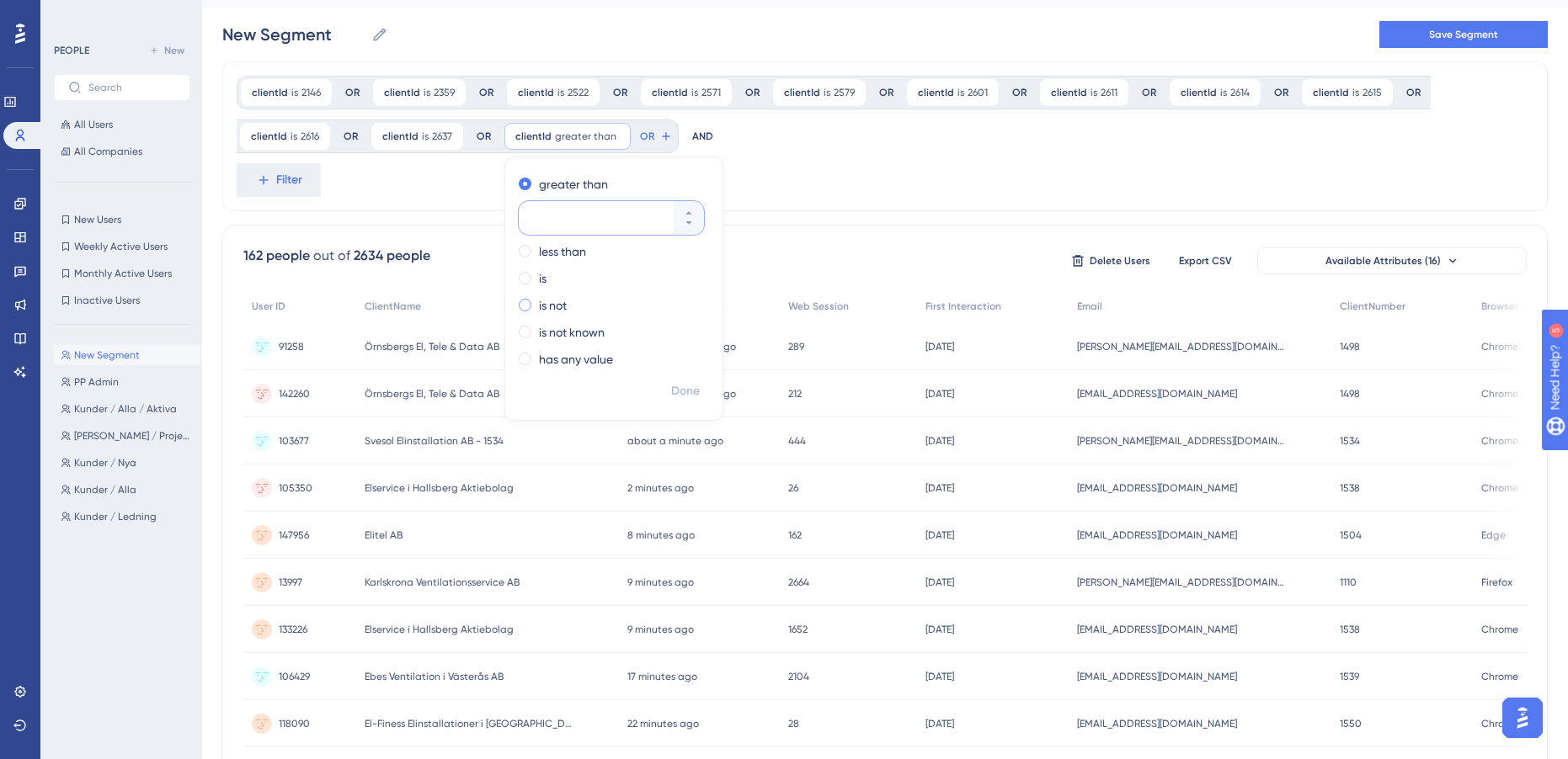
scroll to position [10, 0]
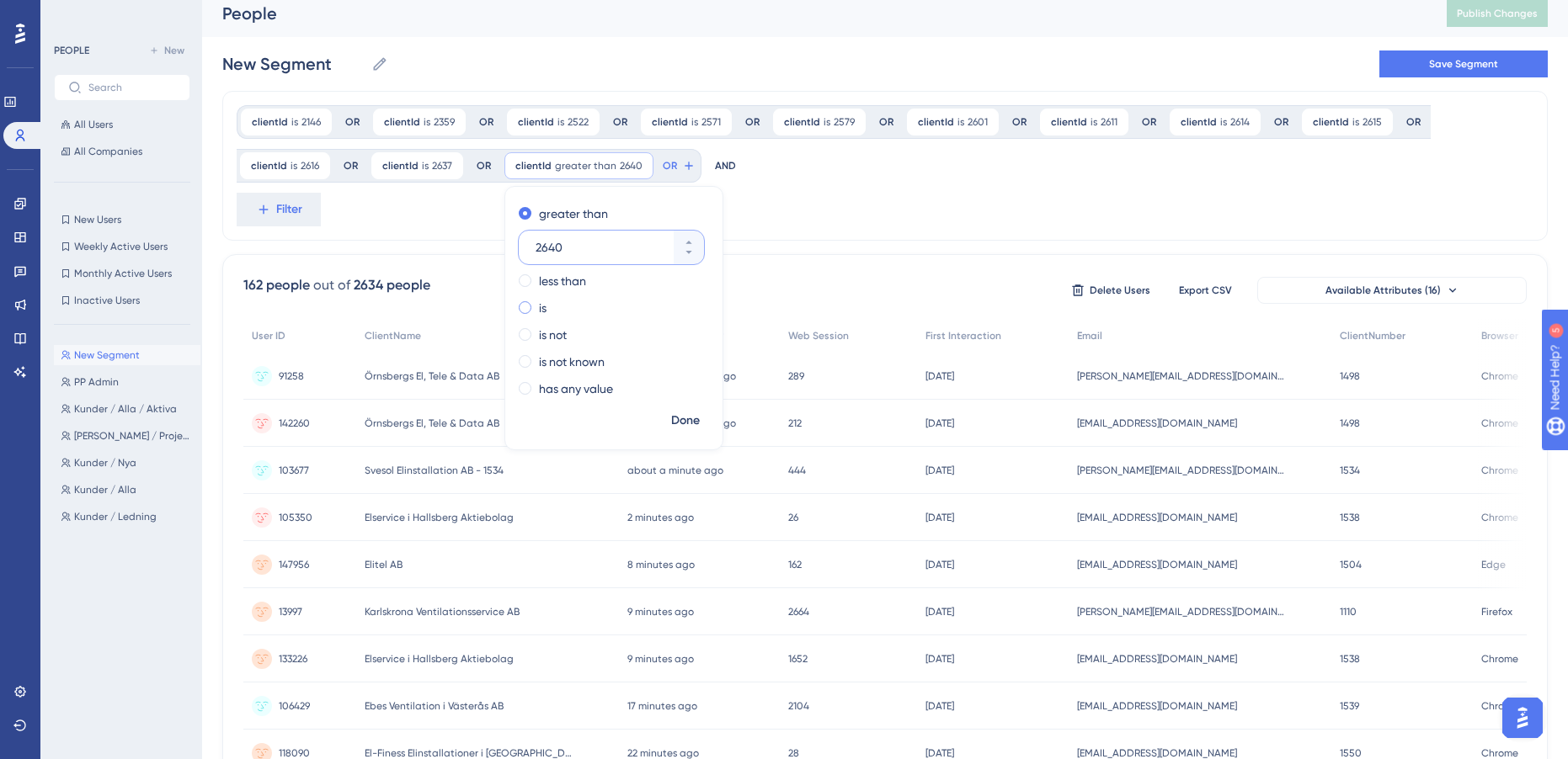
type input "2640"
click at [536, 307] on div "is" at bounding box center [611, 308] width 184 height 20
click at [682, 420] on span "Done" at bounding box center [686, 420] width 29 height 20
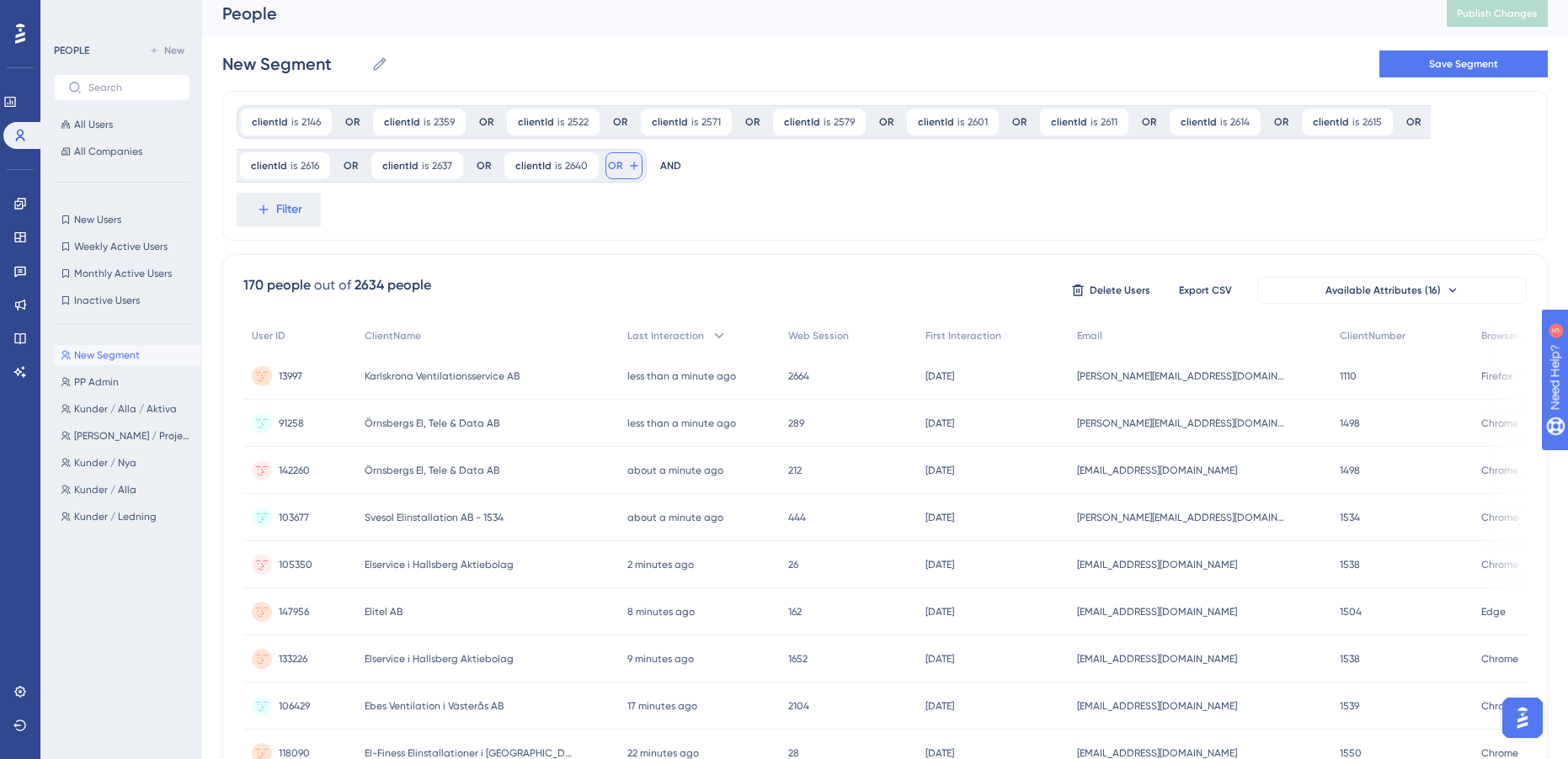
click at [617, 169] on span "OR" at bounding box center [614, 166] width 14 height 14
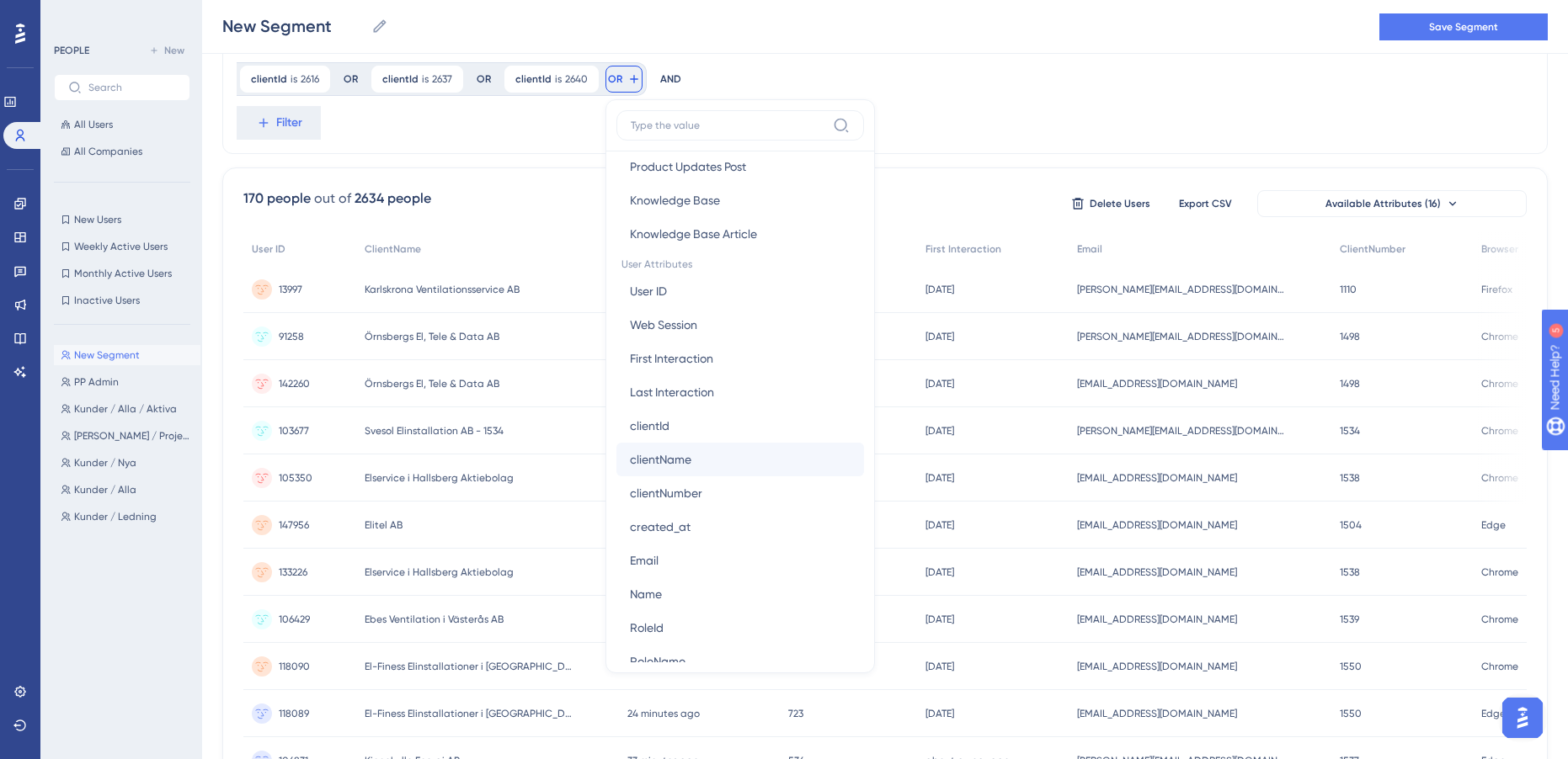
scroll to position [842, 0]
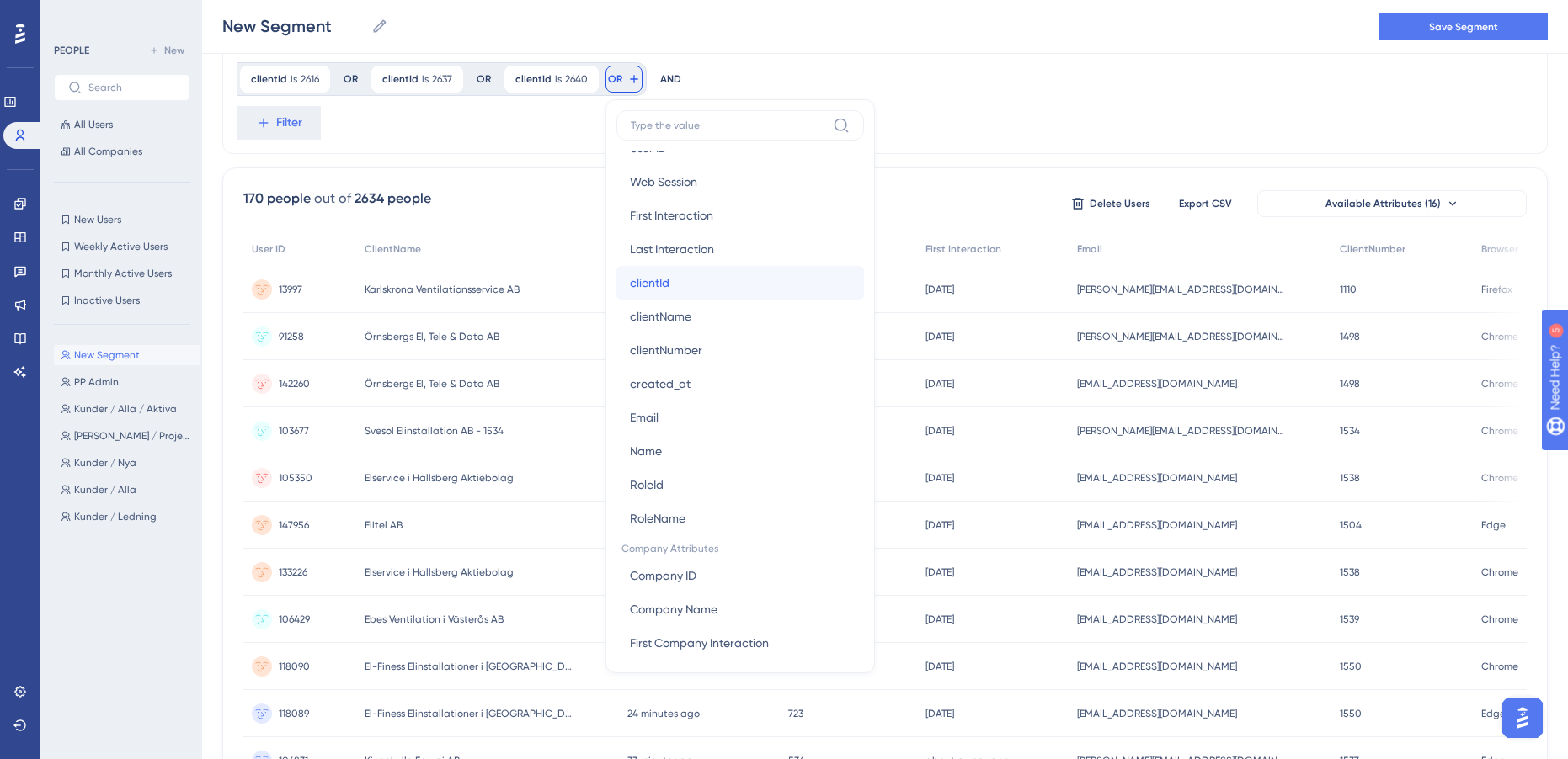
click at [668, 287] on button "clientId clientId" at bounding box center [740, 282] width 247 height 34
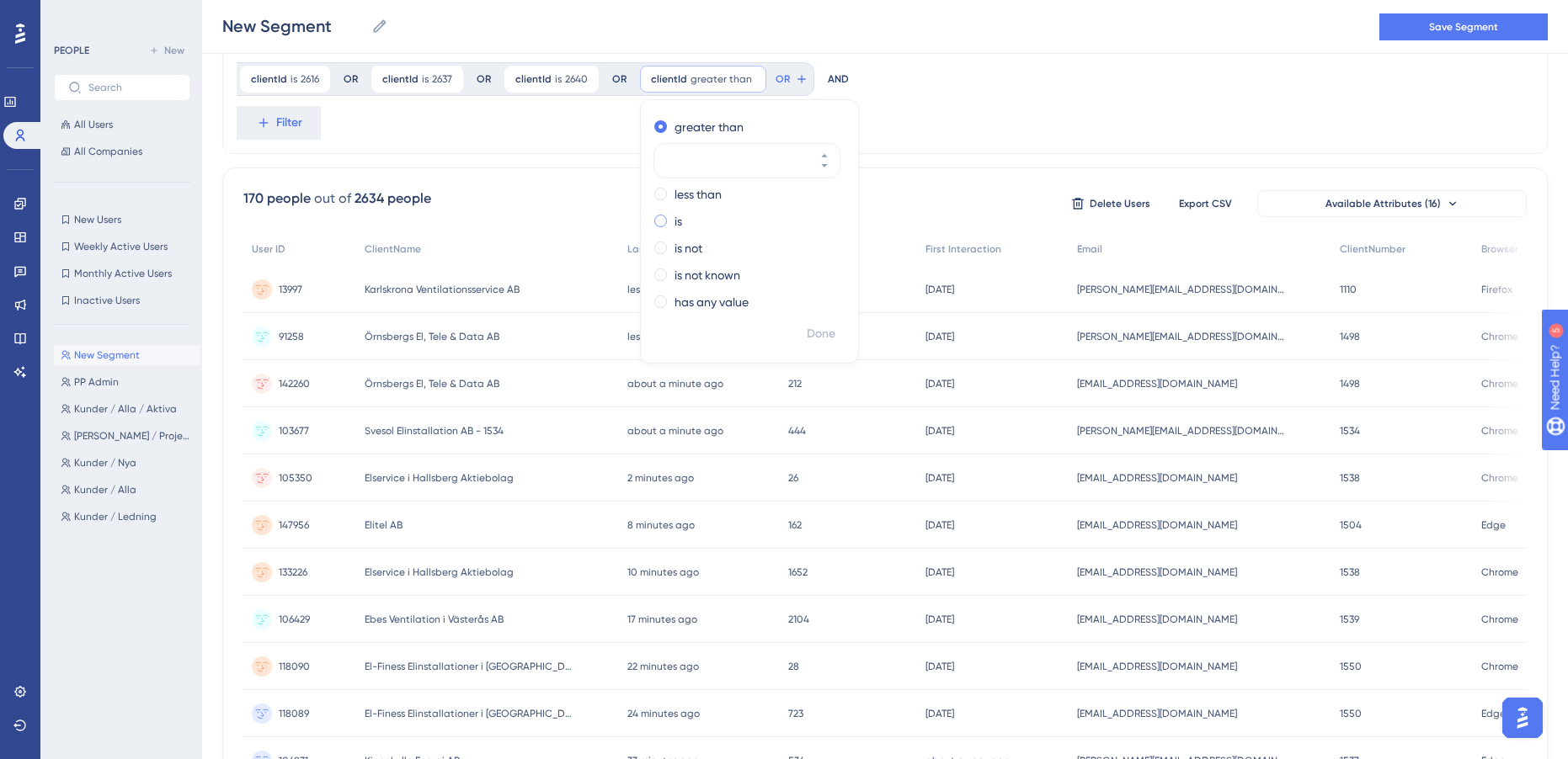
click at [667, 213] on div "is" at bounding box center [746, 221] width 184 height 20
type input "2655"
click at [820, 337] on span "Done" at bounding box center [821, 334] width 29 height 20
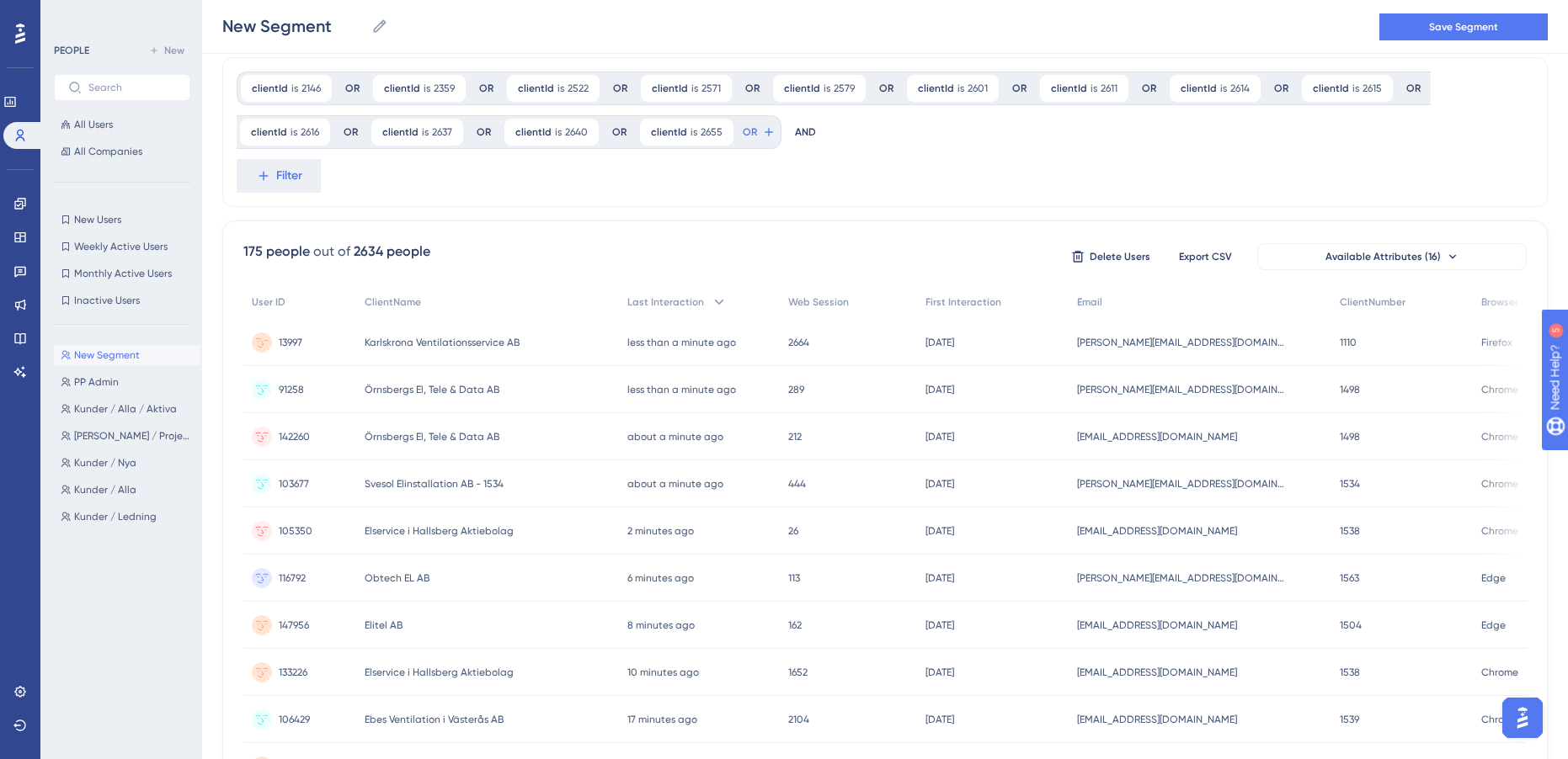
scroll to position [0, 0]
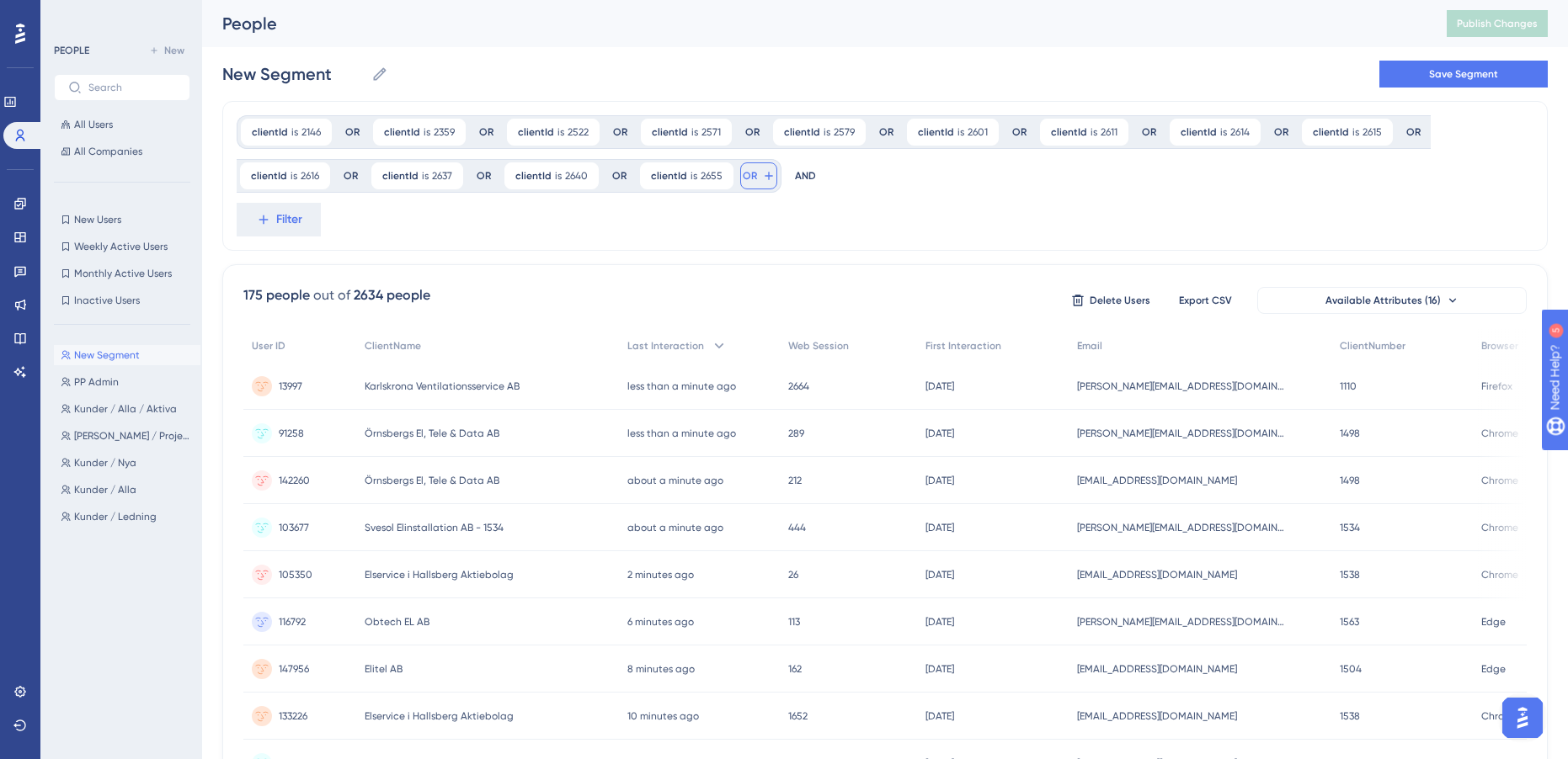
click at [753, 175] on button "OR" at bounding box center [758, 176] width 37 height 27
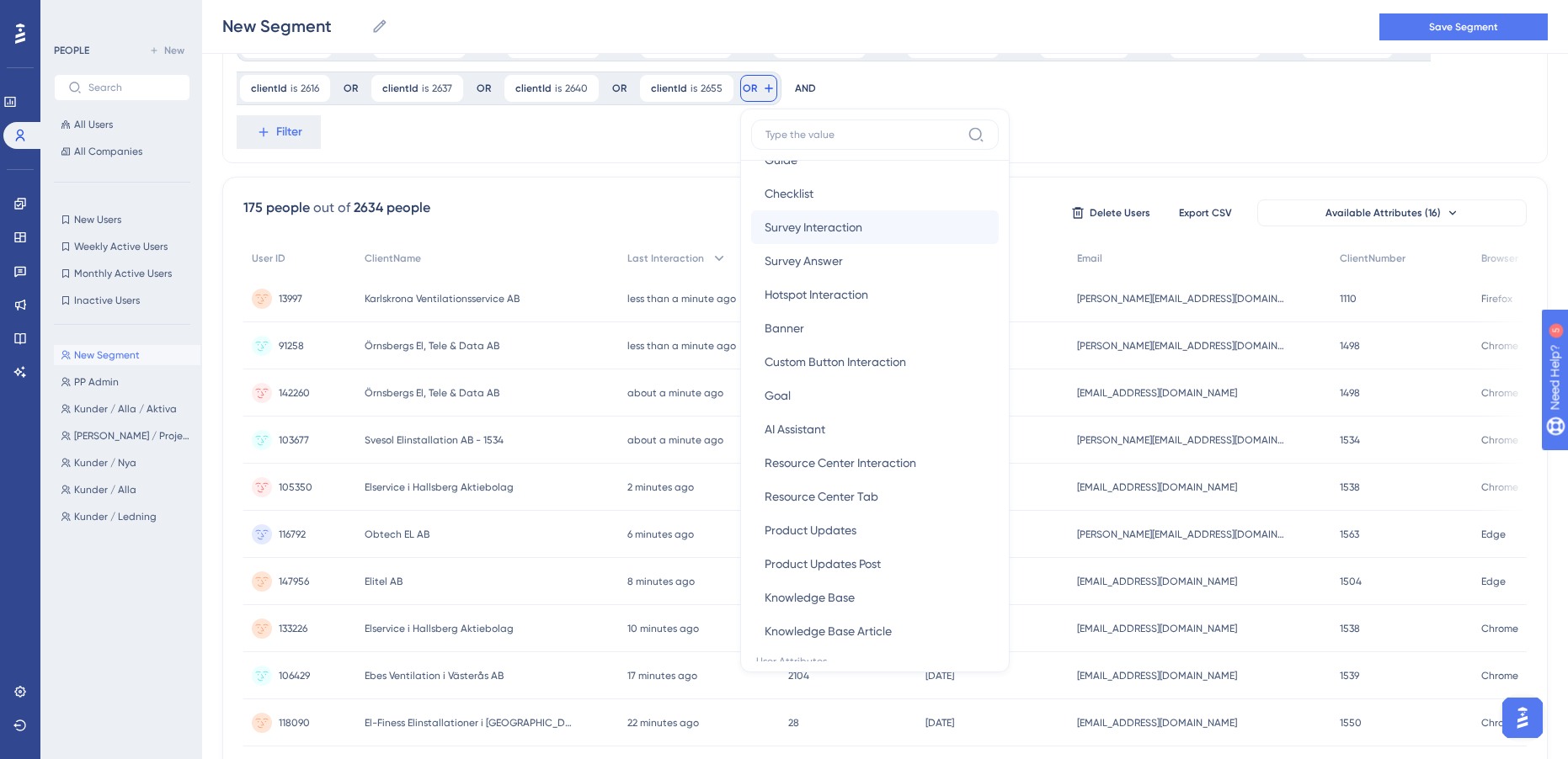
scroll to position [893, 0]
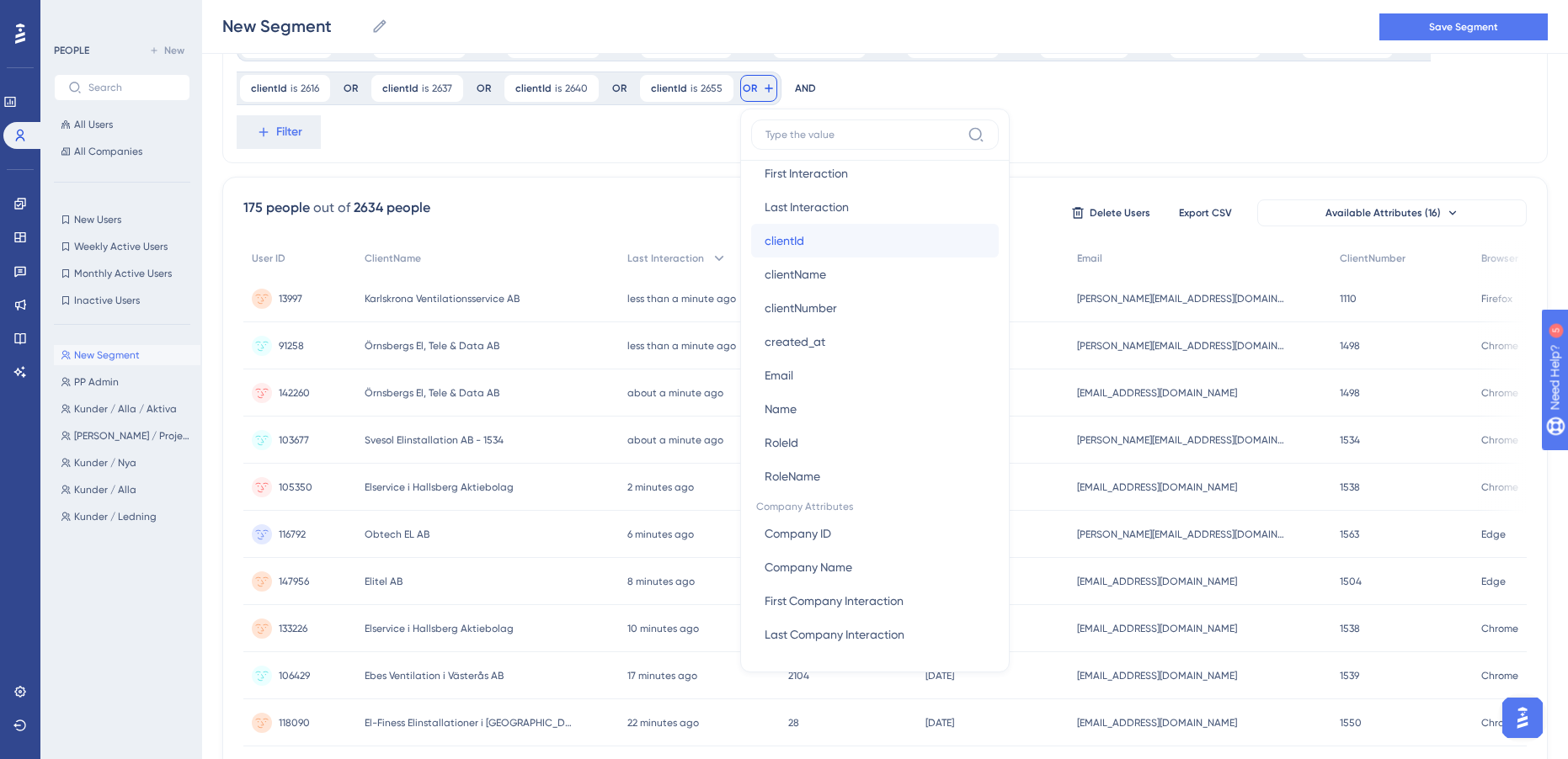
click at [859, 247] on button "clientId clientId" at bounding box center [874, 240] width 247 height 34
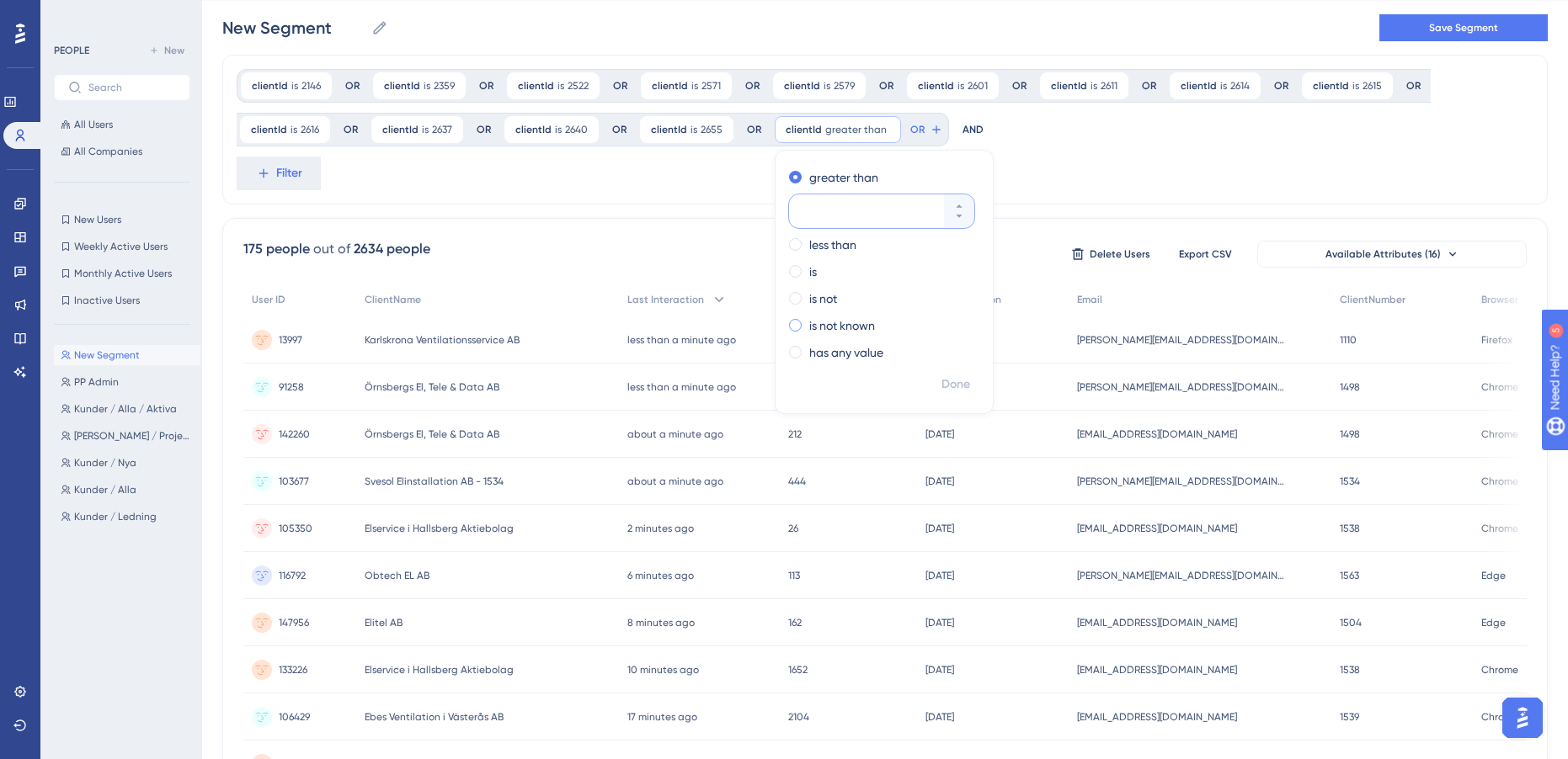
scroll to position [0, 0]
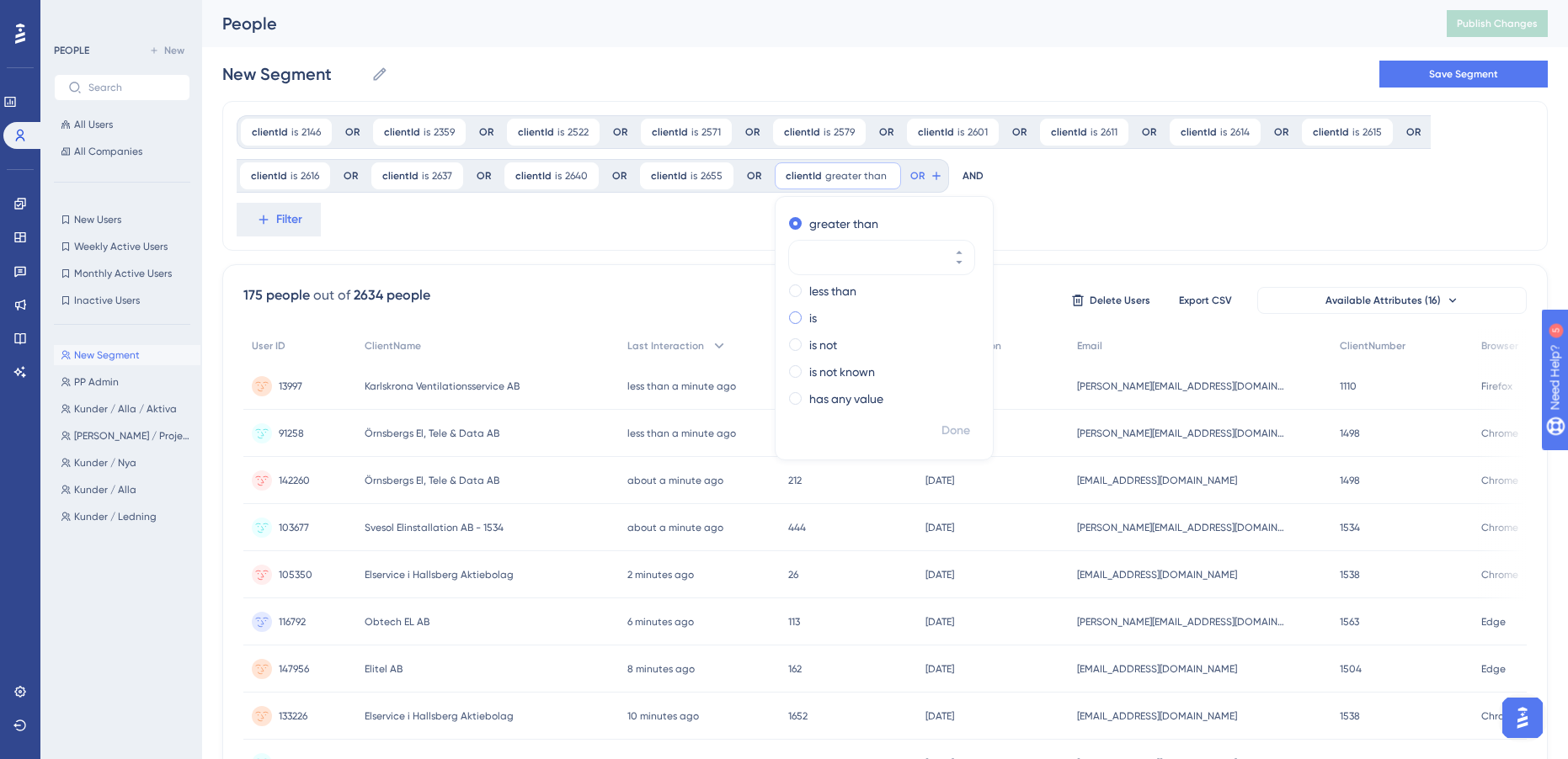
click at [818, 323] on div "is" at bounding box center [881, 318] width 184 height 20
type input "2673"
click at [957, 431] on span "Done" at bounding box center [955, 431] width 29 height 20
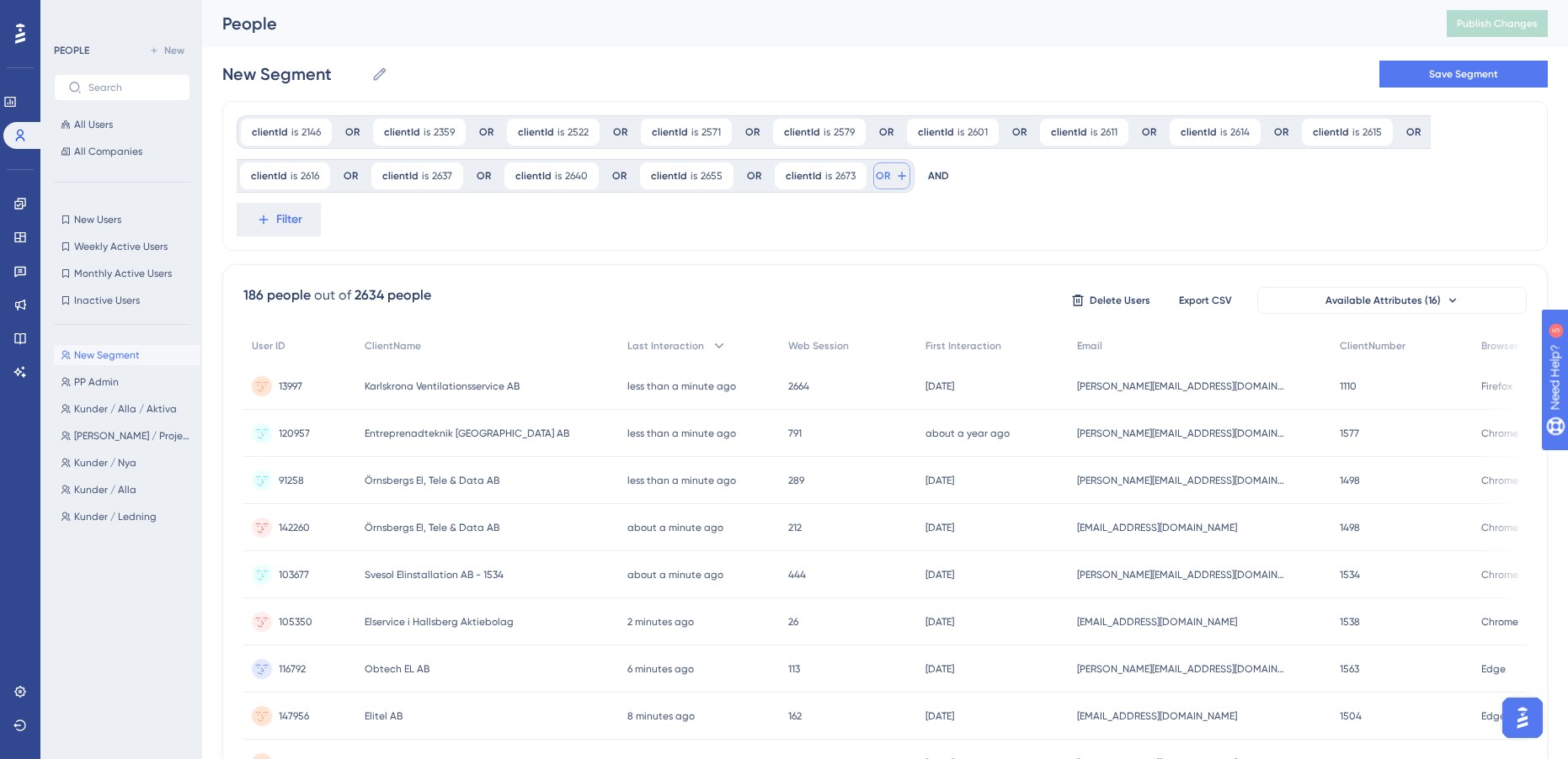
click at [883, 177] on span "OR" at bounding box center [882, 176] width 14 height 14
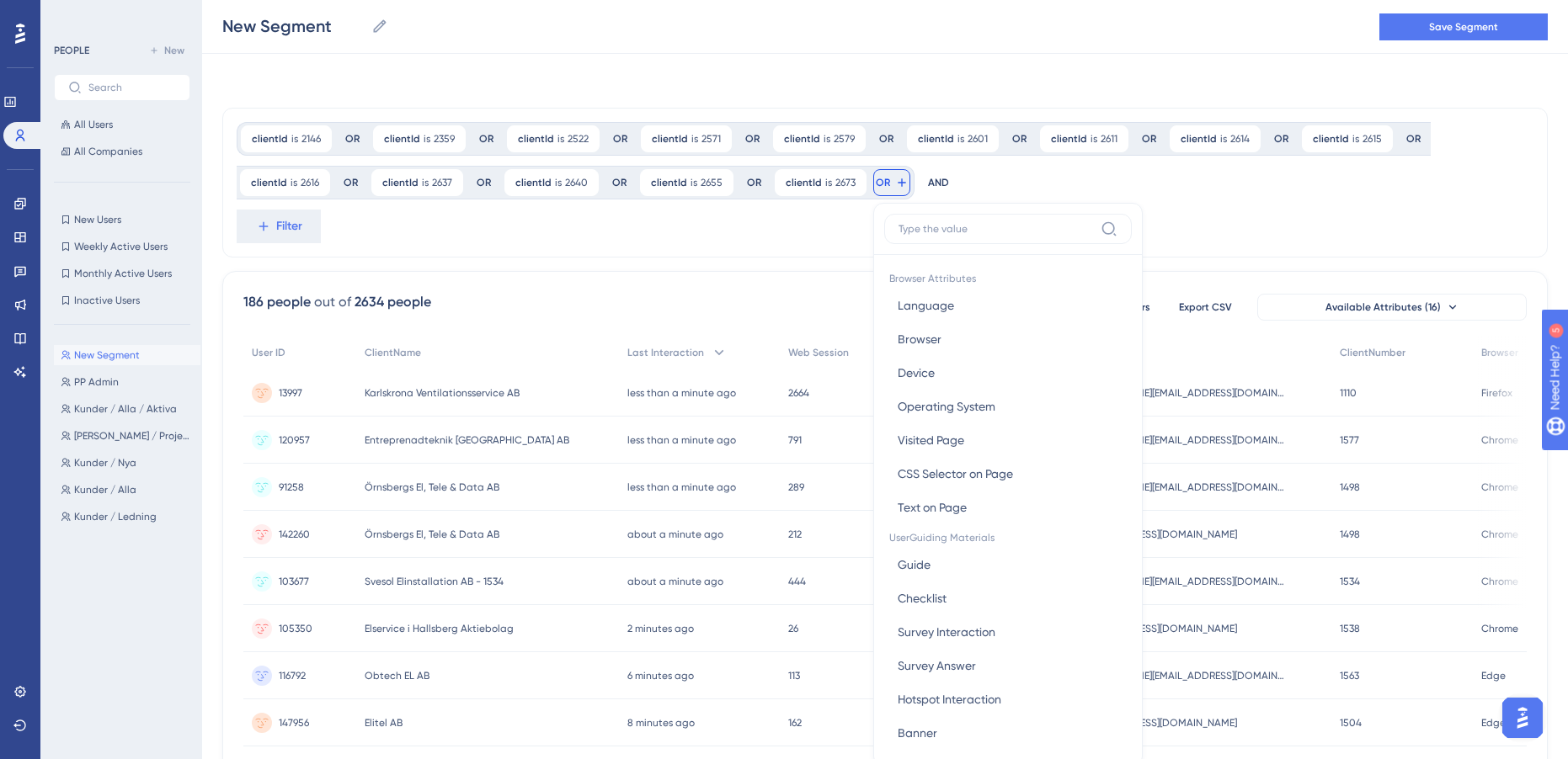
scroll to position [98, 0]
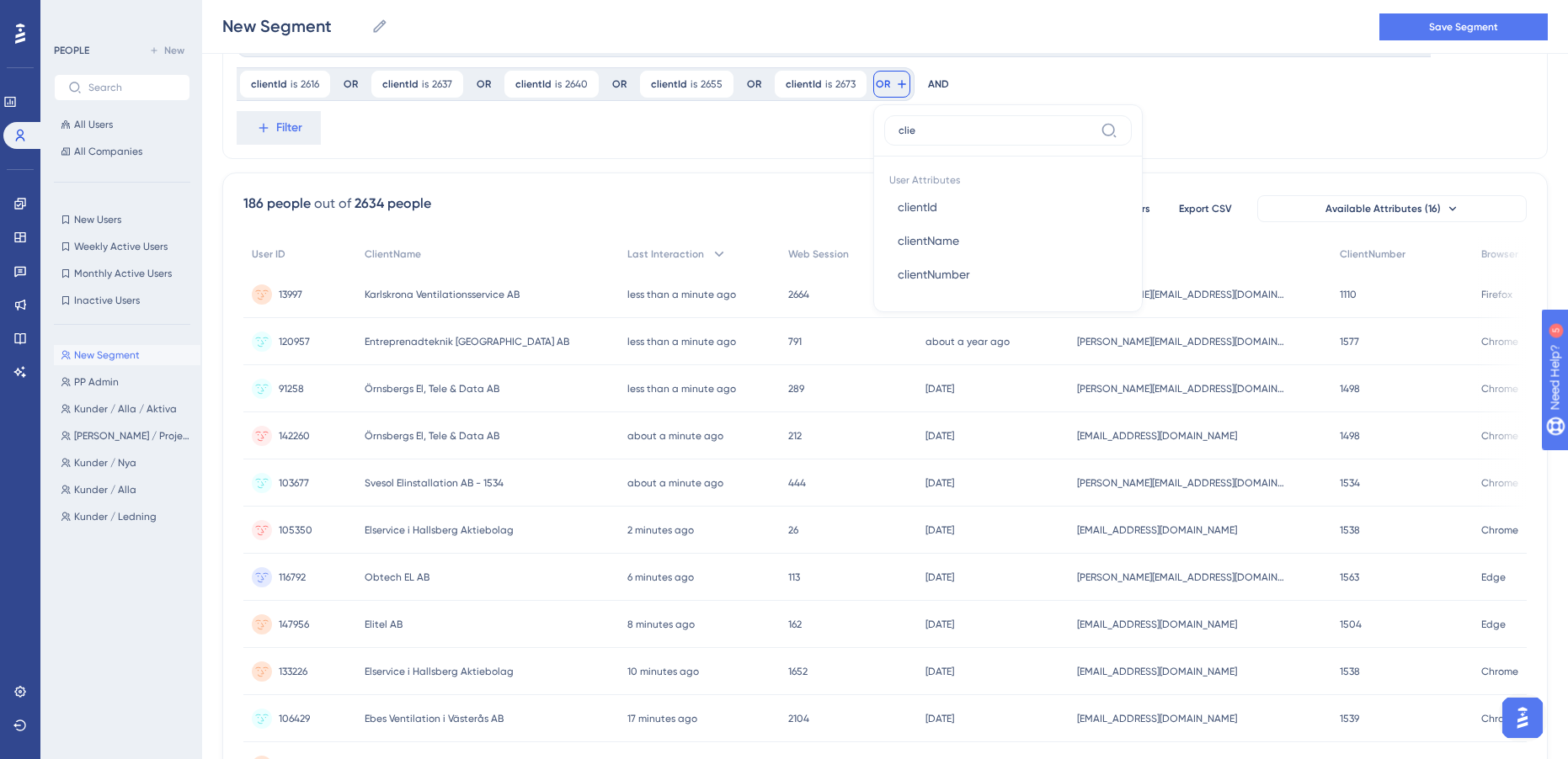
type input "clie"
click at [959, 208] on button "clientId clientId" at bounding box center [1008, 207] width 247 height 34
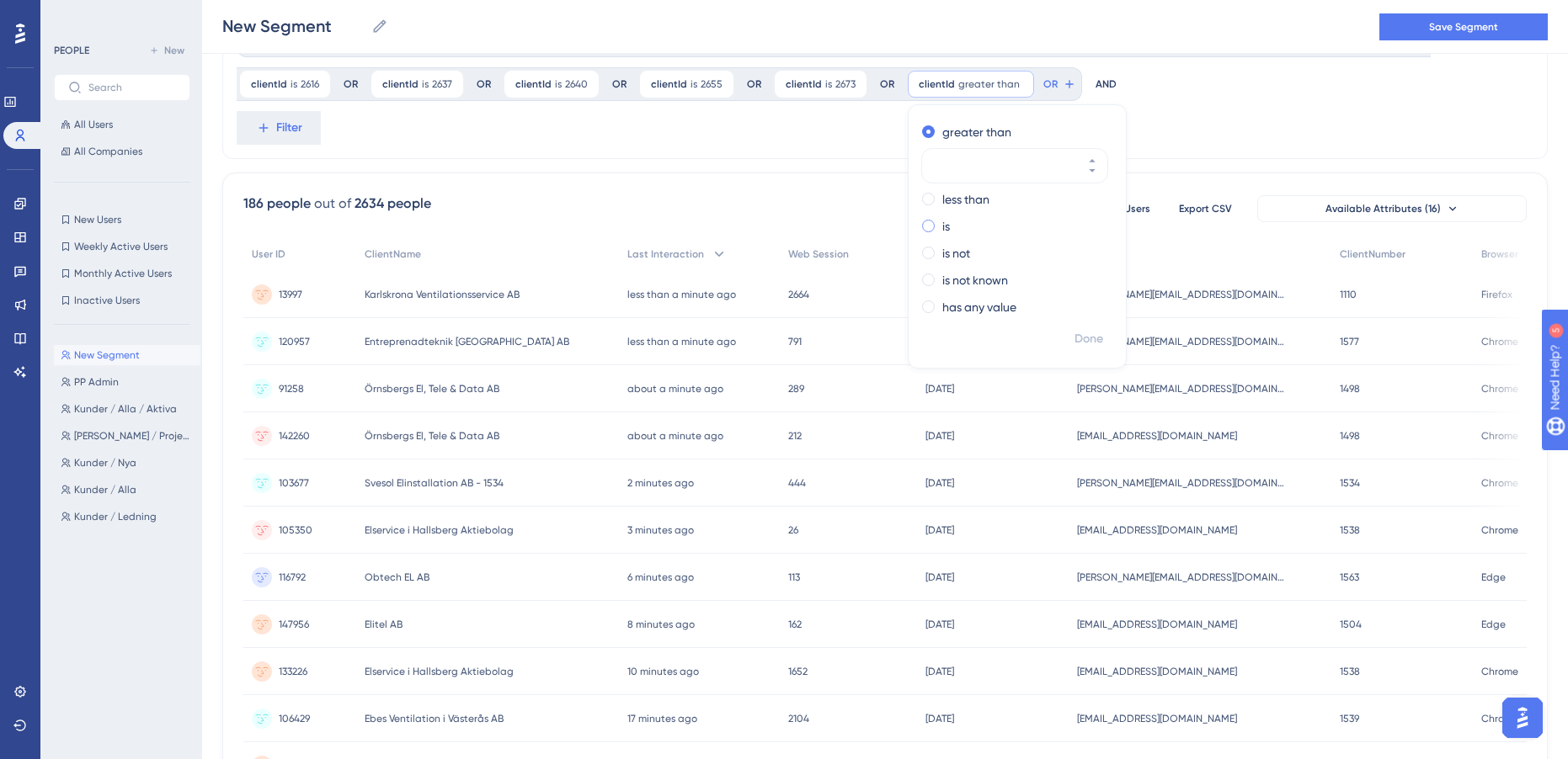
click at [942, 229] on label "is" at bounding box center [946, 226] width 8 height 20
type input "2675"
click at [1074, 331] on span "Done" at bounding box center [1089, 339] width 29 height 20
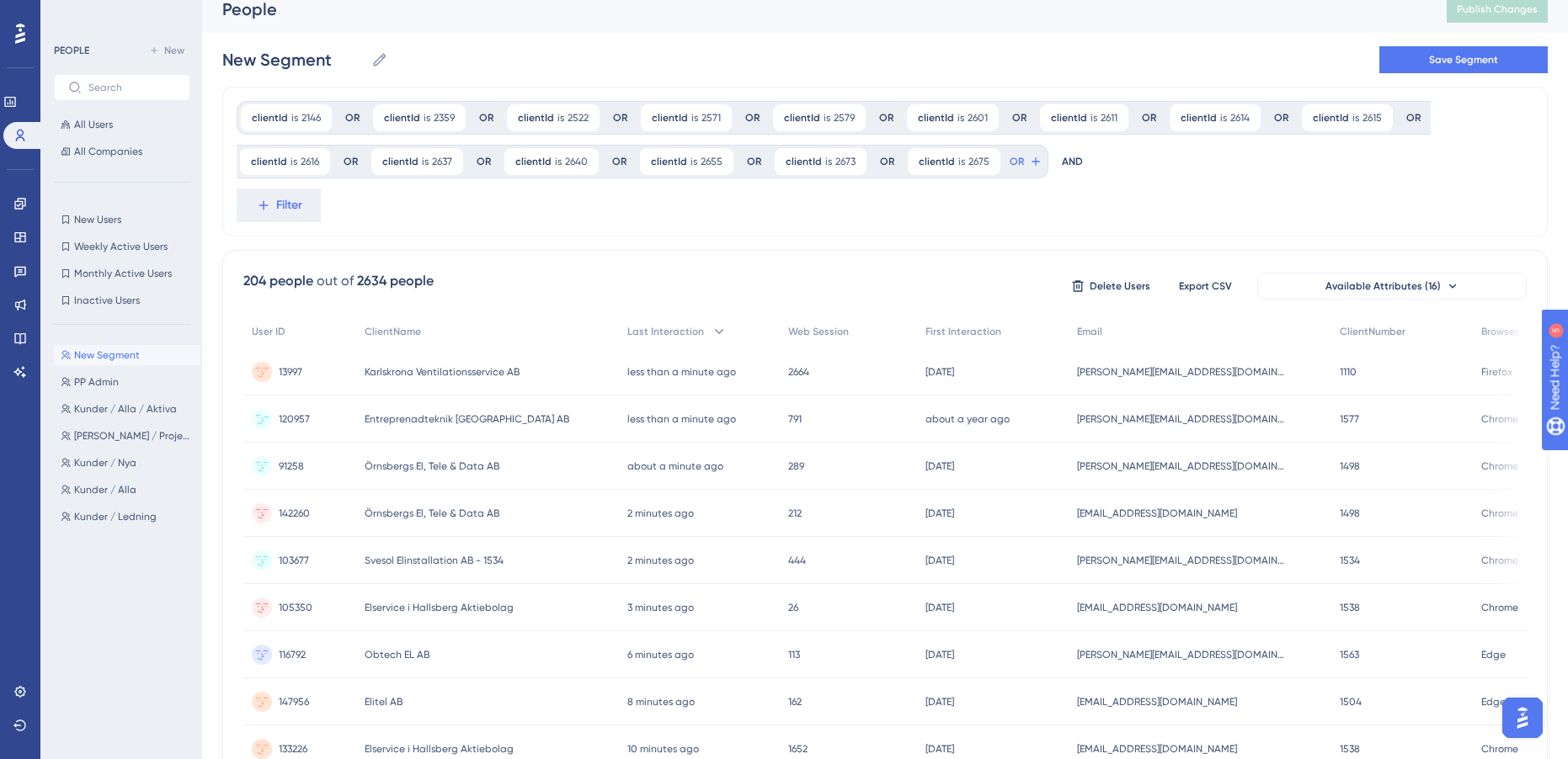
scroll to position [0, 0]
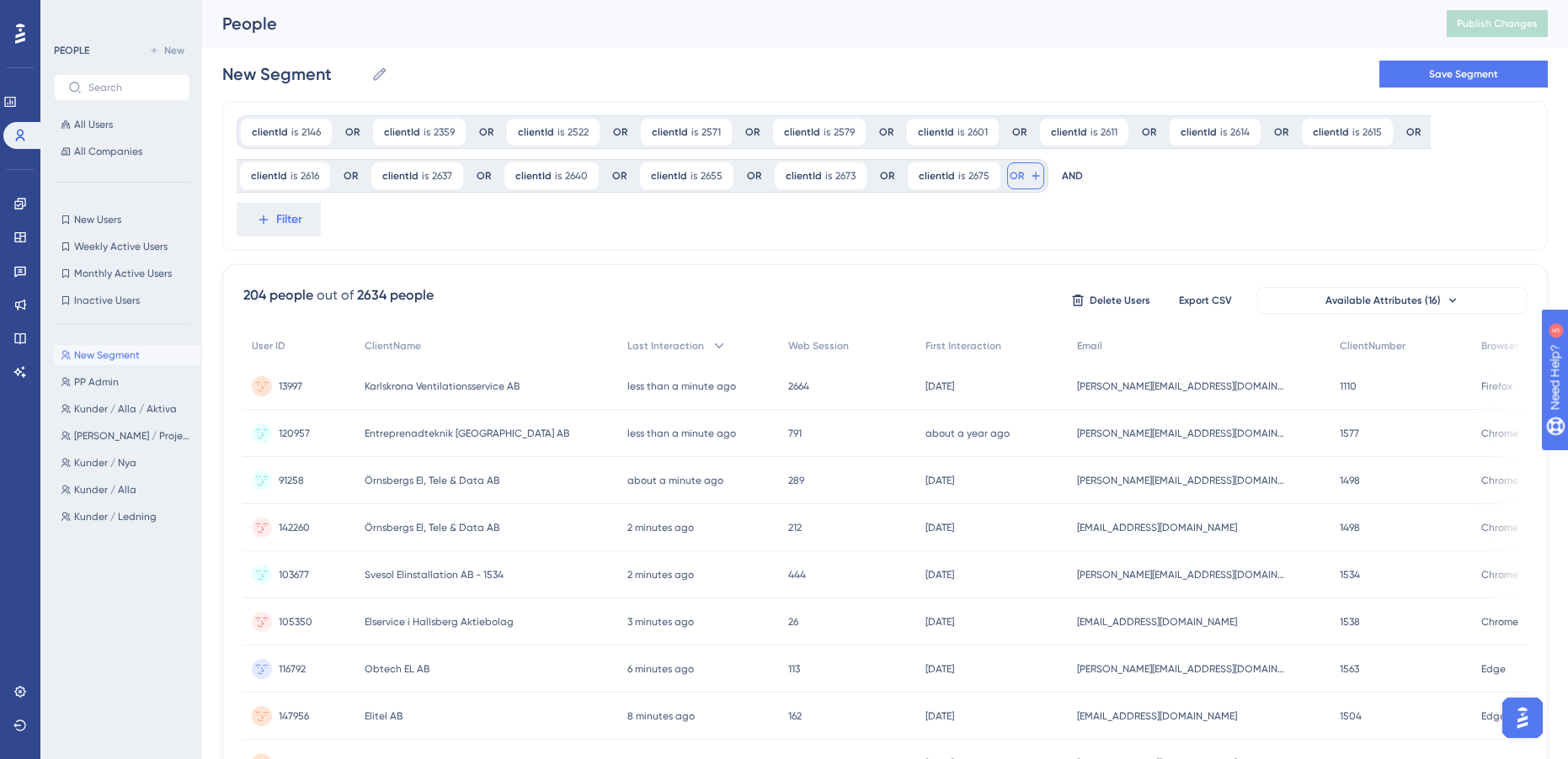
click at [1029, 170] on icon at bounding box center [1036, 176] width 14 height 14
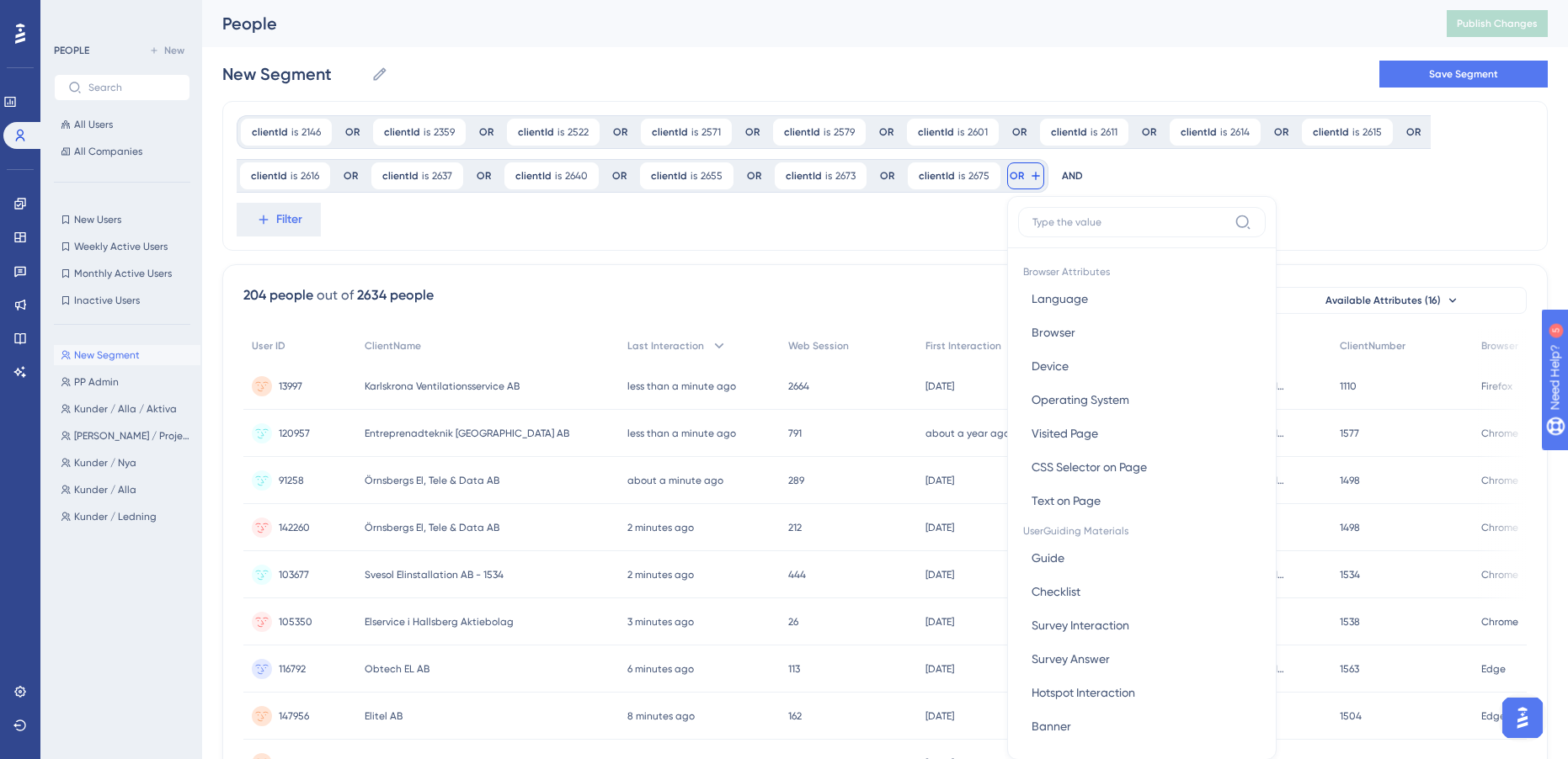
scroll to position [98, 0]
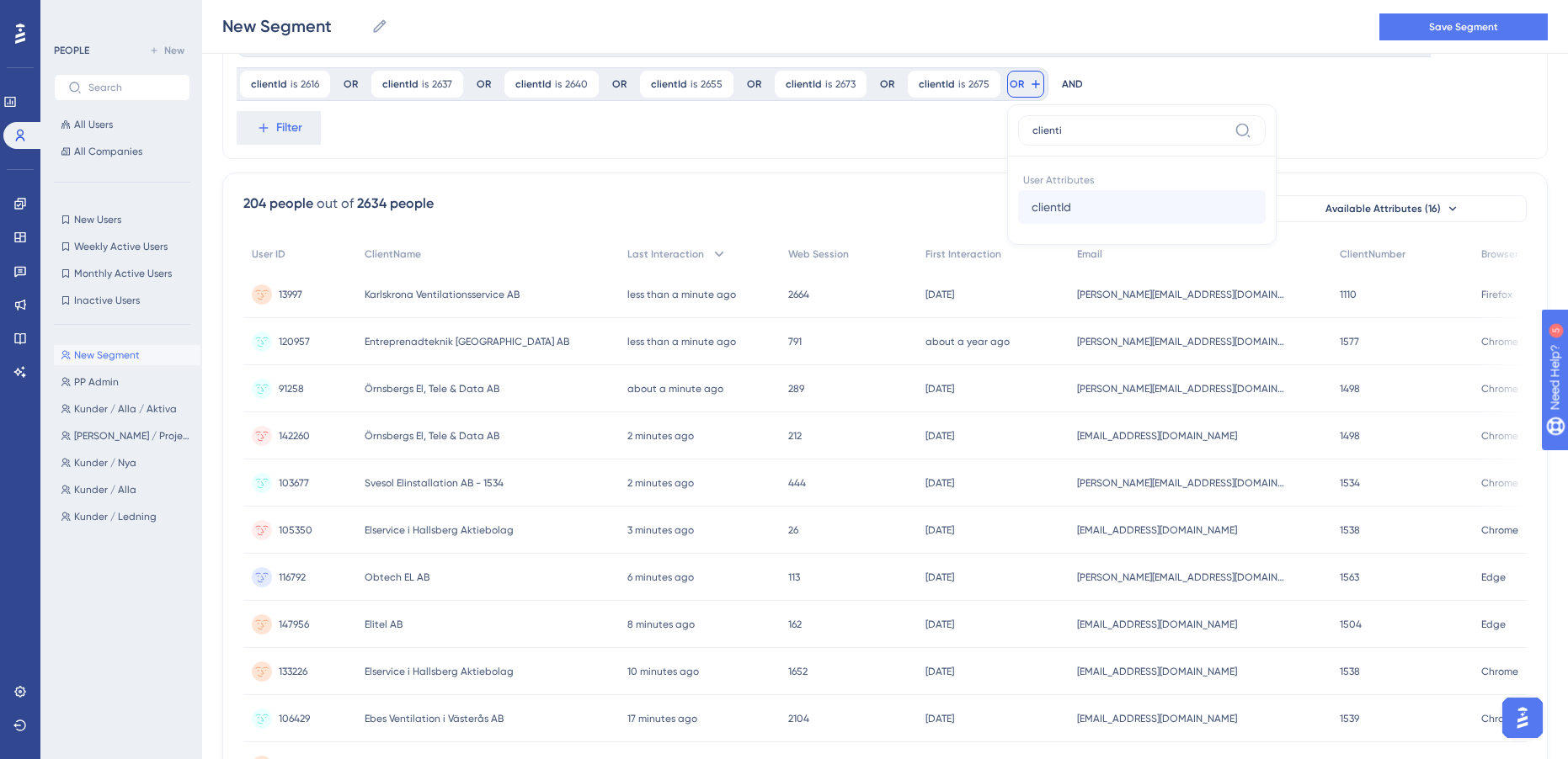
type input "clienti"
click at [1070, 215] on button "clientId clientId" at bounding box center [1142, 207] width 247 height 34
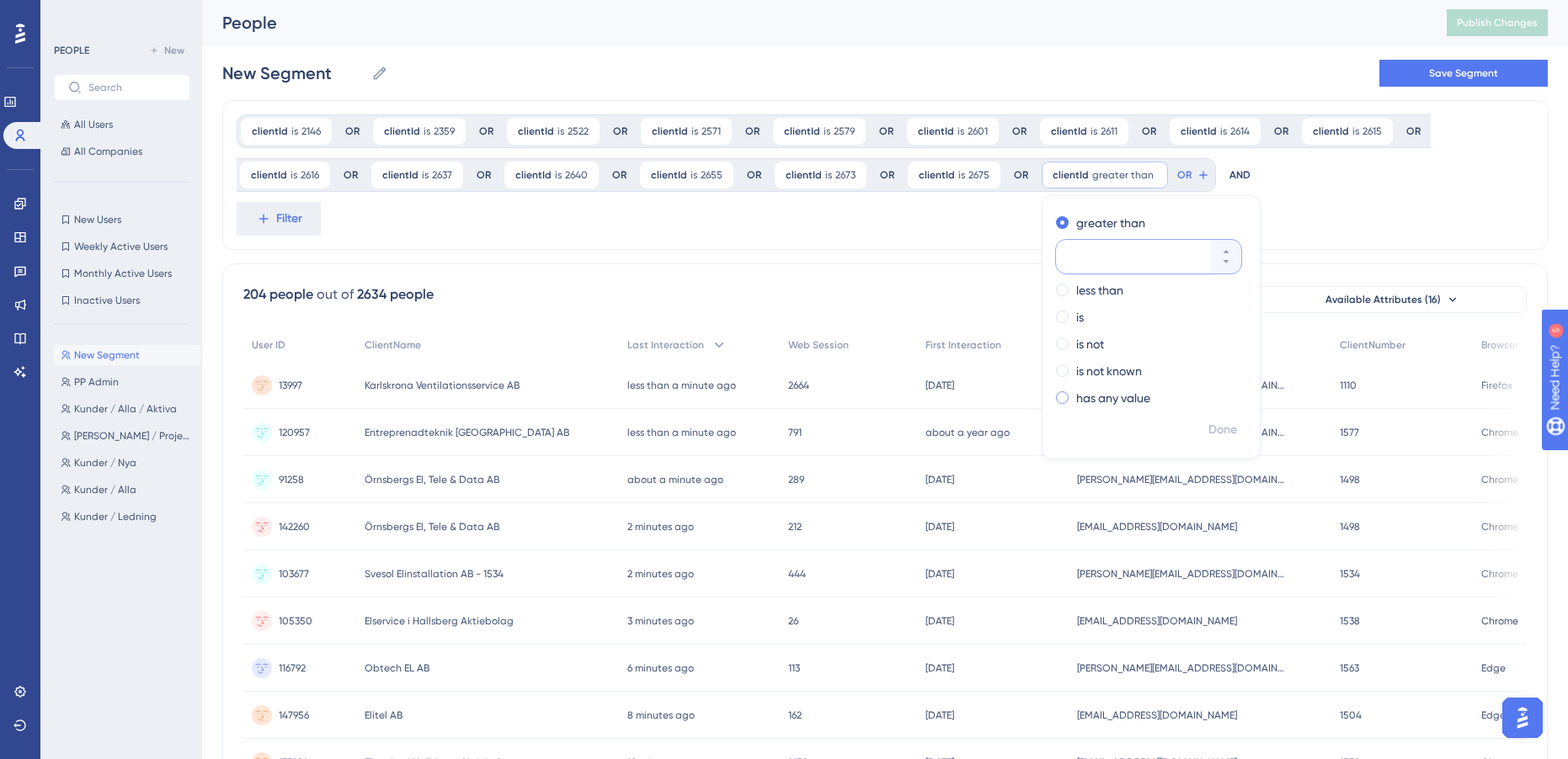
scroll to position [0, 0]
click at [1061, 311] on div "is" at bounding box center [1148, 318] width 184 height 20
type input "2700"
drag, startPoint x: 1239, startPoint y: 434, endPoint x: 1230, endPoint y: 434, distance: 9.0
click at [1239, 434] on div "Done" at bounding box center [1151, 437] width 217 height 43
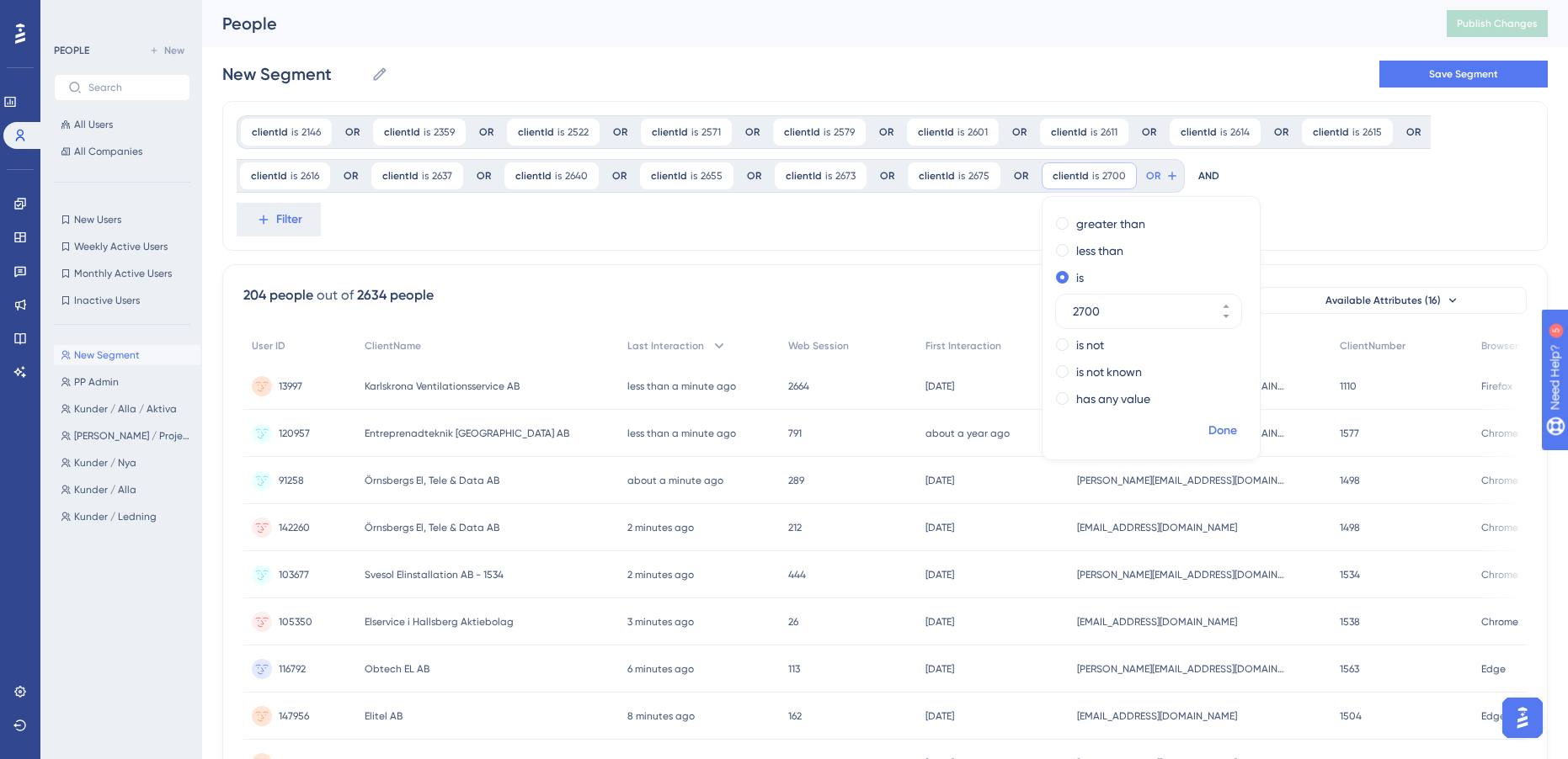
click at [1225, 432] on span "Done" at bounding box center [1223, 431] width 29 height 20
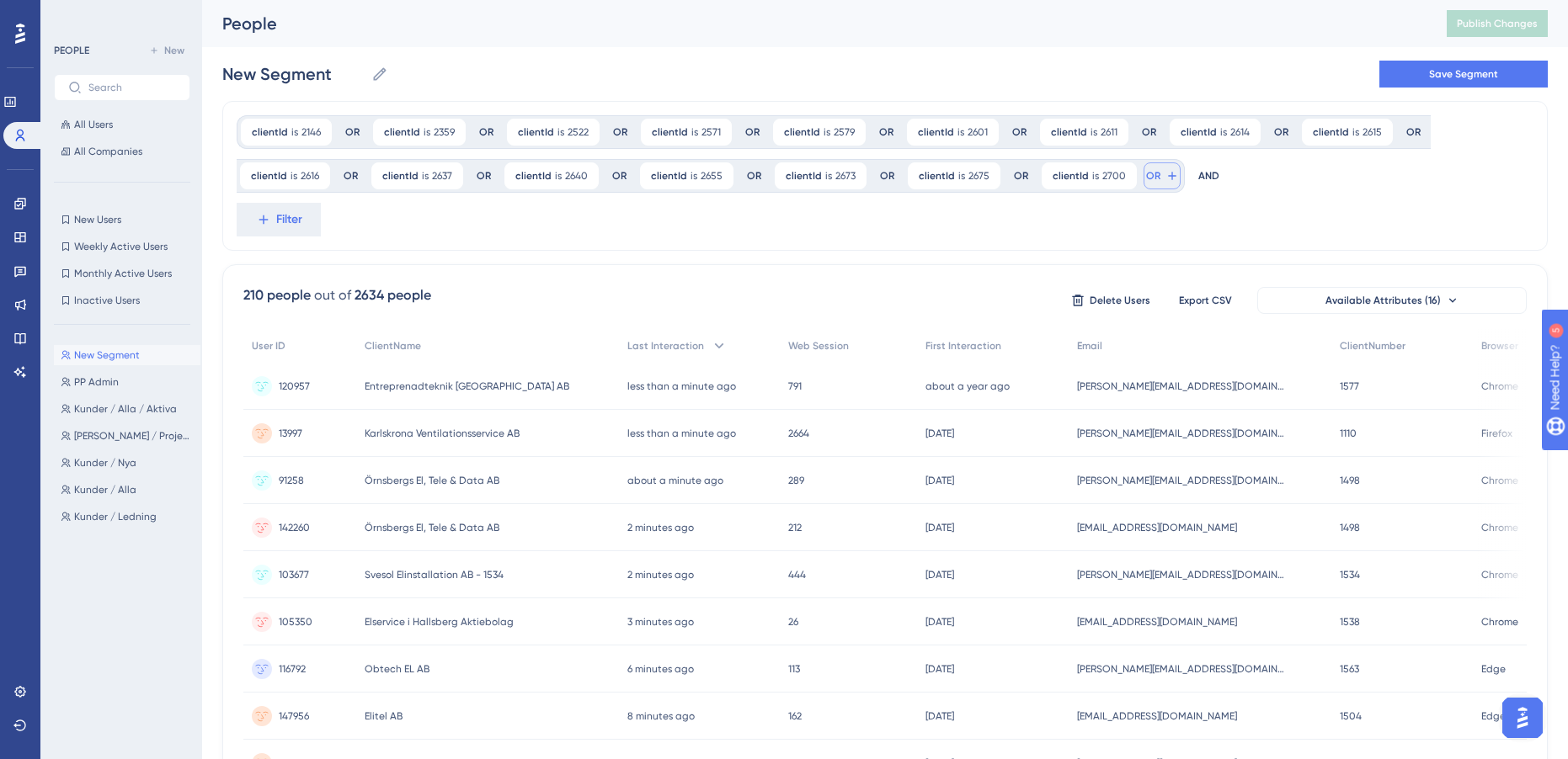
click at [1146, 180] on span "OR" at bounding box center [1153, 176] width 14 height 14
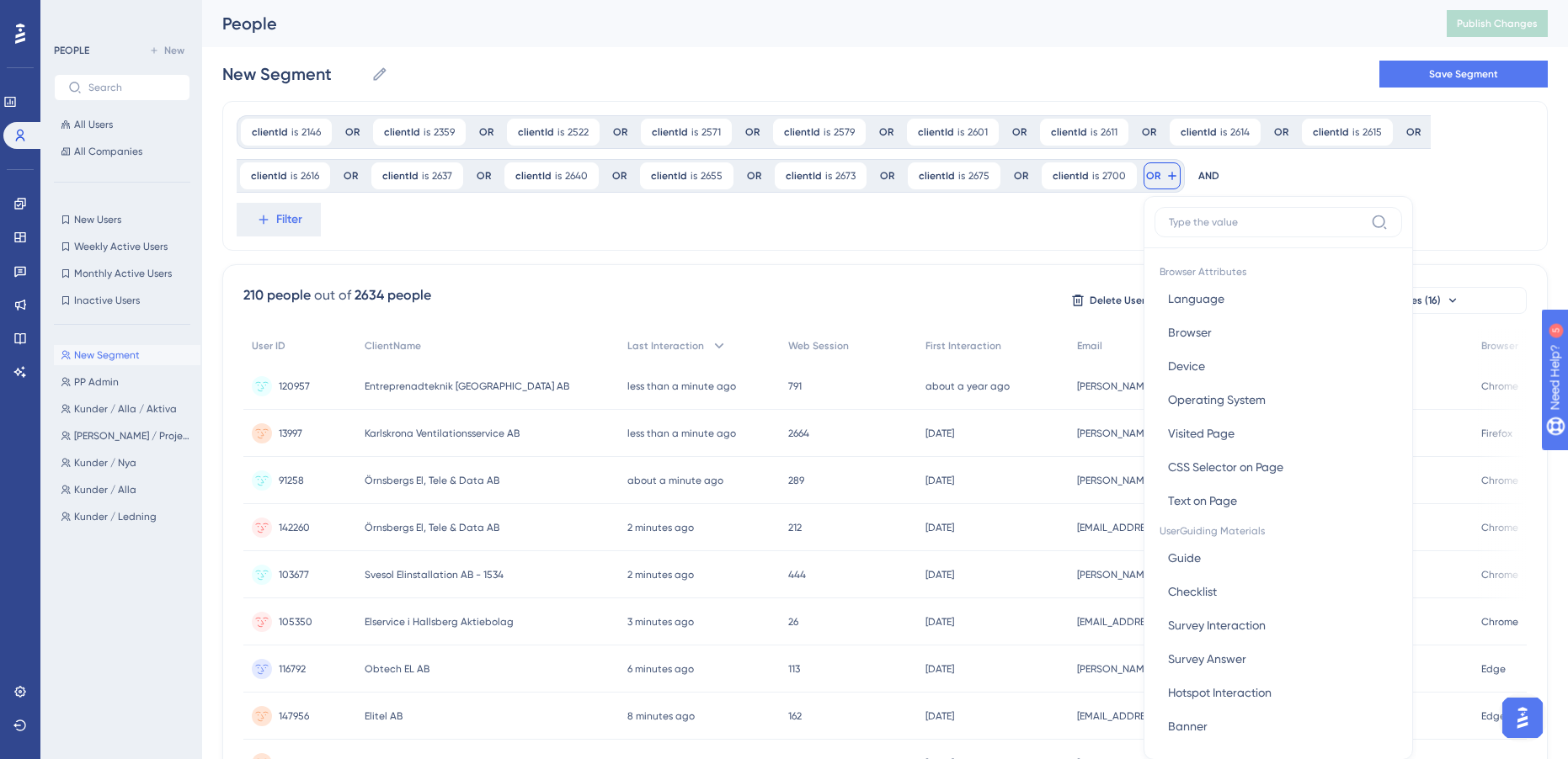
scroll to position [98, 0]
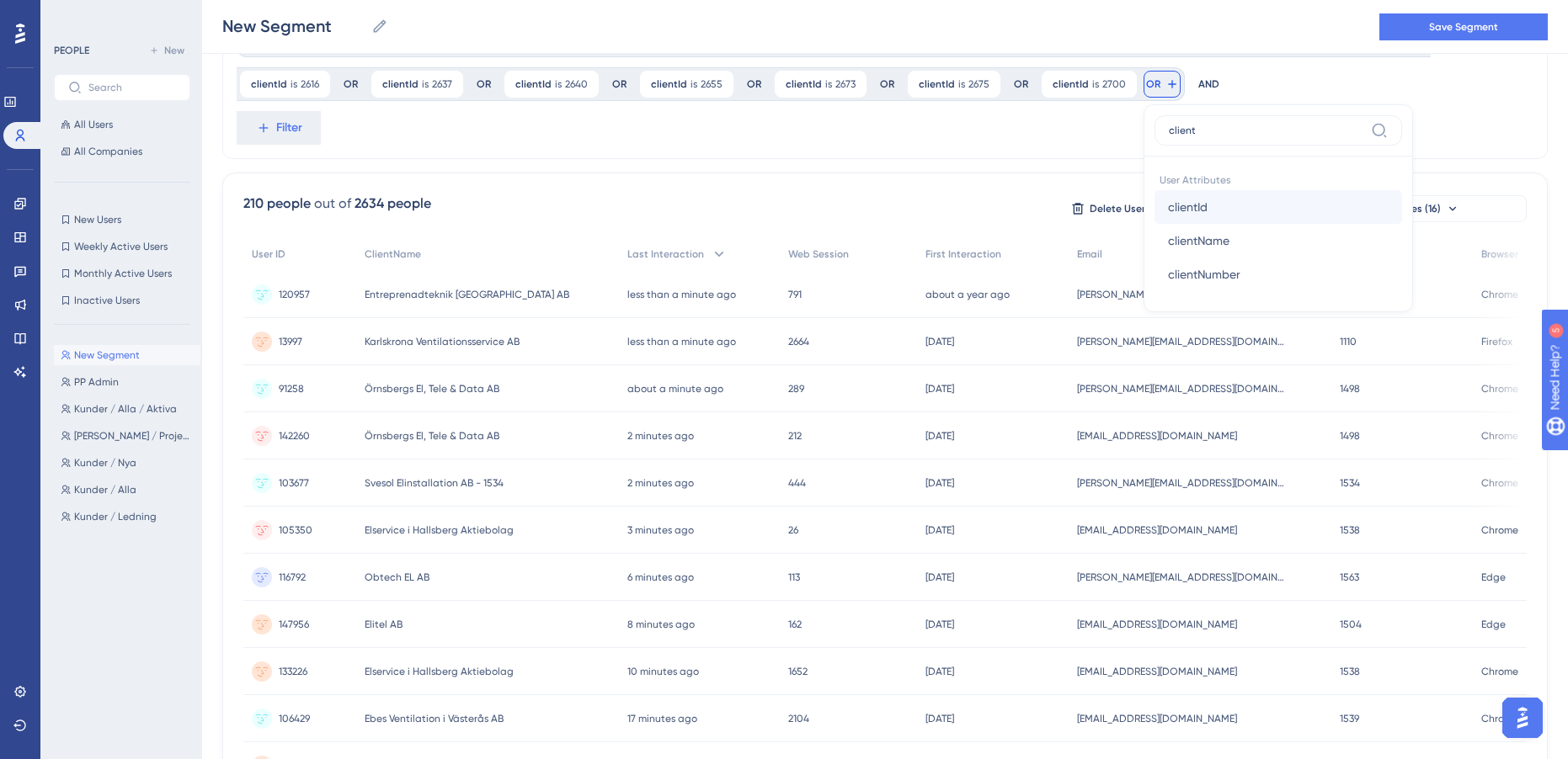
type input "client"
click at [1185, 209] on span "clientId" at bounding box center [1187, 207] width 40 height 20
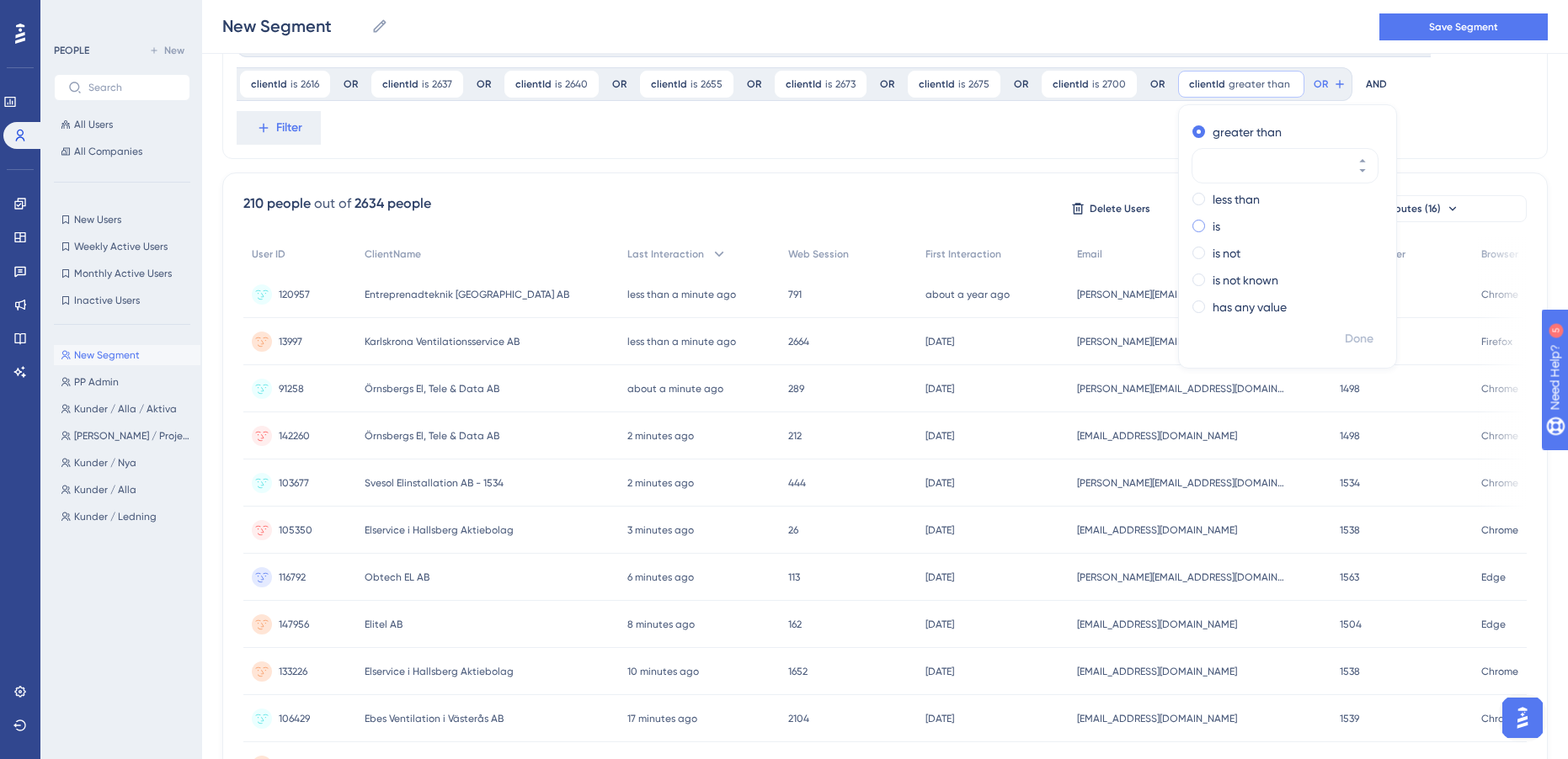
click at [1193, 233] on div "is" at bounding box center [1284, 226] width 184 height 20
type input "2739"
click at [1345, 346] on span "Done" at bounding box center [1359, 339] width 29 height 20
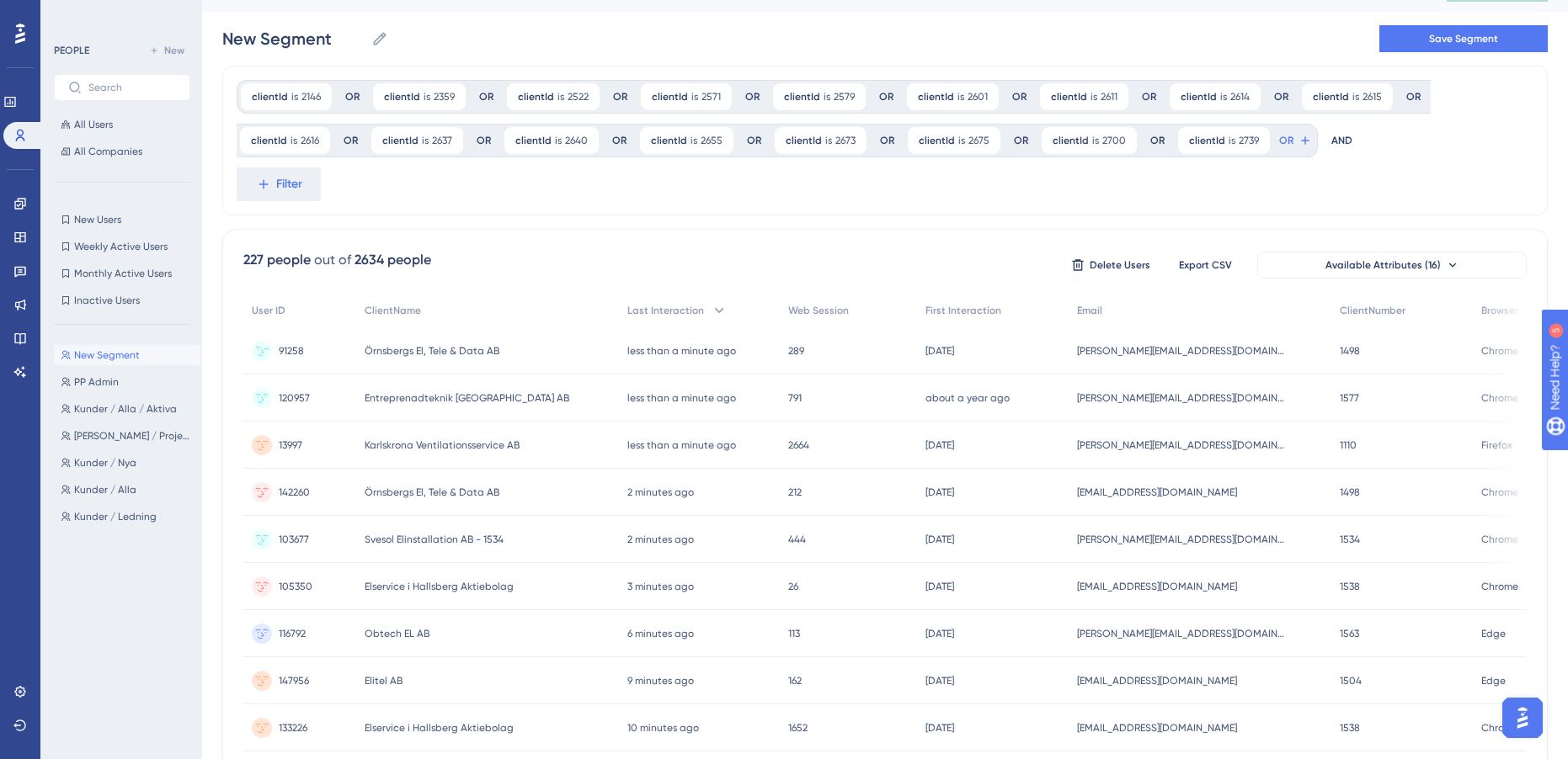
scroll to position [0, 0]
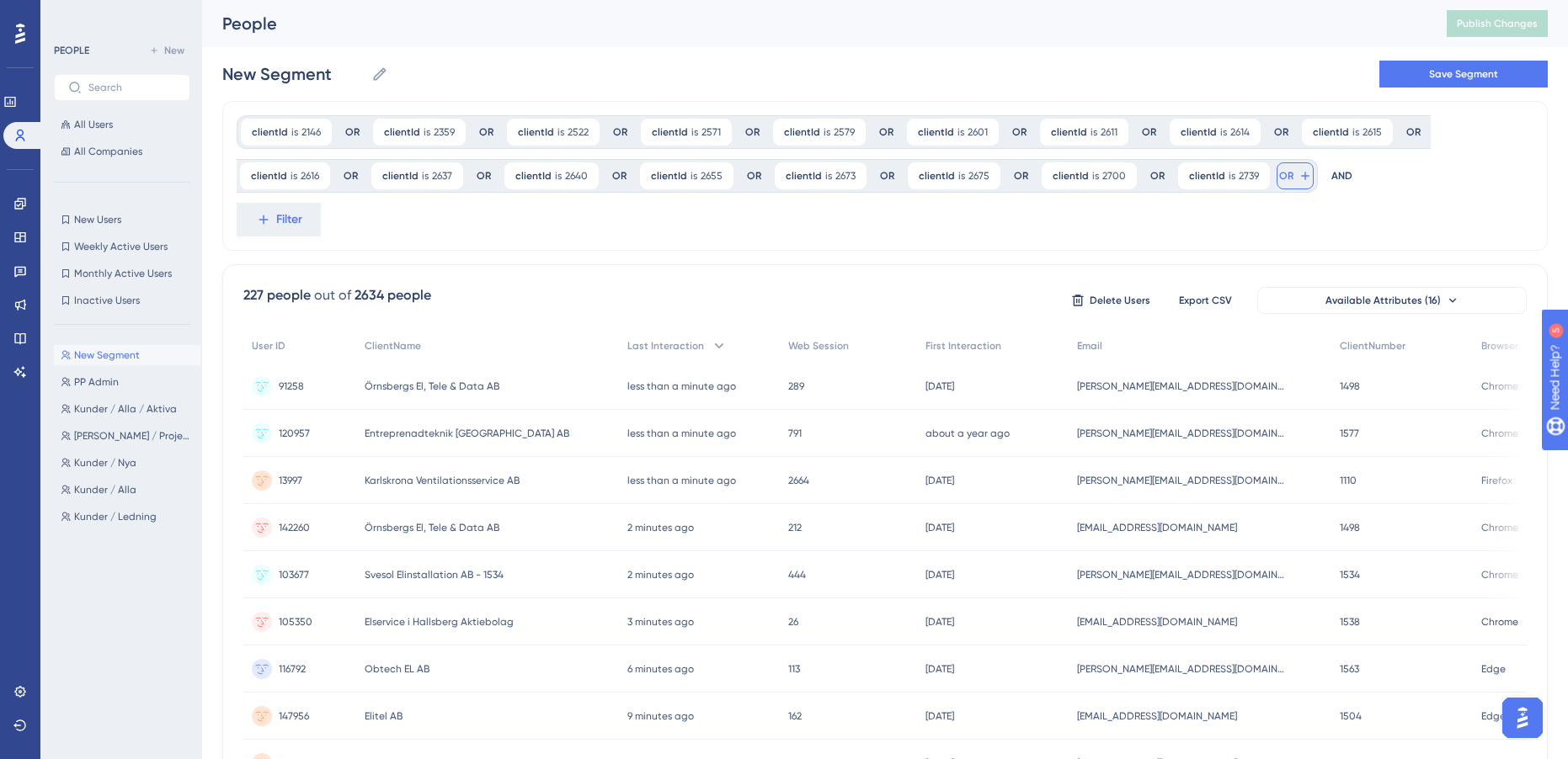
click at [1279, 177] on span "OR" at bounding box center [1286, 176] width 14 height 14
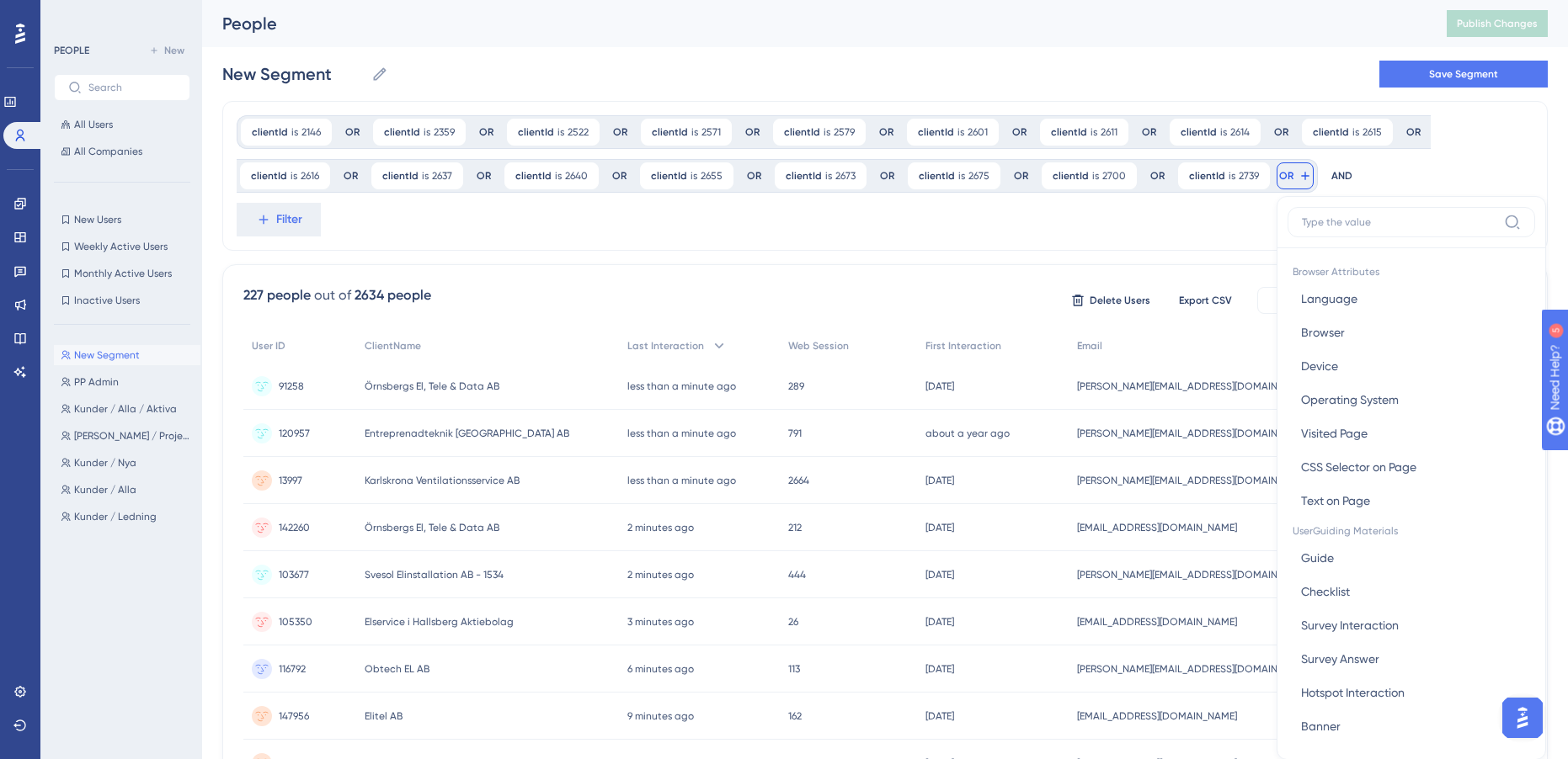
scroll to position [98, 0]
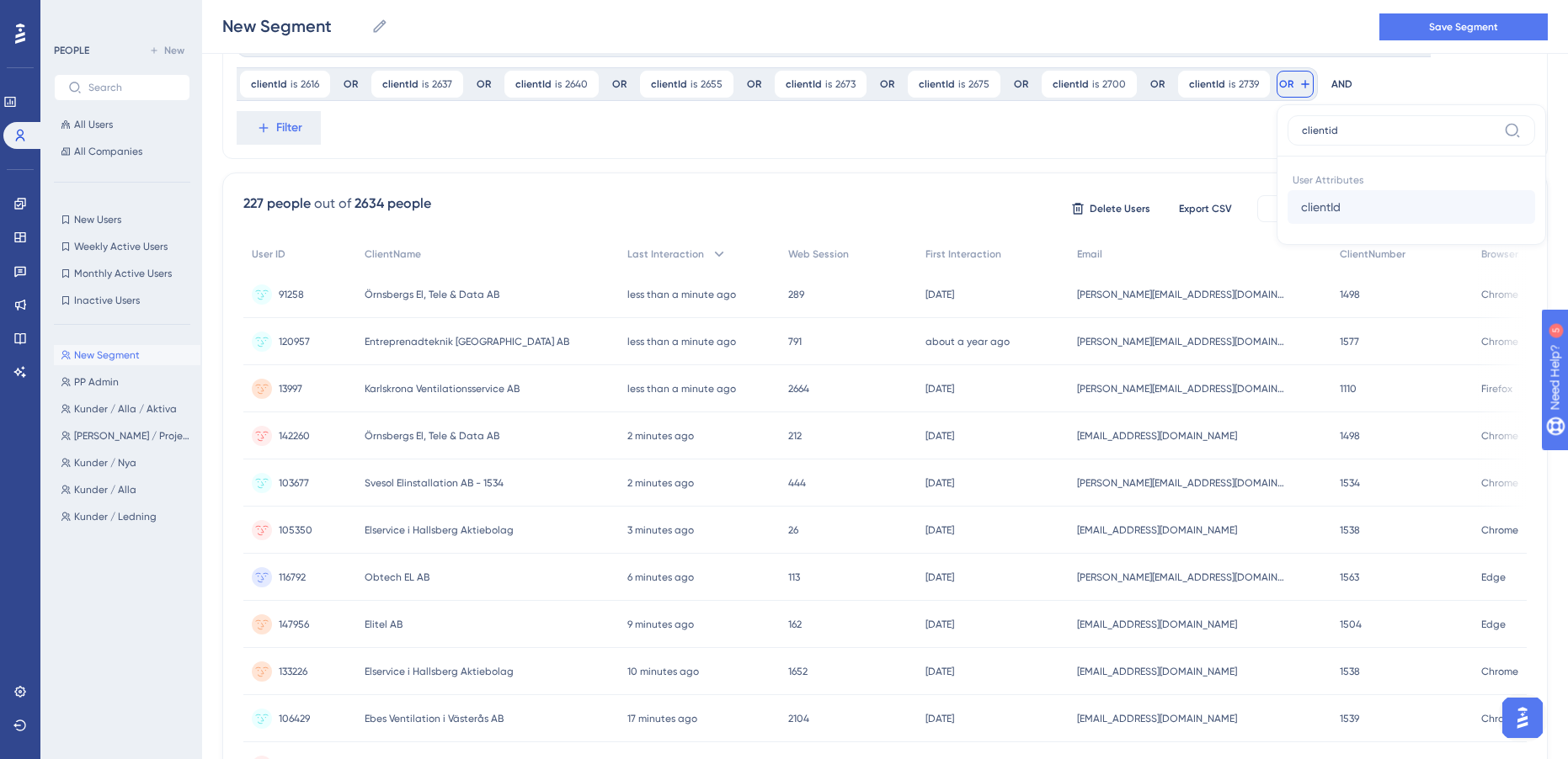
type input "clientid"
click at [1322, 211] on span "clientId" at bounding box center [1321, 207] width 40 height 20
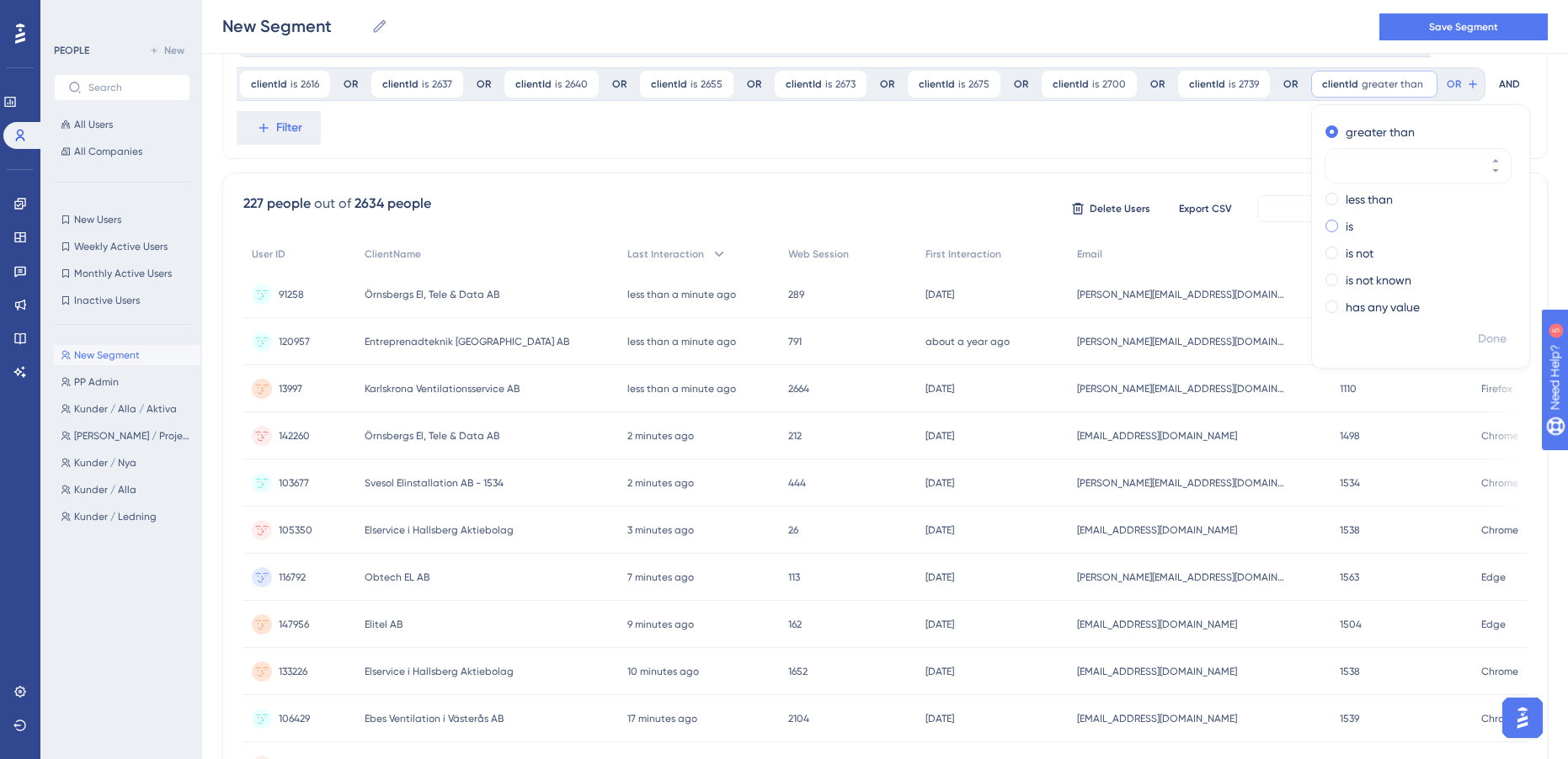
click at [1346, 236] on label "is" at bounding box center [1350, 226] width 8 height 20
type input "2760"
click at [1486, 336] on span "Done" at bounding box center [1493, 339] width 29 height 20
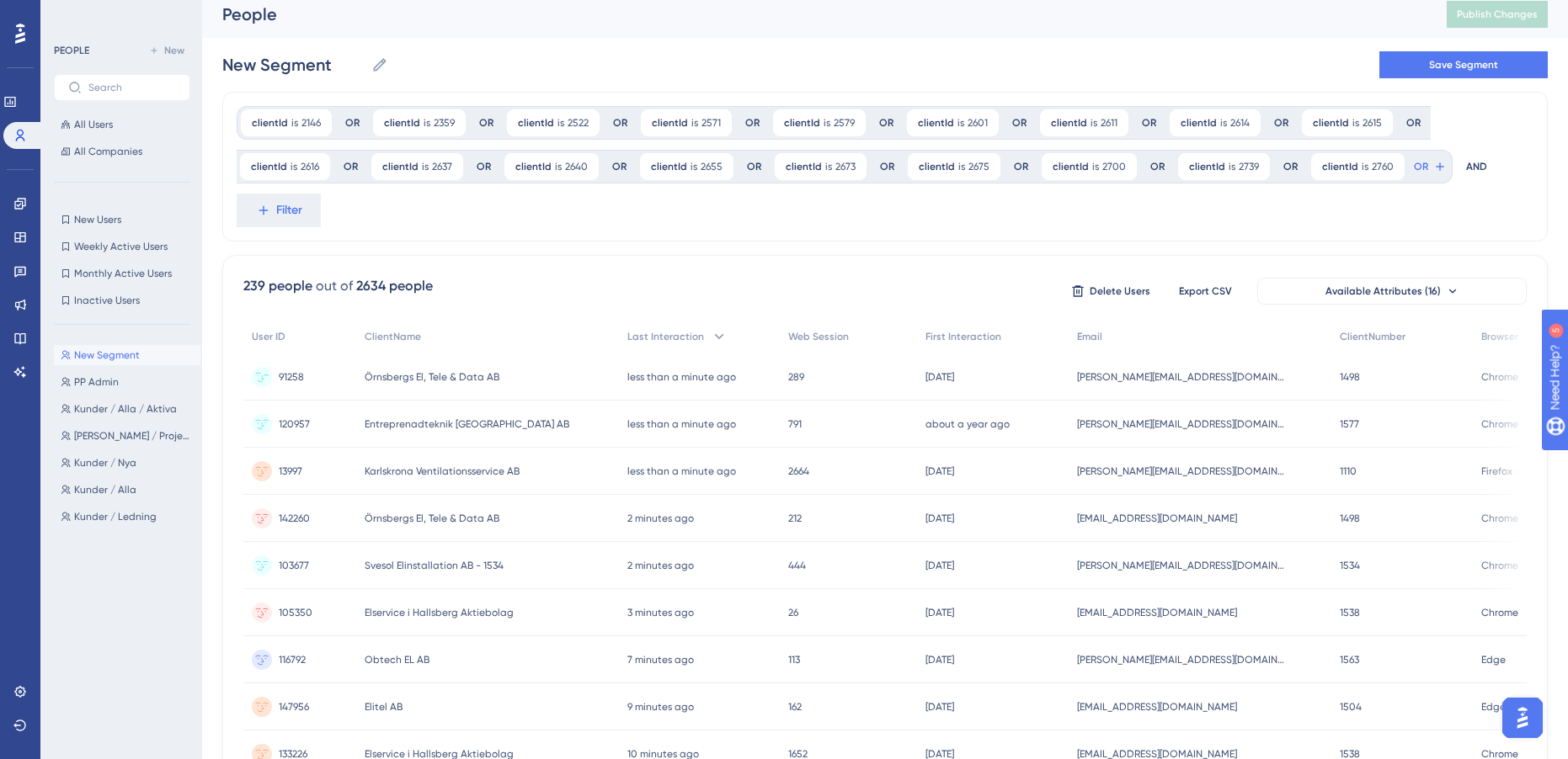
scroll to position [0, 0]
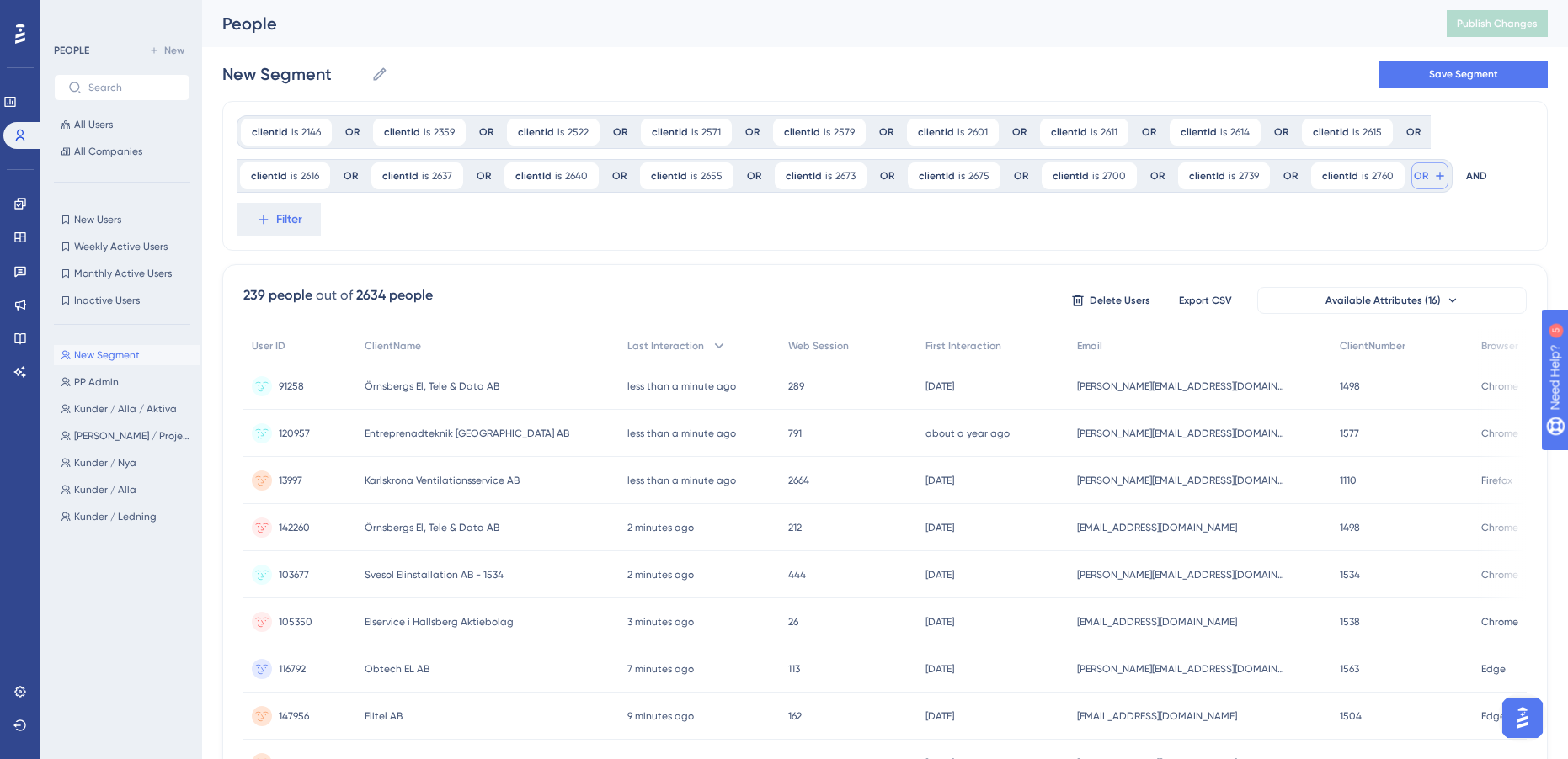
click at [1413, 181] on span "OR" at bounding box center [1420, 176] width 14 height 14
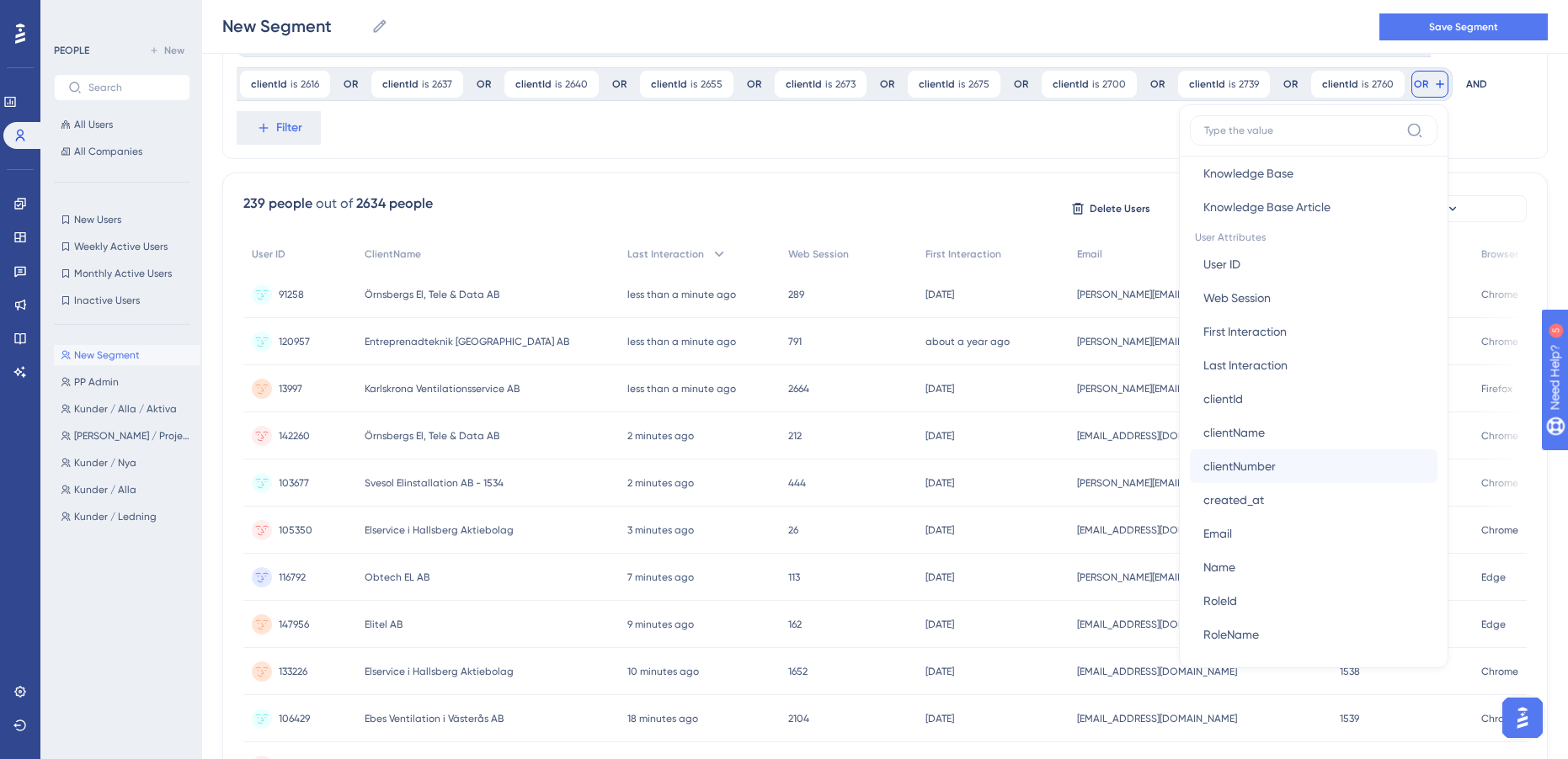
scroll to position [842, 0]
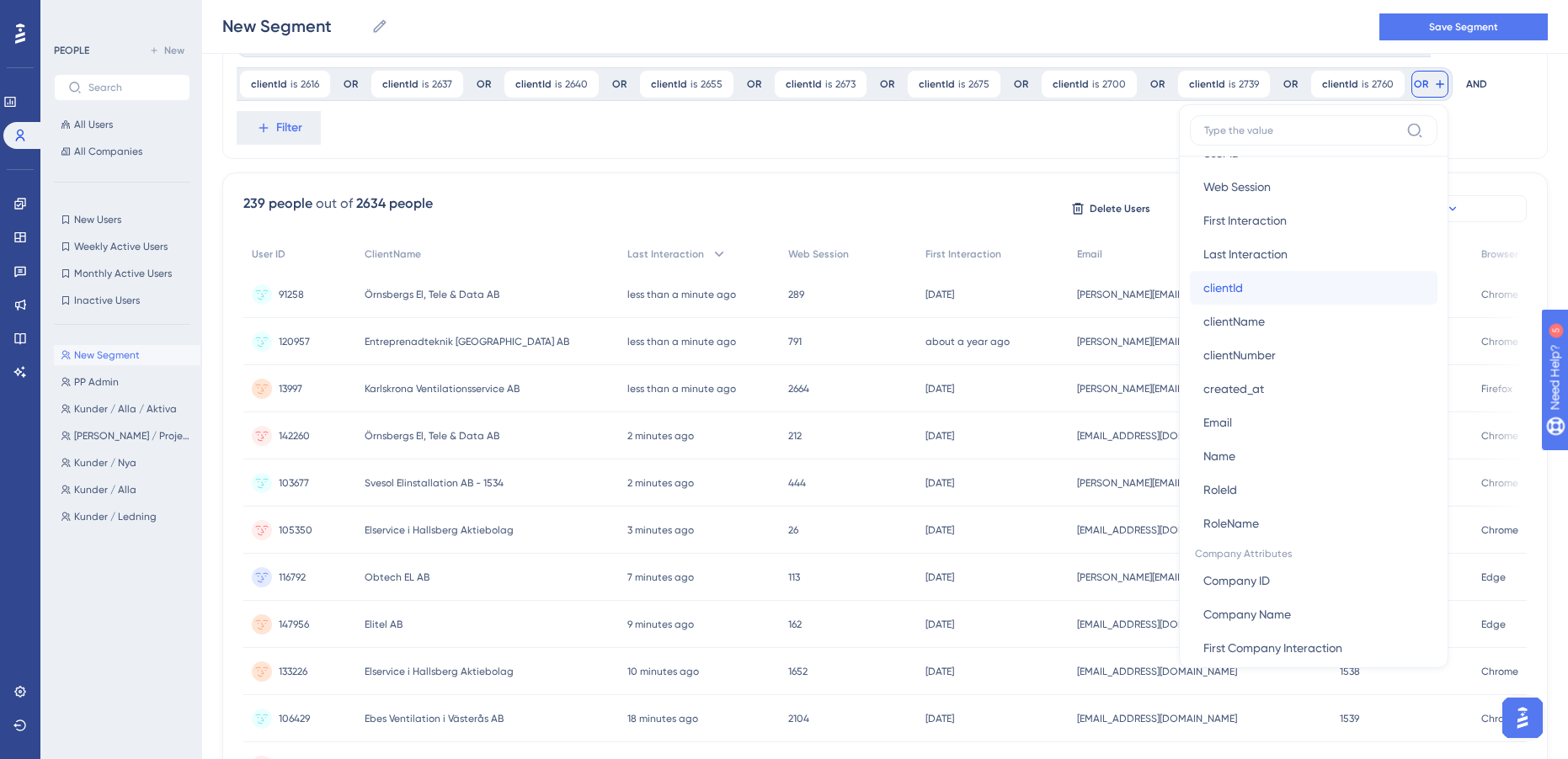
drag, startPoint x: 1256, startPoint y: 295, endPoint x: 1295, endPoint y: 256, distance: 55.2
click at [1256, 295] on button "clientId clientId" at bounding box center [1314, 288] width 247 height 34
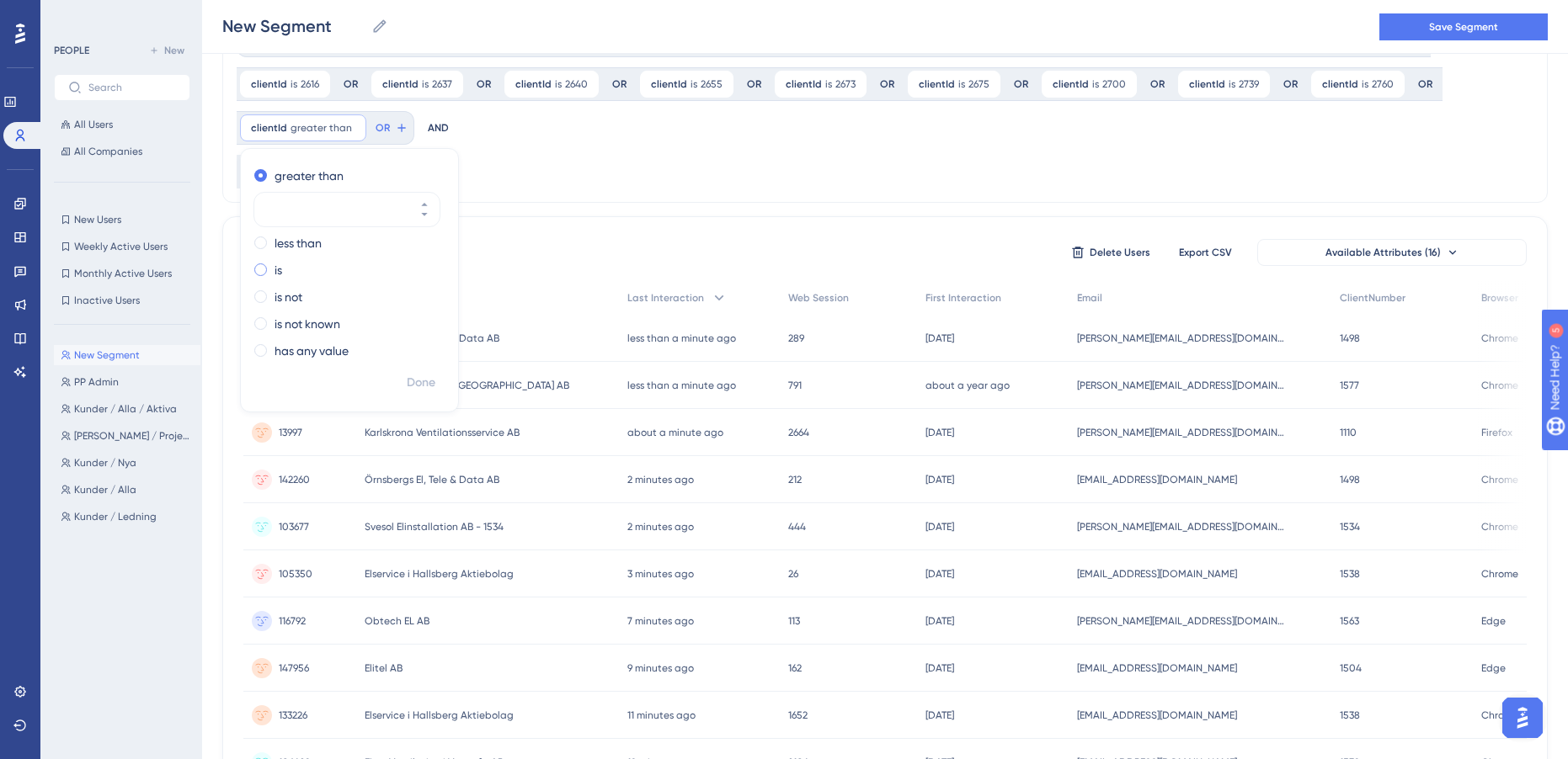
click at [269, 270] on div "is" at bounding box center [346, 269] width 184 height 20
type input "2762"
click at [429, 387] on span "Done" at bounding box center [421, 382] width 29 height 20
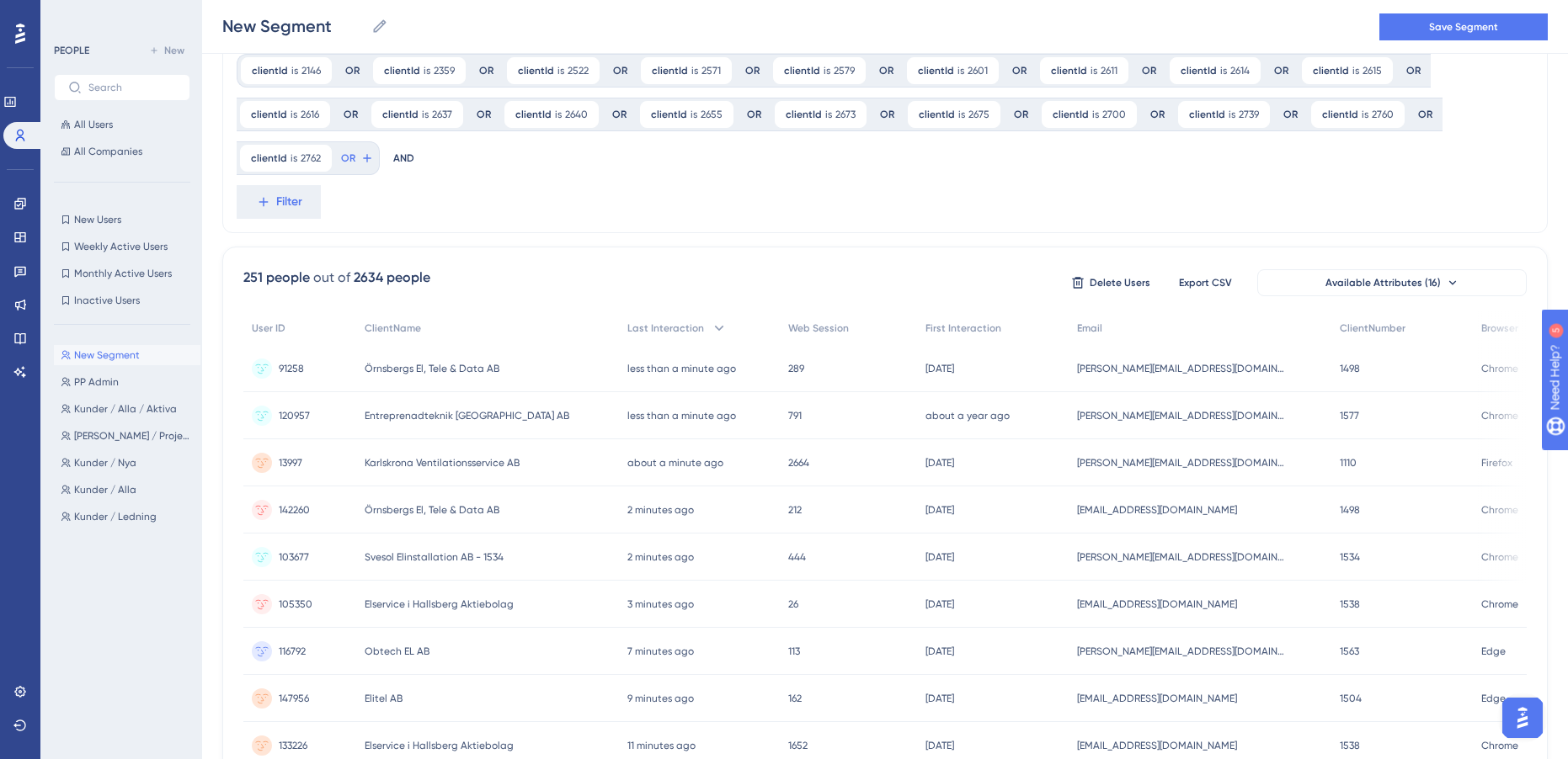
scroll to position [0, 0]
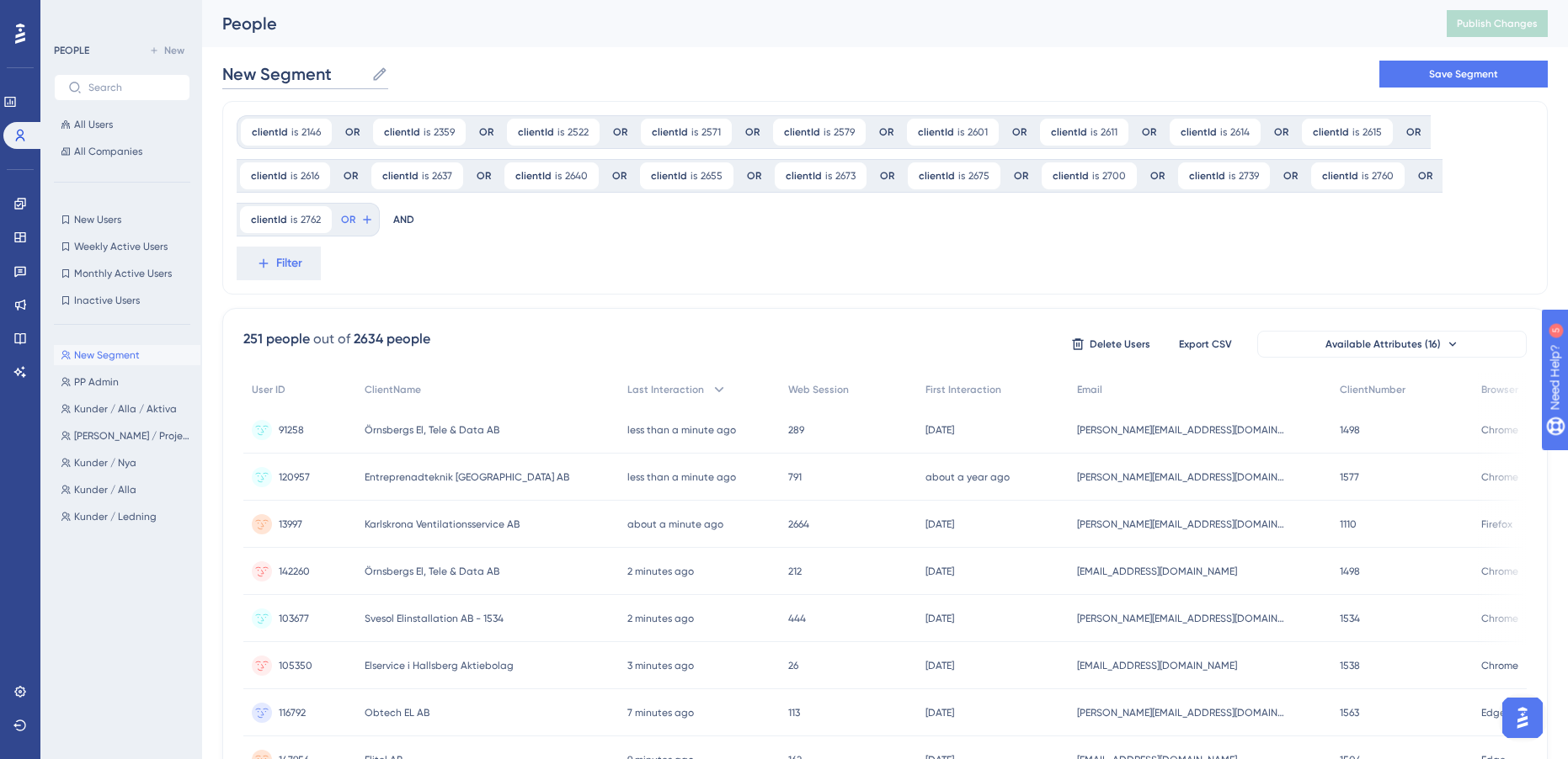
click at [264, 81] on input "New Segment" at bounding box center [293, 73] width 142 height 23
type input "[PERSON_NAME]"
click at [1478, 74] on span "Save Segment" at bounding box center [1463, 74] width 69 height 14
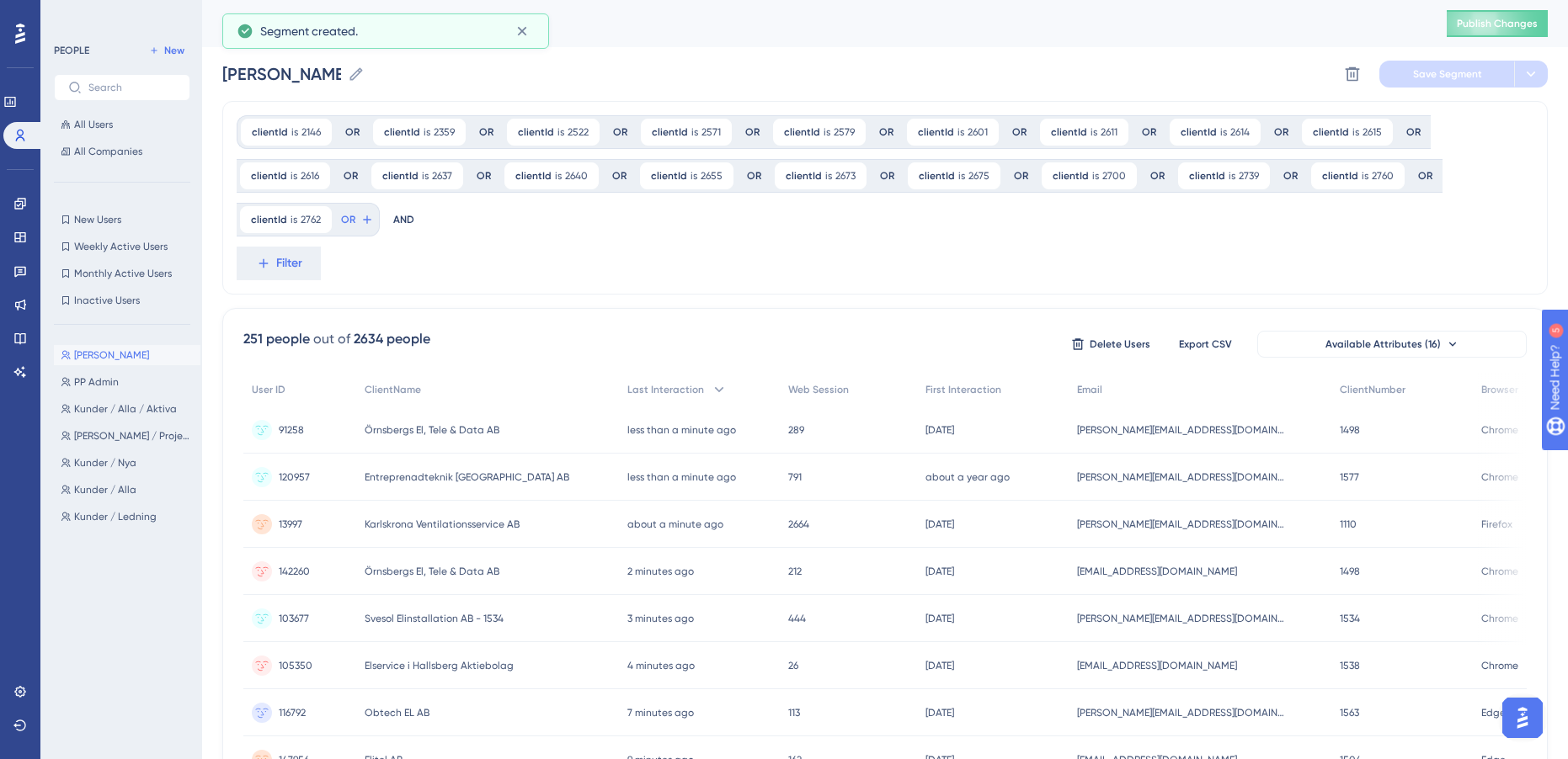
click at [578, 262] on div "clientId is 2146 2146 Remove OR clientId is 2359 2359 Remove OR clientId is 252…" at bounding box center [885, 198] width 1326 height 193
click at [27, 211] on link at bounding box center [20, 204] width 14 height 27
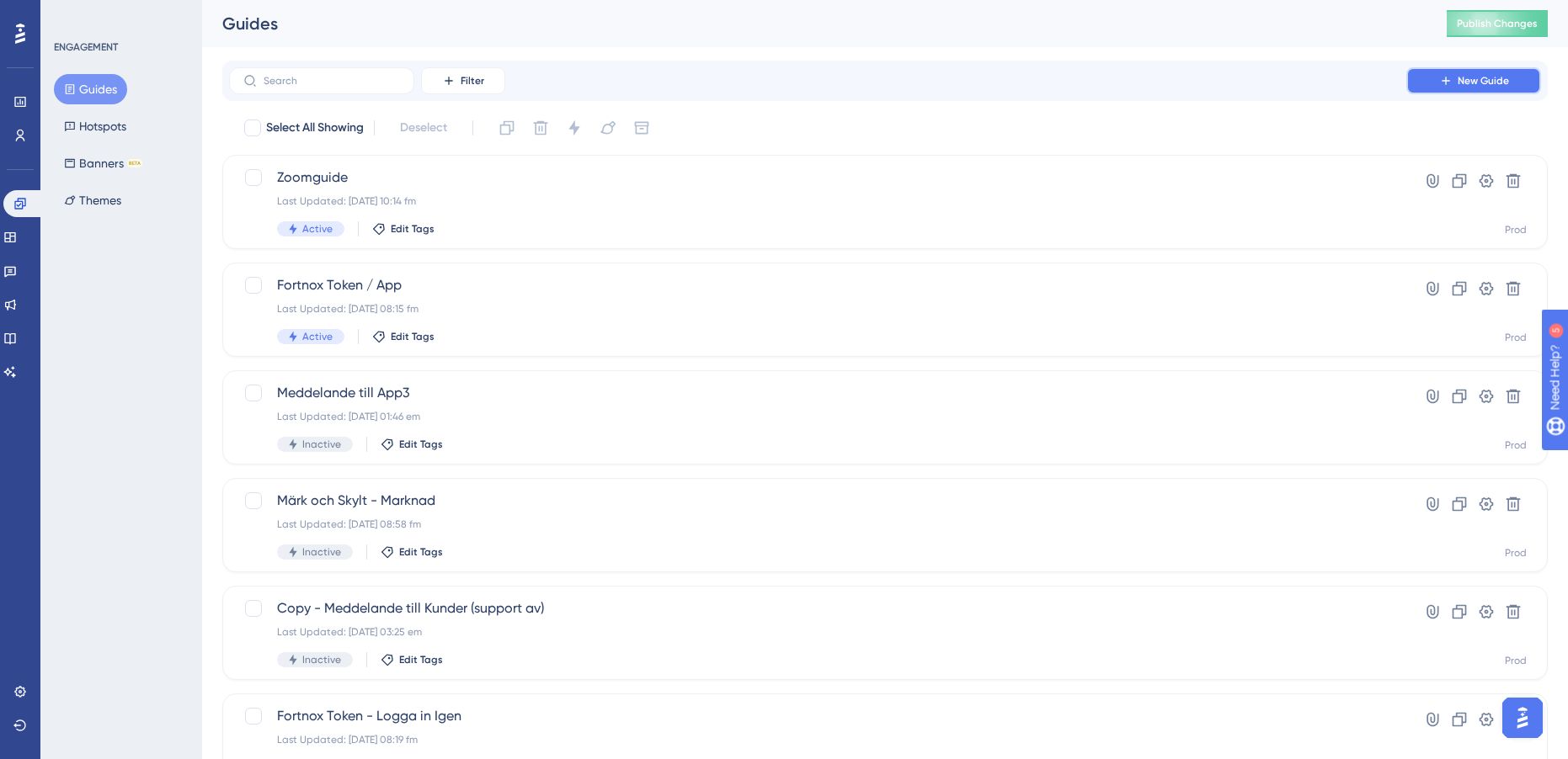
click at [1458, 85] on span "New Guide" at bounding box center [1483, 81] width 51 height 14
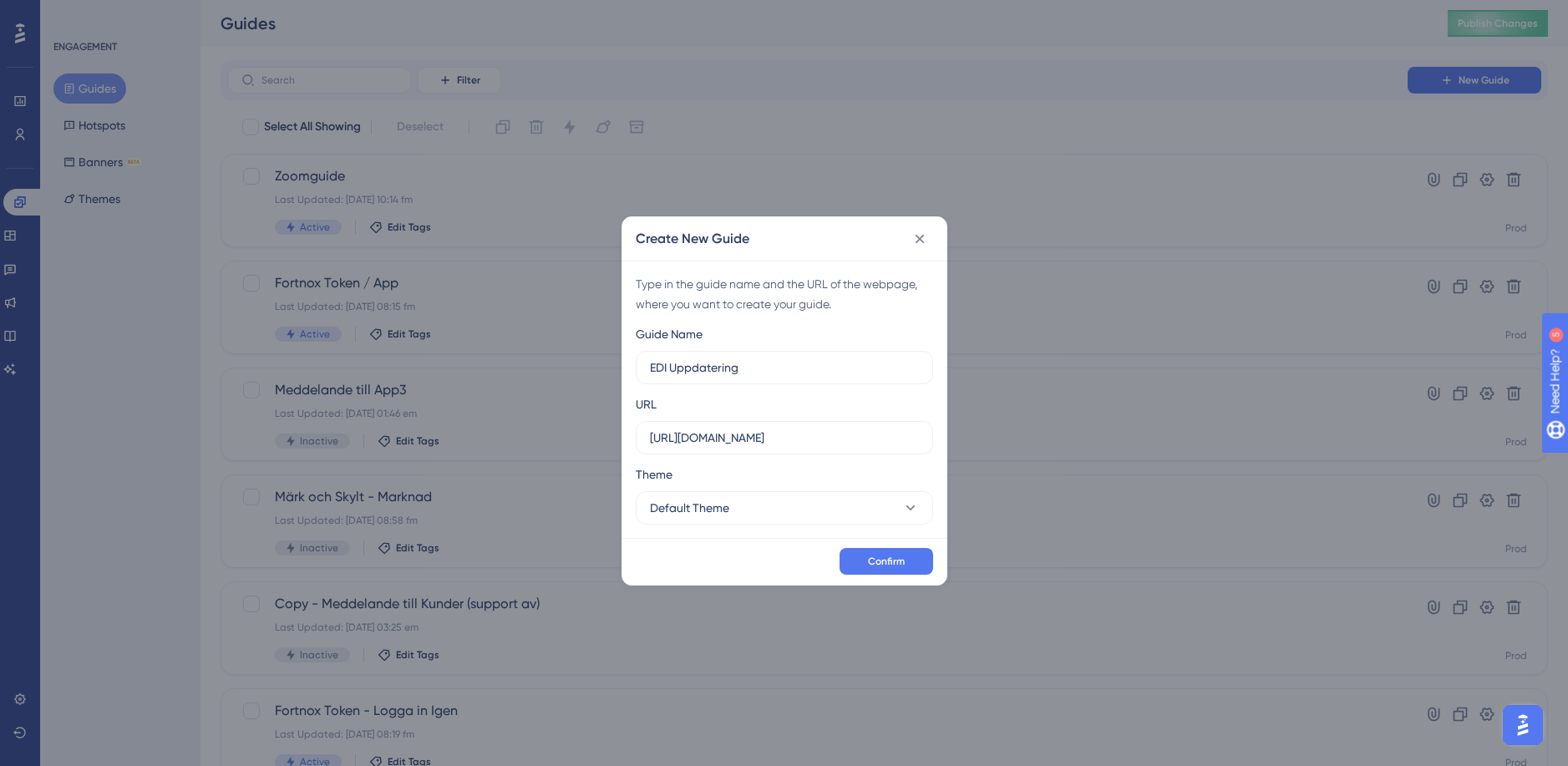
type input "EDI Uppdatering"
drag, startPoint x: 644, startPoint y: 404, endPoint x: 657, endPoint y: 404, distance: 13.0
click at [657, 404] on div "URL [URL][DOMAIN_NAME]" at bounding box center [784, 424] width 297 height 60
click at [654, 405] on div "URL" at bounding box center [646, 404] width 21 height 20
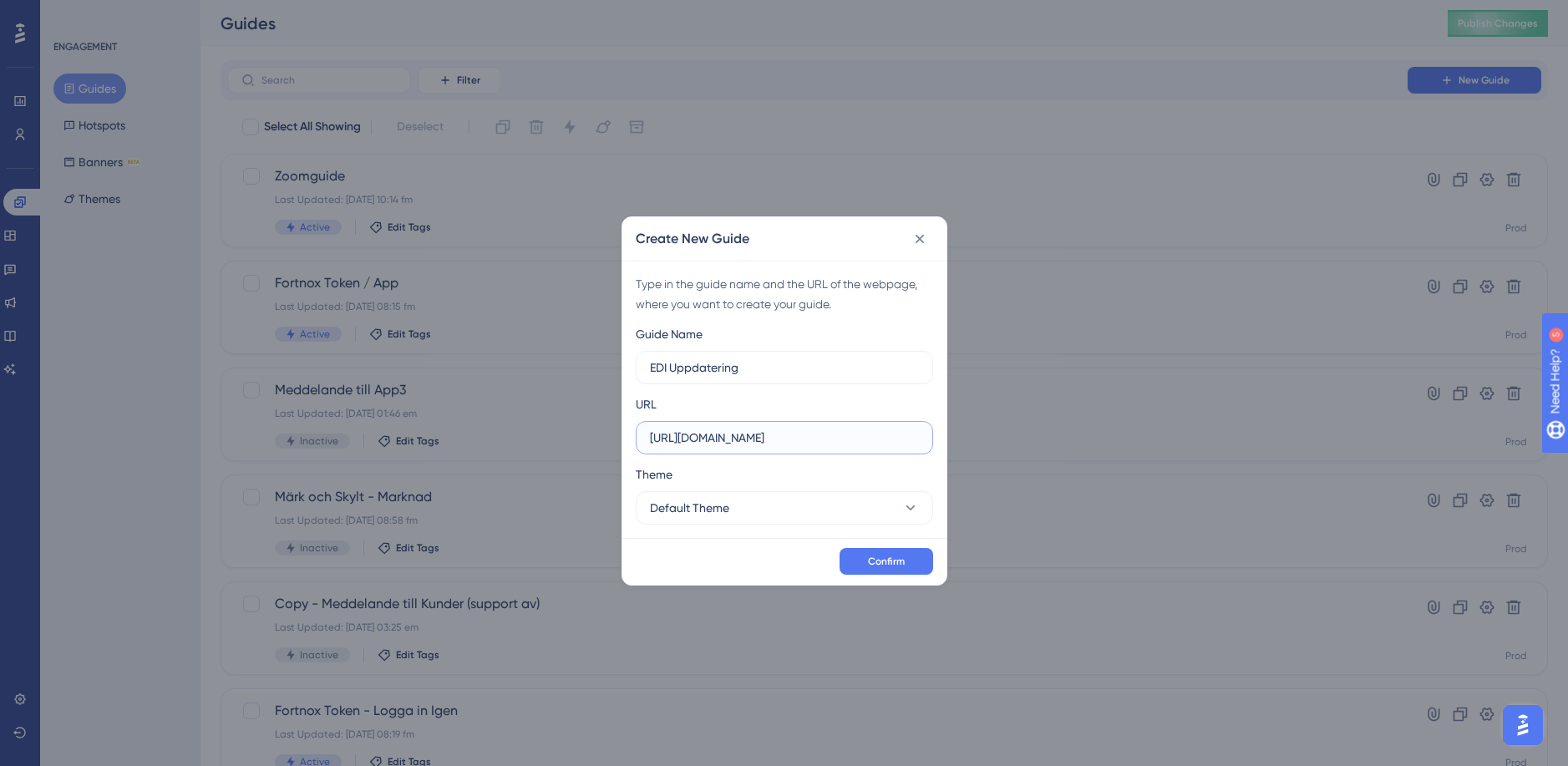
click at [725, 437] on input "[URL][DOMAIN_NAME]" at bounding box center [784, 437] width 269 height 18
click at [777, 427] on label "[URL][DOMAIN_NAME]" at bounding box center [784, 437] width 297 height 34
click at [777, 429] on input "[URL][DOMAIN_NAME]" at bounding box center [784, 437] width 269 height 18
click at [777, 427] on label "[URL][DOMAIN_NAME]" at bounding box center [784, 437] width 297 height 34
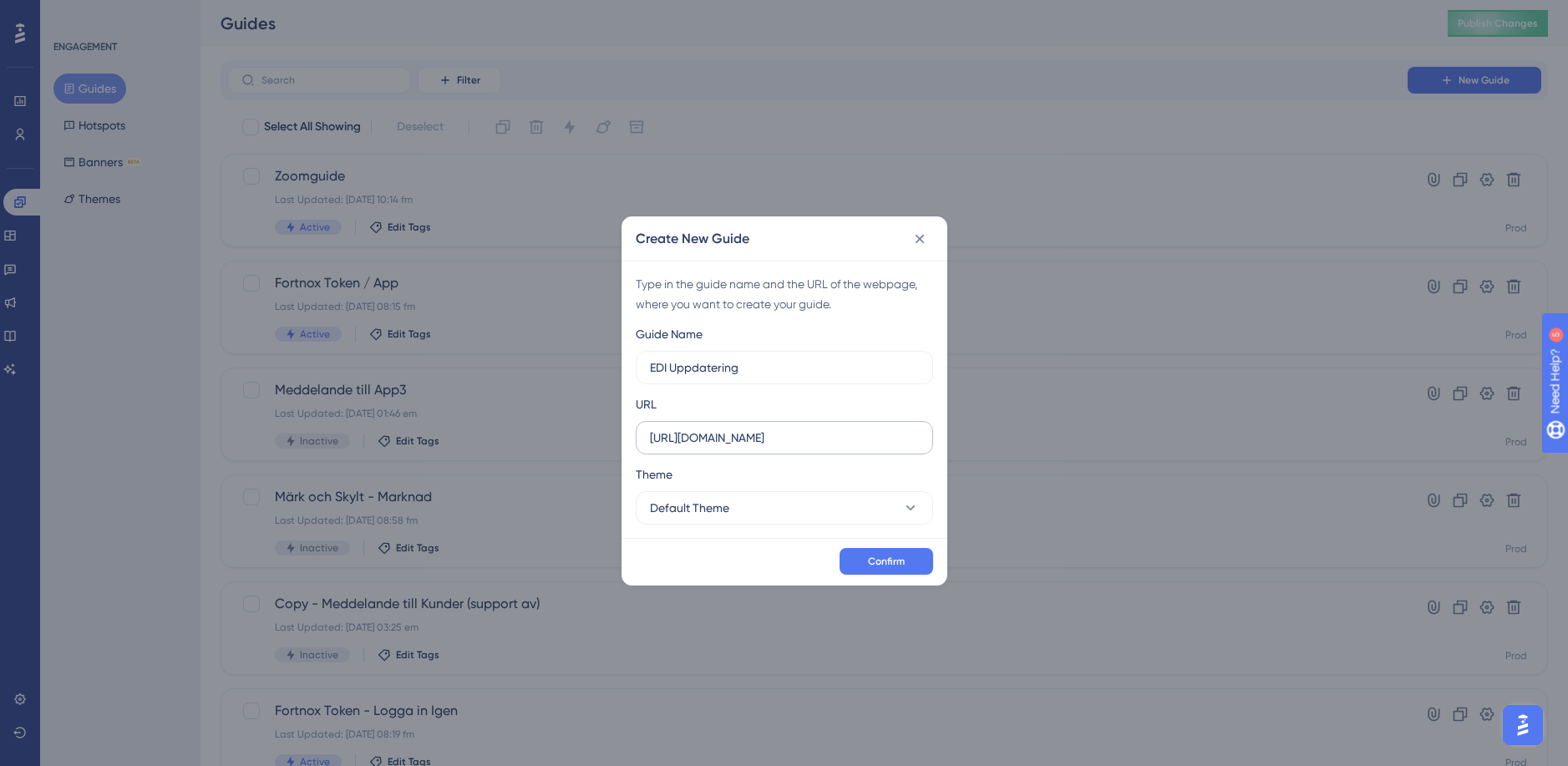
click at [777, 429] on input "[URL][DOMAIN_NAME]" at bounding box center [784, 437] width 269 height 18
click at [777, 427] on label "[URL][DOMAIN_NAME]" at bounding box center [784, 437] width 297 height 34
click at [777, 429] on input "[URL][DOMAIN_NAME]" at bounding box center [784, 437] width 269 height 18
click at [807, 435] on input "[URL][DOMAIN_NAME]" at bounding box center [784, 437] width 269 height 18
click at [914, 238] on icon at bounding box center [919, 239] width 16 height 16
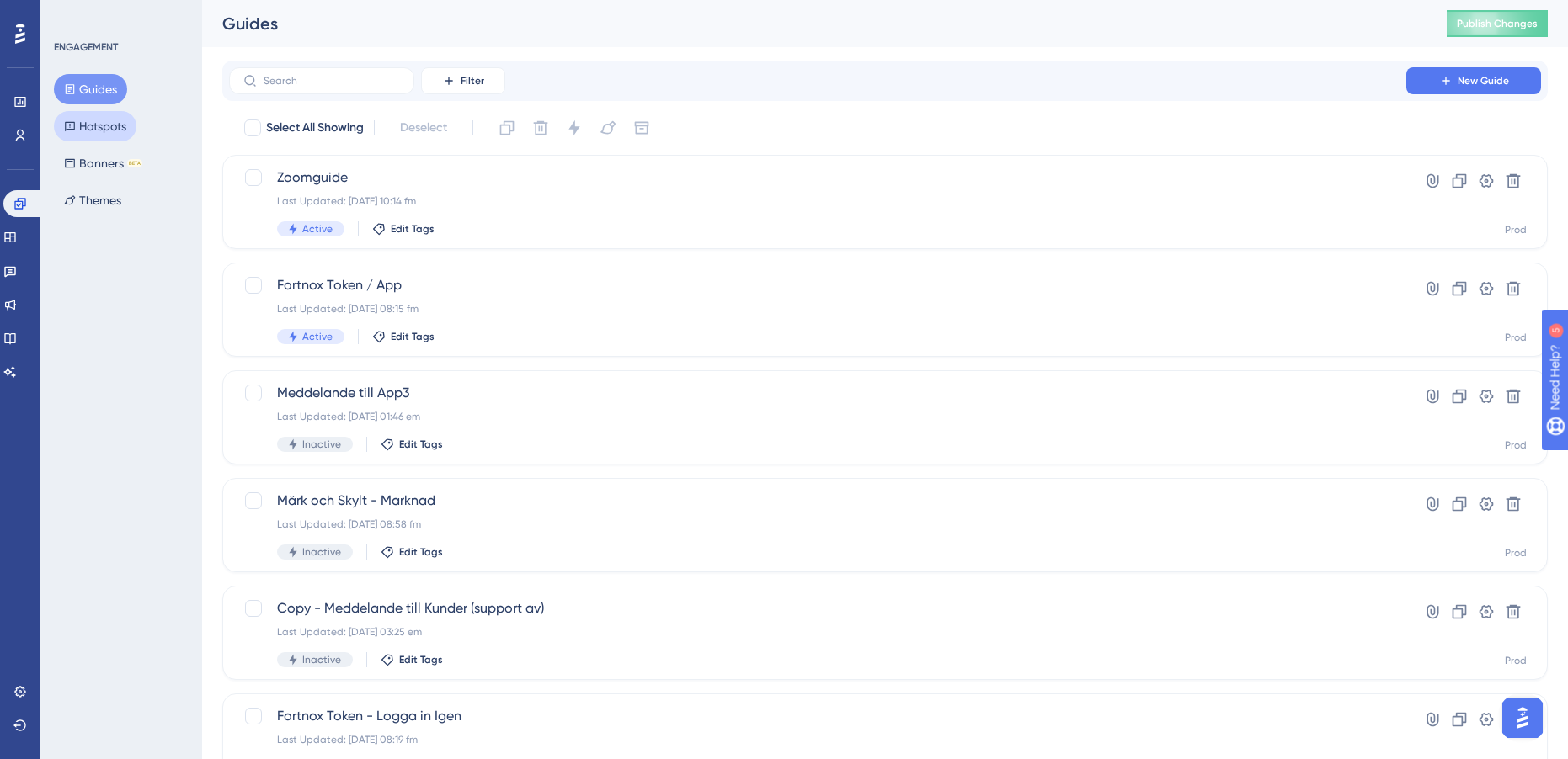
click at [127, 131] on button "Hotspots" at bounding box center [95, 126] width 82 height 30
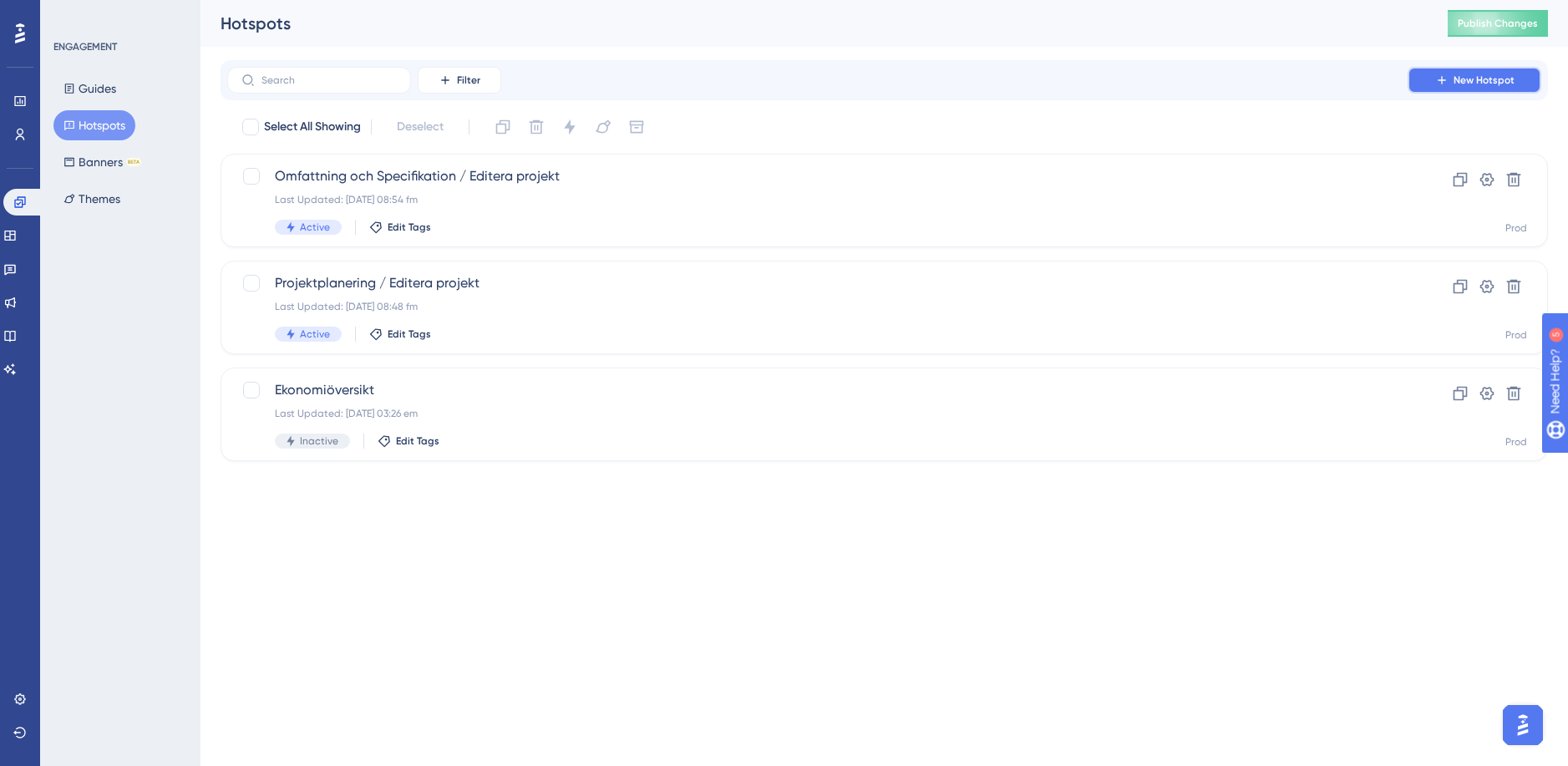
click at [1500, 88] on button "New Hotspot" at bounding box center [1474, 81] width 133 height 27
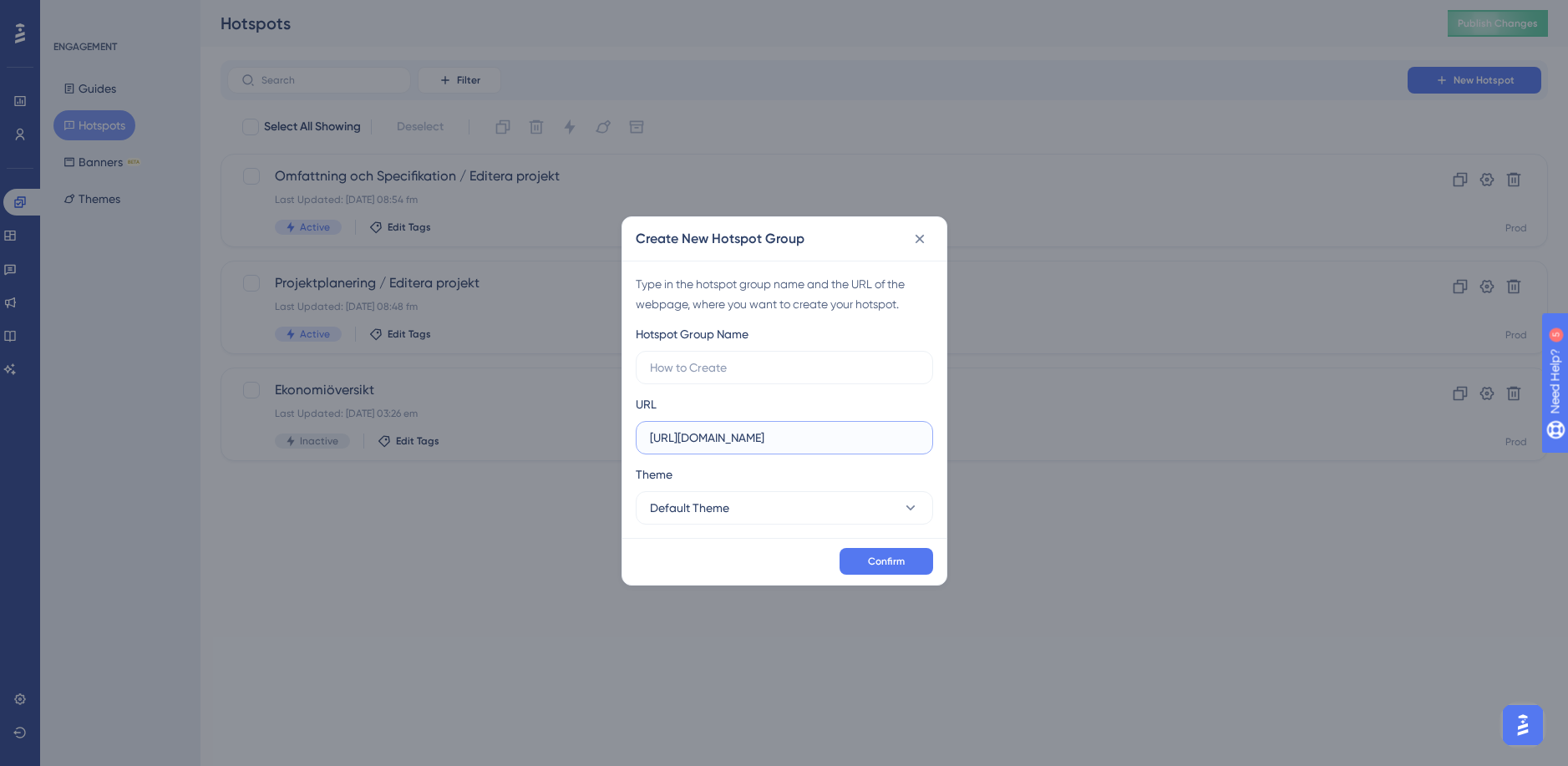
drag, startPoint x: 676, startPoint y: 446, endPoint x: 908, endPoint y: 435, distance: 232.3
click at [908, 435] on input "[URL][DOMAIN_NAME]" at bounding box center [784, 437] width 269 height 18
click at [916, 238] on icon at bounding box center [919, 239] width 16 height 16
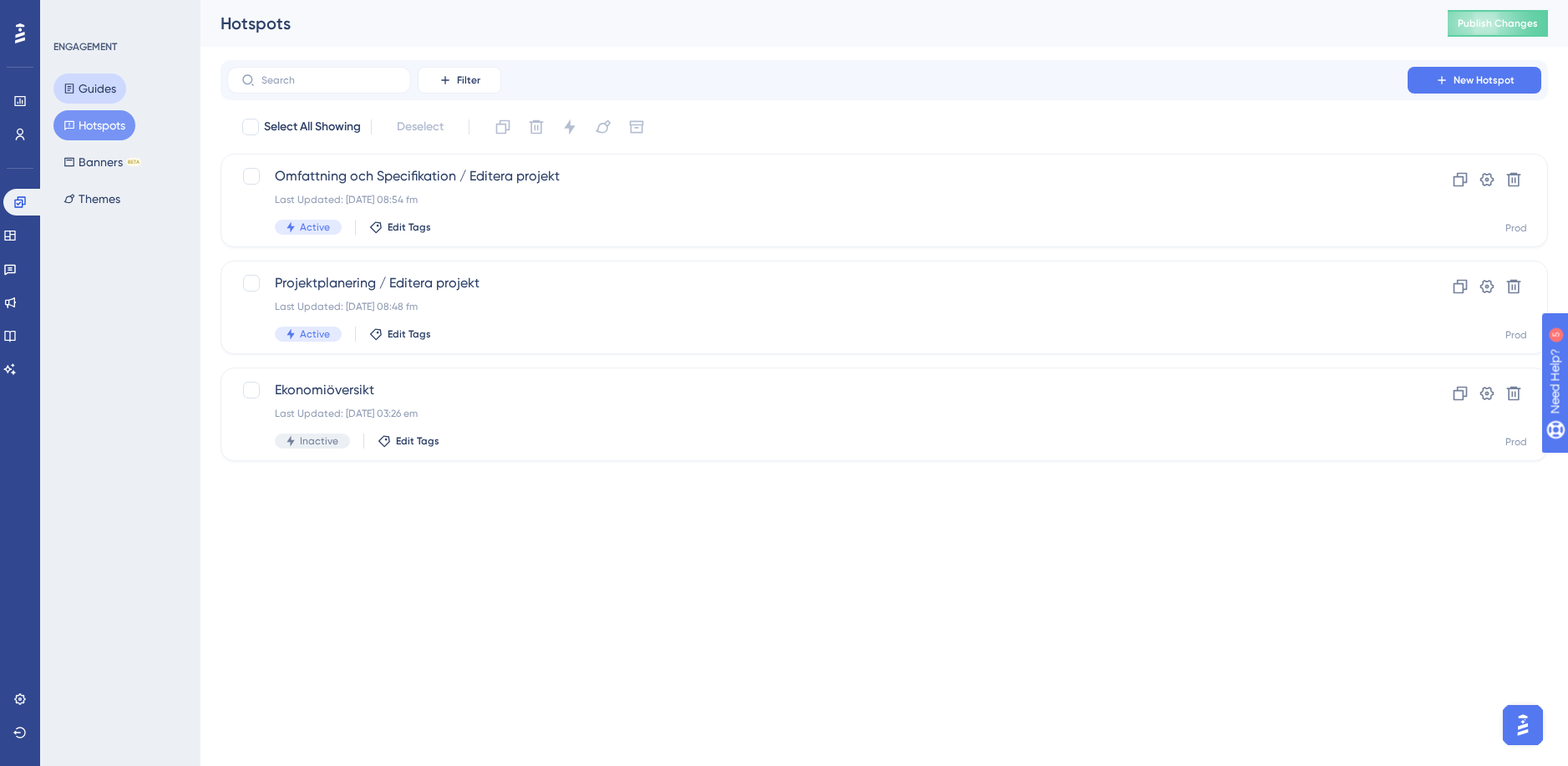
click at [85, 81] on button "Guides" at bounding box center [90, 88] width 73 height 30
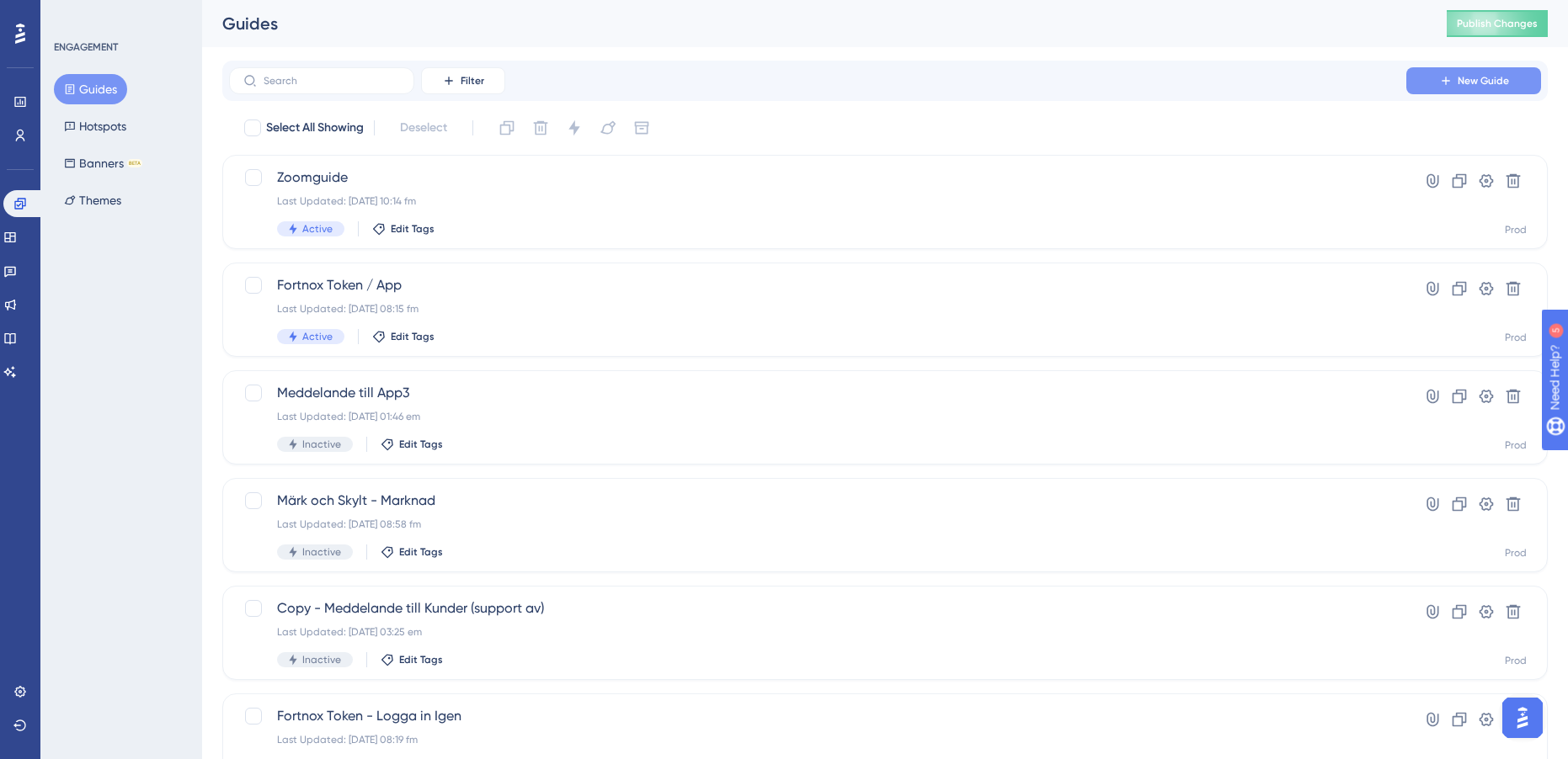
click at [1485, 83] on span "New Guide" at bounding box center [1483, 81] width 51 height 14
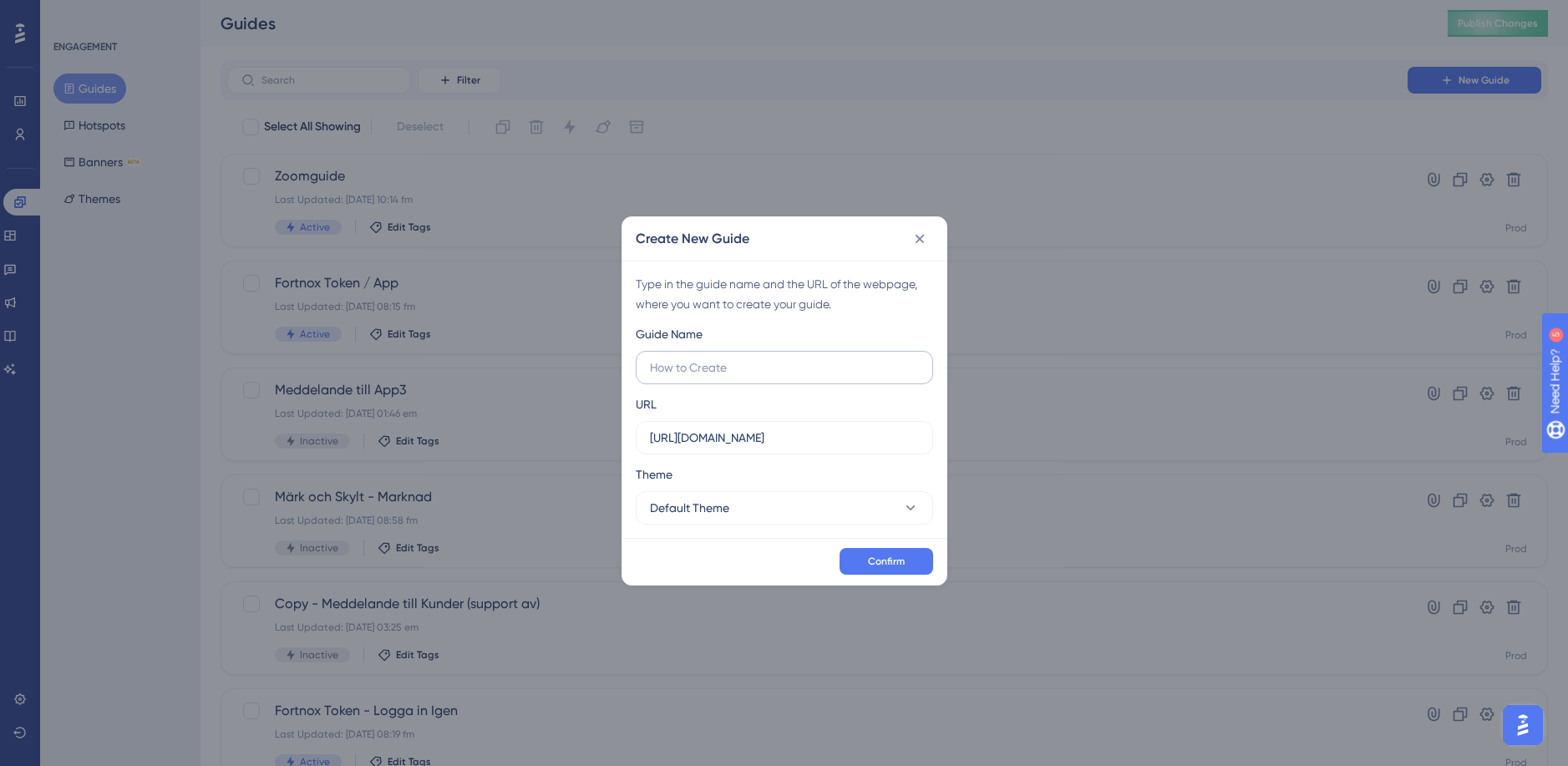
click at [755, 355] on label at bounding box center [784, 367] width 297 height 34
click at [755, 359] on input "text" at bounding box center [784, 367] width 269 height 18
type input "EDI Uppdatering"
click at [784, 502] on button "Default Theme" at bounding box center [784, 508] width 297 height 34
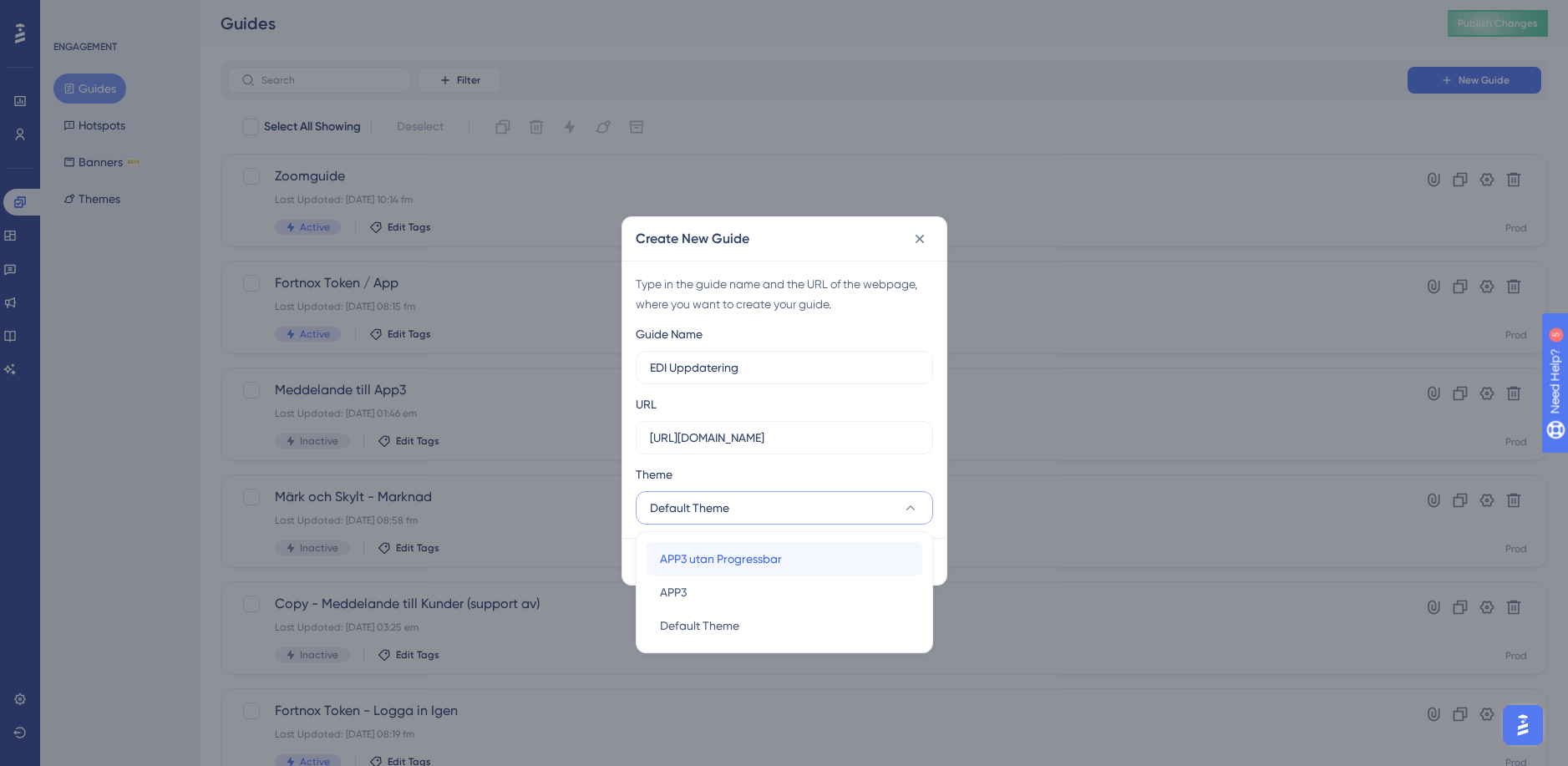
click at [750, 558] on span "APP3 utan Progressbar" at bounding box center [721, 559] width 122 height 20
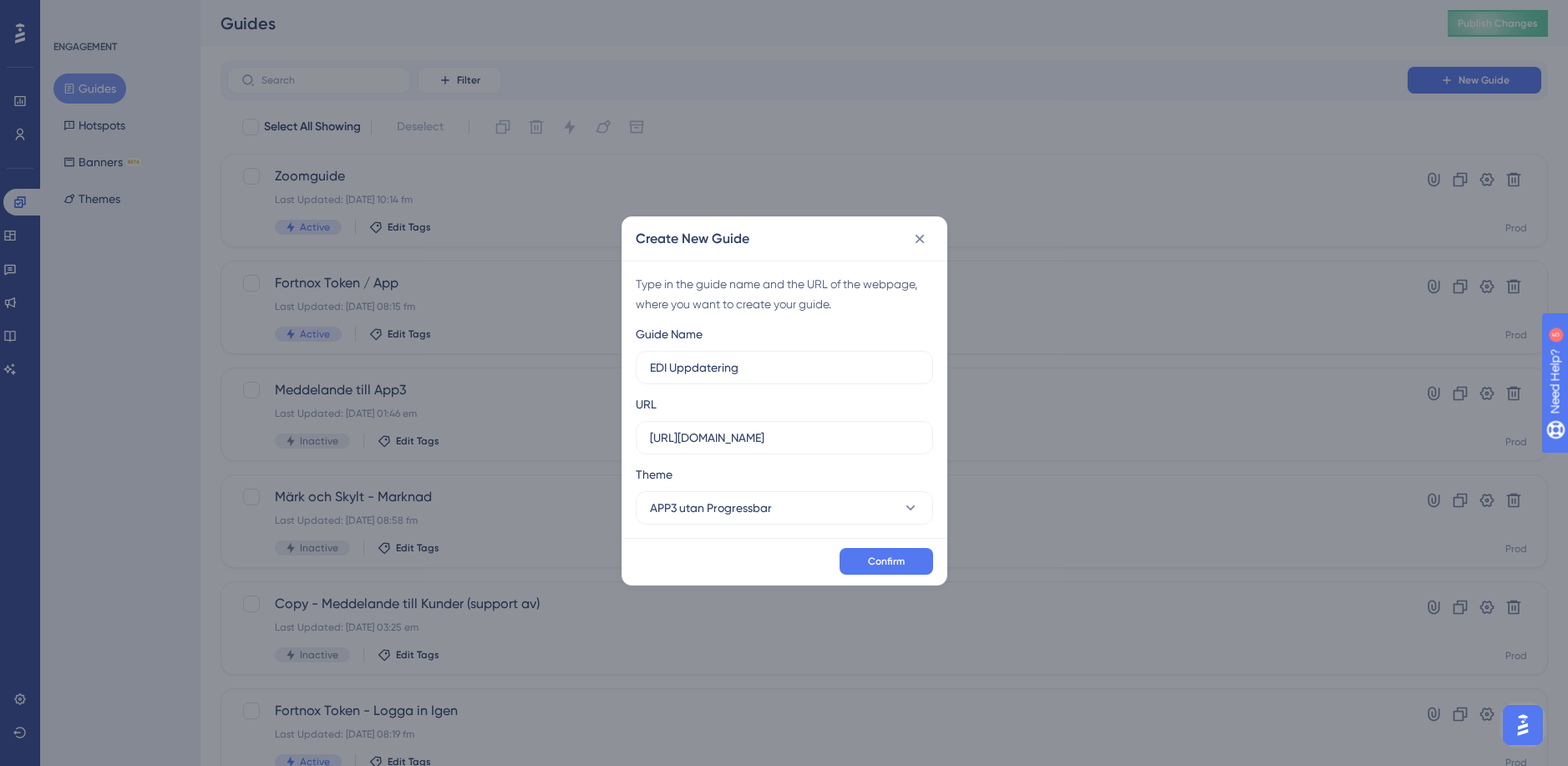
click at [741, 545] on div "Confirm" at bounding box center [784, 561] width 324 height 47
click at [893, 563] on span "Confirm" at bounding box center [887, 562] width 36 height 13
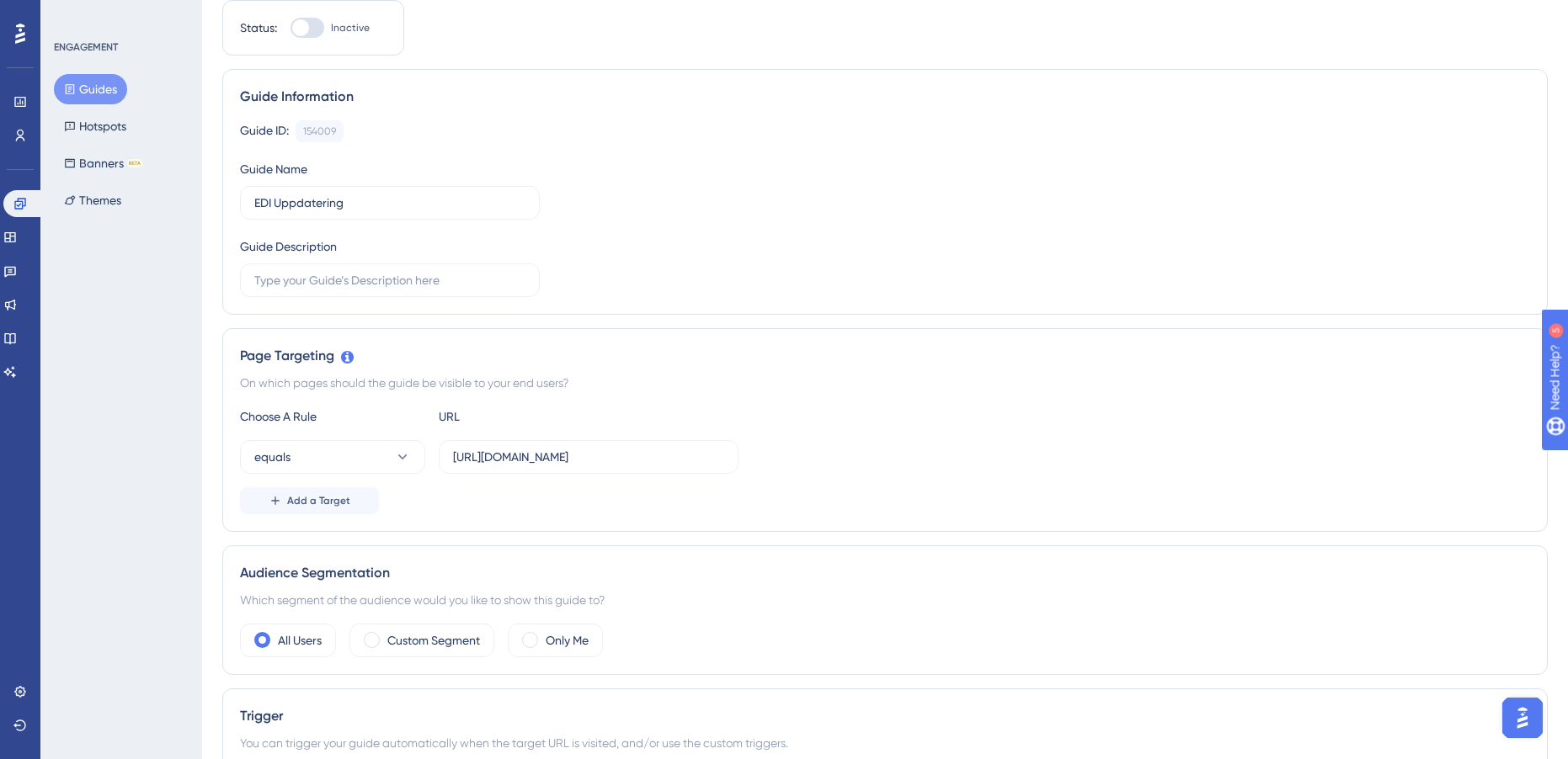
scroll to position [252, 0]
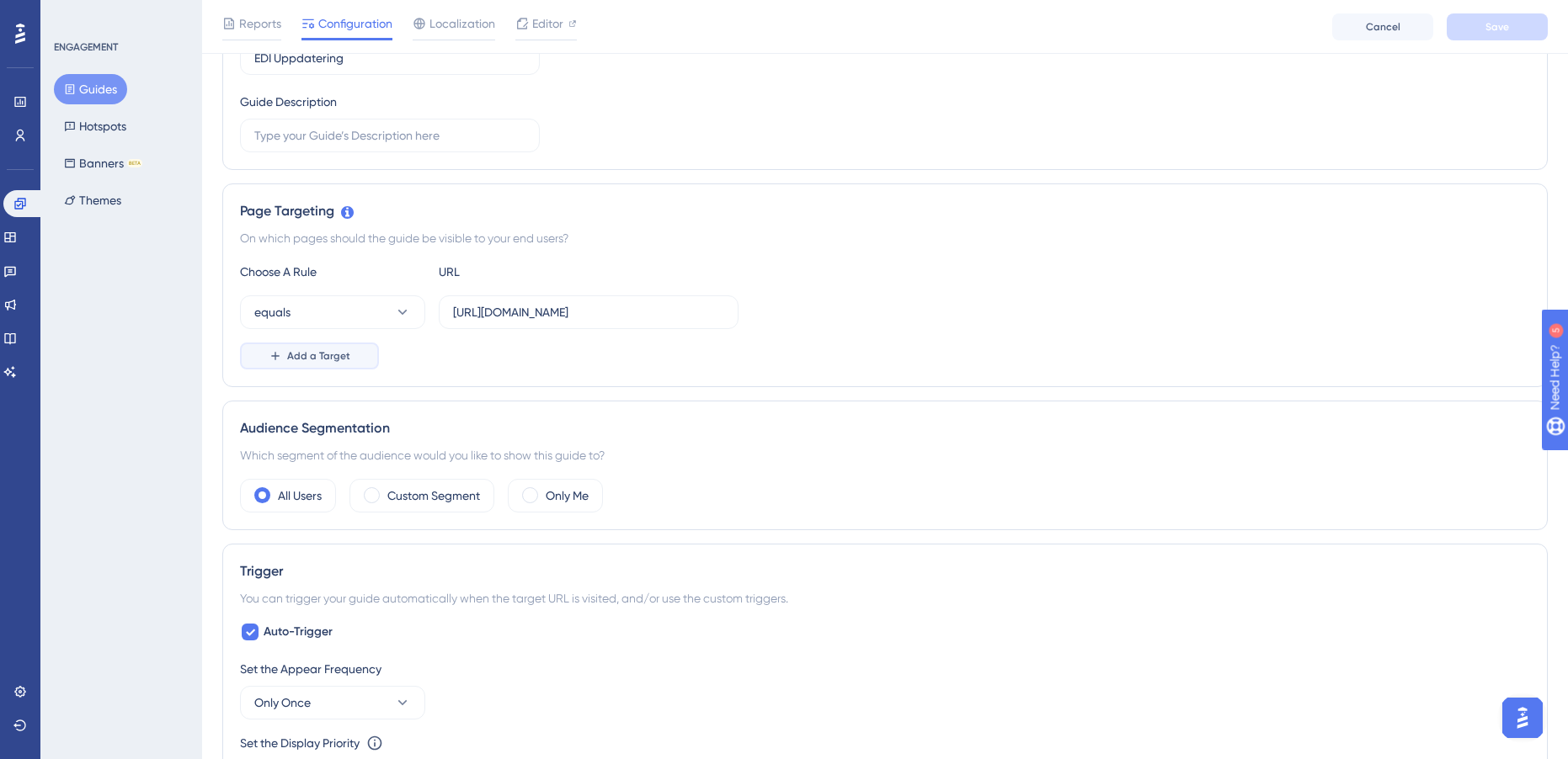
click at [349, 358] on button "Add a Target" at bounding box center [309, 356] width 139 height 27
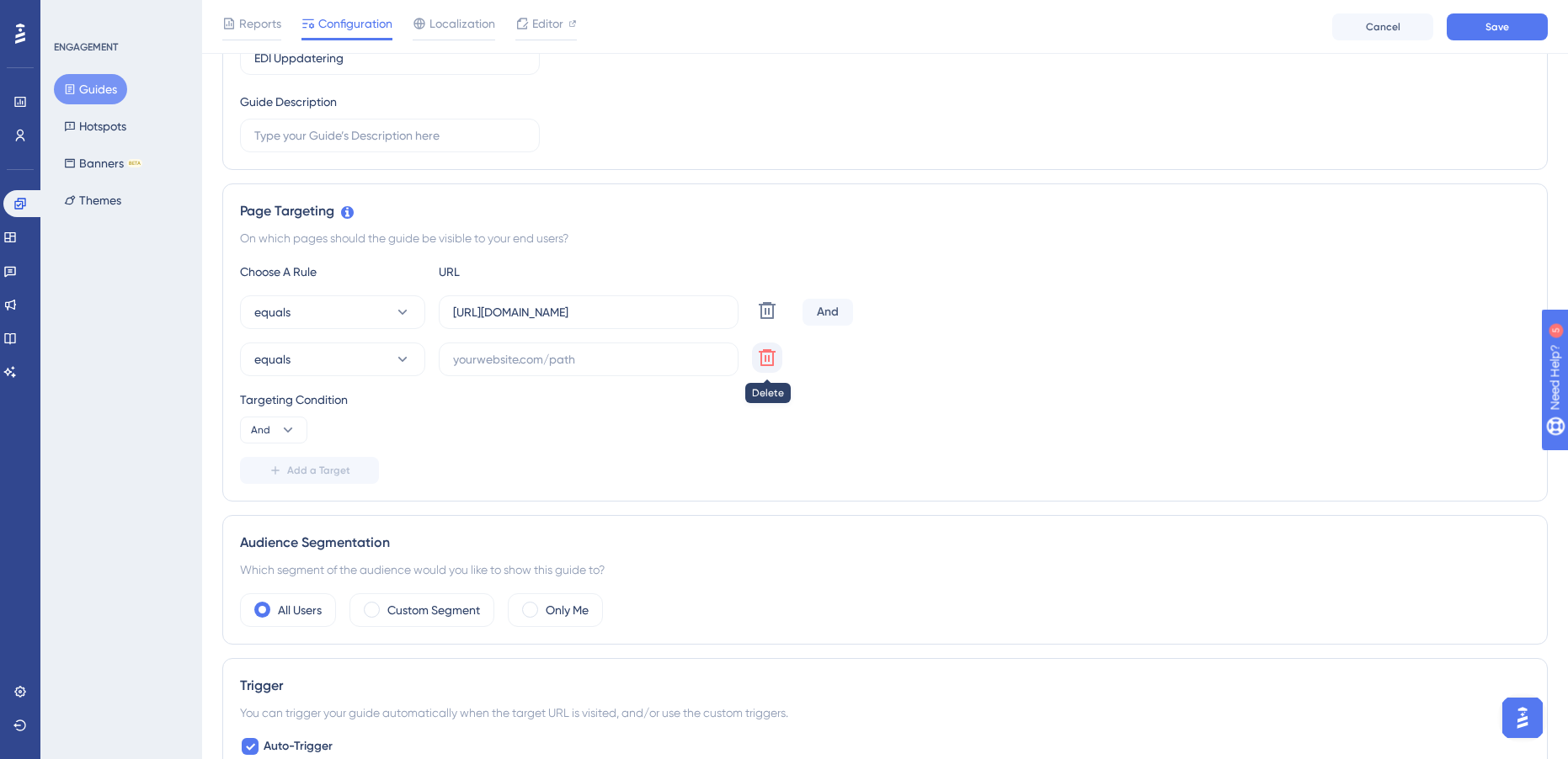
click at [770, 367] on icon at bounding box center [767, 357] width 20 height 20
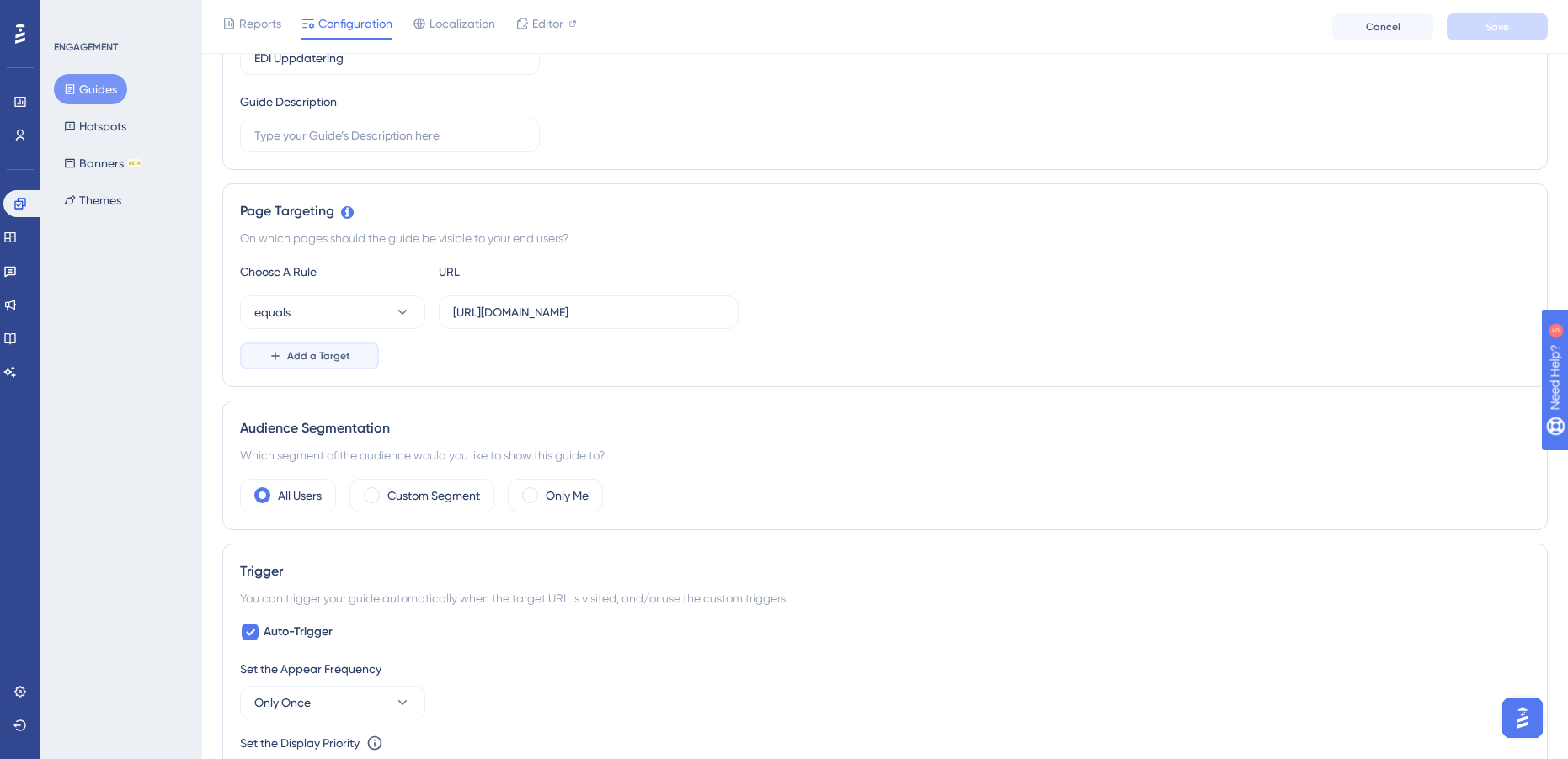
click at [327, 364] on button "Add a Target" at bounding box center [309, 356] width 139 height 27
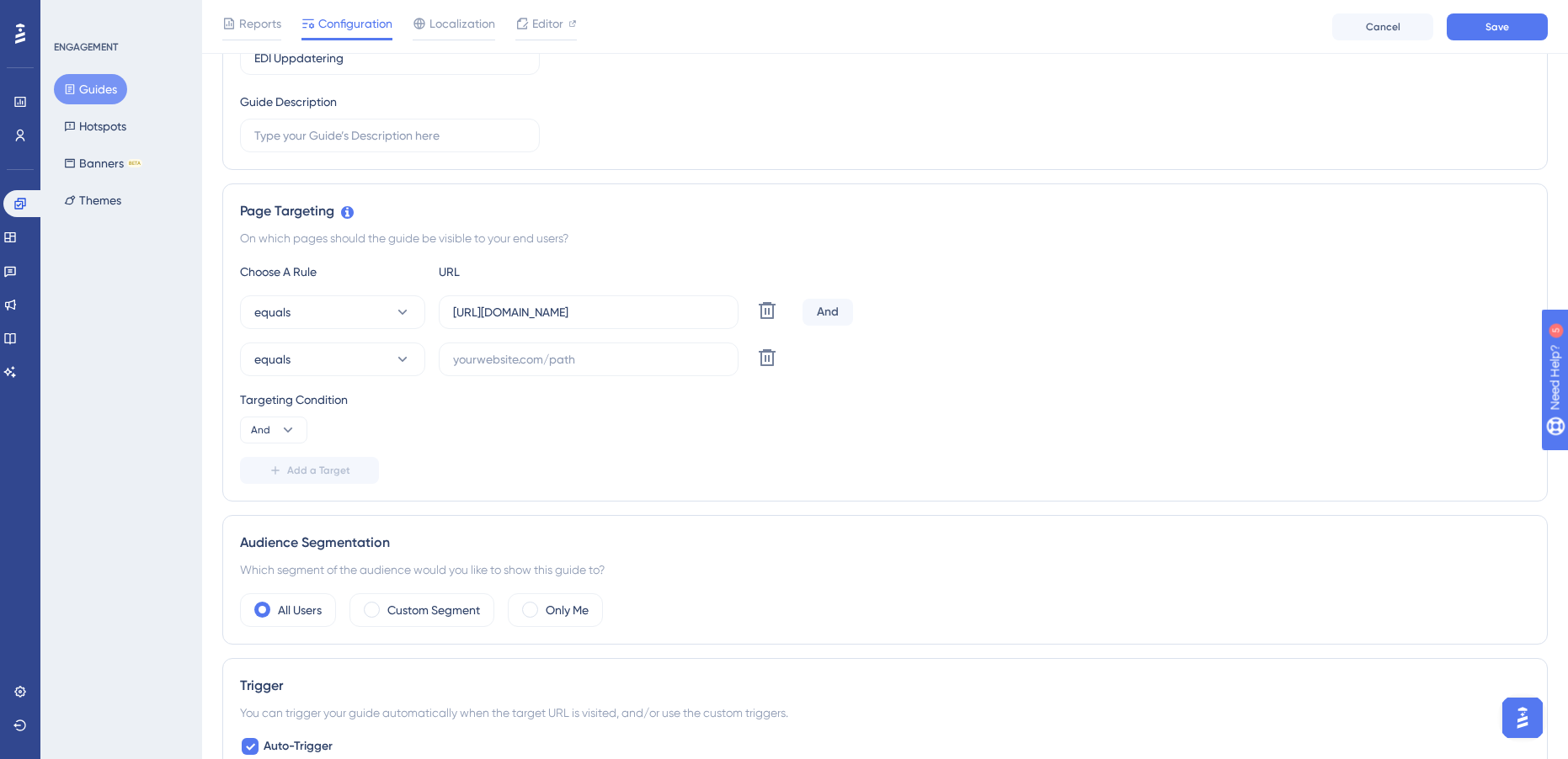
click at [810, 314] on div "And" at bounding box center [828, 312] width 50 height 27
click at [825, 311] on div "And" at bounding box center [828, 312] width 50 height 27
click at [749, 362] on div "equals Delete" at bounding box center [517, 359] width 556 height 34
click at [759, 363] on icon at bounding box center [767, 357] width 20 height 20
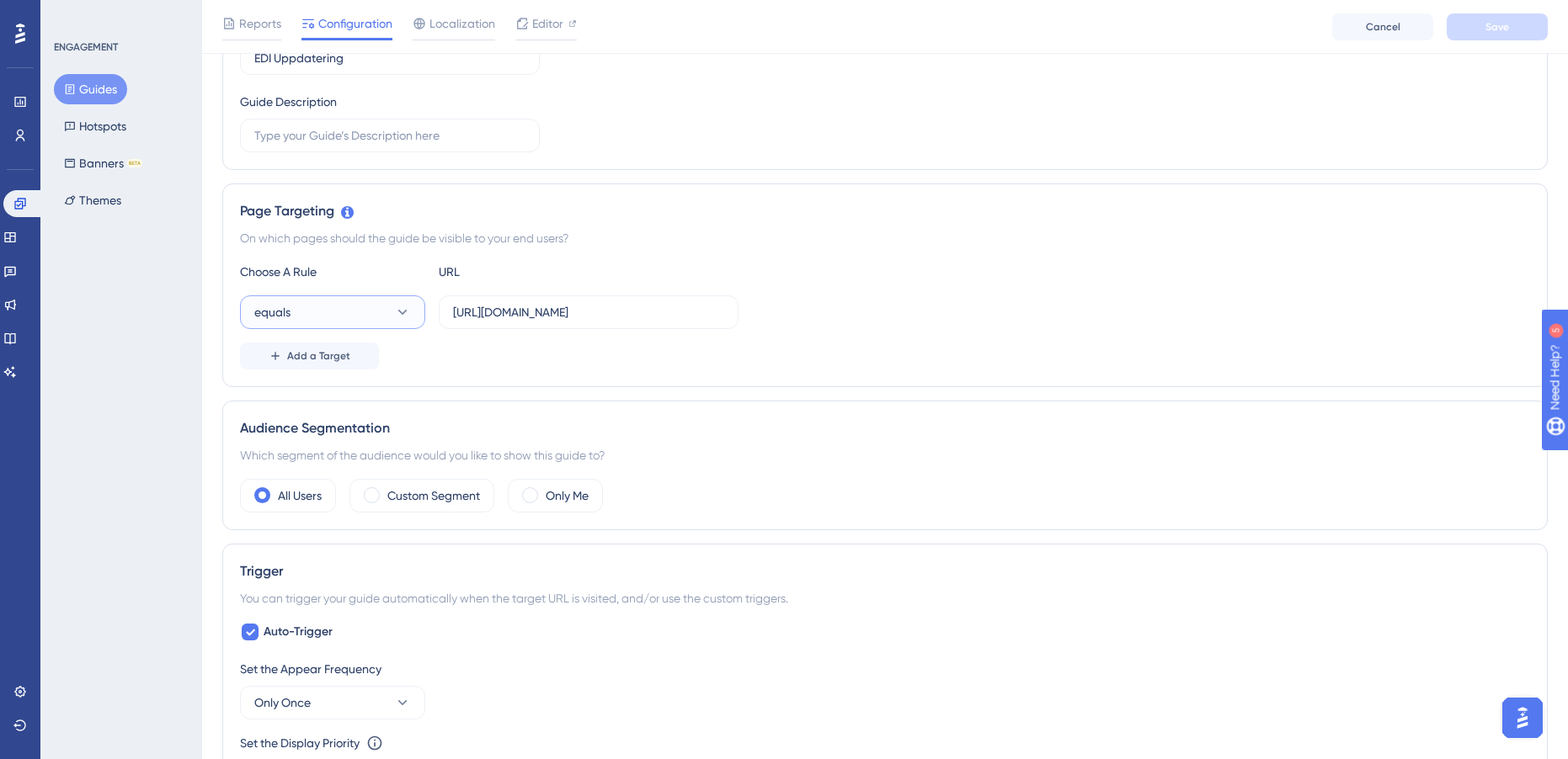
click at [356, 323] on button "equals" at bounding box center [332, 312] width 185 height 34
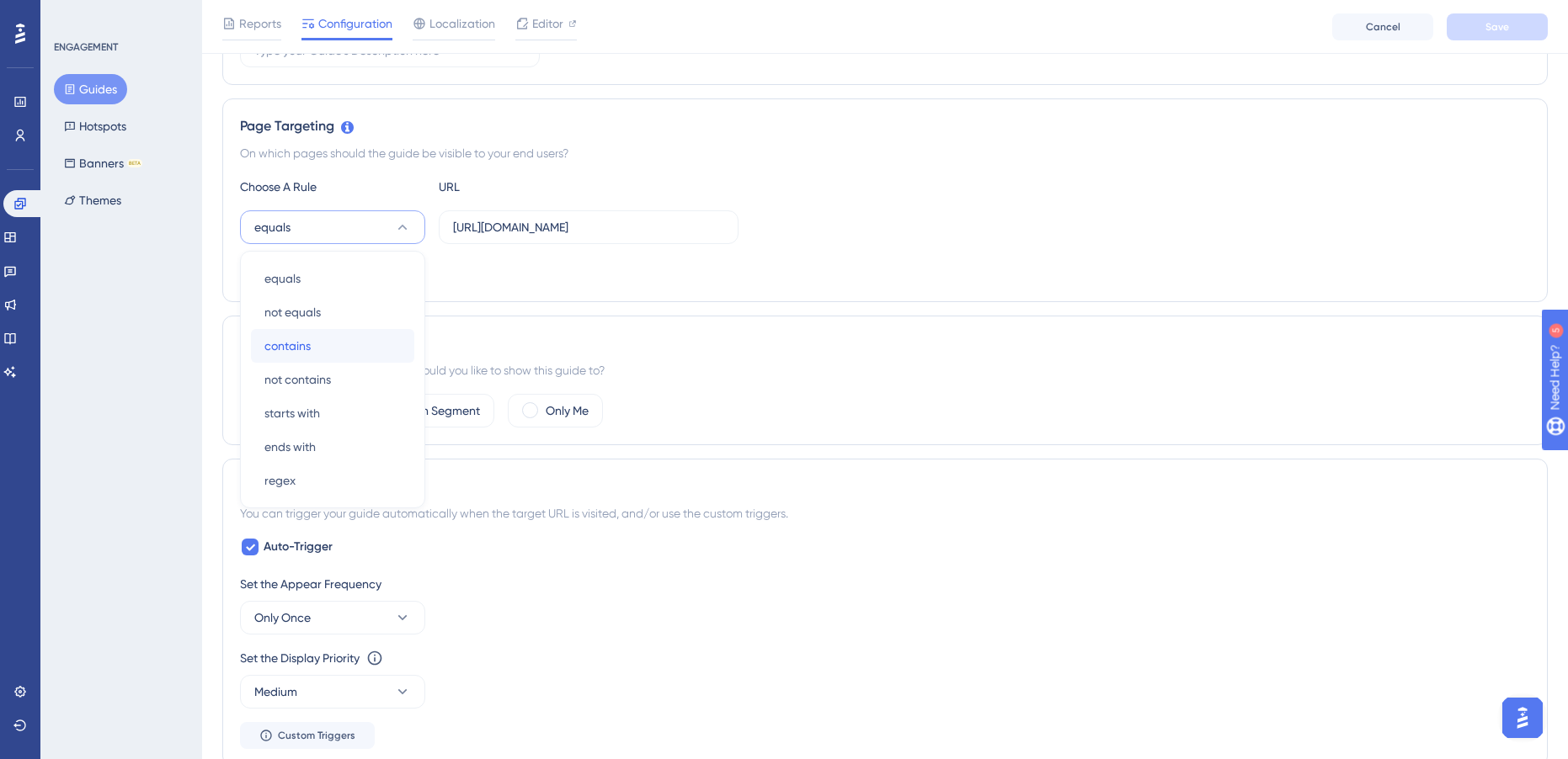
click at [351, 336] on div "contains contains" at bounding box center [332, 346] width 136 height 34
click at [343, 275] on span "Add a Target" at bounding box center [318, 271] width 63 height 14
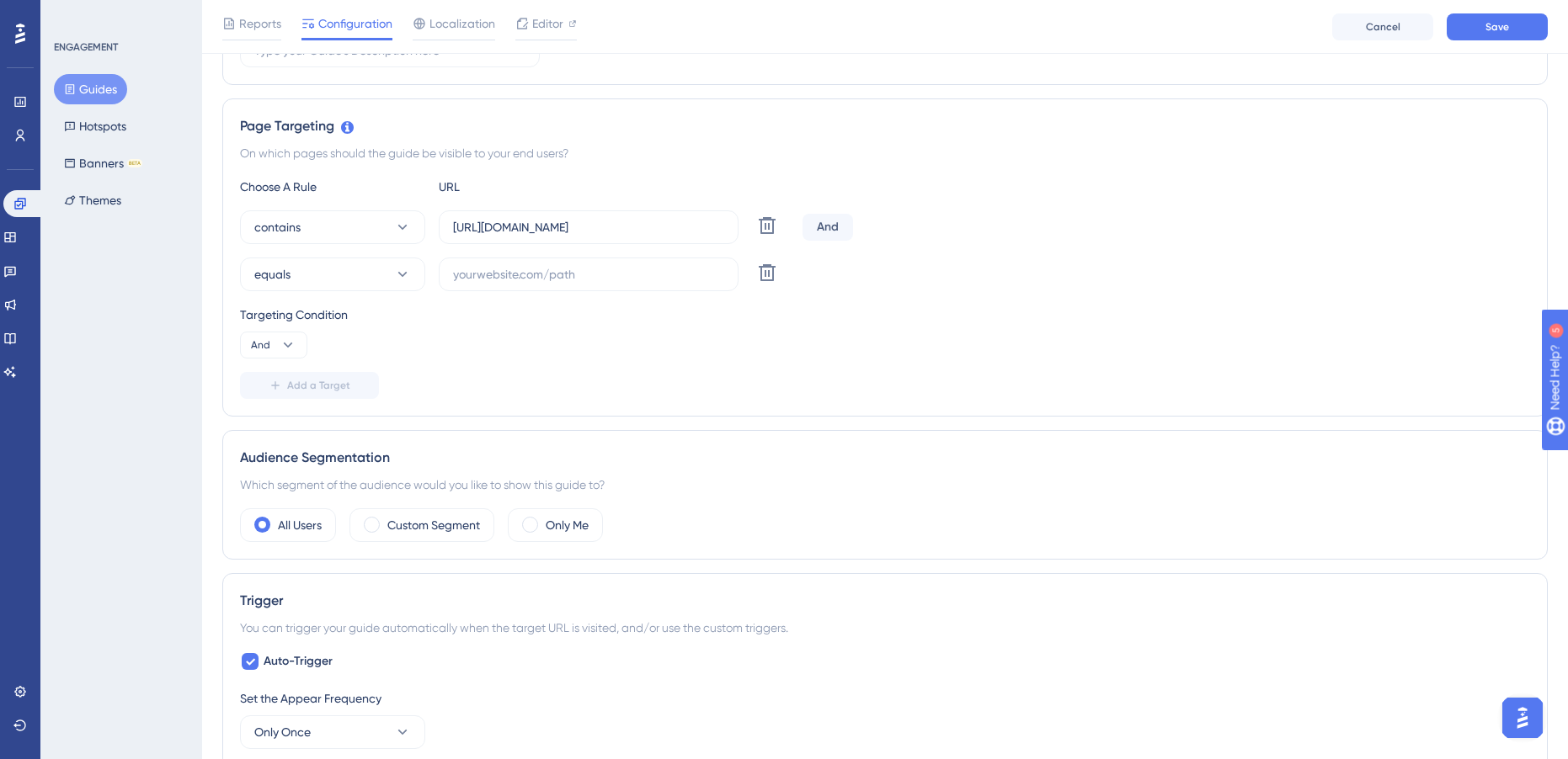
click at [823, 235] on div "And" at bounding box center [828, 227] width 50 height 27
click at [830, 230] on div "And" at bounding box center [828, 227] width 50 height 27
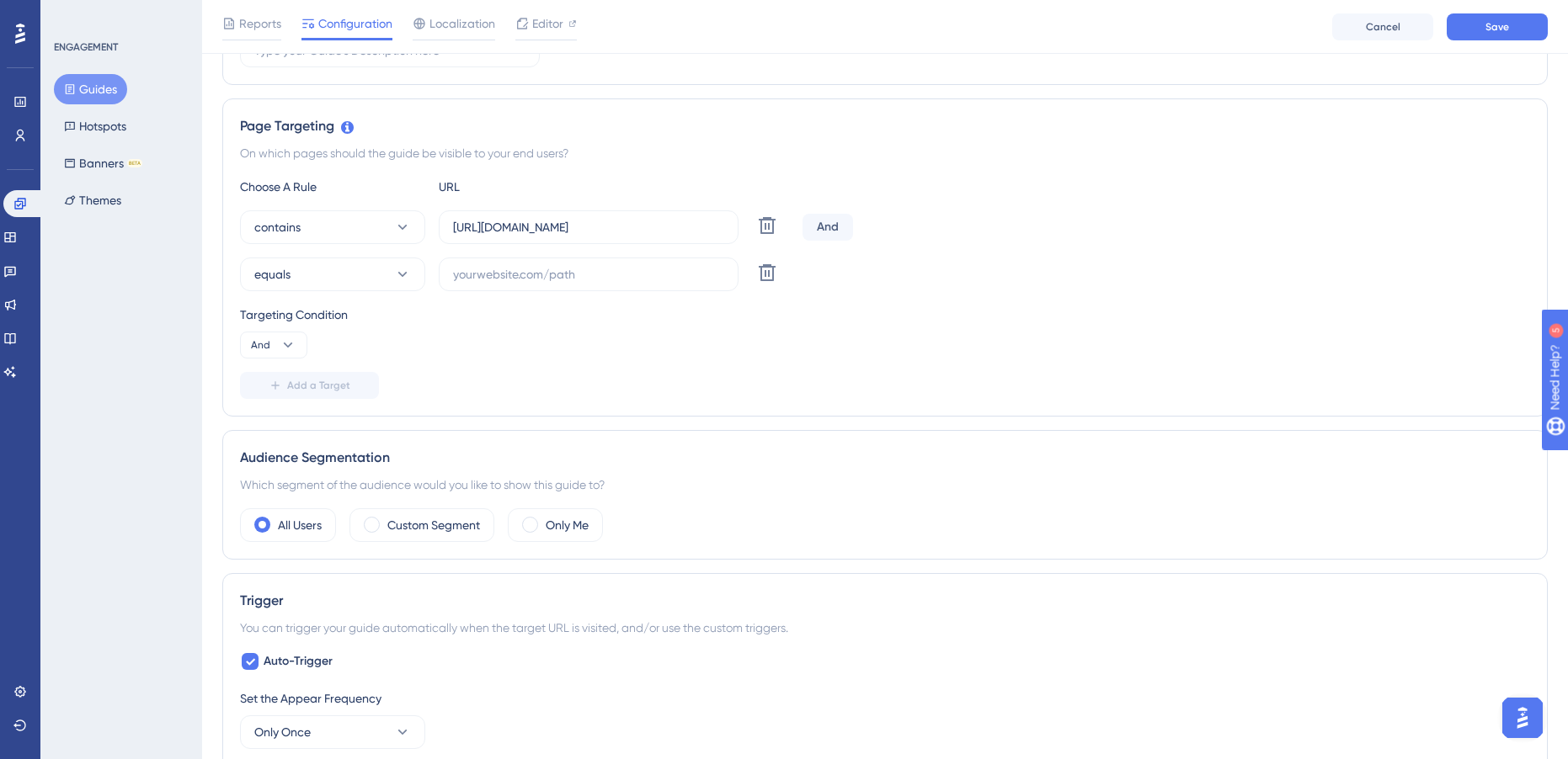
click at [823, 326] on div "Targeting Condition And" at bounding box center [884, 332] width 1290 height 54
drag, startPoint x: 280, startPoint y: 347, endPoint x: 292, endPoint y: 345, distance: 12.2
click at [280, 347] on icon at bounding box center [287, 345] width 16 height 16
click at [775, 269] on icon at bounding box center [767, 272] width 20 height 20
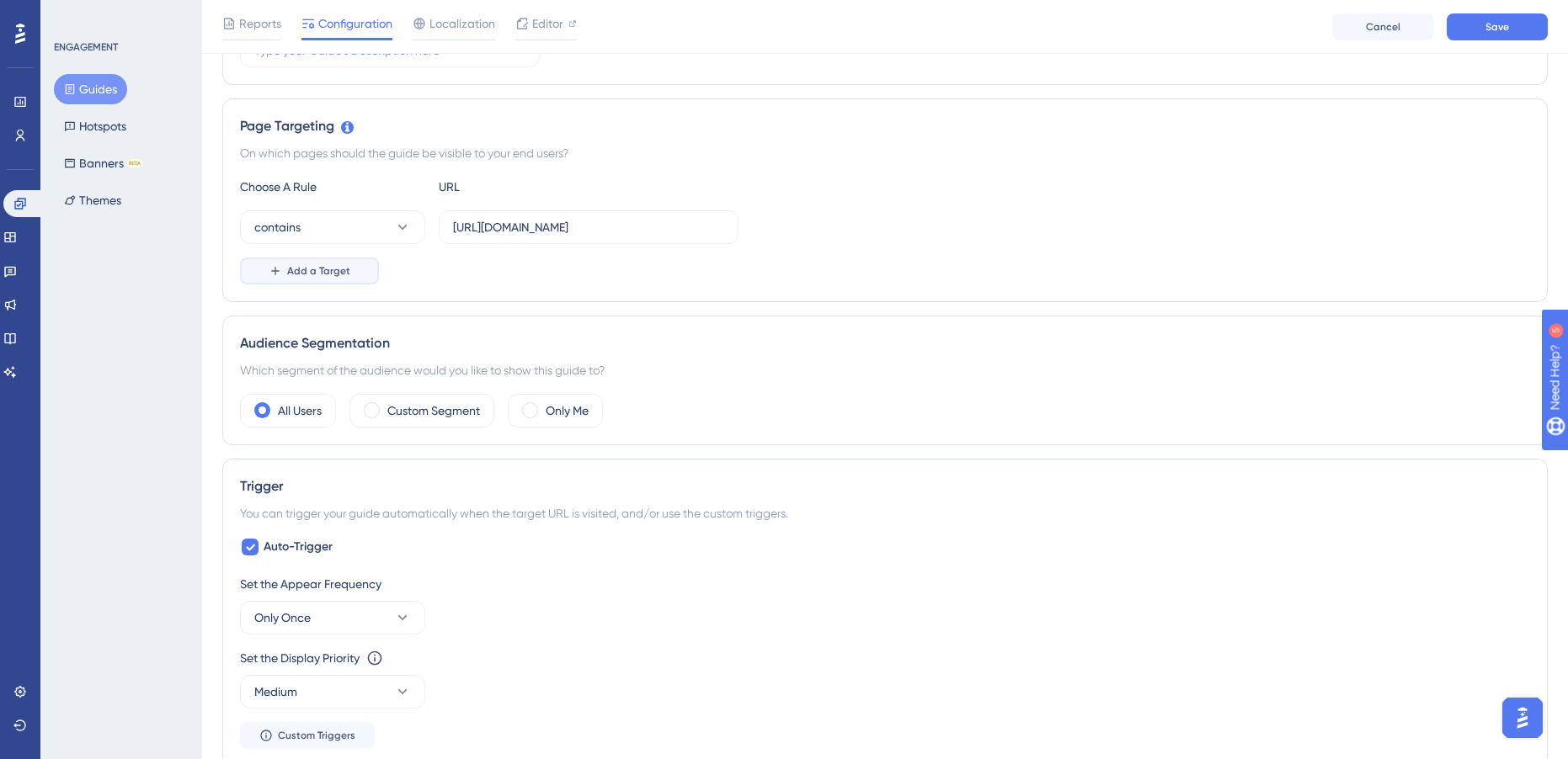
click at [297, 279] on button "Add a Target" at bounding box center [309, 271] width 139 height 27
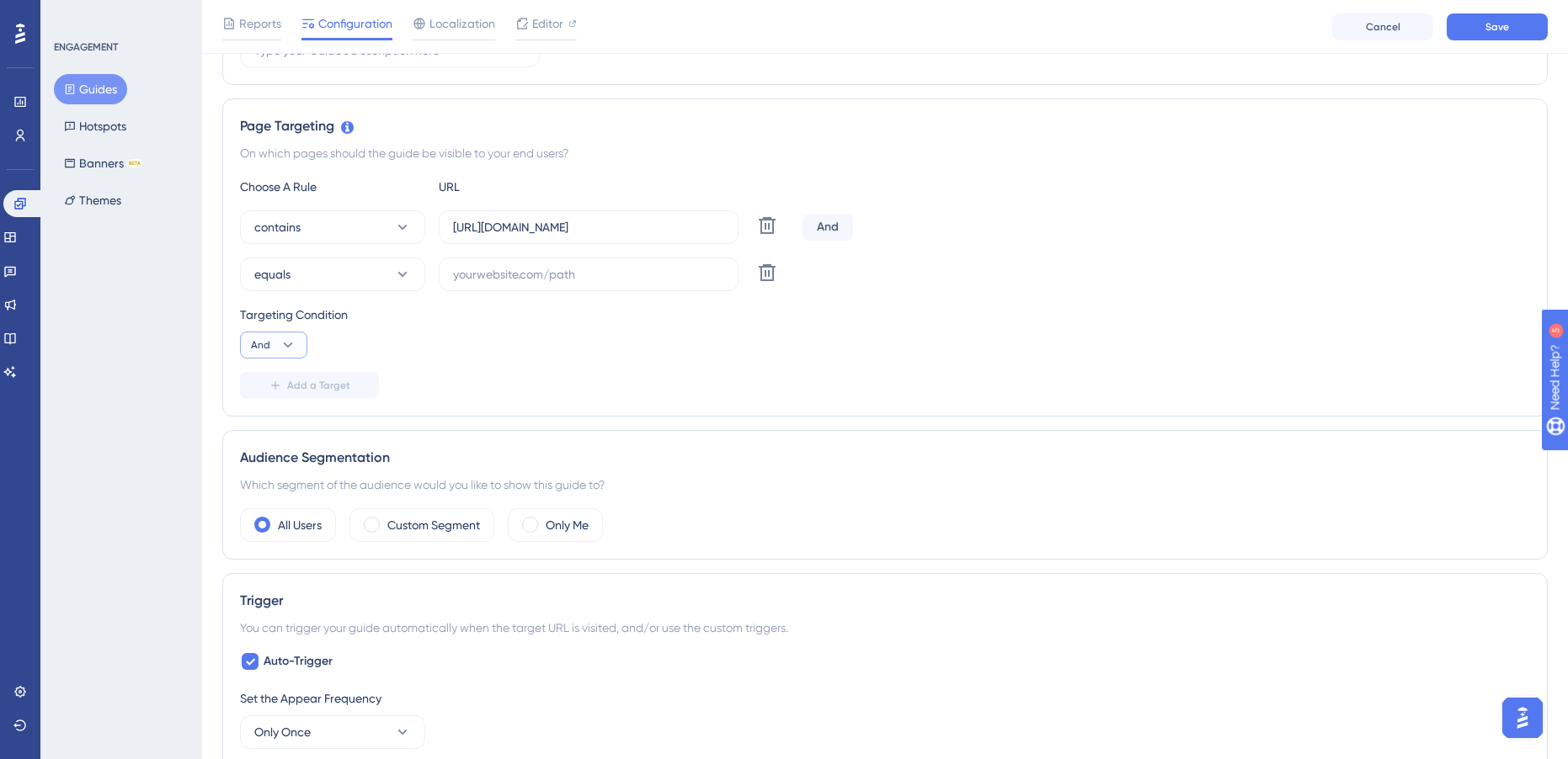
click at [287, 344] on icon at bounding box center [287, 345] width 16 height 16
drag, startPoint x: 274, startPoint y: 423, endPoint x: 390, endPoint y: 377, distance: 124.8
click at [274, 423] on div "Or Or" at bounding box center [273, 426] width 32 height 34
click at [884, 283] on div "equals Delete" at bounding box center [884, 274] width 1290 height 34
click at [344, 274] on button "equals" at bounding box center [332, 274] width 185 height 34
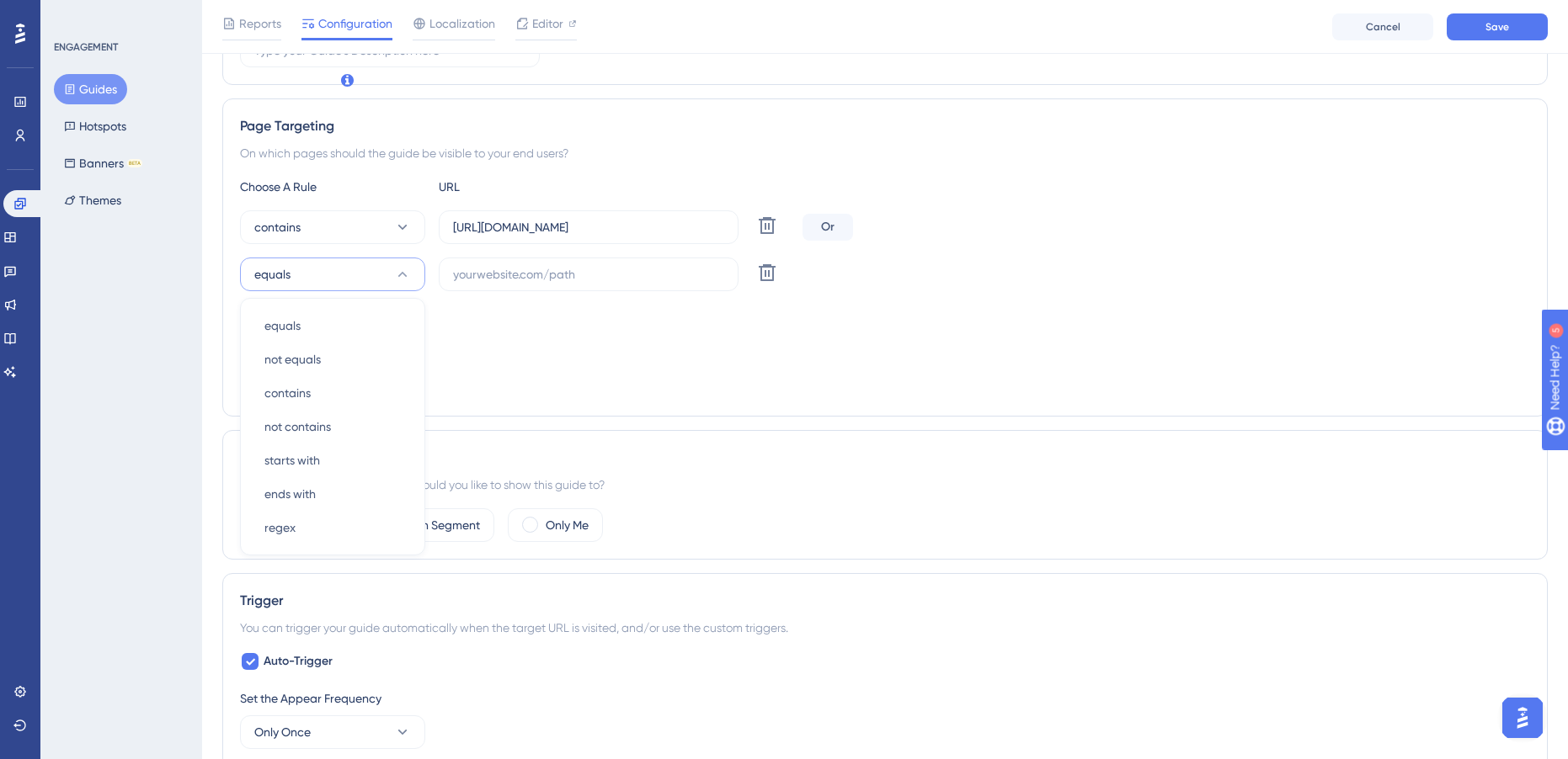
scroll to position [384, 0]
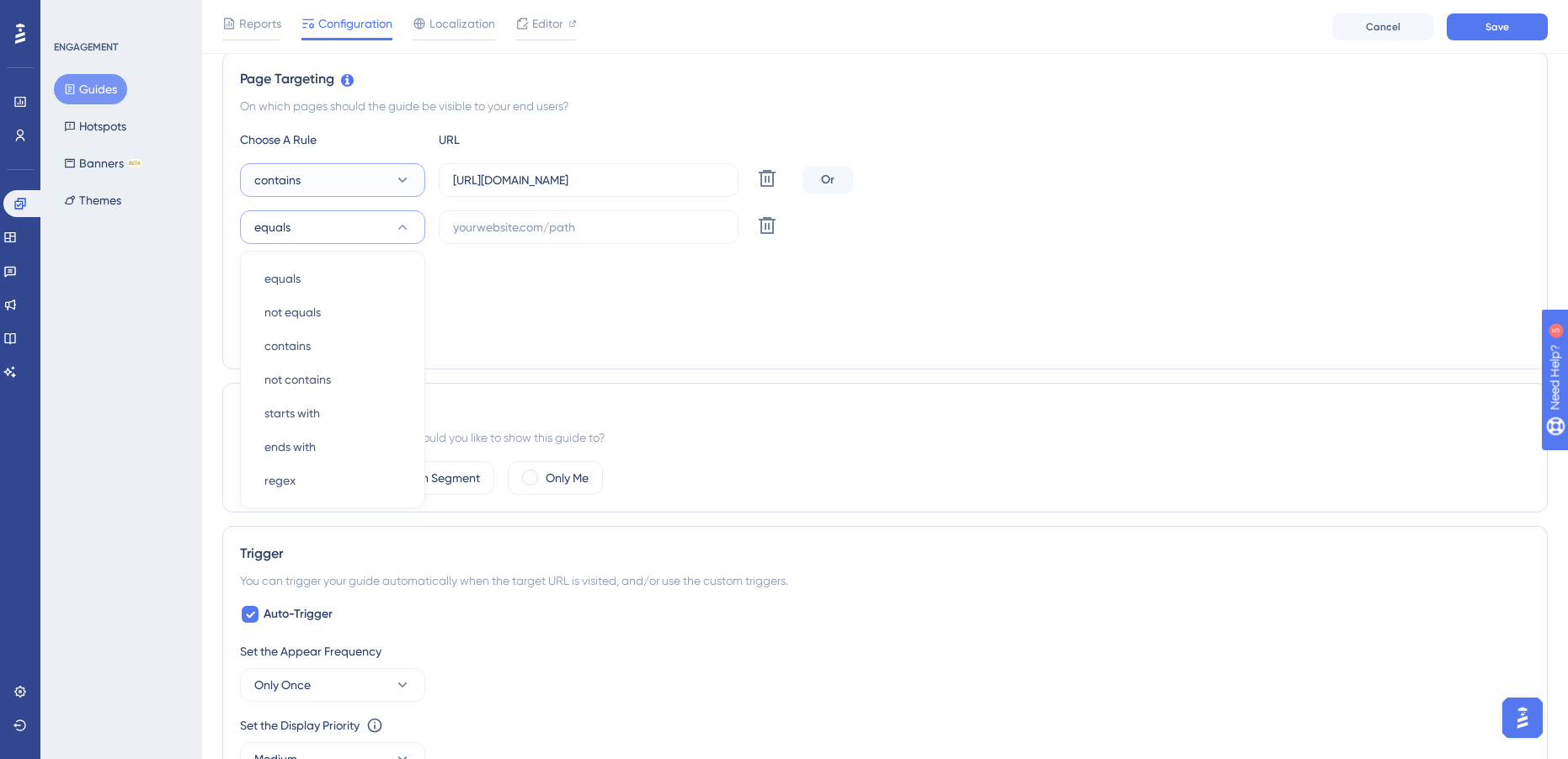
click at [348, 187] on button "contains" at bounding box center [332, 180] width 185 height 34
drag, startPoint x: 331, startPoint y: 239, endPoint x: 377, endPoint y: 242, distance: 46.1
click at [331, 239] on div "equals equals" at bounding box center [332, 231] width 136 height 34
click at [593, 293] on div "Targeting Condition Or" at bounding box center [884, 285] width 1290 height 54
click at [557, 223] on input "text" at bounding box center [588, 227] width 271 height 18
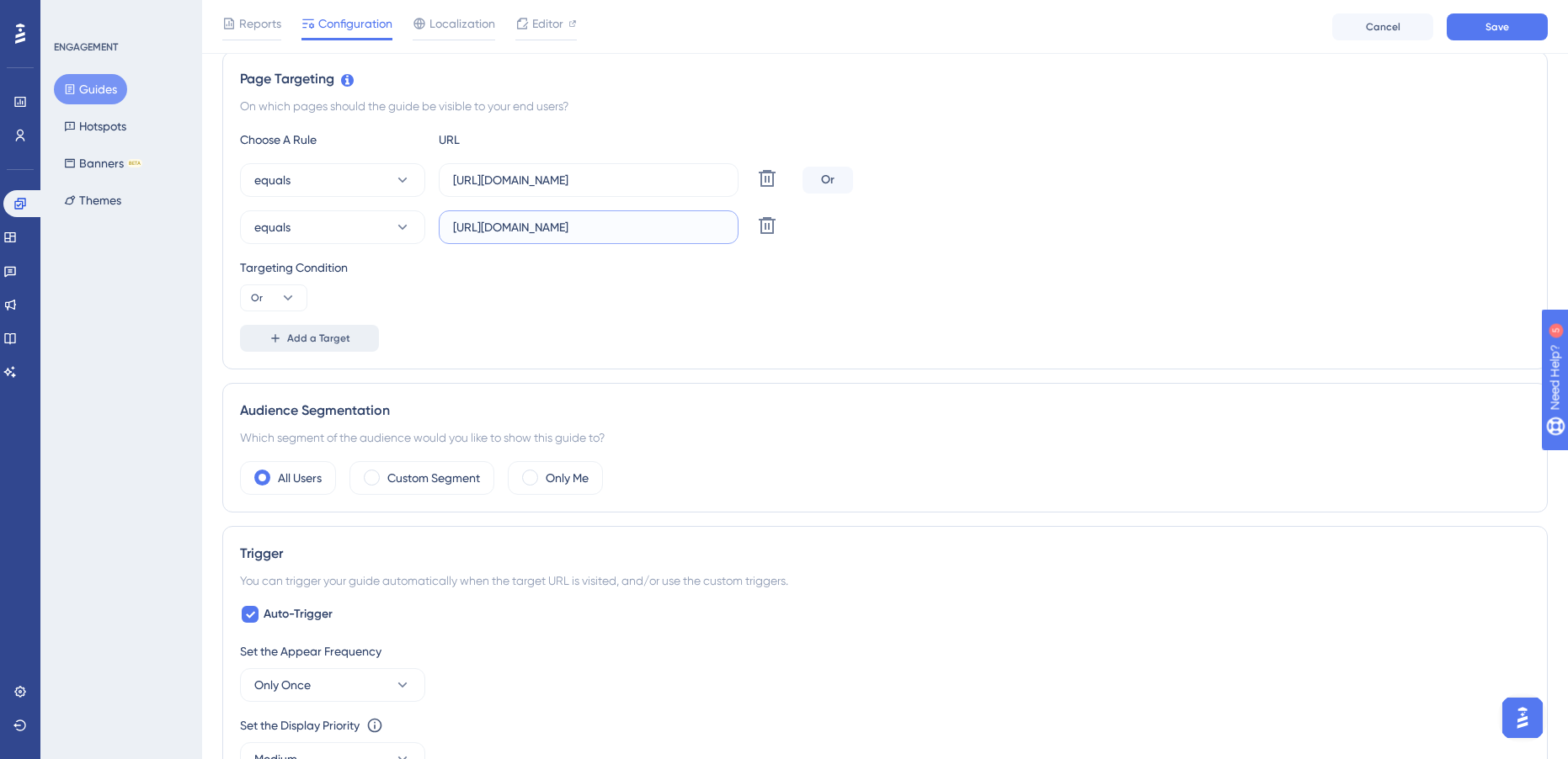
type input "[URL][DOMAIN_NAME]"
click at [360, 345] on button "Add a Target" at bounding box center [309, 338] width 139 height 27
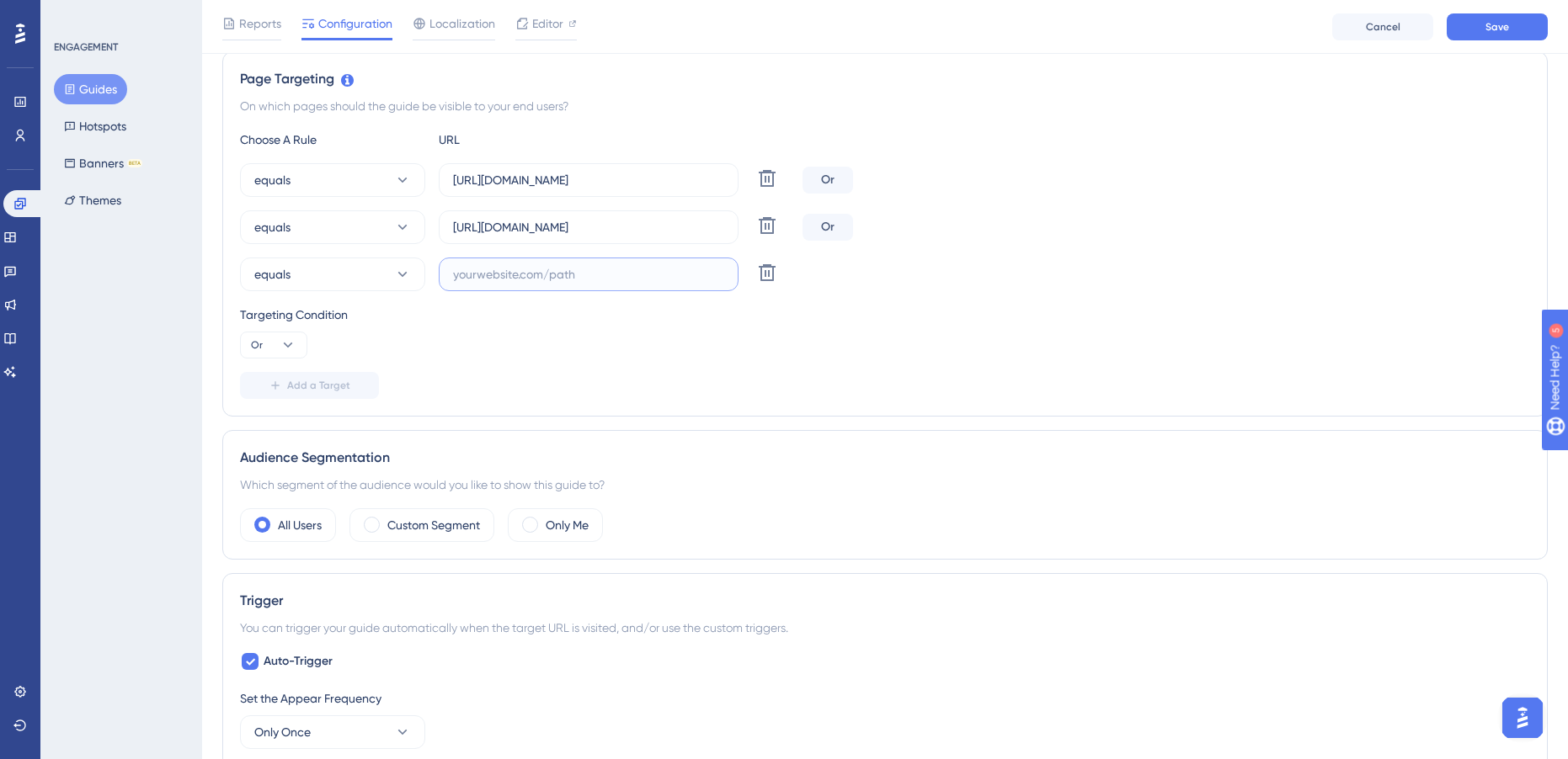
click at [527, 275] on input "text" at bounding box center [588, 274] width 271 height 18
type input "Hon verkar vilja visa att hon e duktig, berättar mer sen"
click at [984, 305] on div "Targeting Condition" at bounding box center [884, 315] width 1290 height 20
click at [611, 267] on input "text" at bounding box center [588, 274] width 271 height 18
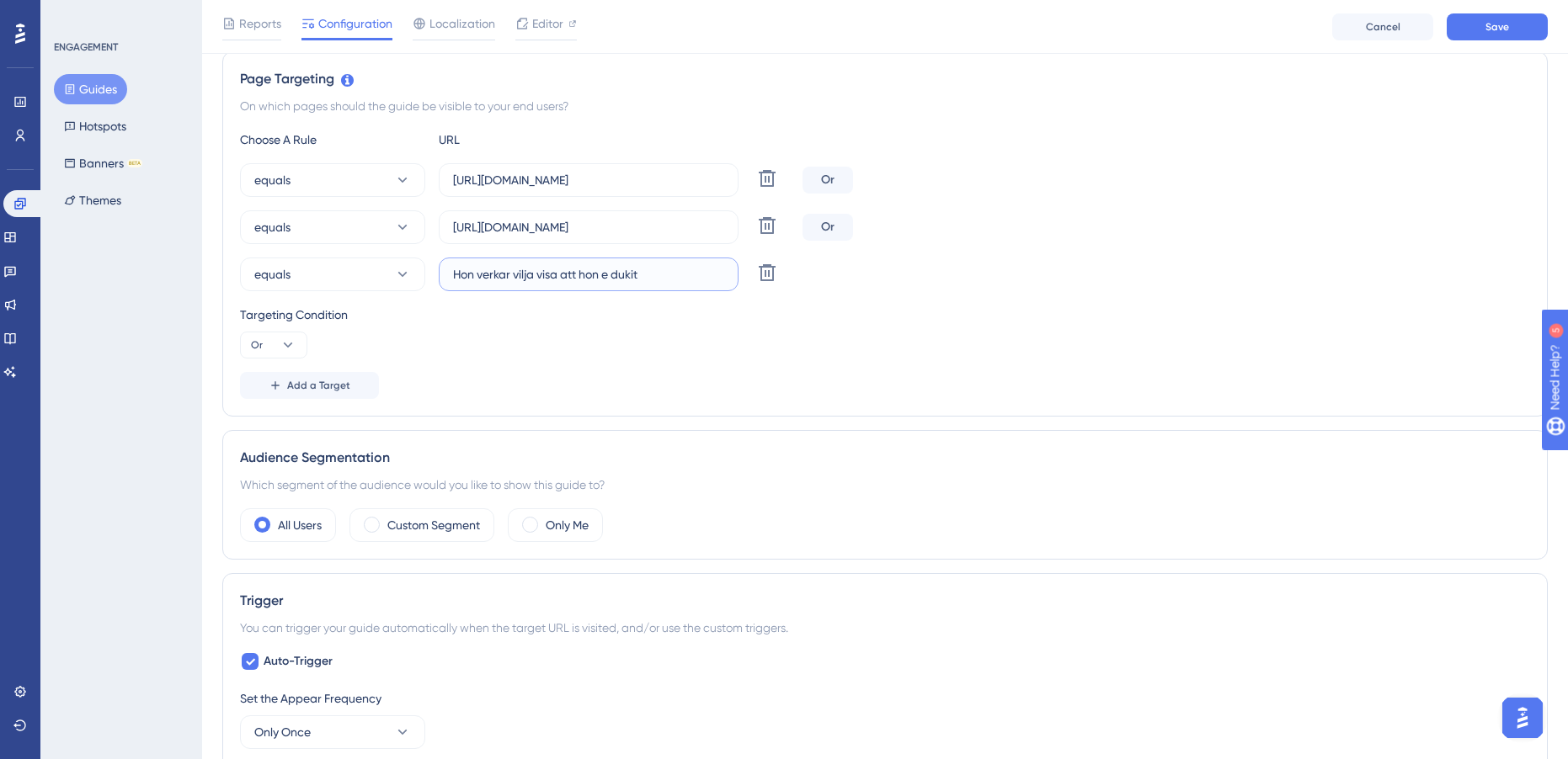
type input "Hon verkar vilja visa att hon e dukitg"
click at [949, 274] on div "equals Delete" at bounding box center [884, 274] width 1290 height 34
click at [682, 278] on input "text" at bounding box center [588, 274] width 271 height 18
type input "inte än, här i rummski"
type input "hon håller på o fixa sitt skrivbord osv för o jip"
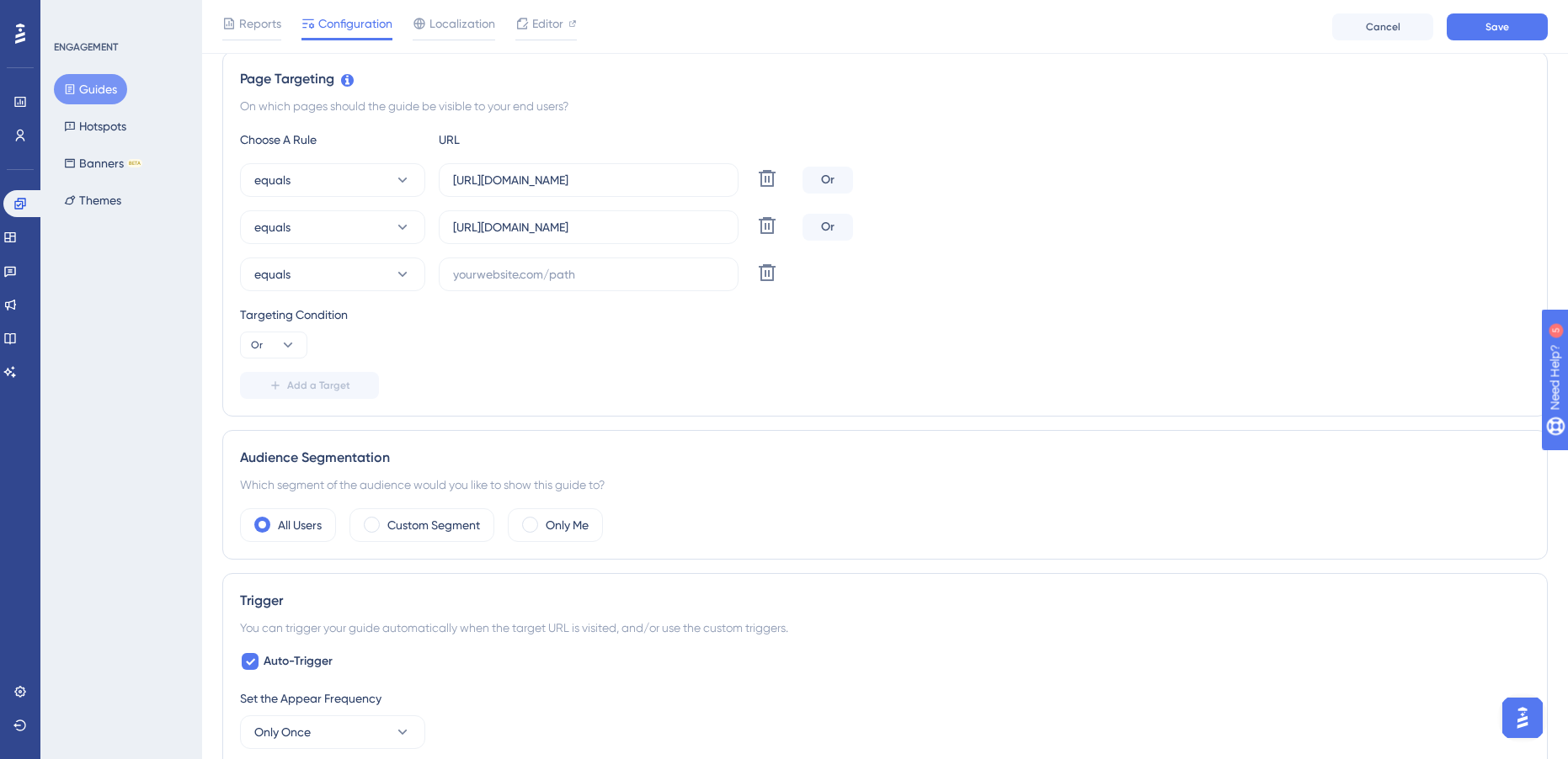
click at [1085, 329] on div "Targeting Condition Or" at bounding box center [884, 332] width 1290 height 54
click at [763, 278] on icon at bounding box center [767, 272] width 20 height 20
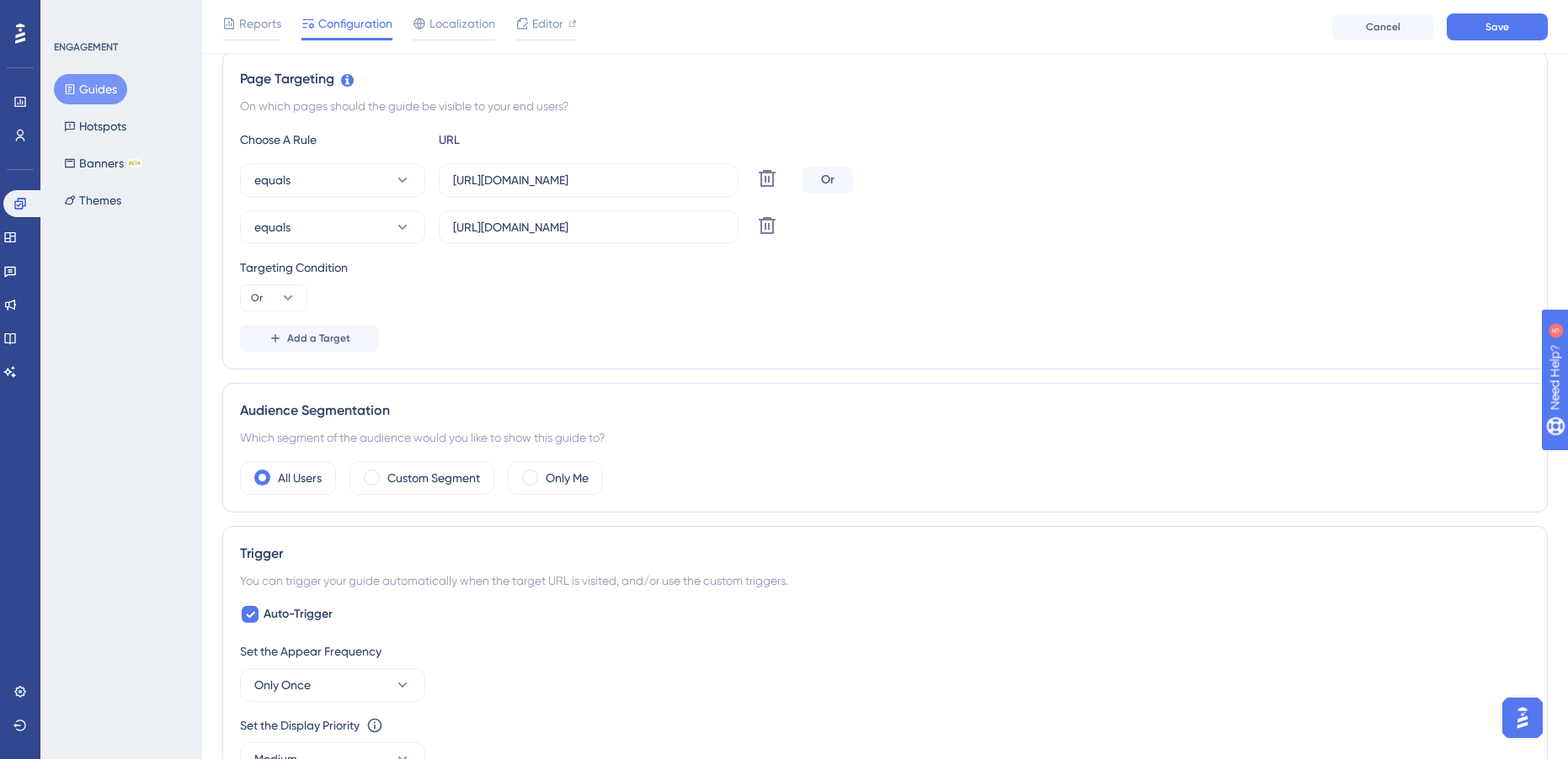
click at [928, 322] on div "Choose A Rule URL equals [URL][DOMAIN_NAME] Delete Or equals [URL][DOMAIN_NAME]…" at bounding box center [884, 240] width 1290 height 222
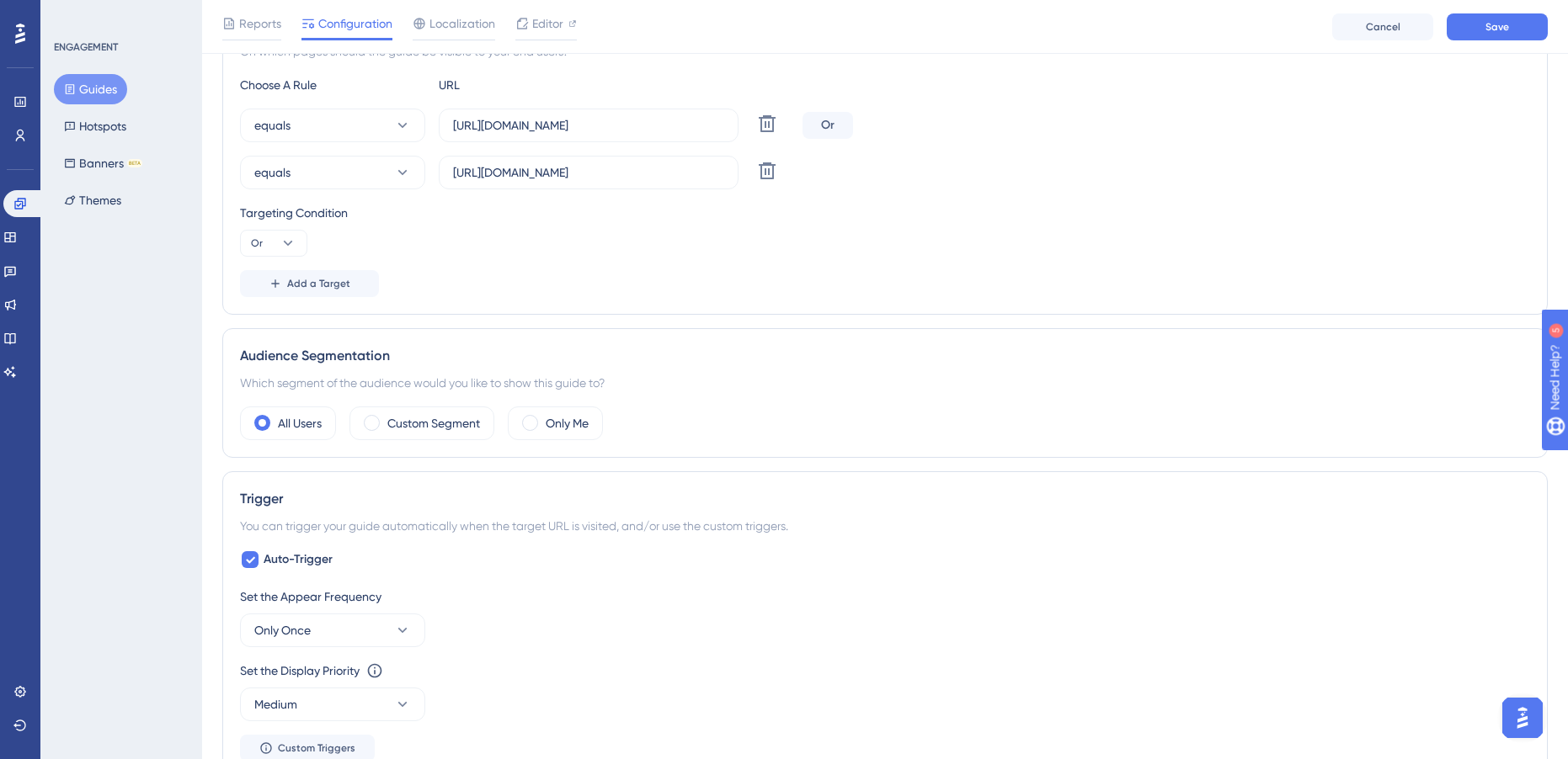
scroll to position [468, 0]
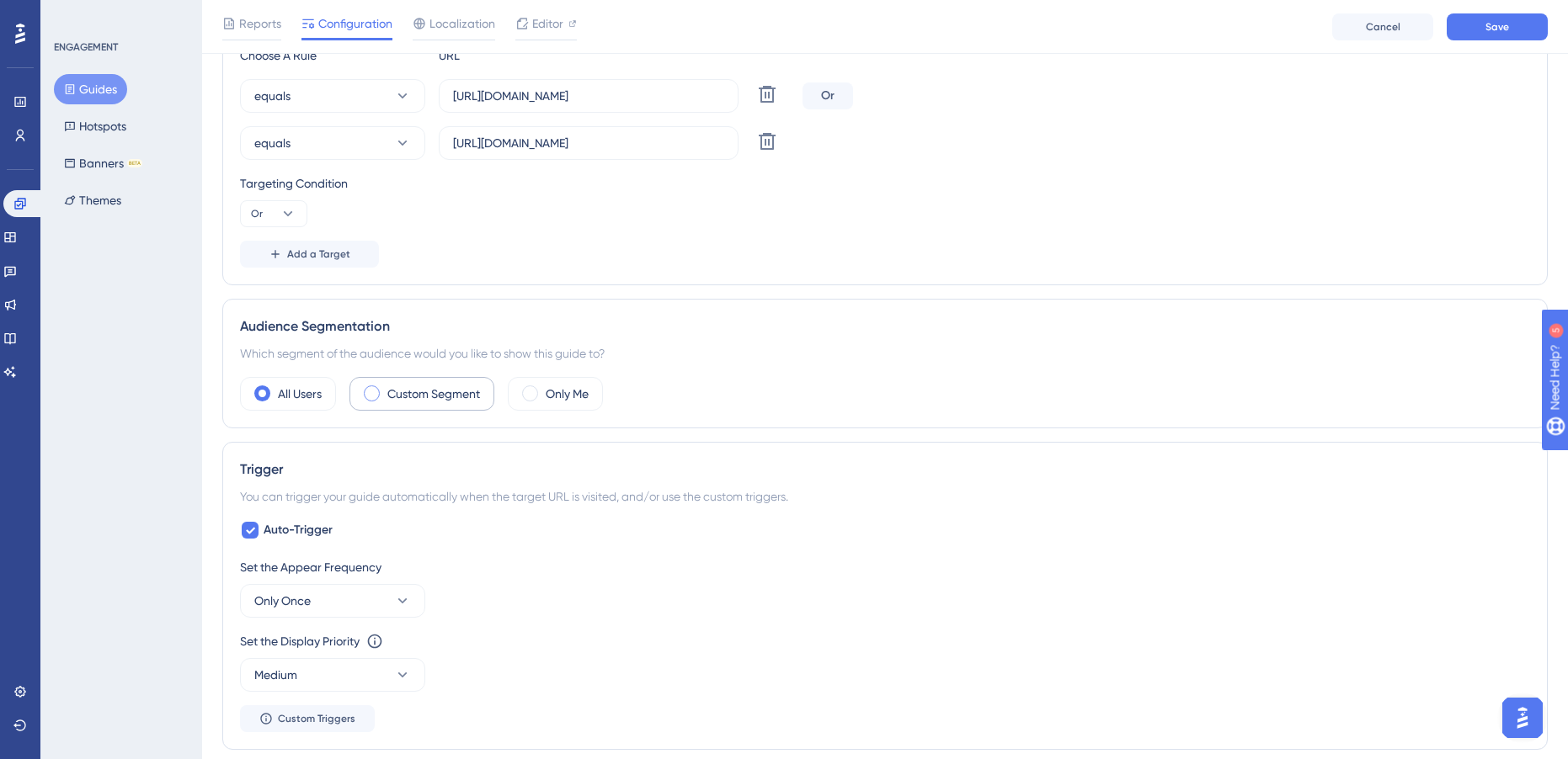
click at [402, 398] on label "Custom Segment" at bounding box center [434, 393] width 93 height 20
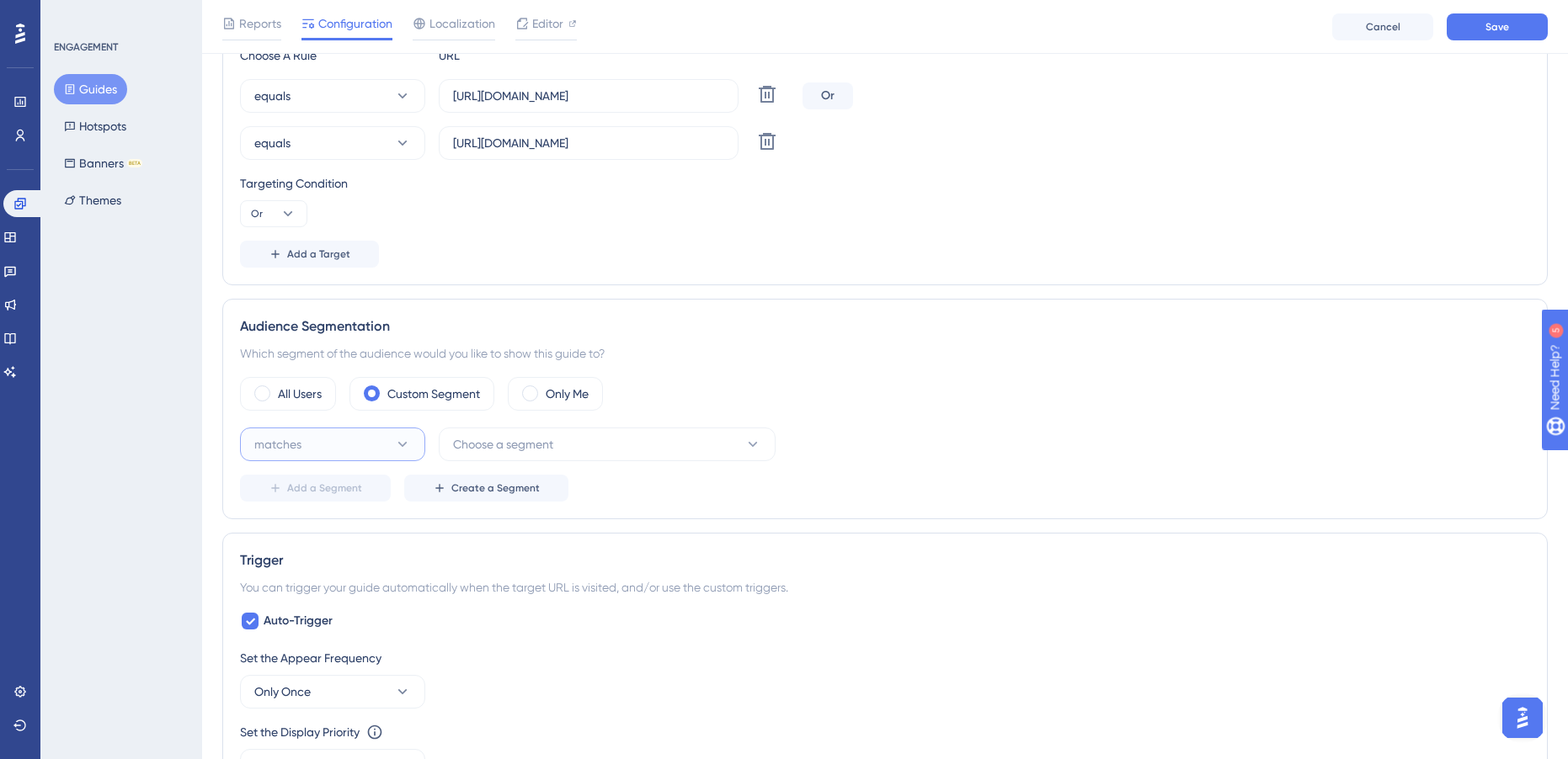
click at [385, 447] on button "matches" at bounding box center [332, 444] width 185 height 34
click at [315, 492] on div "matches matches" at bounding box center [332, 495] width 136 height 34
click at [580, 447] on button "Choose a segment" at bounding box center [607, 444] width 337 height 34
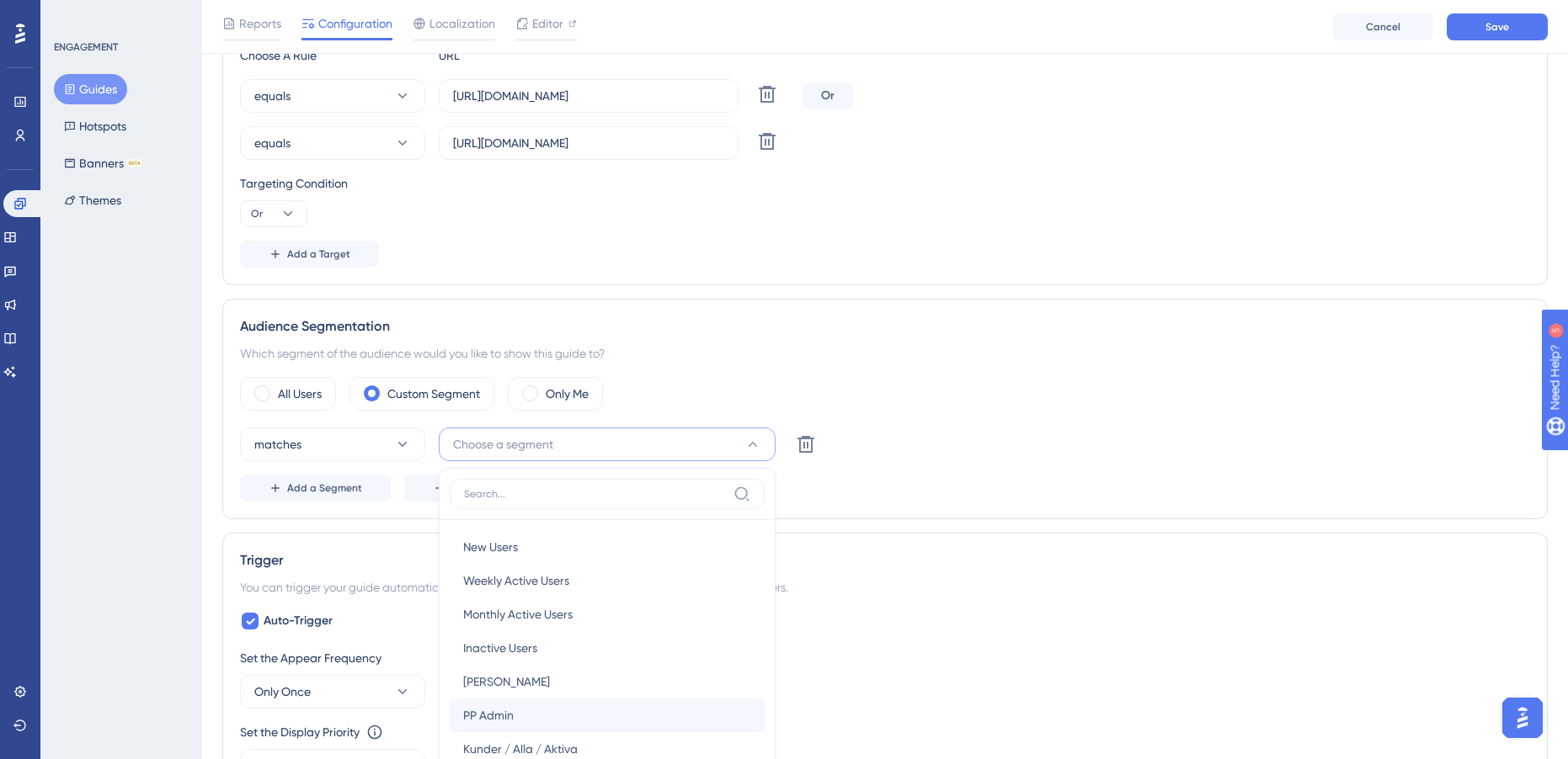
scroll to position [724, 0]
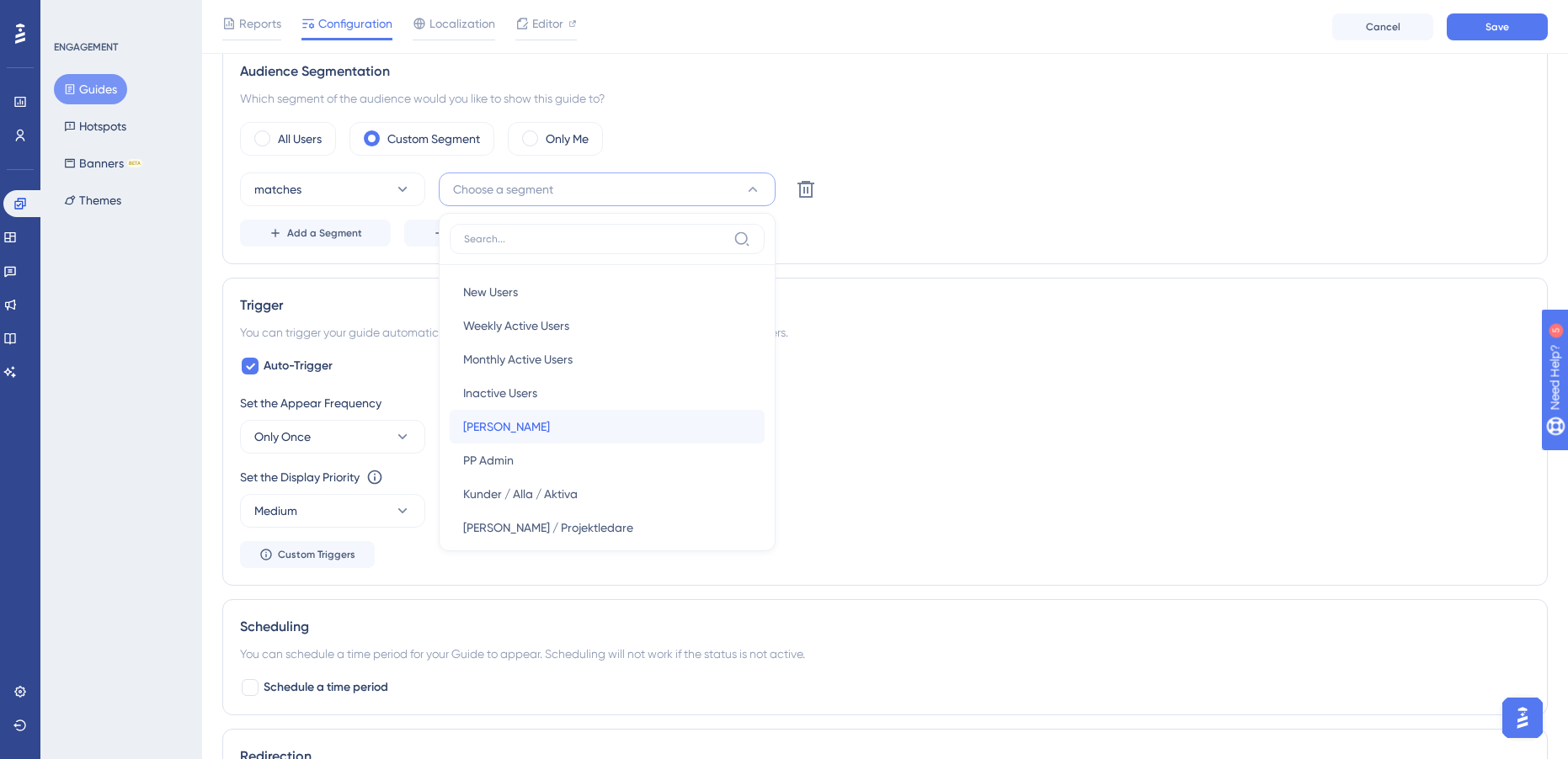
click at [534, 416] on div "[PERSON_NAME] [PERSON_NAME]" at bounding box center [607, 426] width 288 height 34
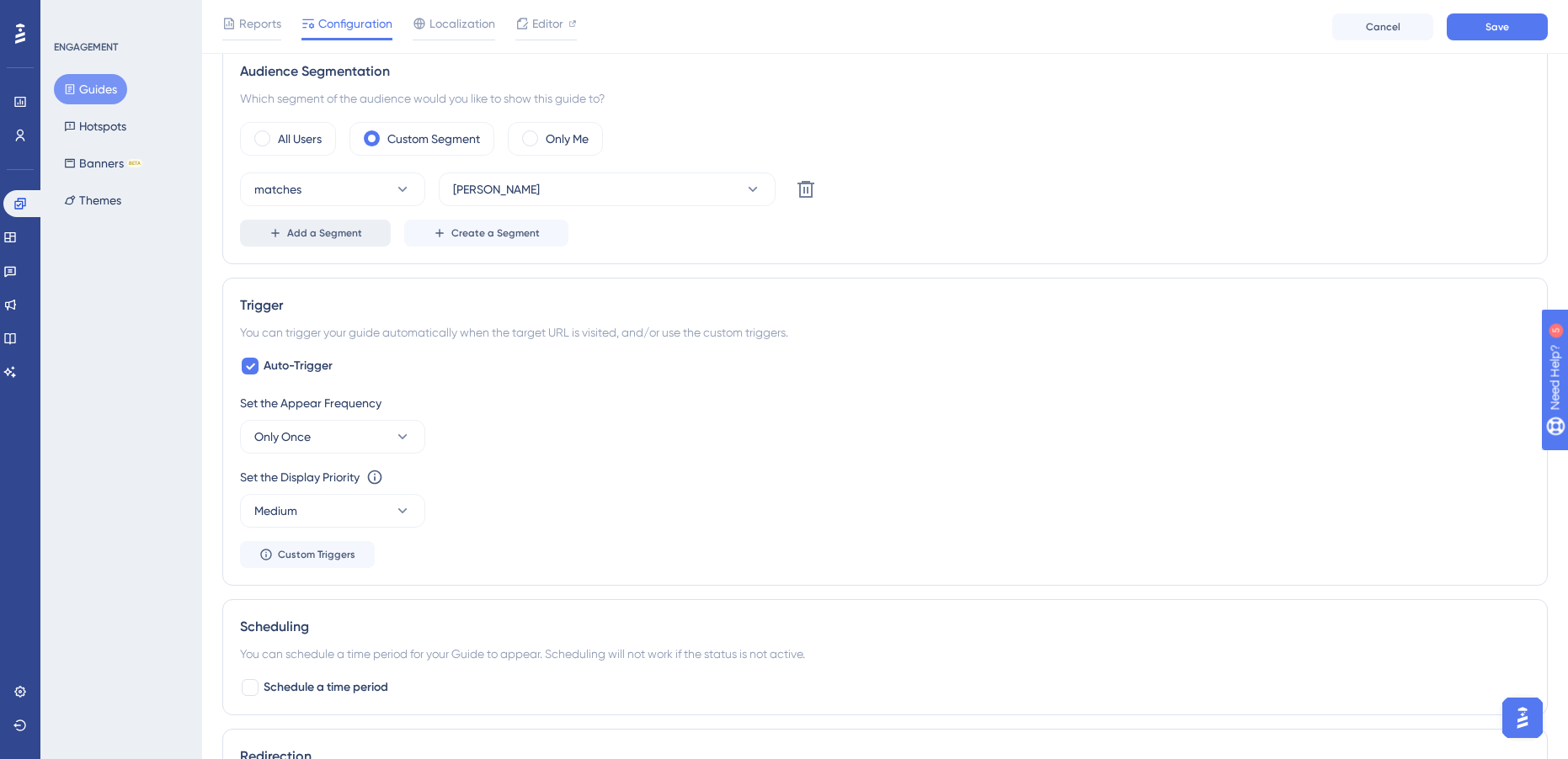
click at [327, 237] on span "Add a Segment" at bounding box center [325, 233] width 75 height 14
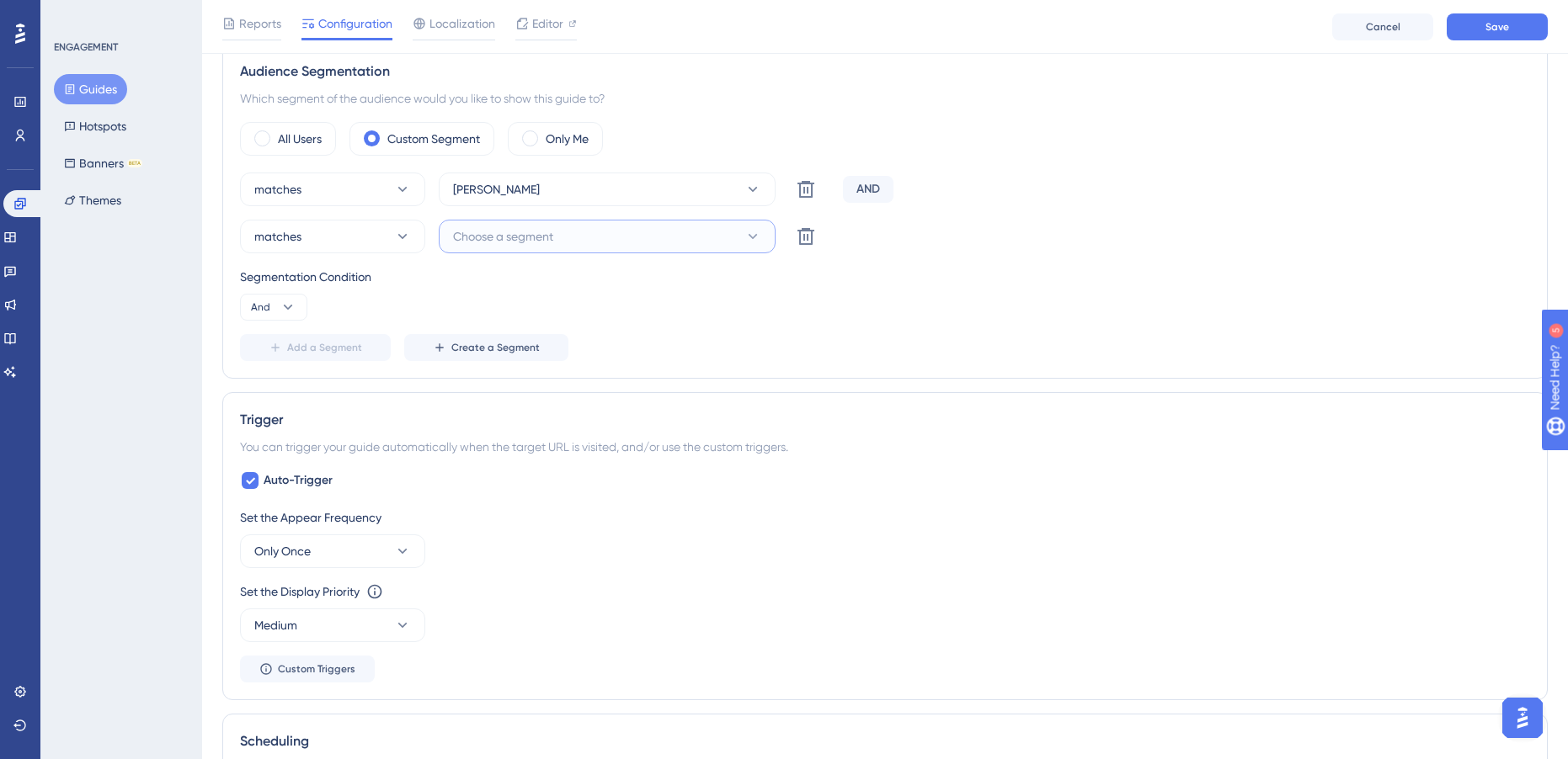
click at [663, 235] on button "Choose a segment" at bounding box center [607, 236] width 337 height 34
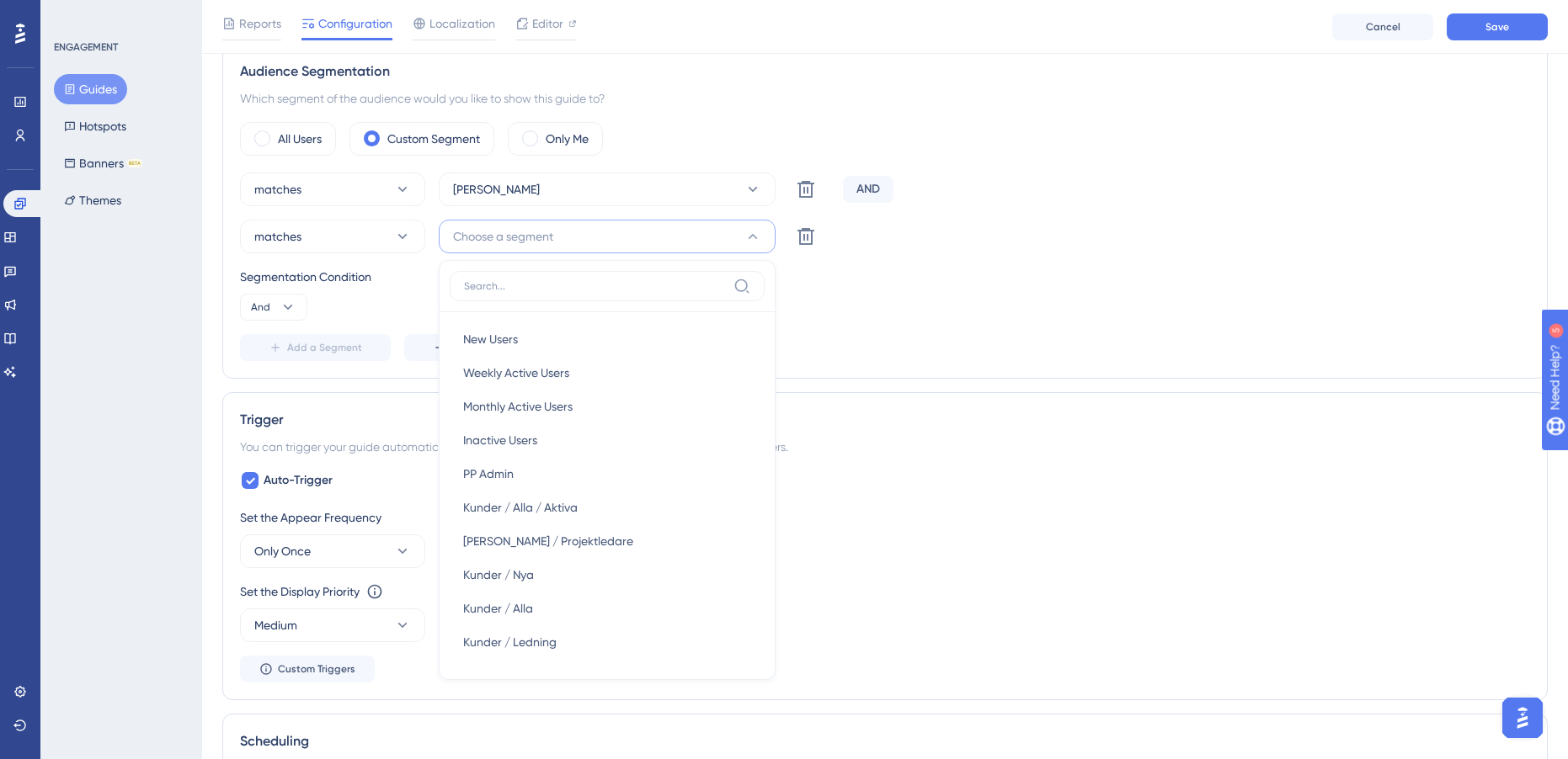
scroll to position [815, 0]
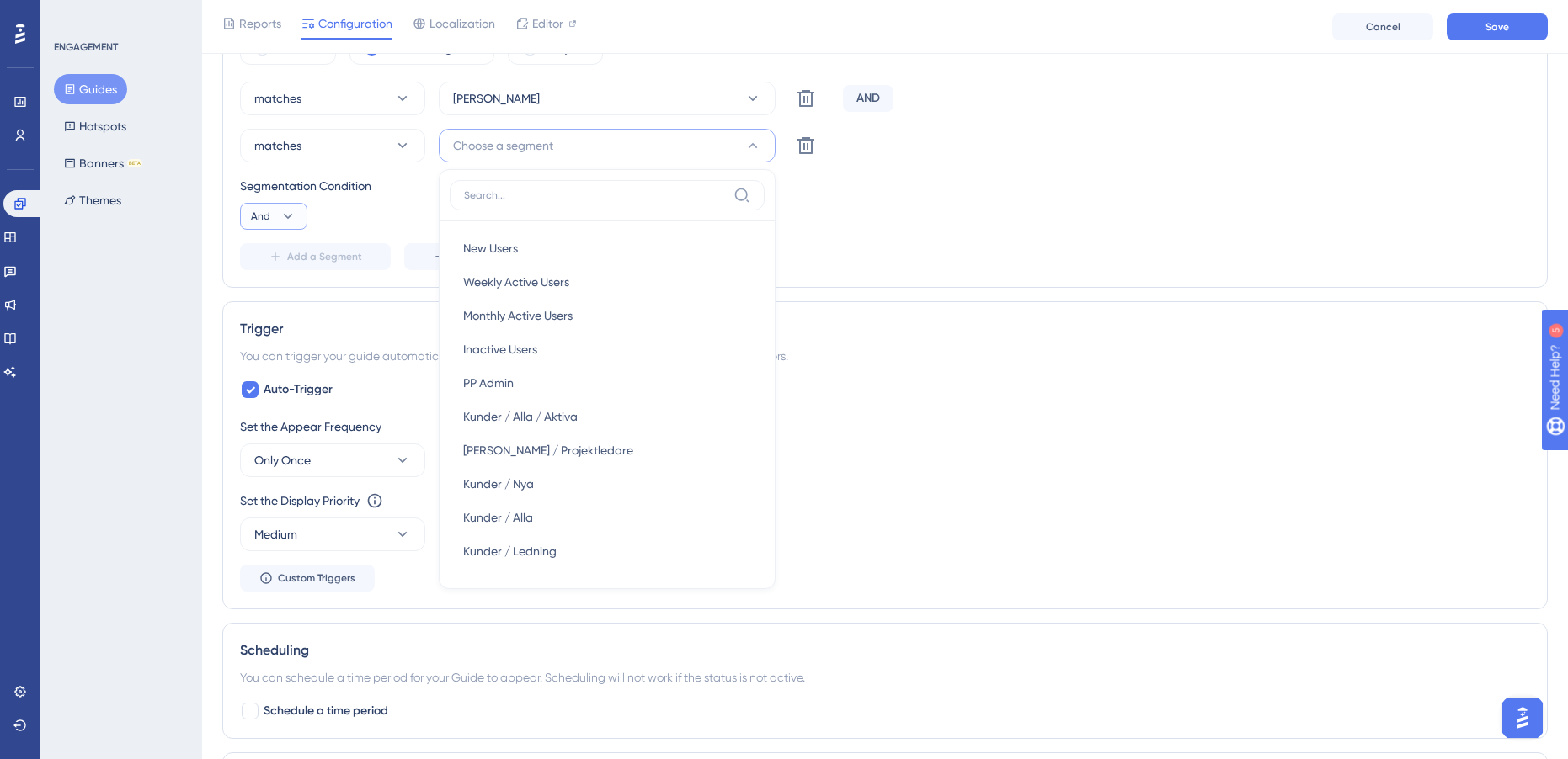
click at [303, 210] on button "And" at bounding box center [273, 216] width 68 height 27
click at [290, 213] on icon at bounding box center [287, 215] width 16 height 16
click at [272, 199] on div "Segmentation Condition And" at bounding box center [884, 203] width 1290 height 54
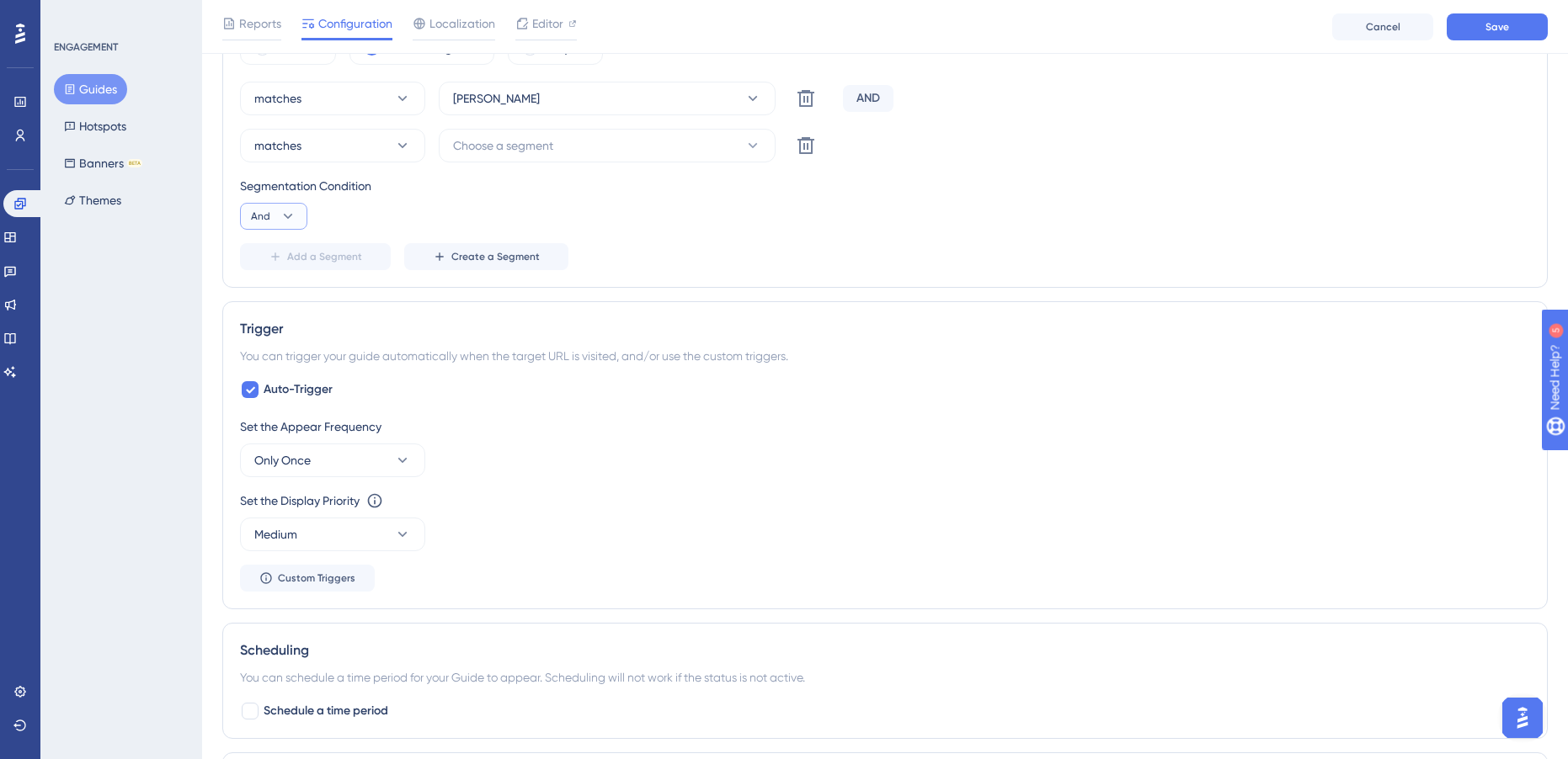
drag, startPoint x: 281, startPoint y: 210, endPoint x: 294, endPoint y: 234, distance: 27.3
click at [281, 210] on icon at bounding box center [287, 215] width 16 height 16
drag, startPoint x: 270, startPoint y: 297, endPoint x: 320, endPoint y: 296, distance: 50.0
click at [270, 297] on span "Or" at bounding box center [265, 297] width 14 height 20
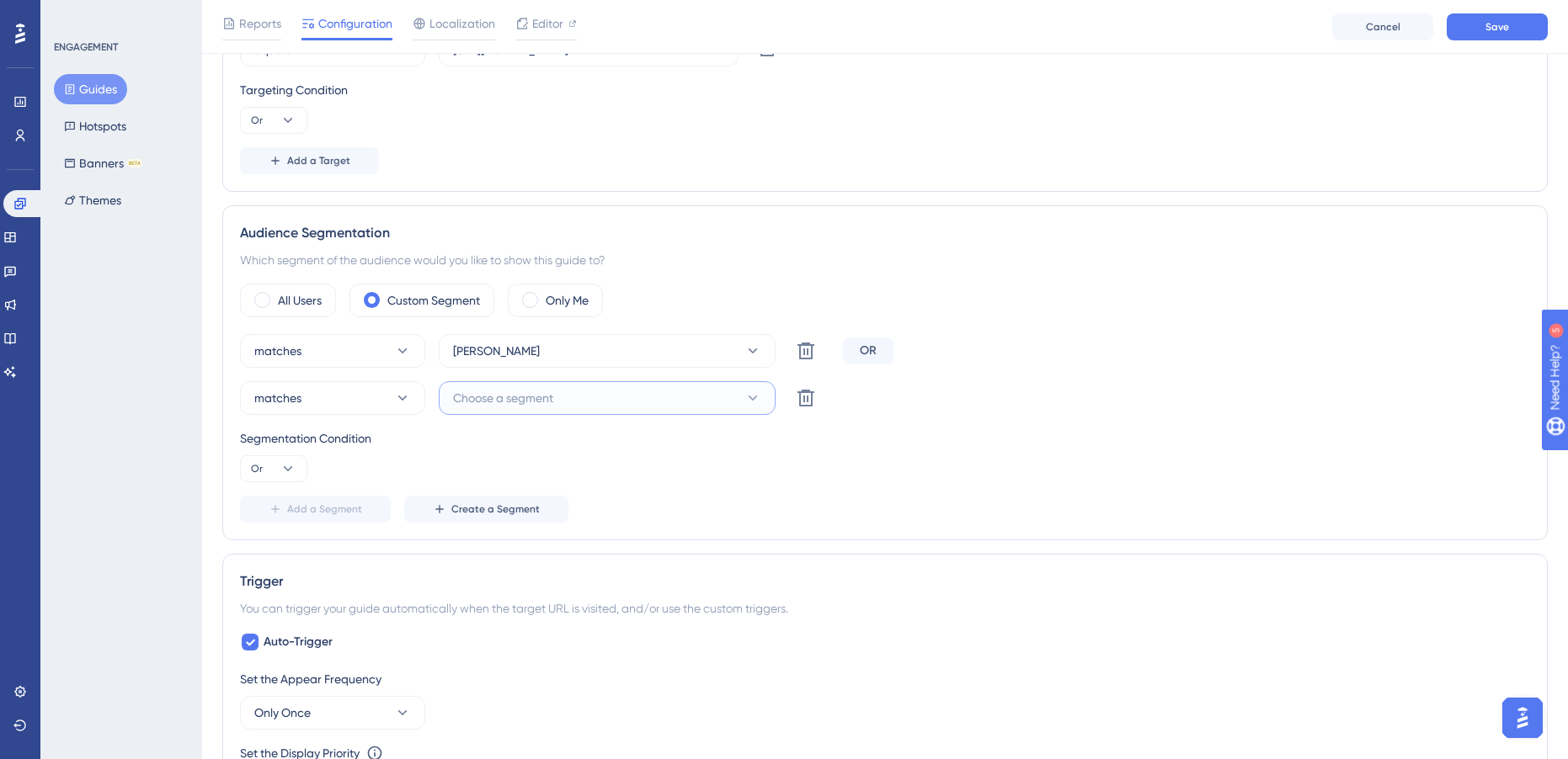
click at [607, 397] on button "Choose a segment" at bounding box center [607, 398] width 337 height 34
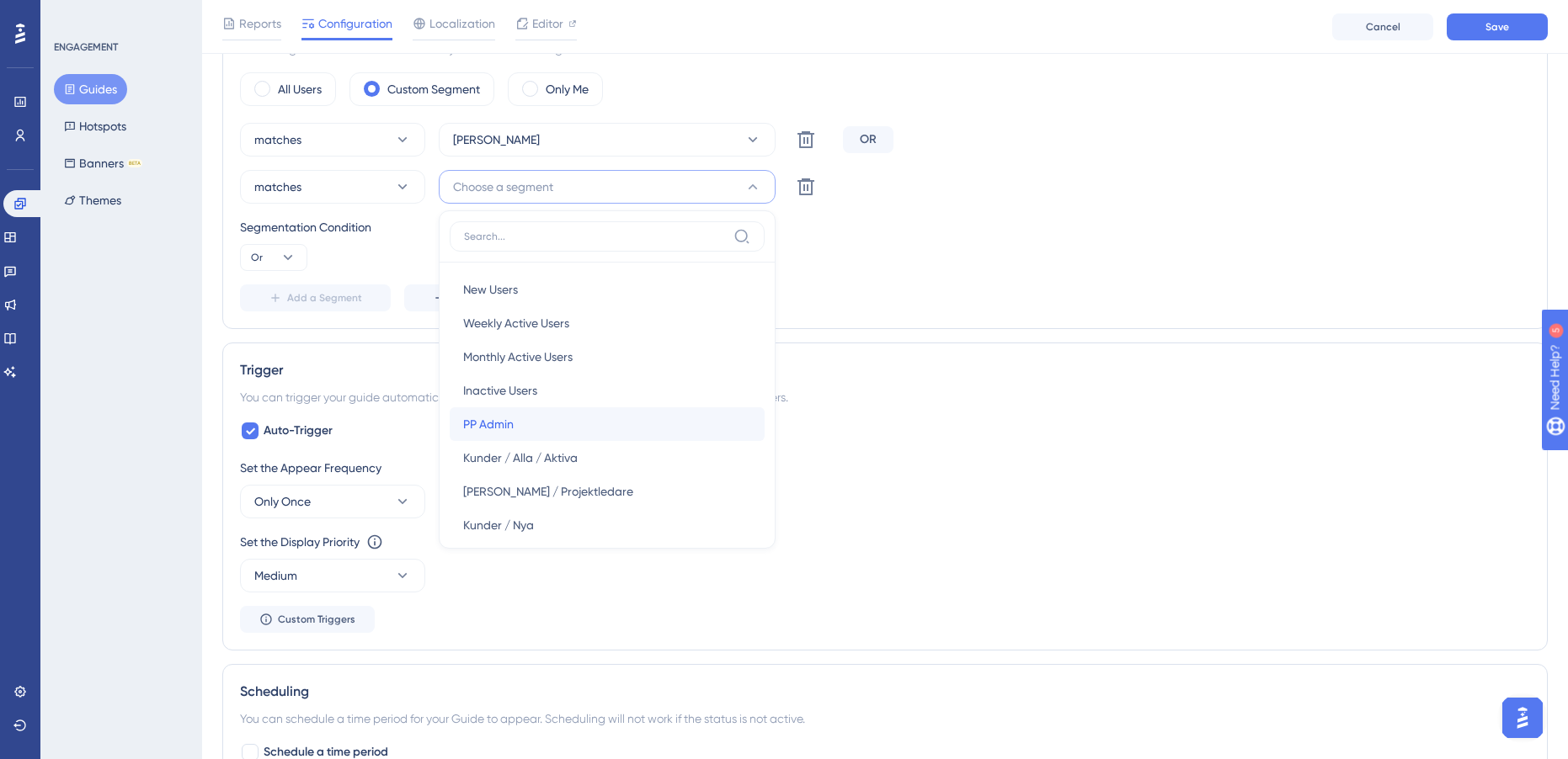
click at [556, 424] on div "PP Admin PP Admin" at bounding box center [607, 424] width 288 height 34
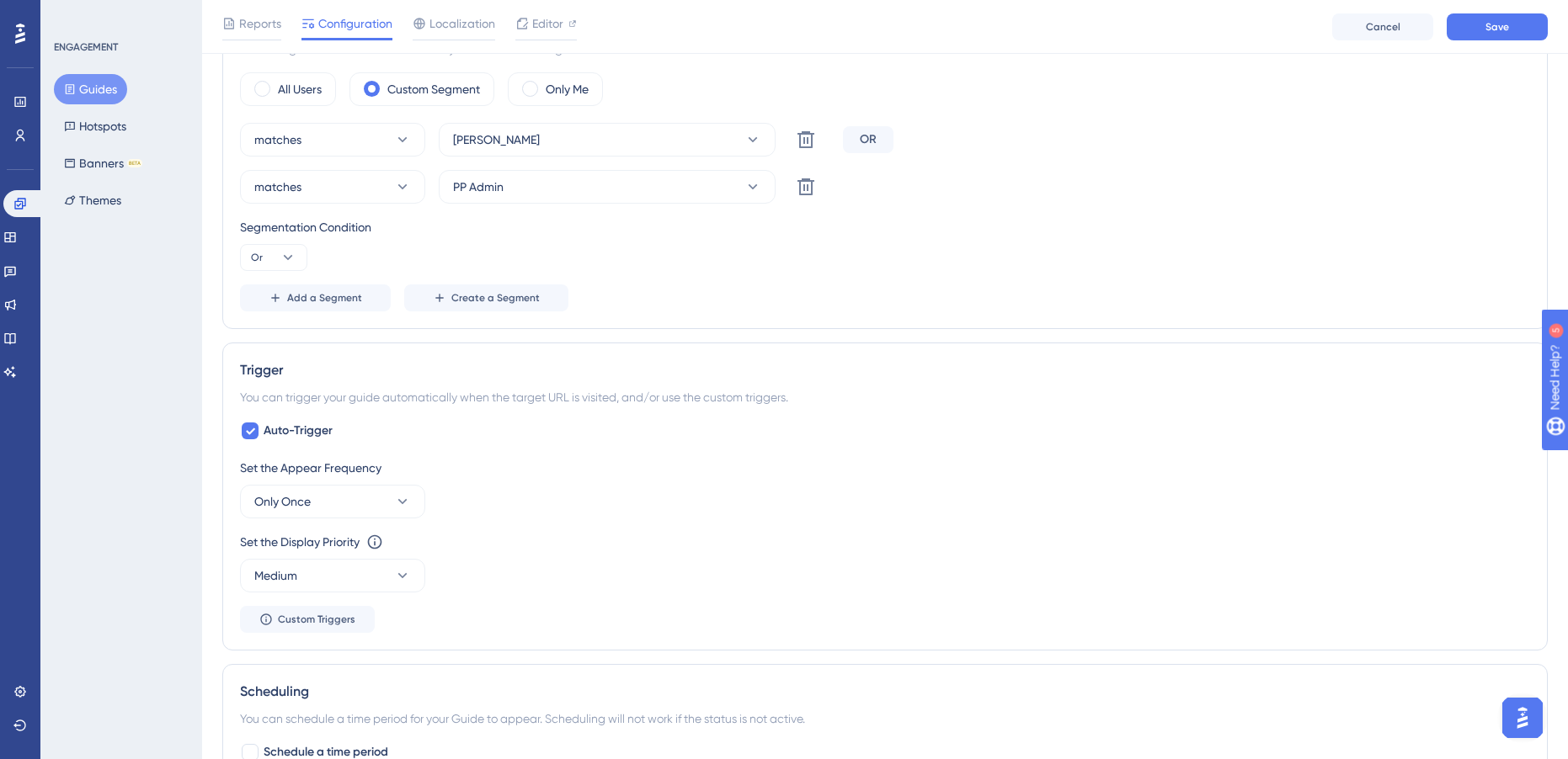
click at [1061, 222] on div "Segmentation Condition" at bounding box center [884, 227] width 1290 height 20
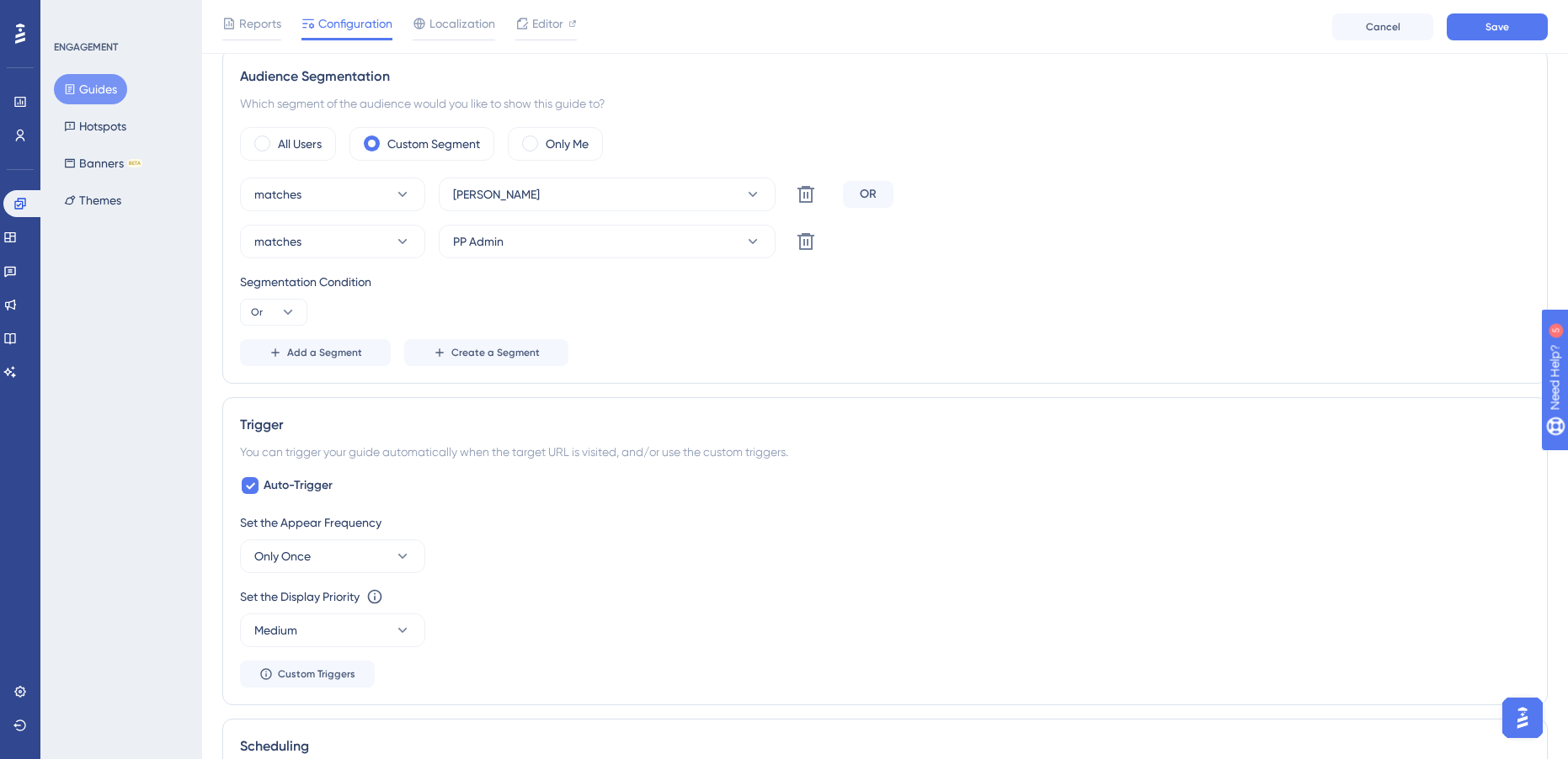
scroll to position [689, 0]
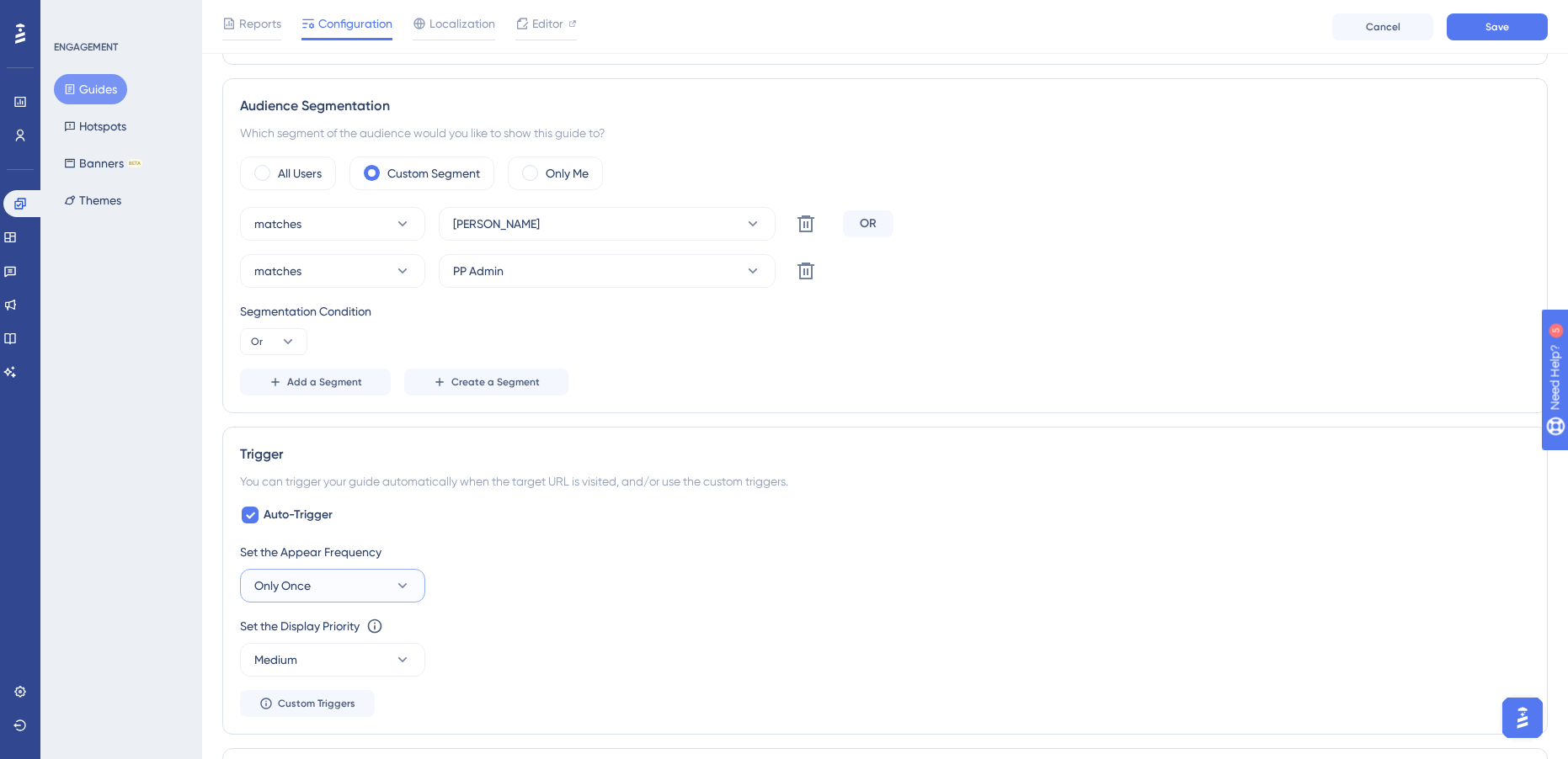
drag, startPoint x: 383, startPoint y: 593, endPoint x: 390, endPoint y: 595, distance: 7.3
click at [383, 593] on button "Only Once" at bounding box center [332, 585] width 185 height 34
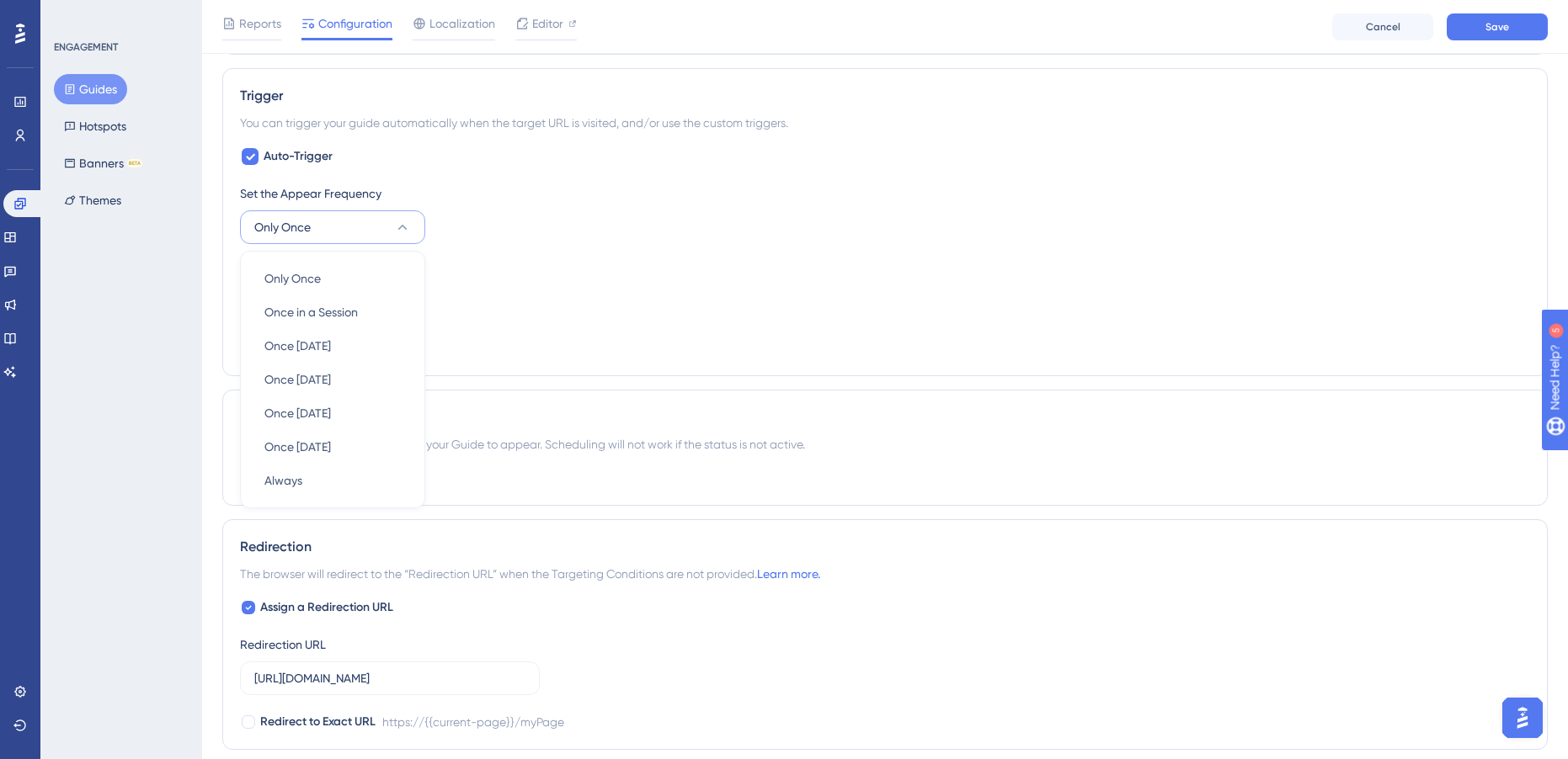
click at [813, 284] on div "Set the Display Priority This option will set the display priority between auto…" at bounding box center [884, 288] width 1290 height 61
drag, startPoint x: 299, startPoint y: 158, endPoint x: 328, endPoint y: 181, distance: 37.0
click at [299, 158] on span "Auto-Trigger" at bounding box center [298, 156] width 69 height 20
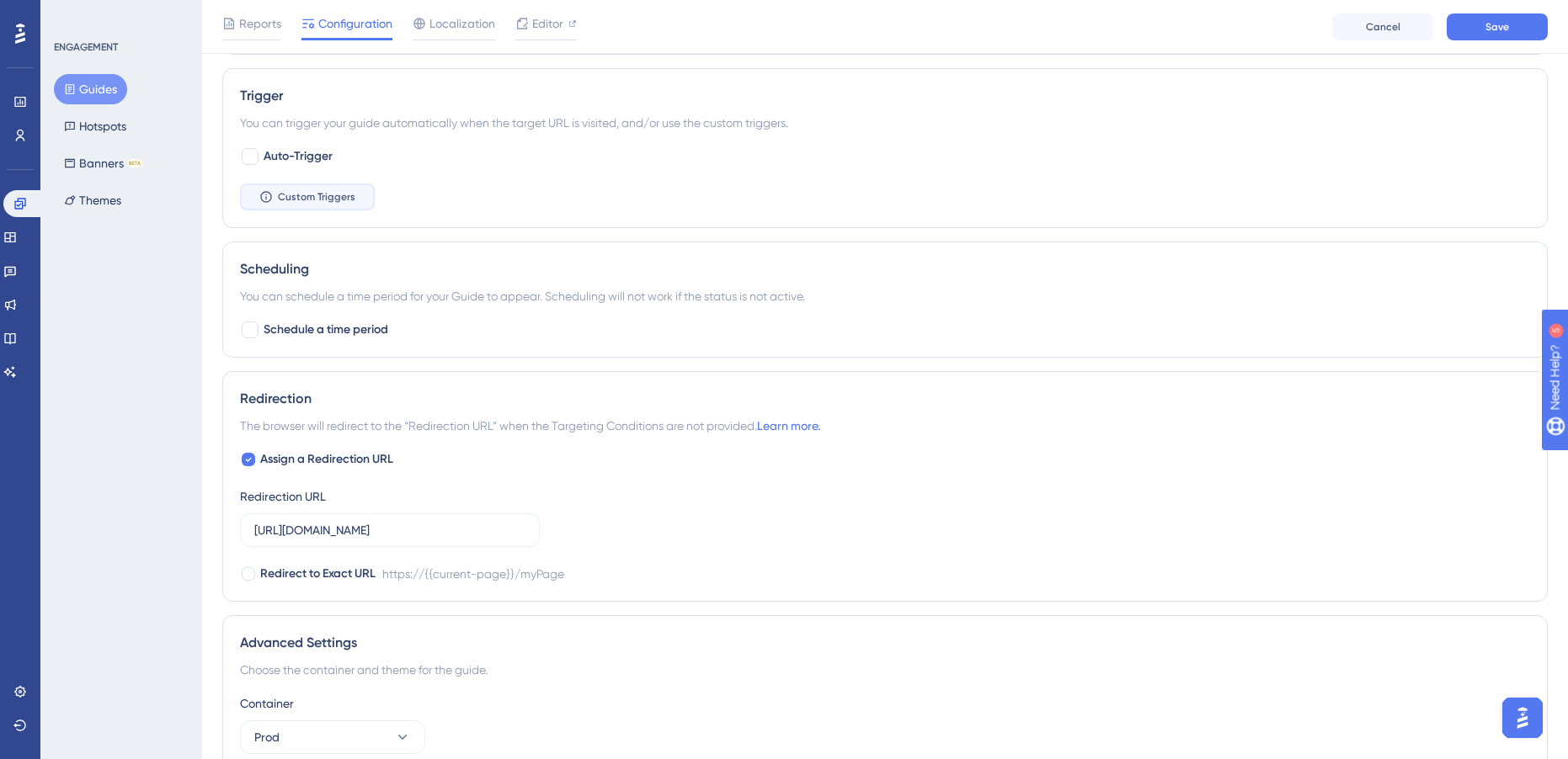
click at [330, 205] on button "Custom Triggers" at bounding box center [306, 197] width 134 height 27
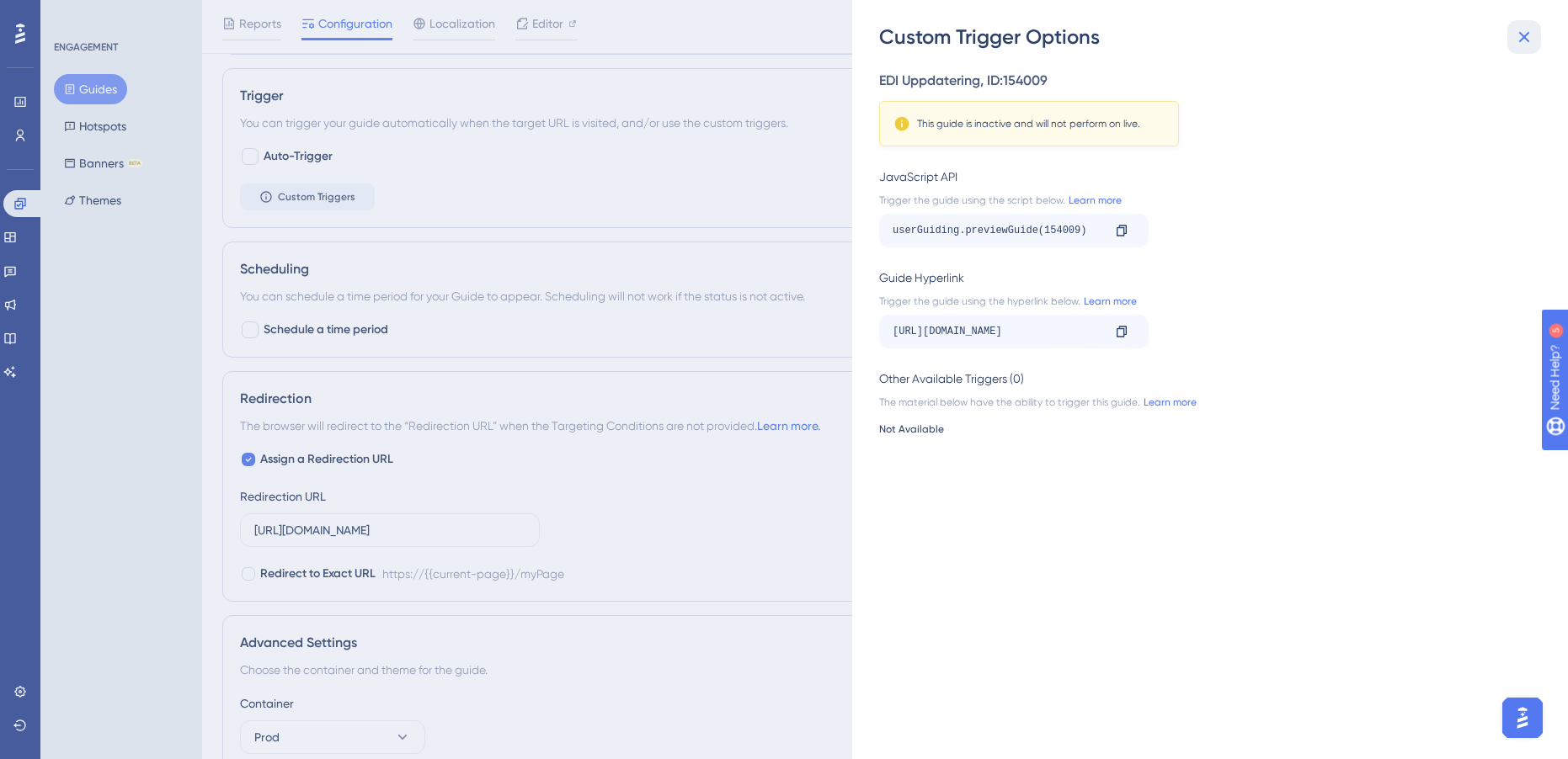
click at [1525, 23] on button at bounding box center [1524, 37] width 34 height 34
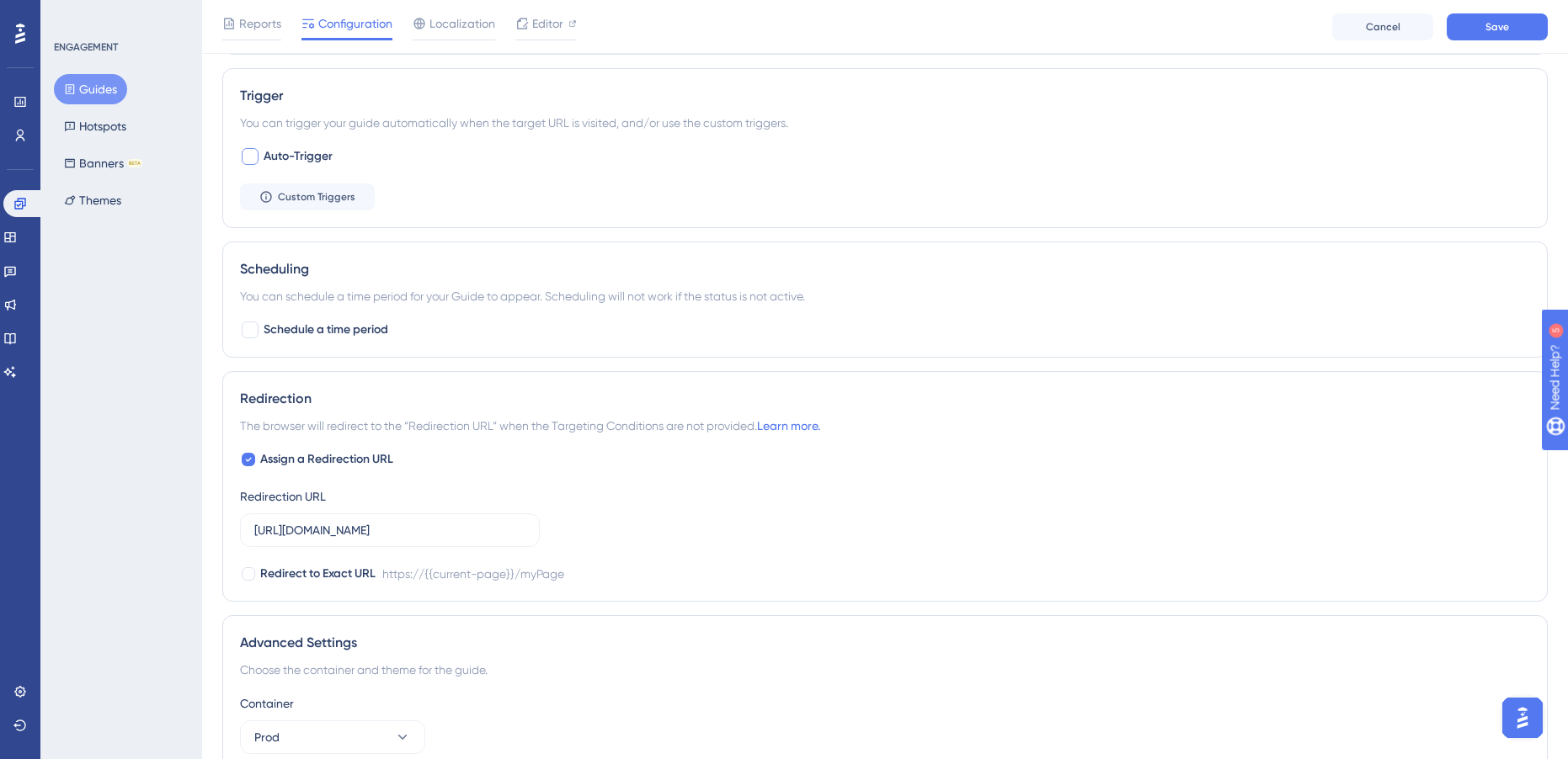
click at [292, 158] on span "Auto-Trigger" at bounding box center [298, 156] width 69 height 20
checkbox input "true"
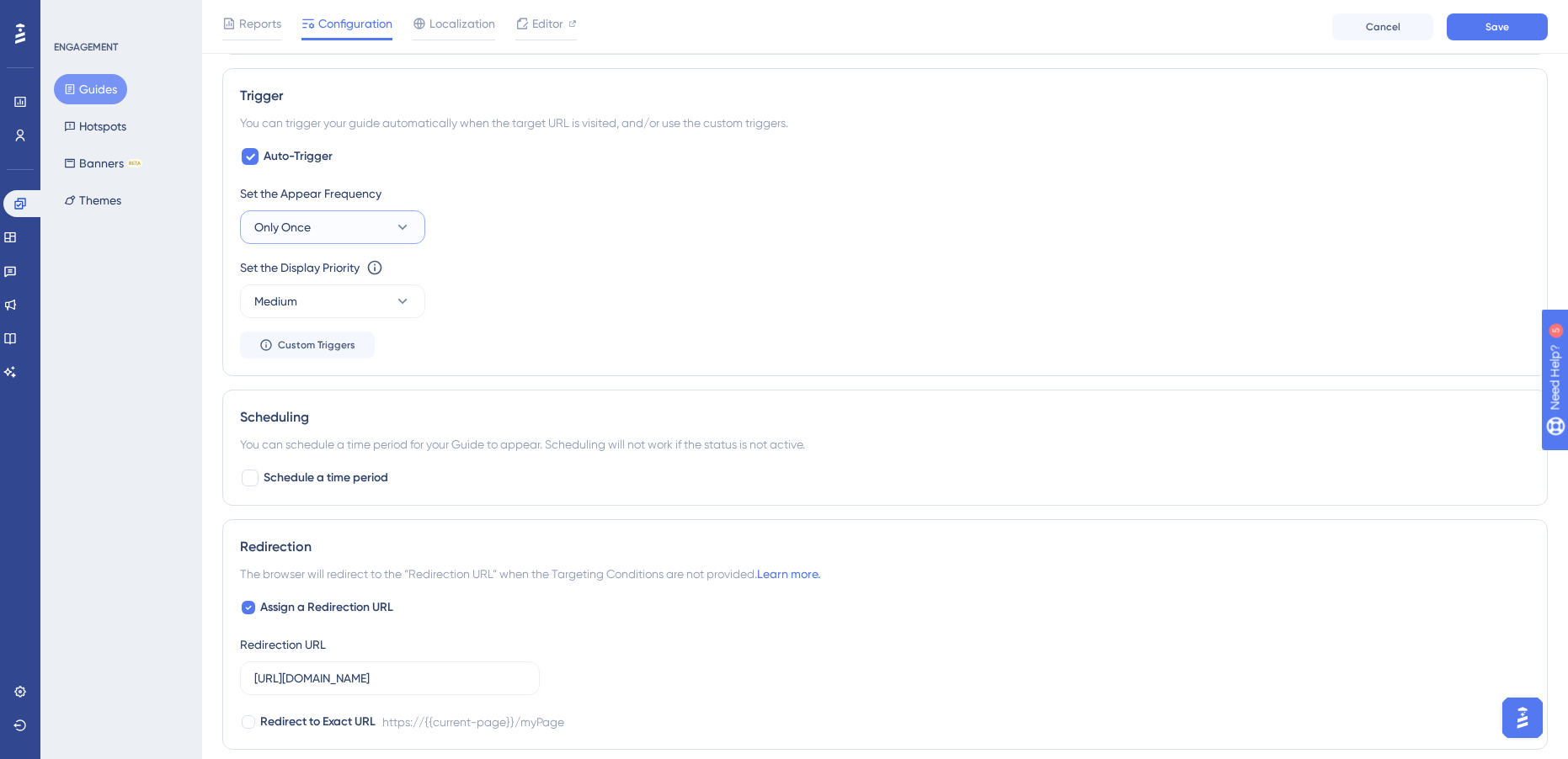
click at [366, 238] on button "Only Once" at bounding box center [332, 227] width 185 height 34
drag, startPoint x: 336, startPoint y: 492, endPoint x: 354, endPoint y: 472, distance: 26.9
click at [336, 492] on div "Always Always" at bounding box center [332, 480] width 136 height 34
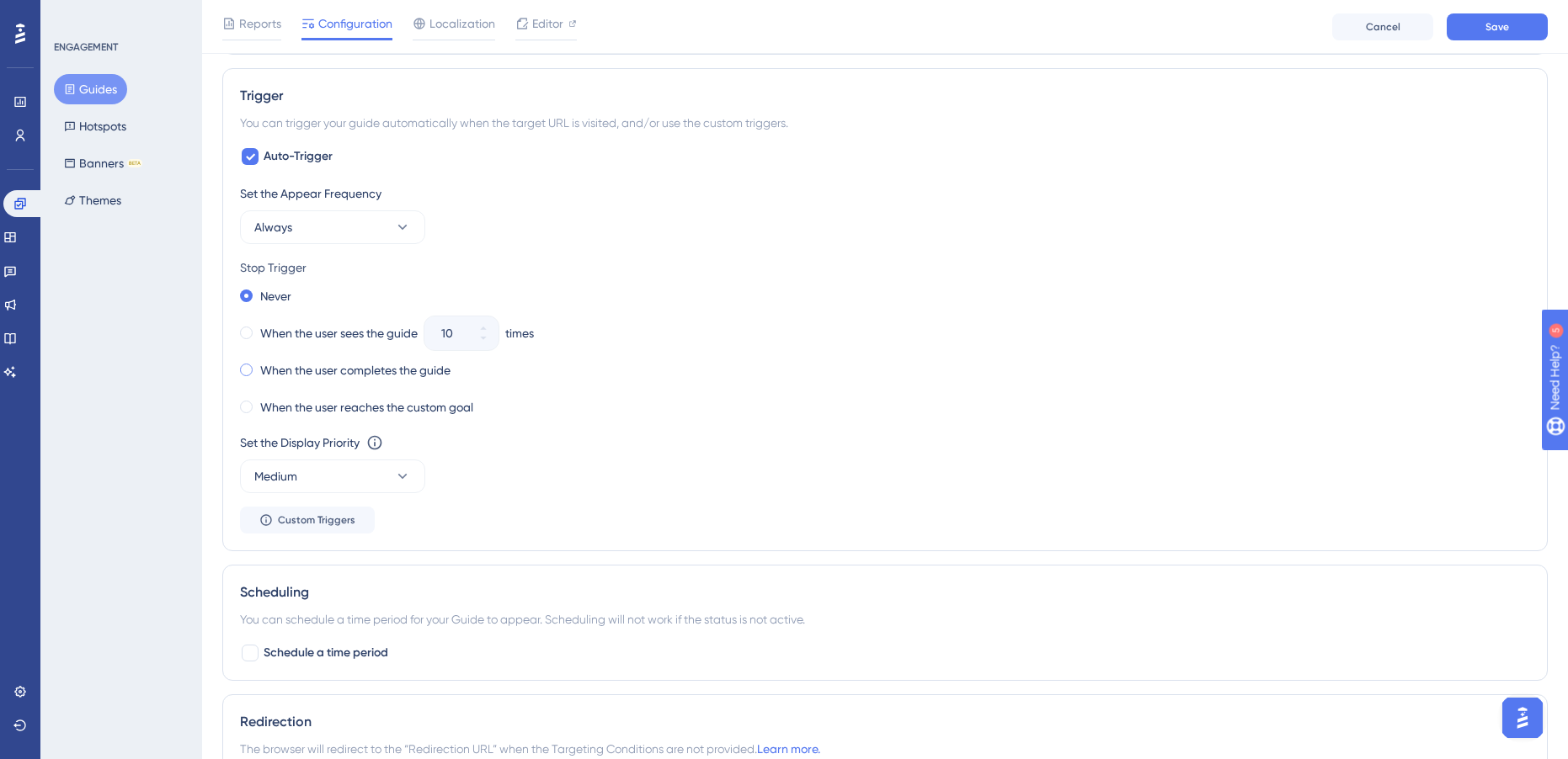
click at [392, 366] on label "When the user completes the guide" at bounding box center [355, 370] width 190 height 20
drag, startPoint x: 356, startPoint y: 229, endPoint x: 358, endPoint y: 242, distance: 13.2
click at [356, 229] on button "Always" at bounding box center [332, 227] width 185 height 34
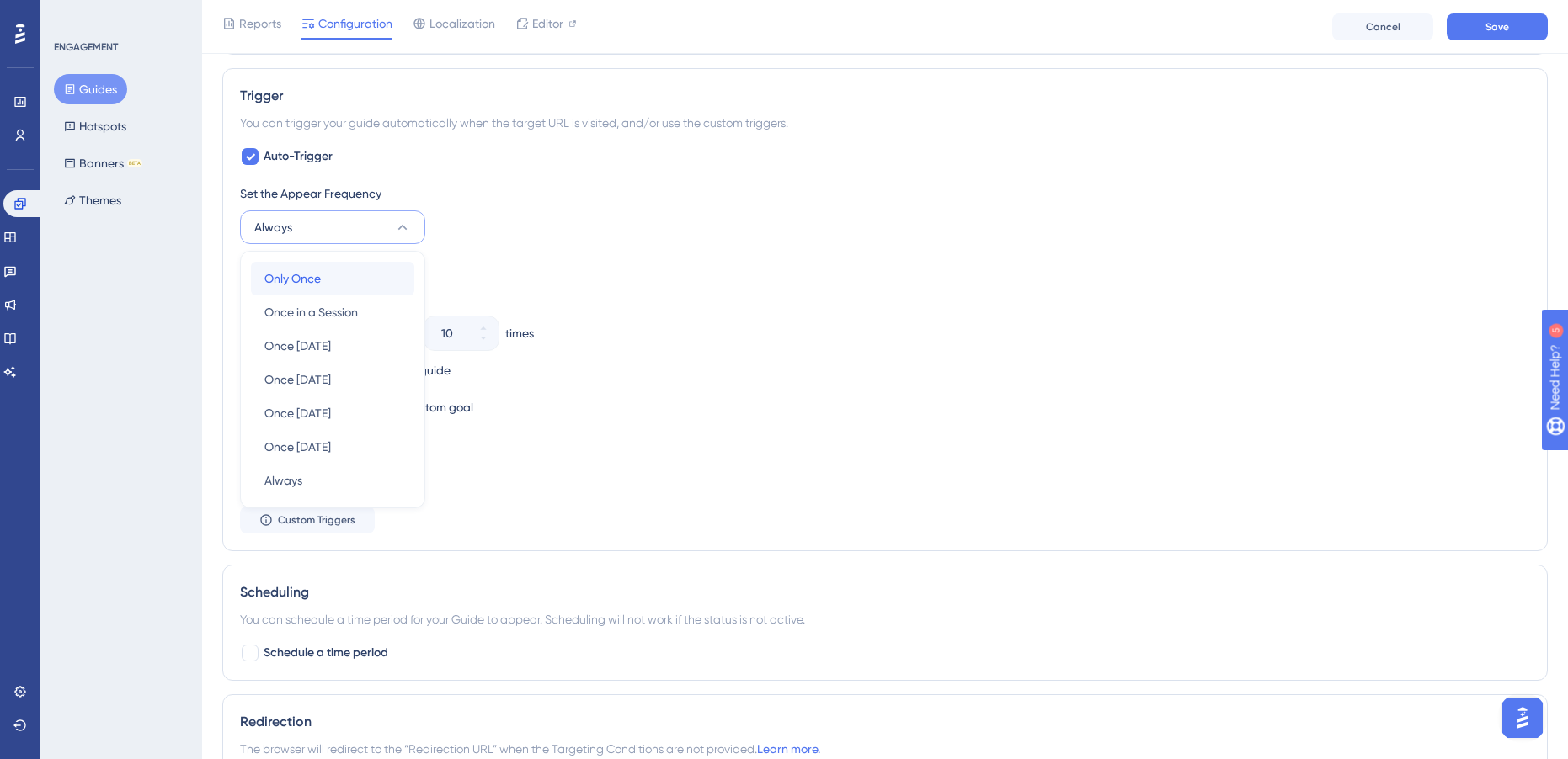
drag, startPoint x: 333, startPoint y: 280, endPoint x: 344, endPoint y: 279, distance: 11.0
click at [333, 280] on div "Only Once Only Once" at bounding box center [332, 278] width 136 height 34
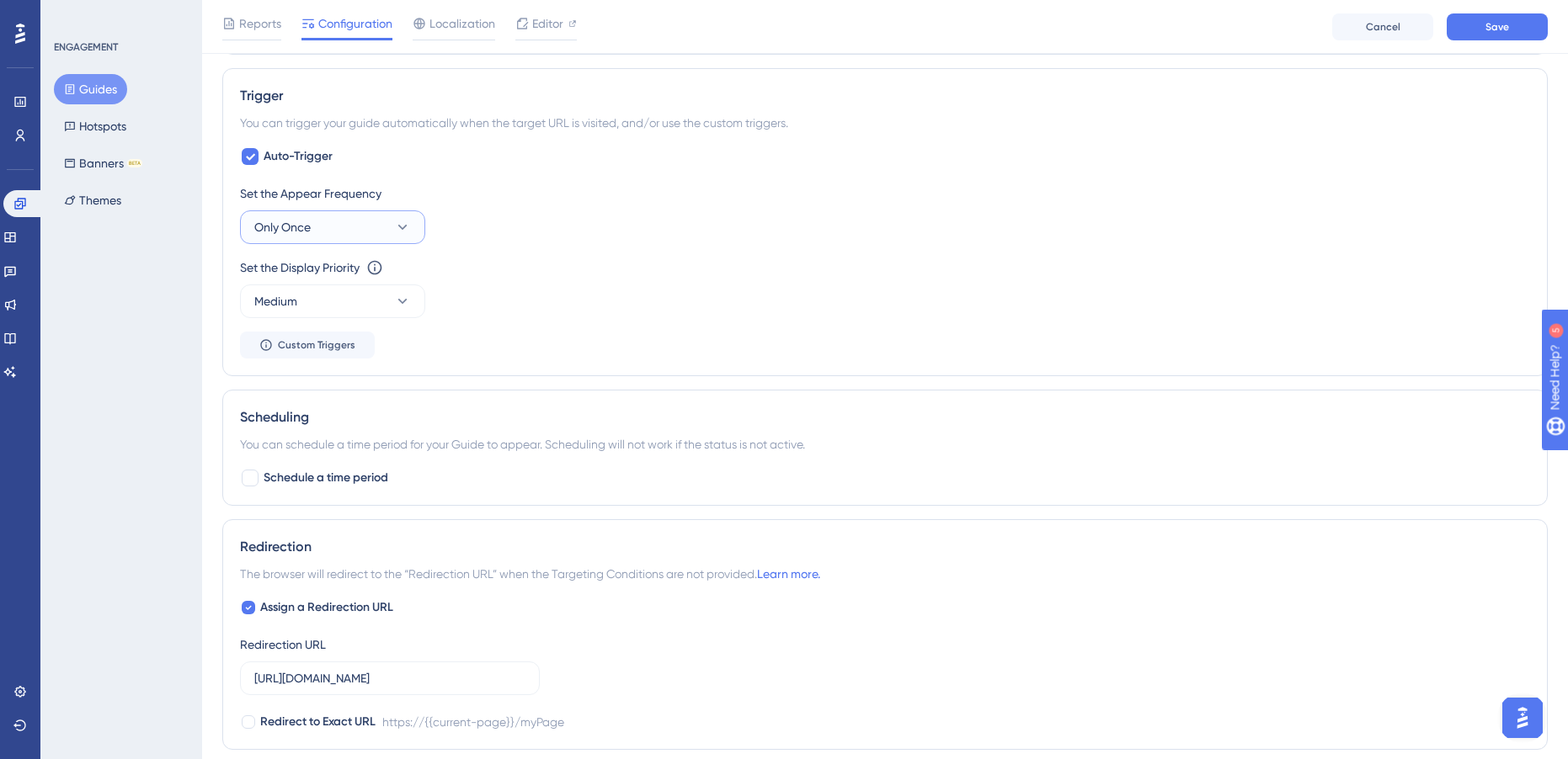
click at [369, 230] on button "Only Once" at bounding box center [332, 227] width 185 height 34
click at [366, 343] on div "Once [DATE] Once [DATE]" at bounding box center [332, 346] width 136 height 34
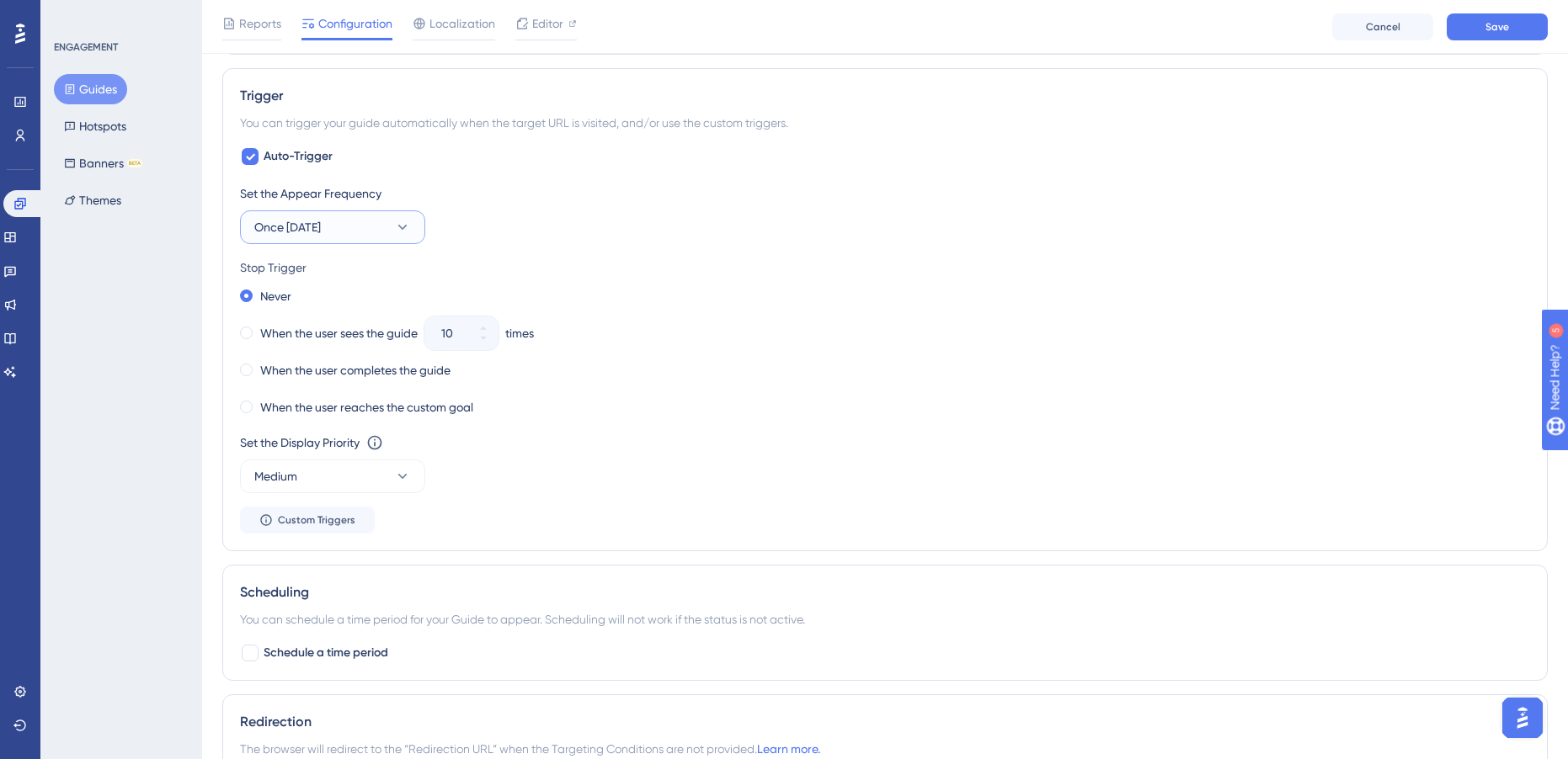
click at [397, 237] on button "Once [DATE]" at bounding box center [332, 227] width 185 height 34
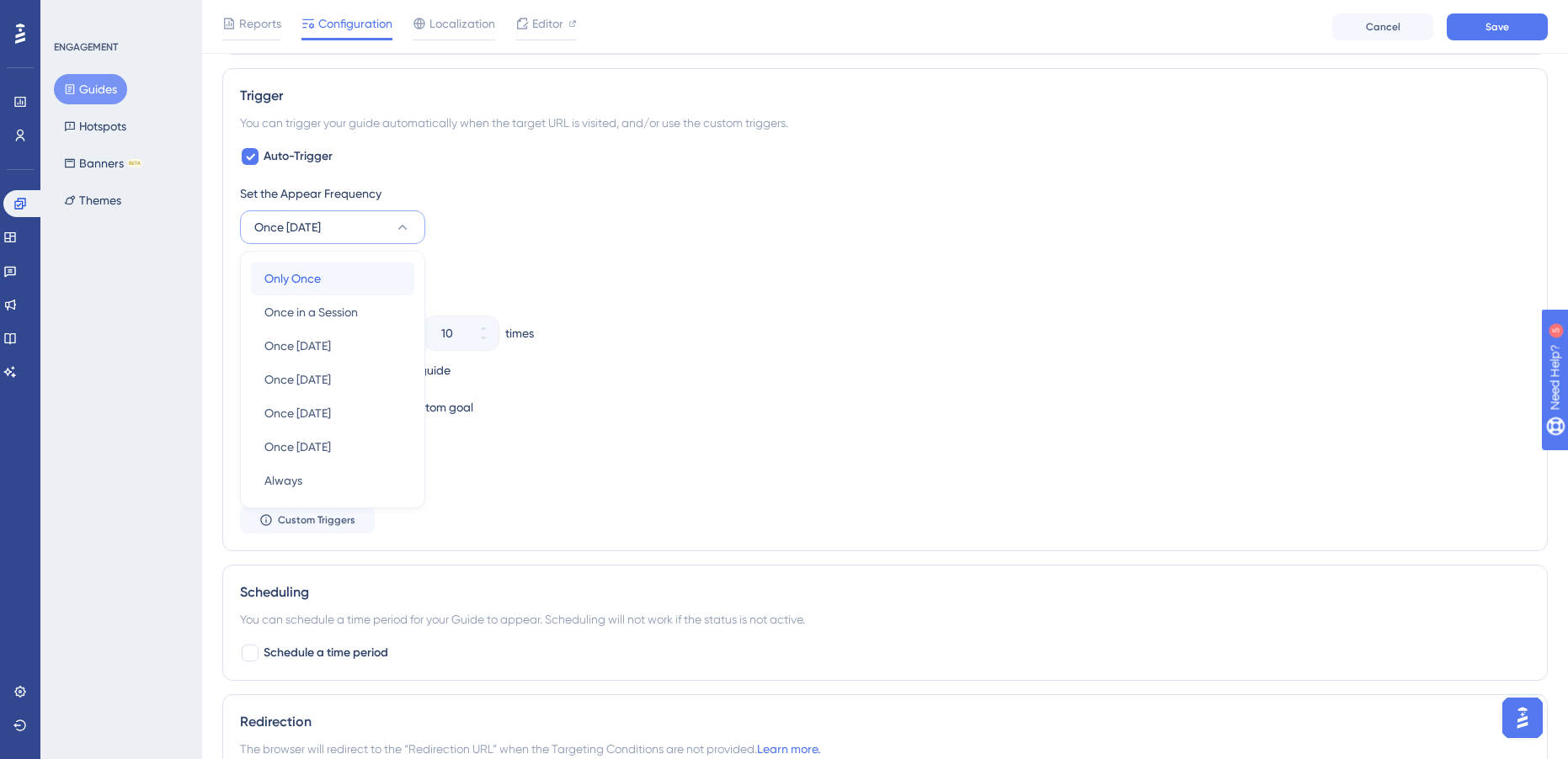
click at [365, 292] on div "Only Once Only Once" at bounding box center [332, 278] width 136 height 34
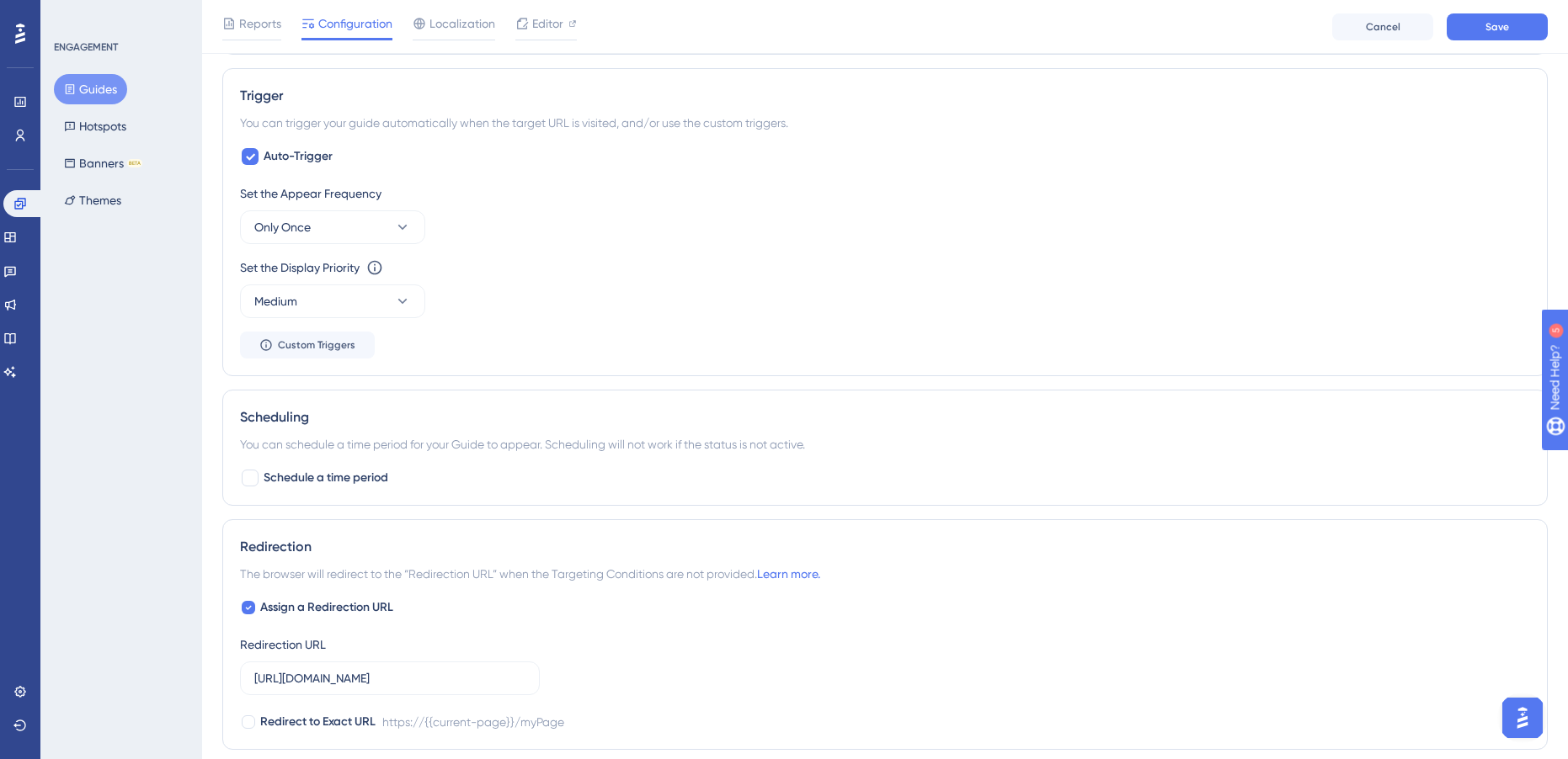
click at [872, 252] on div "Set the Appear Frequency Only Once Set the Display Priority This option will se…" at bounding box center [884, 270] width 1290 height 175
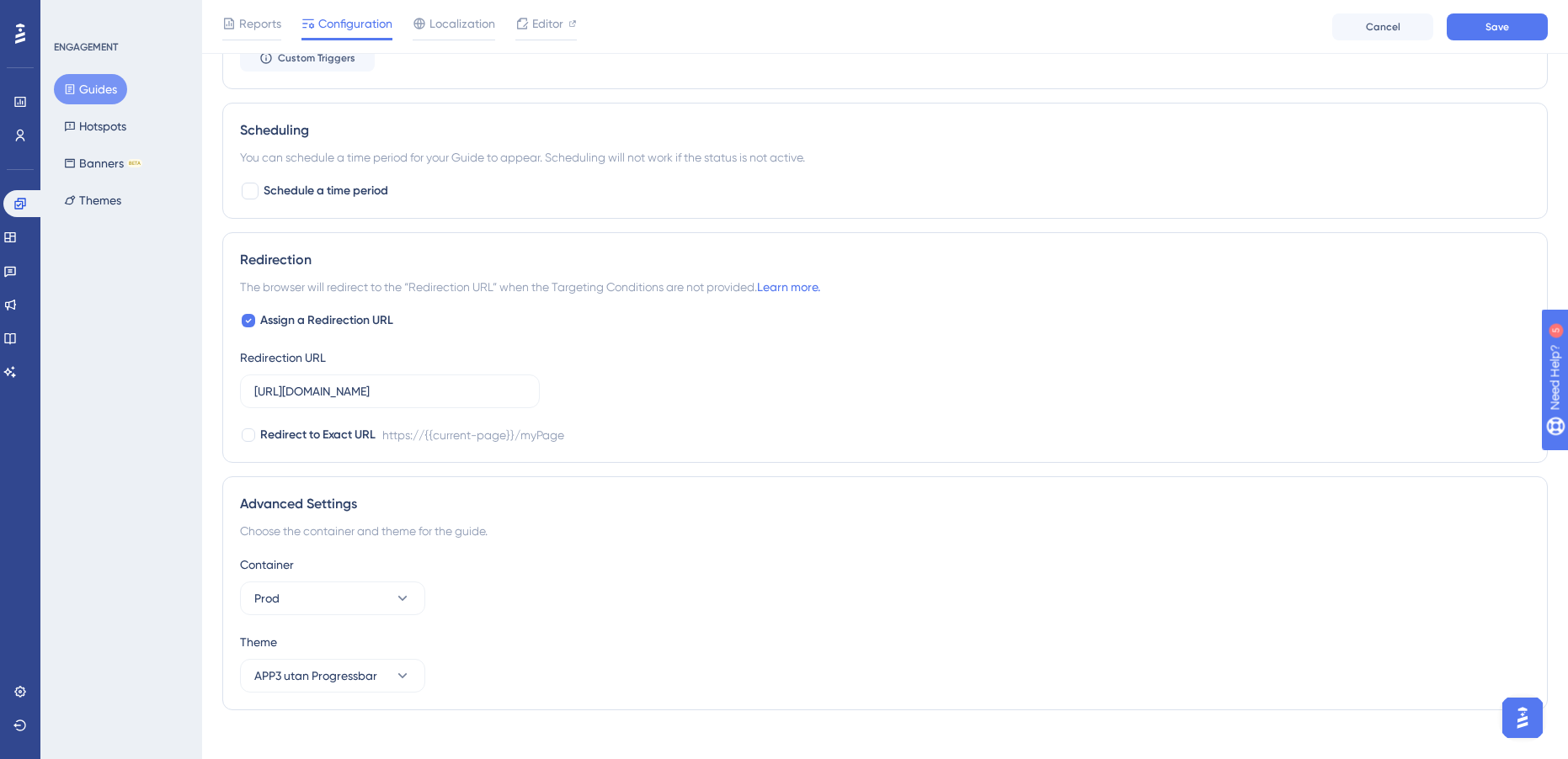
scroll to position [1354, 0]
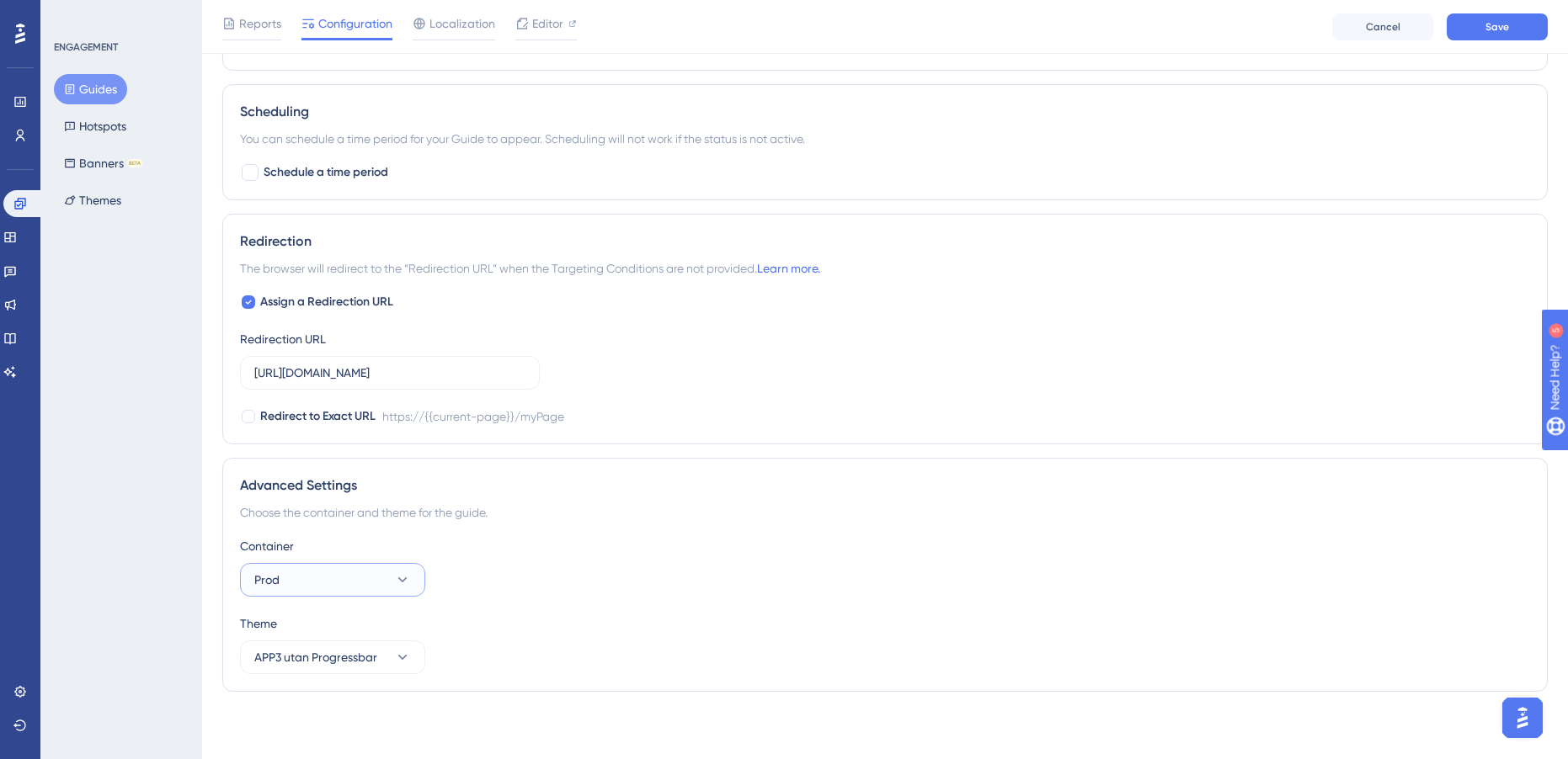
click at [319, 581] on button "Prod" at bounding box center [332, 579] width 185 height 34
click at [808, 496] on div "Advanced Settings Choose the container and theme for the guide. Container Prod …" at bounding box center [885, 575] width 1326 height 234
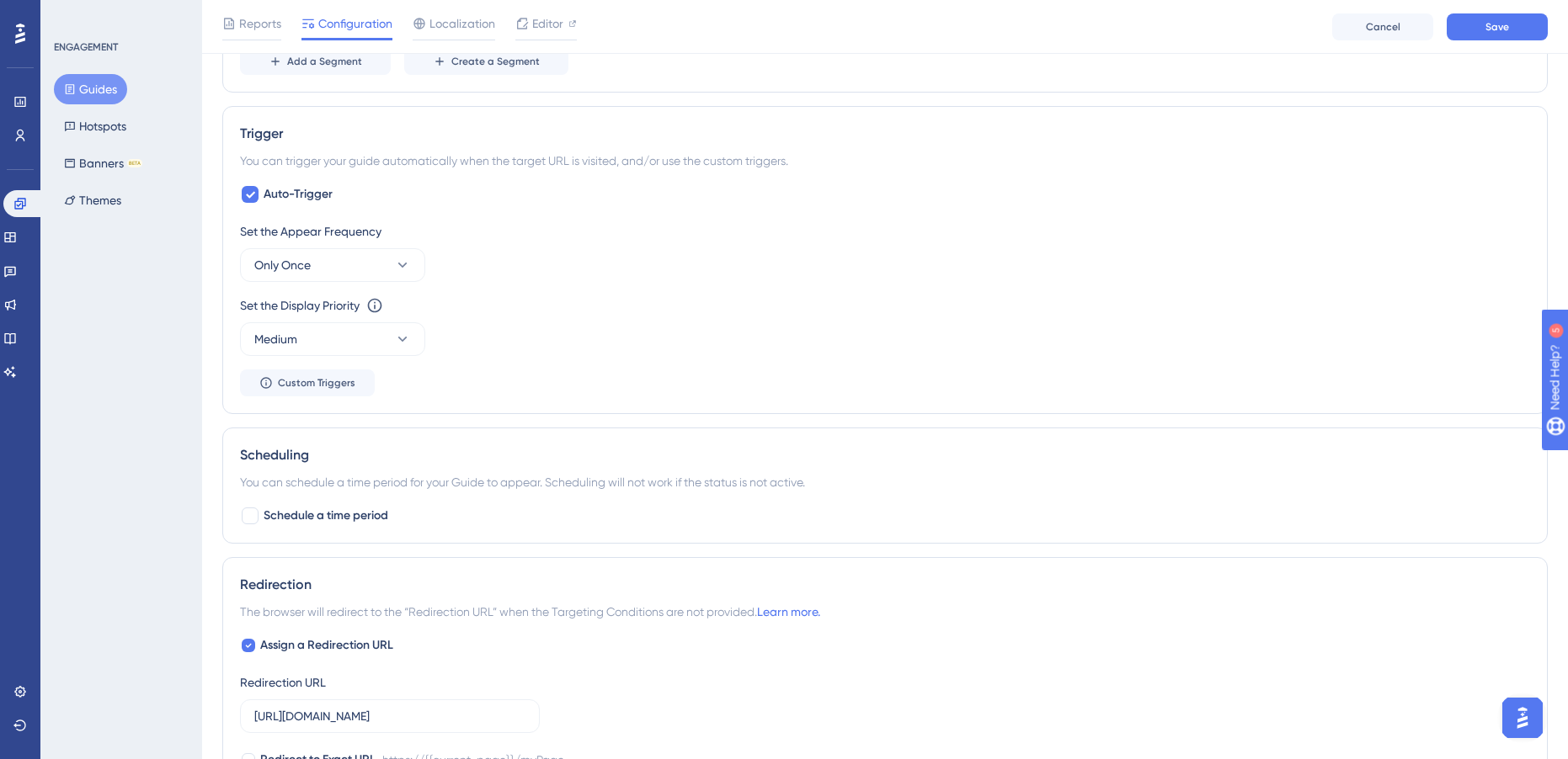
scroll to position [1178, 0]
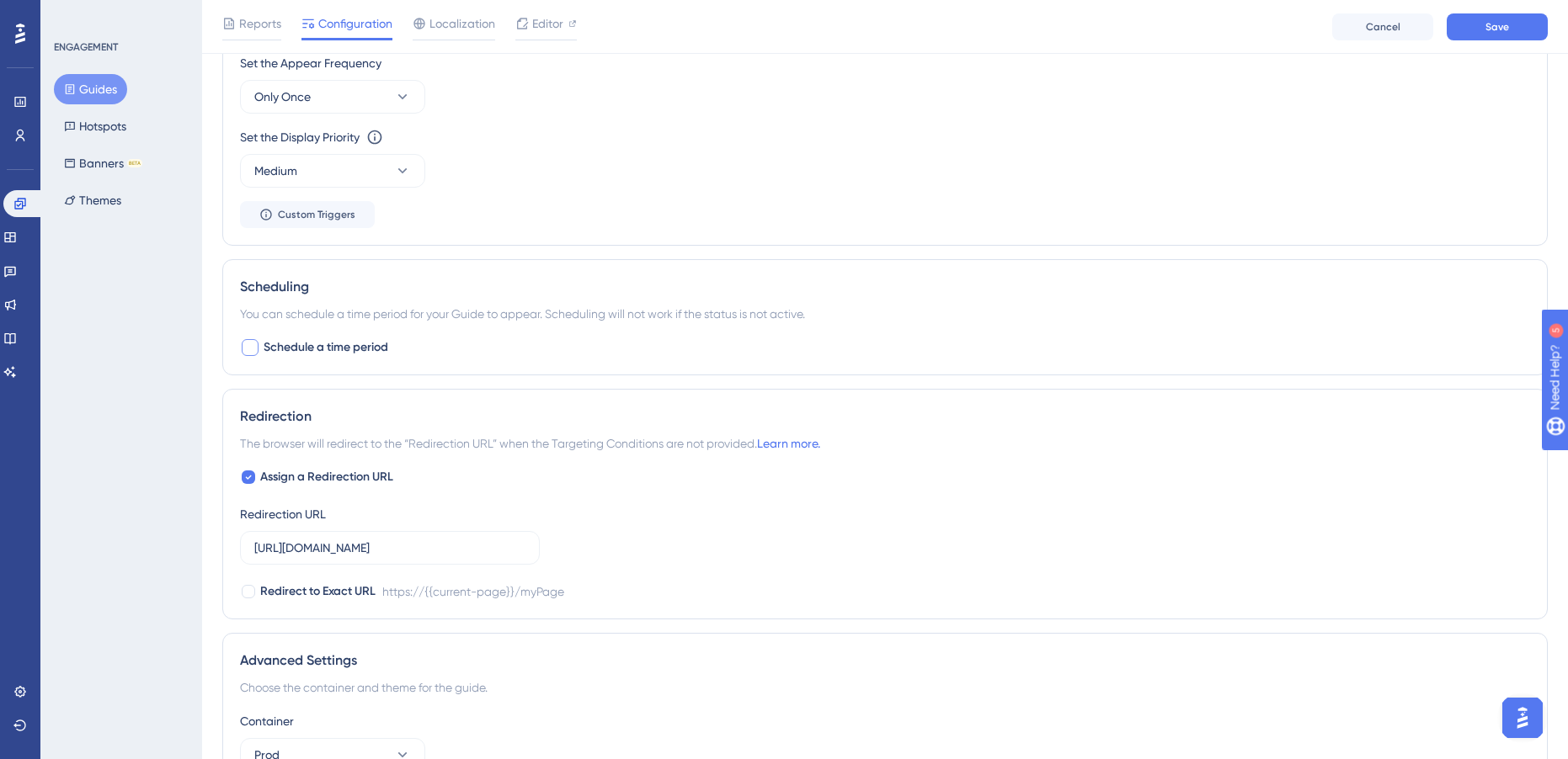
click at [358, 344] on span "Schedule a time period" at bounding box center [326, 348] width 125 height 20
checkbox input "true"
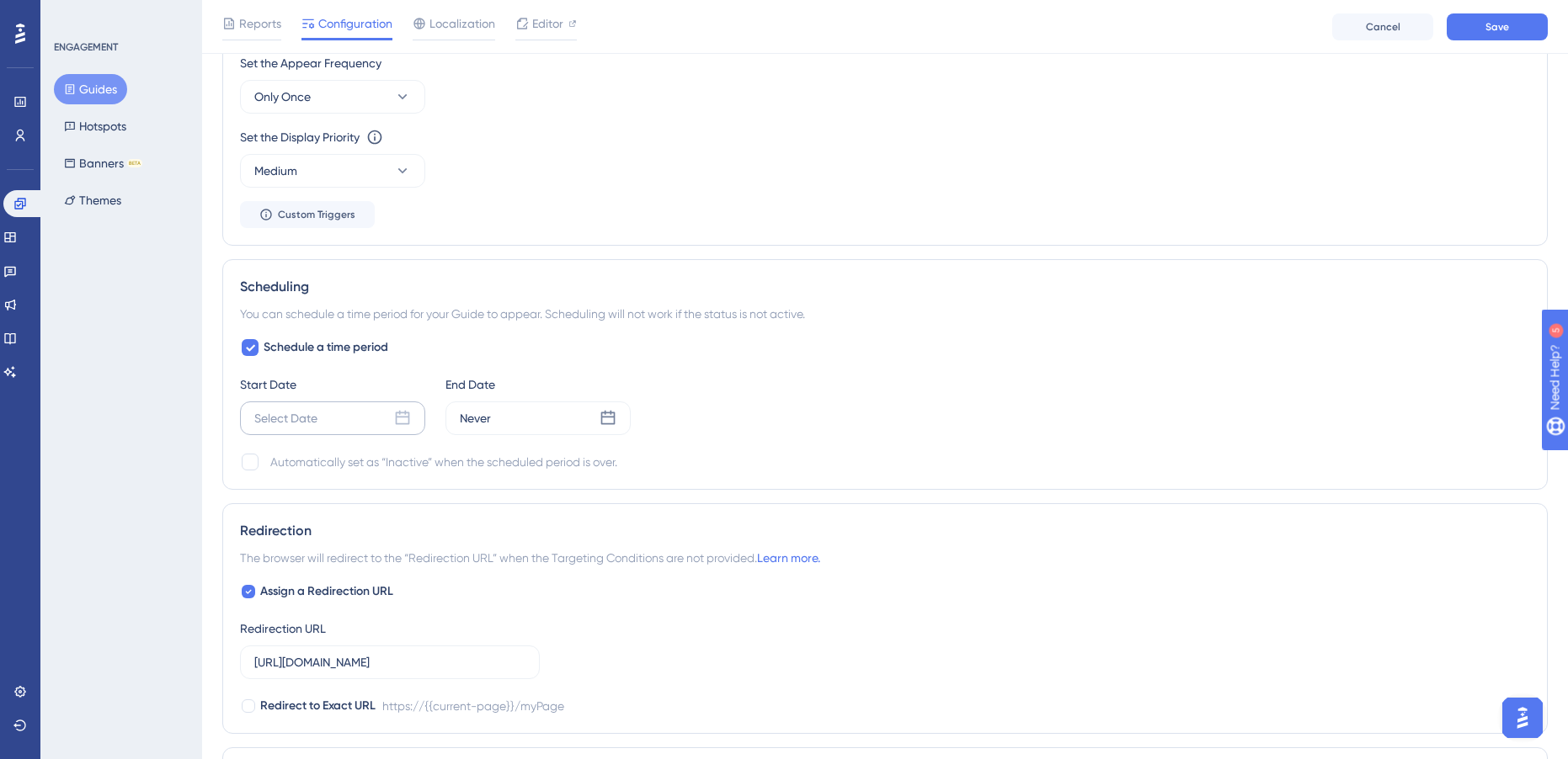
click at [410, 419] on icon at bounding box center [403, 417] width 14 height 14
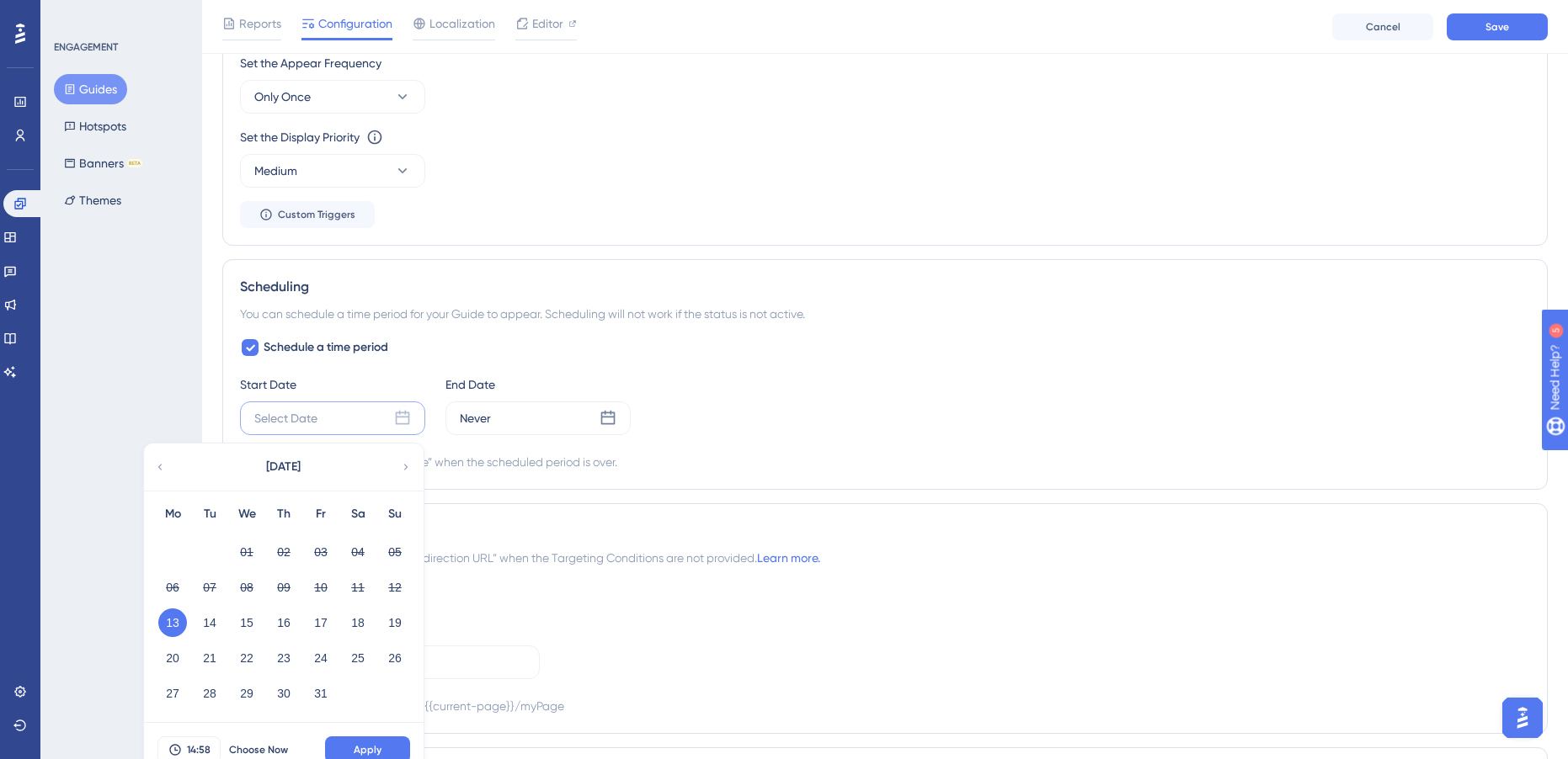
drag, startPoint x: 207, startPoint y: 626, endPoint x: 299, endPoint y: 580, distance: 102.9
click at [207, 626] on button "14" at bounding box center [210, 623] width 29 height 29
click at [593, 424] on div "Never" at bounding box center [538, 418] width 185 height 34
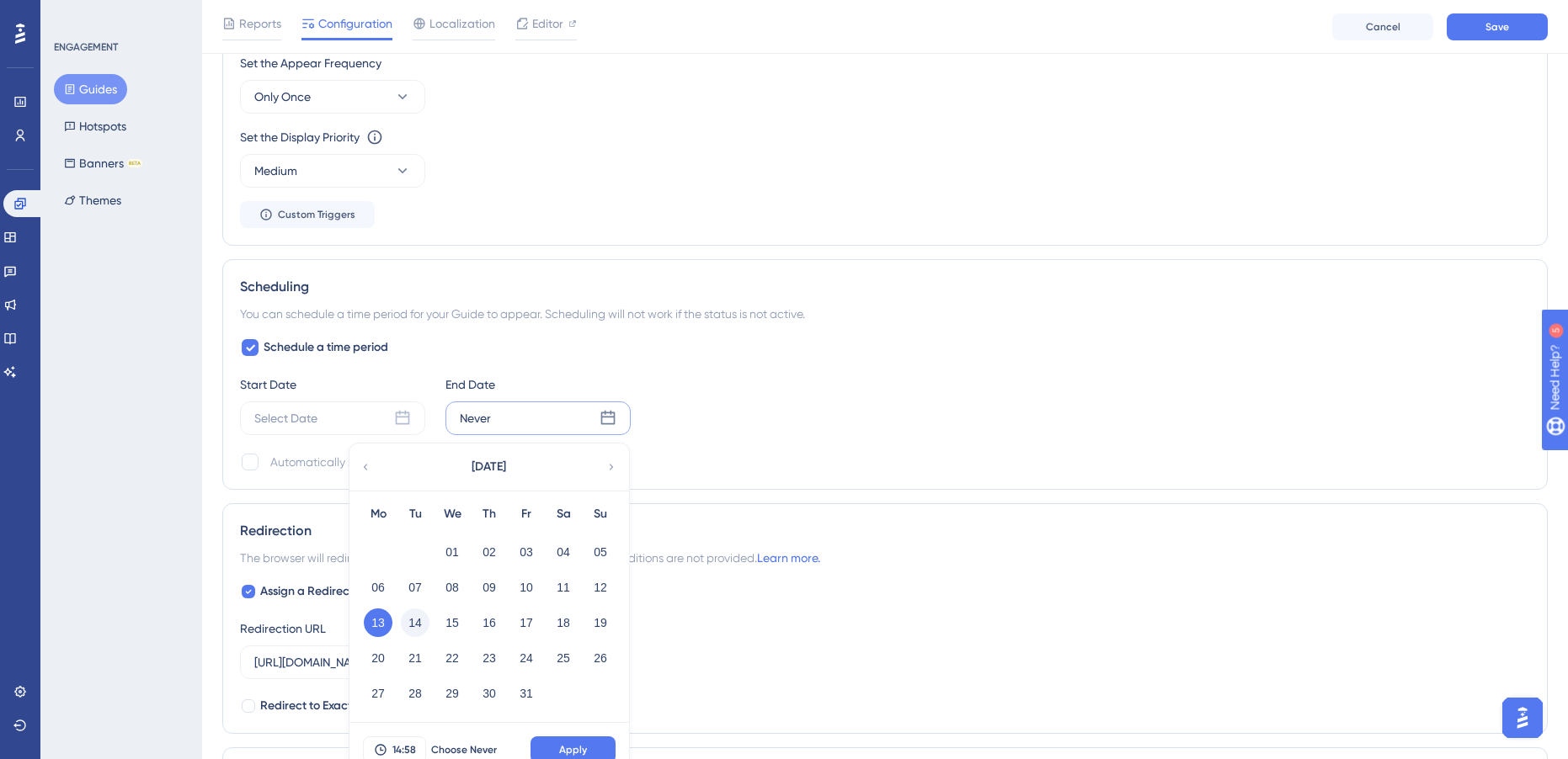
click at [413, 625] on button "14" at bounding box center [415, 623] width 29 height 29
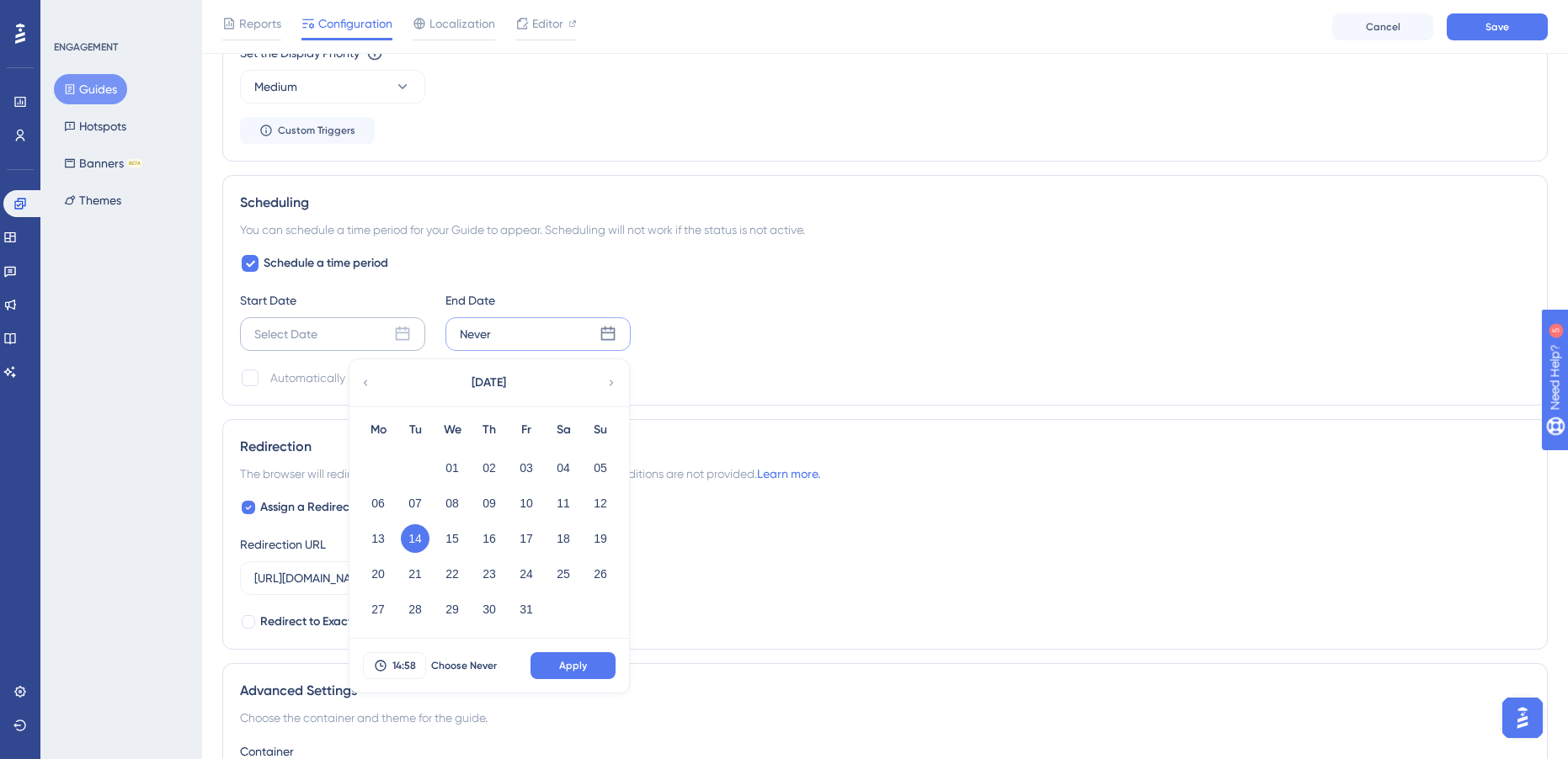
click at [333, 321] on div "Select Date" at bounding box center [332, 334] width 185 height 34
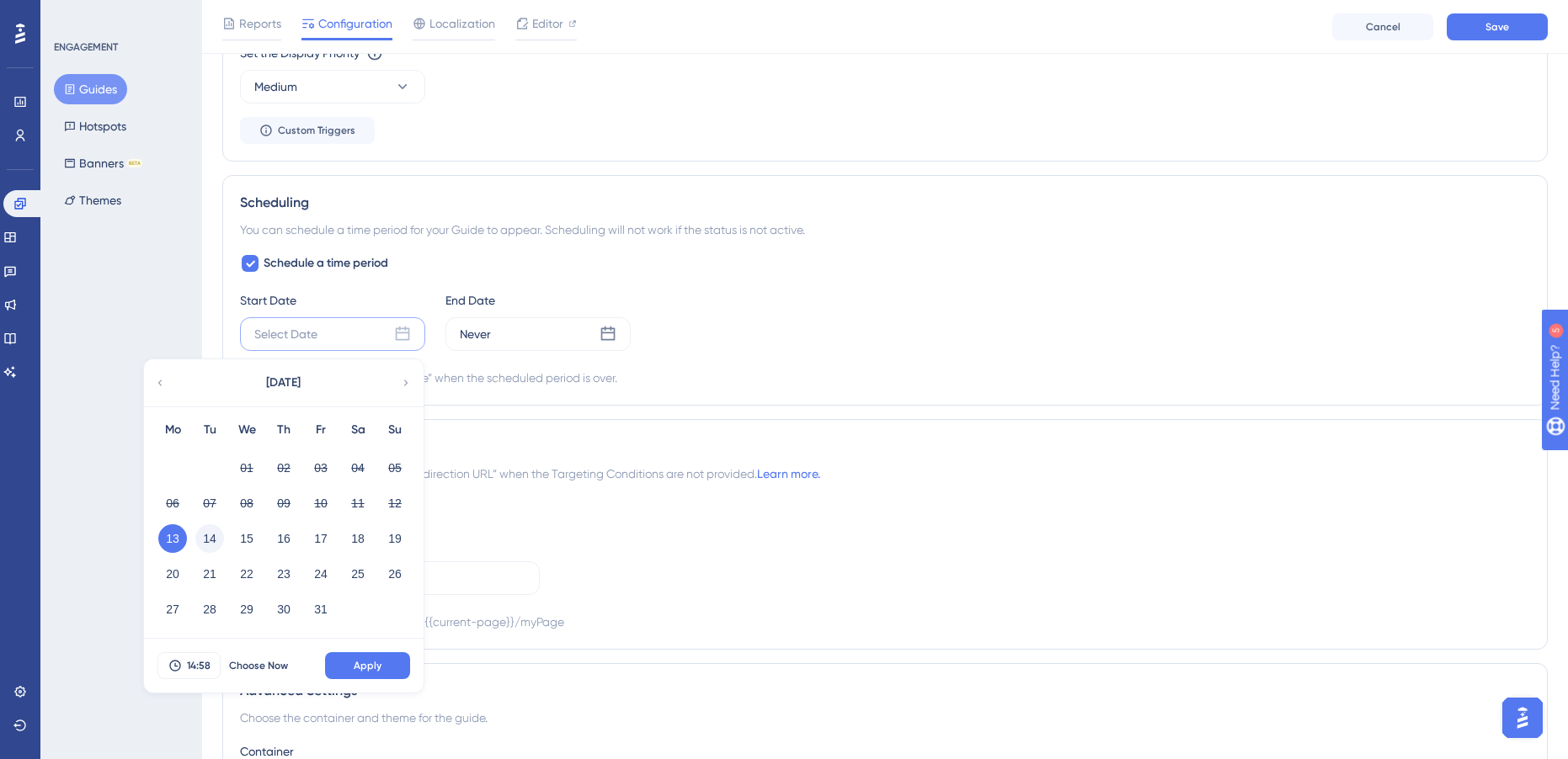
click at [203, 541] on button "14" at bounding box center [210, 539] width 29 height 29
click at [200, 665] on span "14:58" at bounding box center [198, 665] width 23 height 14
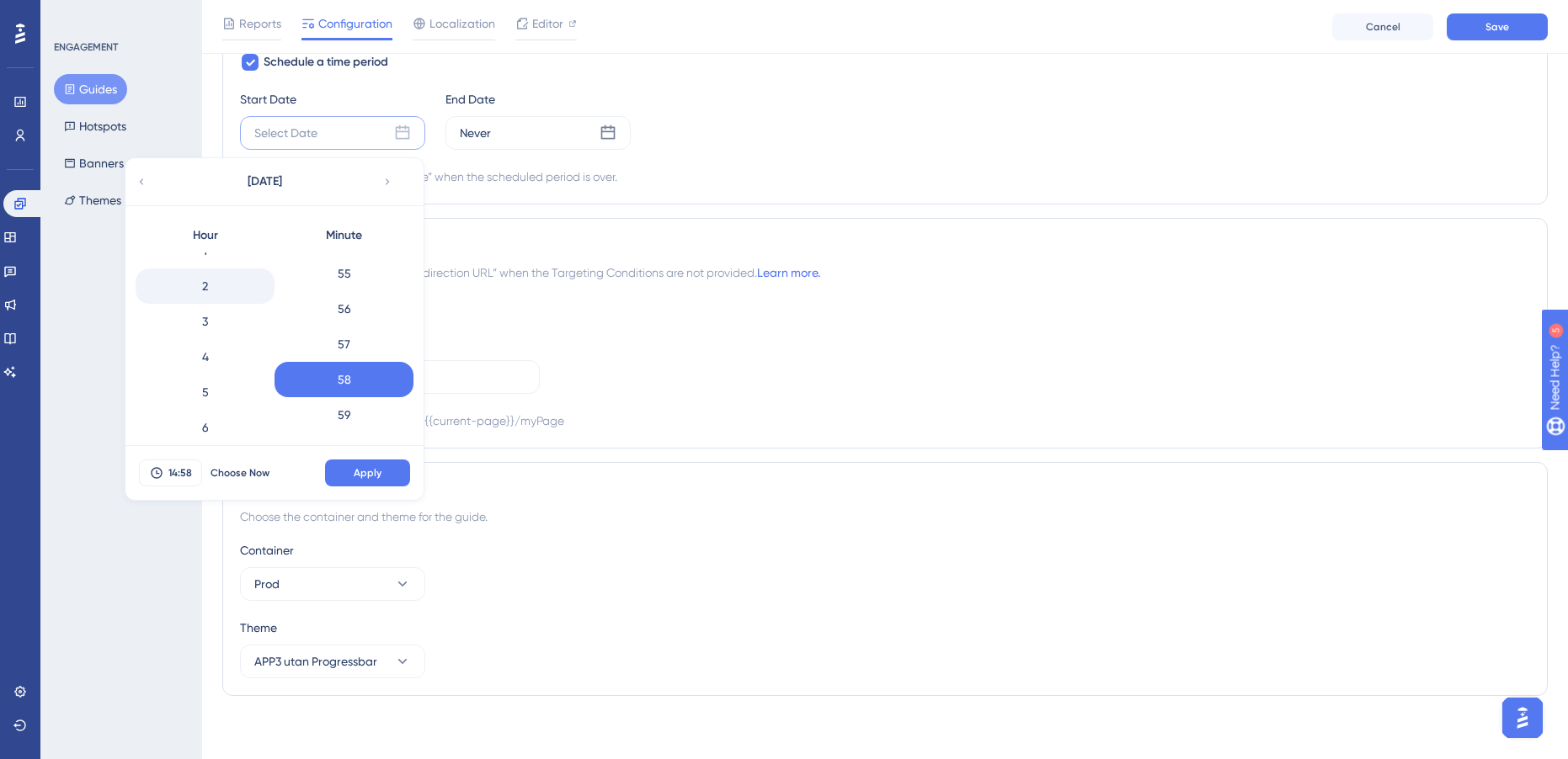
scroll to position [84, 0]
click at [214, 323] on div "4" at bounding box center [205, 327] width 139 height 36
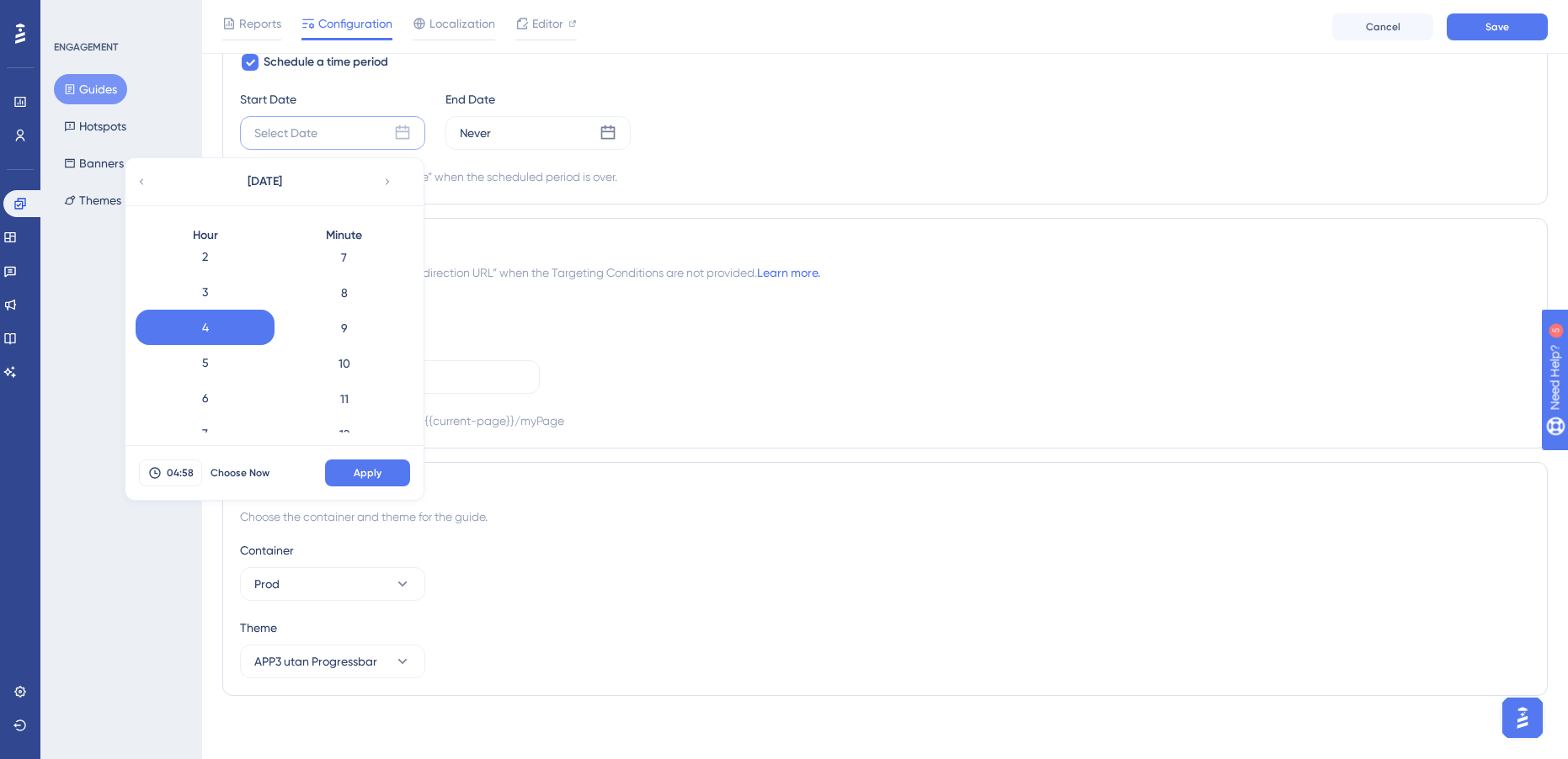
scroll to position [0, 0]
drag, startPoint x: 340, startPoint y: 262, endPoint x: 353, endPoint y: 276, distance: 19.1
click at [340, 262] on div "0" at bounding box center [344, 269] width 139 height 36
click at [378, 475] on span "Apply" at bounding box center [367, 473] width 28 height 14
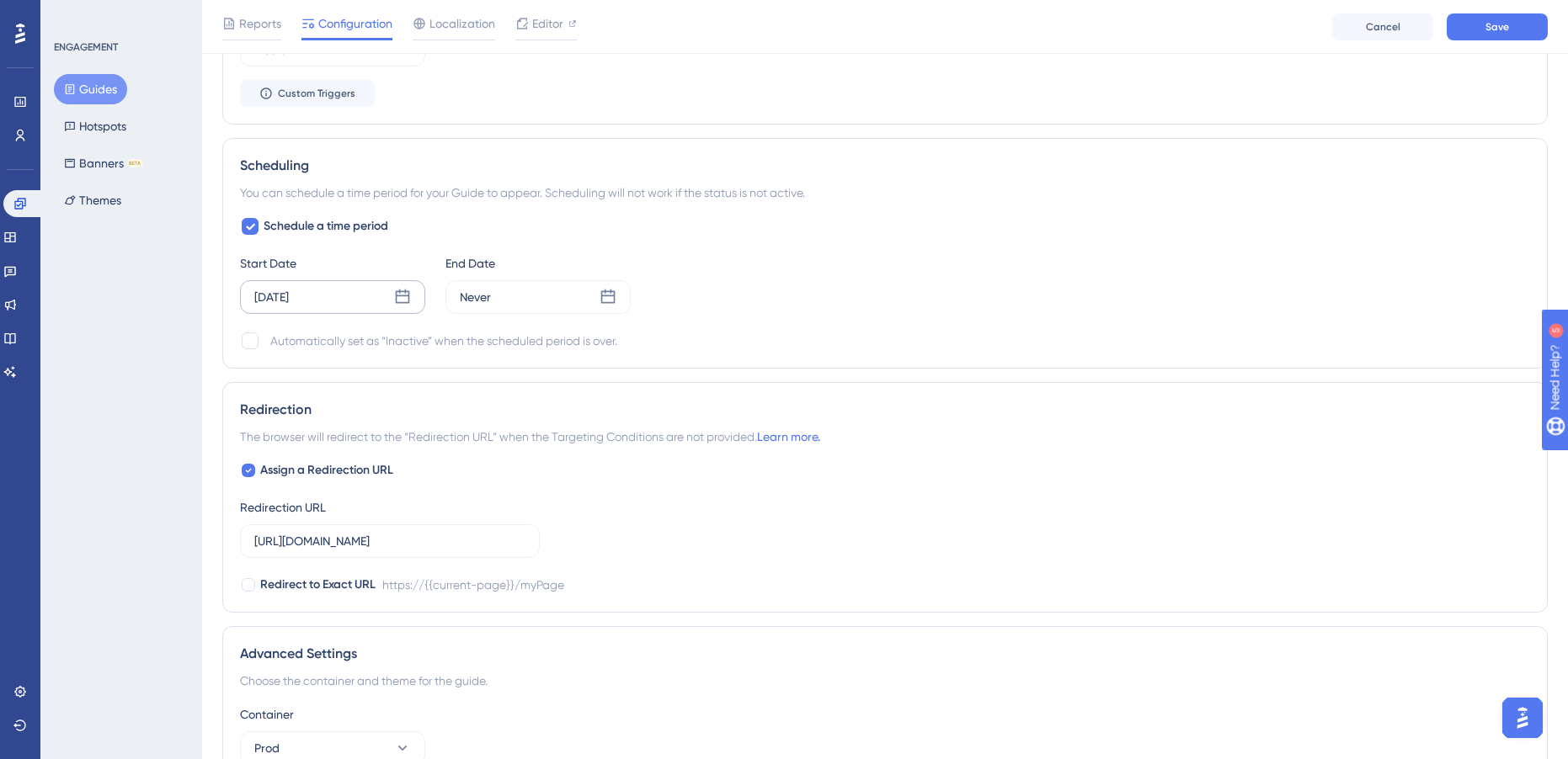
scroll to position [1211, 0]
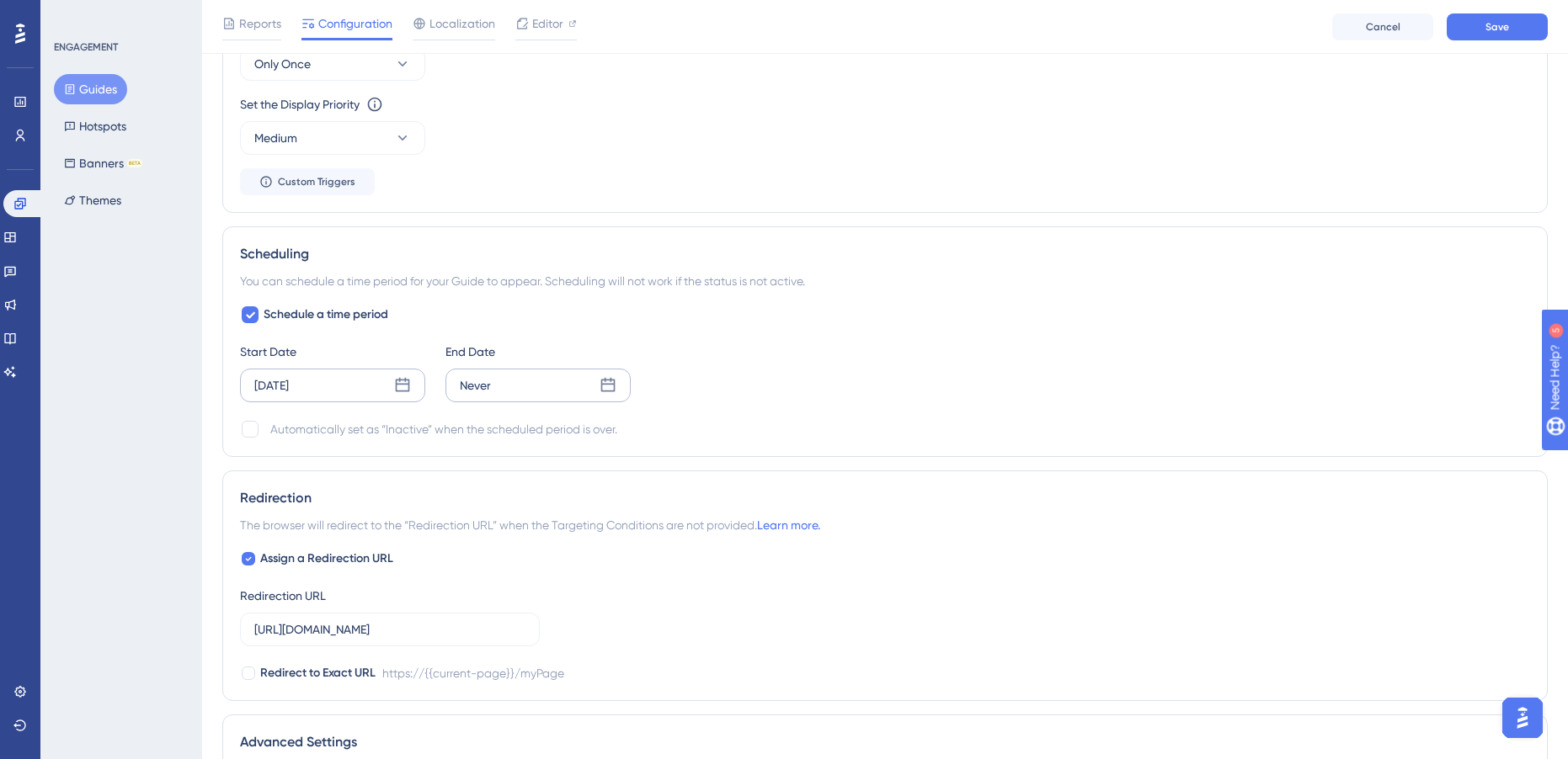
click at [600, 386] on icon at bounding box center [608, 384] width 16 height 16
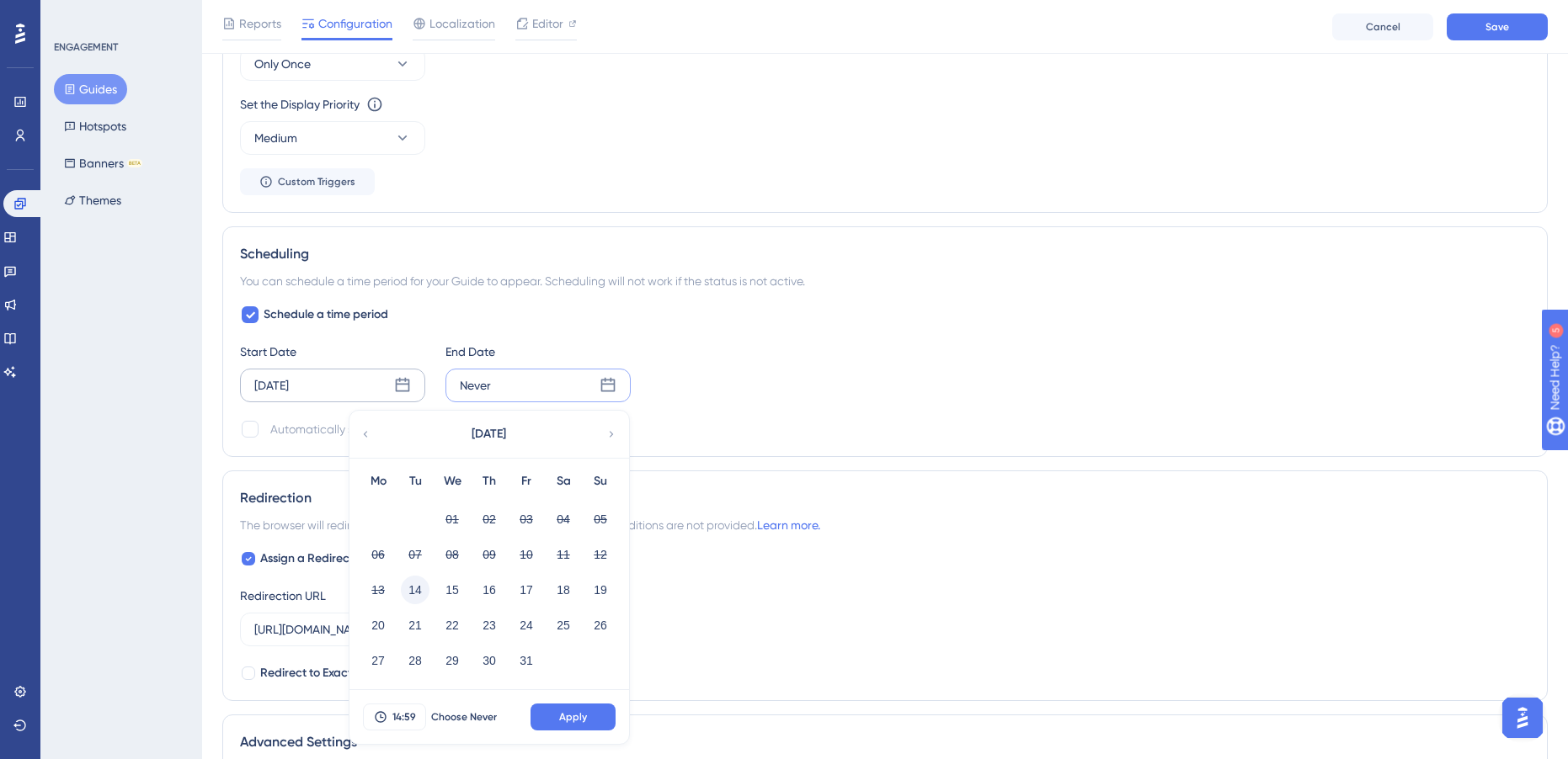
click at [415, 597] on button "14" at bounding box center [415, 590] width 29 height 29
click at [531, 587] on button "17" at bounding box center [527, 590] width 29 height 29
click at [392, 719] on span "14:59" at bounding box center [404, 717] width 23 height 14
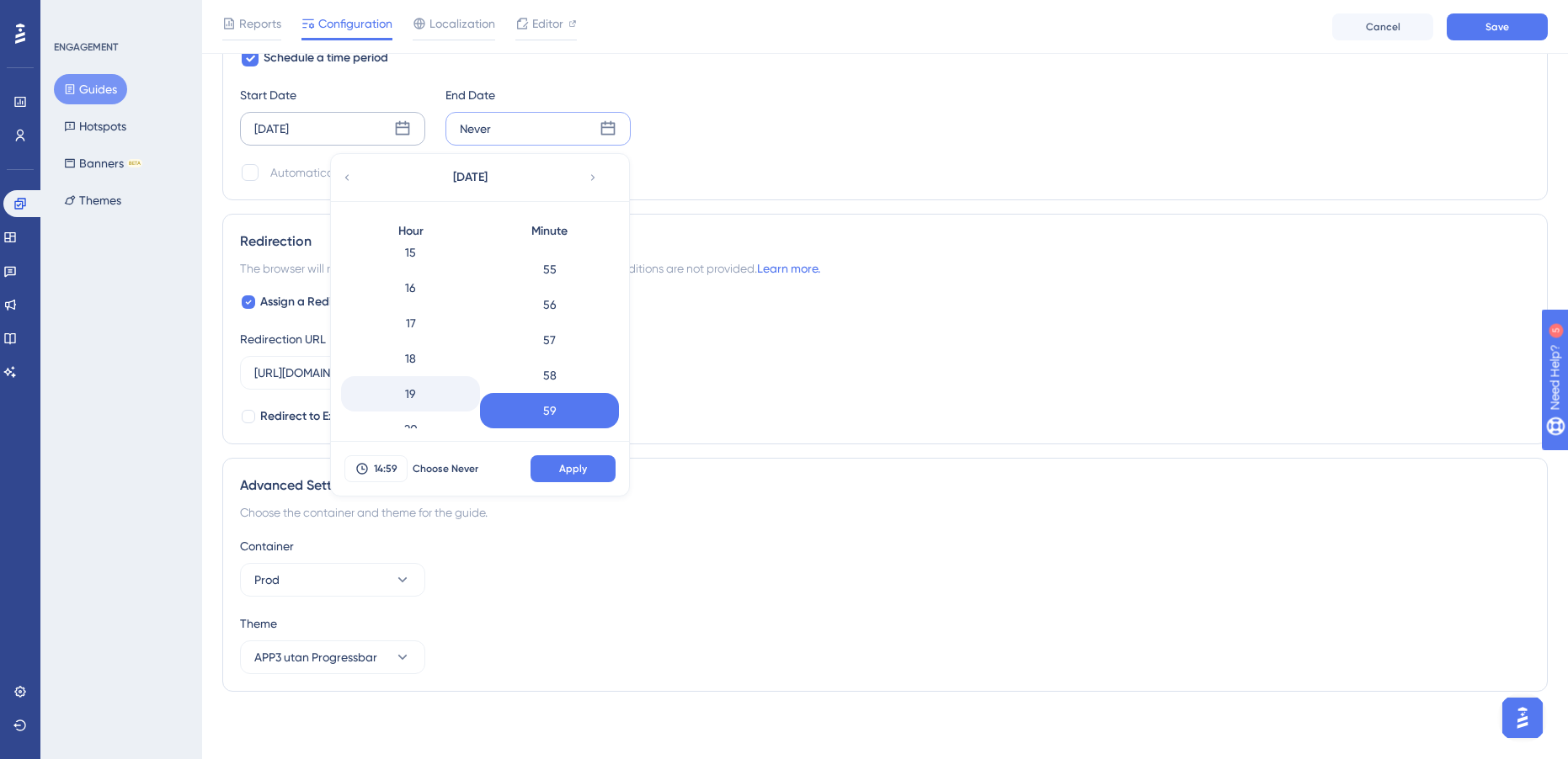
scroll to position [591, 0]
click at [426, 318] on div "18" at bounding box center [411, 311] width 139 height 36
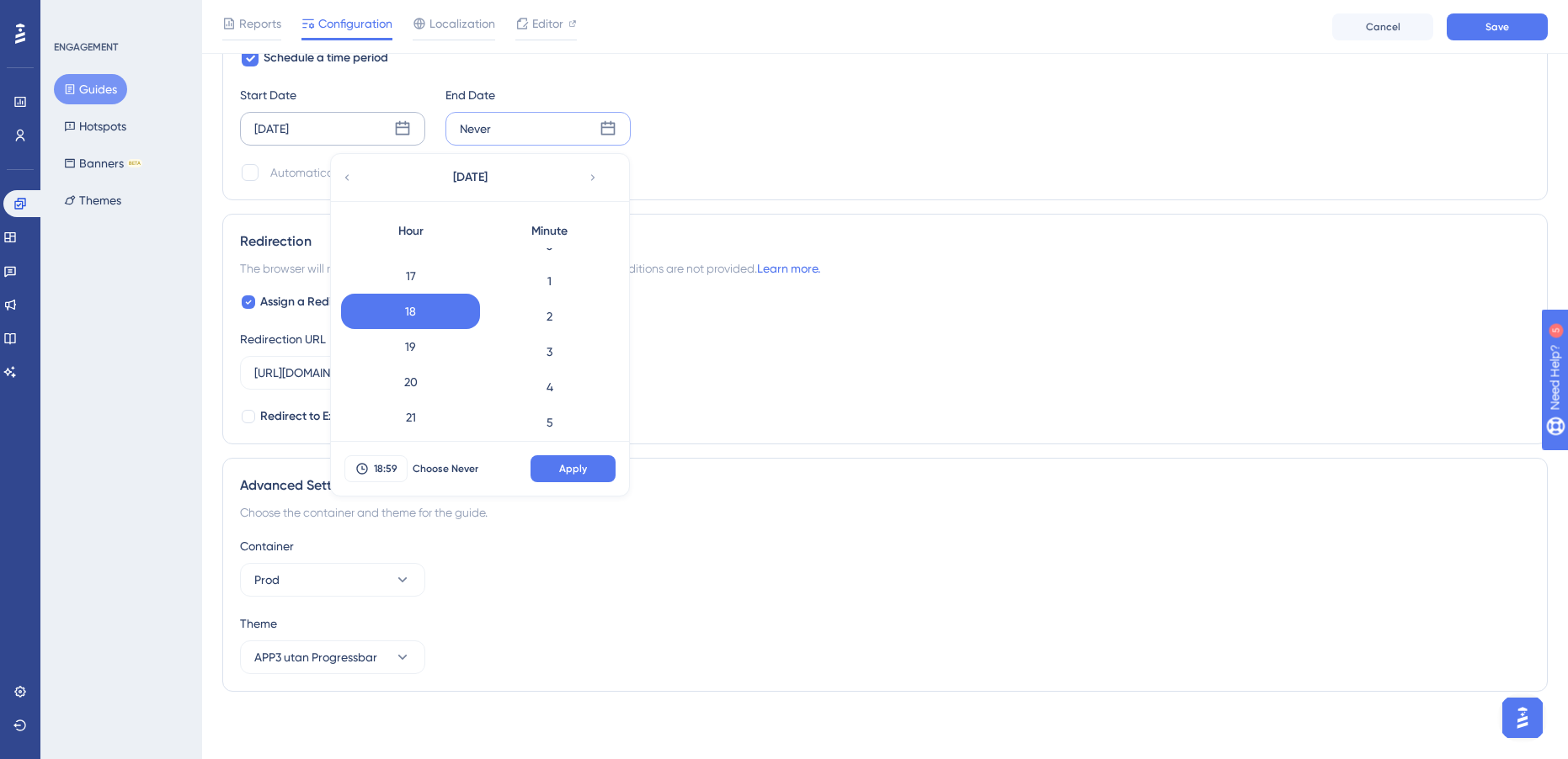
scroll to position [0, 0]
click at [553, 268] on div "0" at bounding box center [550, 266] width 139 height 36
click at [593, 463] on button "Apply" at bounding box center [573, 469] width 85 height 27
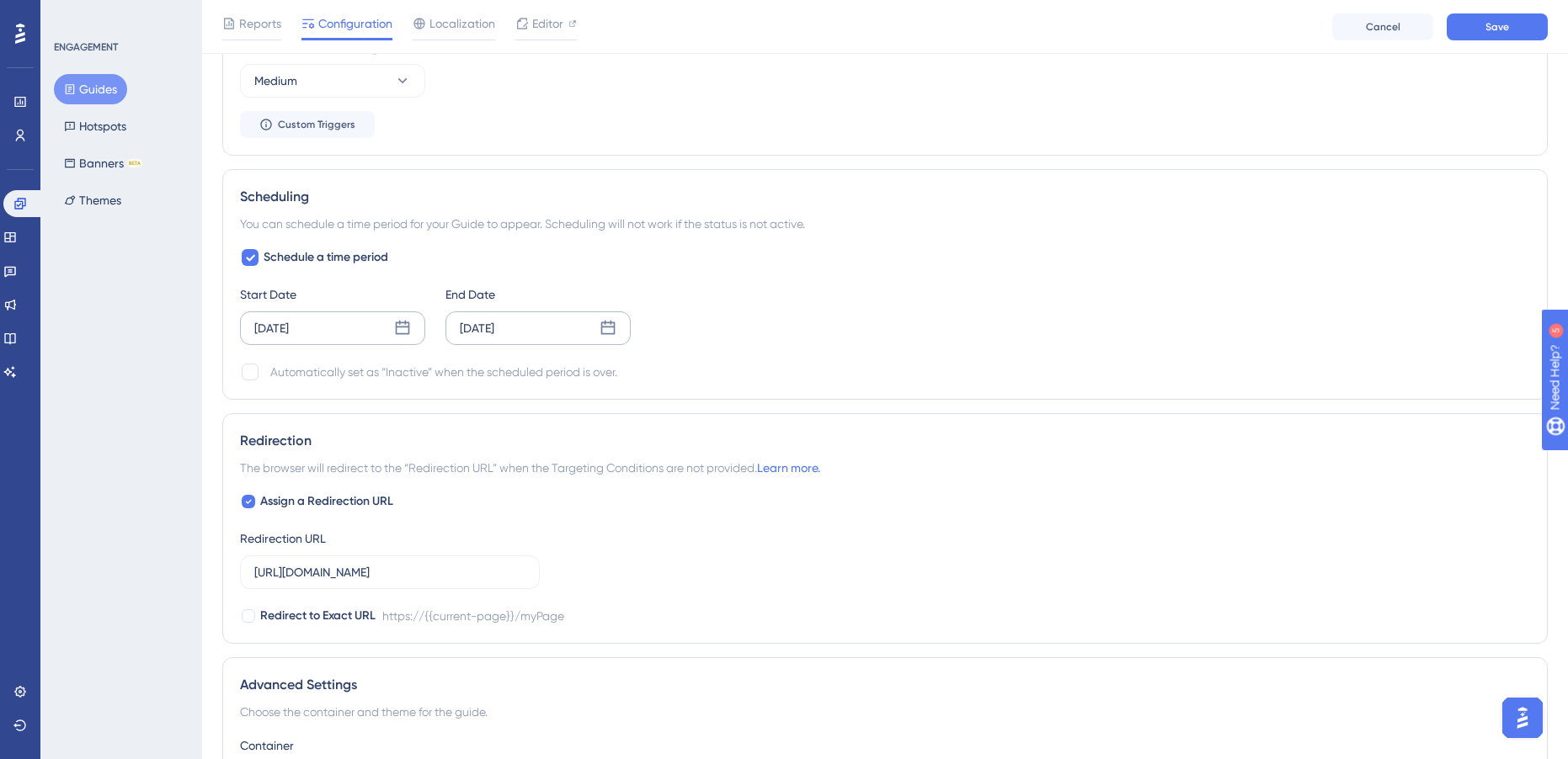
scroll to position [1047, 0]
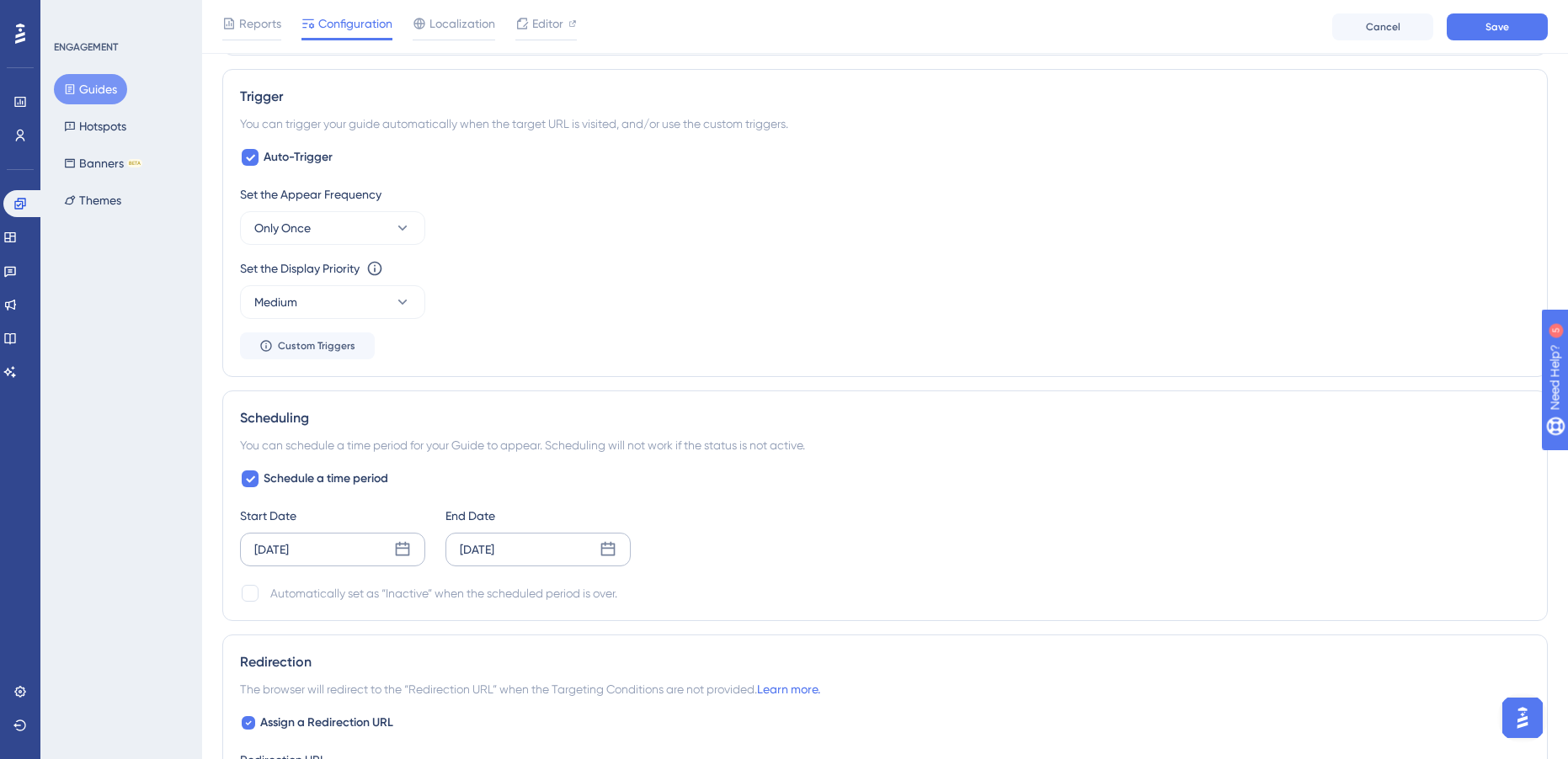
drag, startPoint x: 252, startPoint y: 593, endPoint x: 267, endPoint y: 595, distance: 15.1
click at [252, 593] on div at bounding box center [249, 593] width 16 height 16
checkbox input "true"
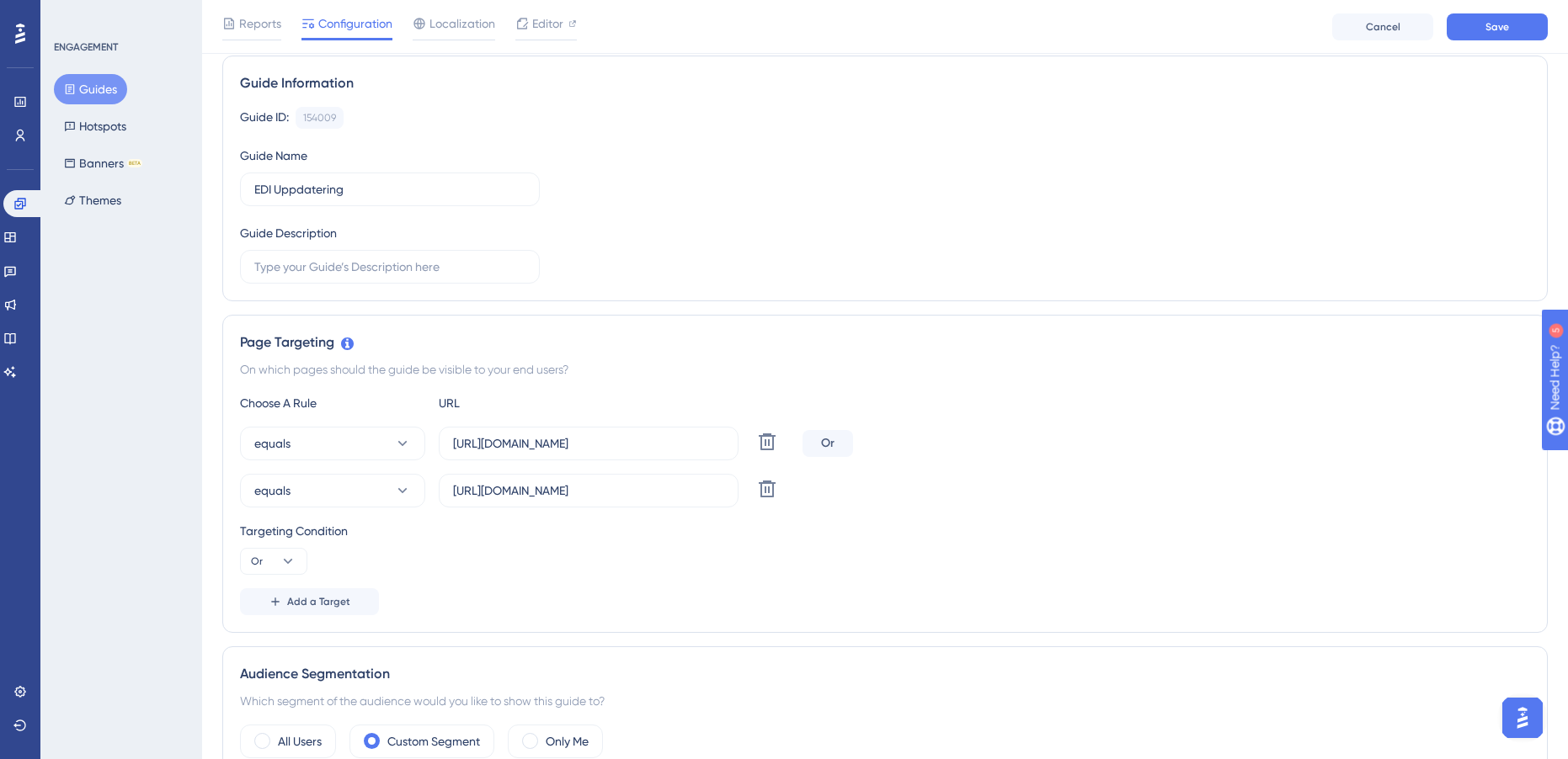
scroll to position [0, 0]
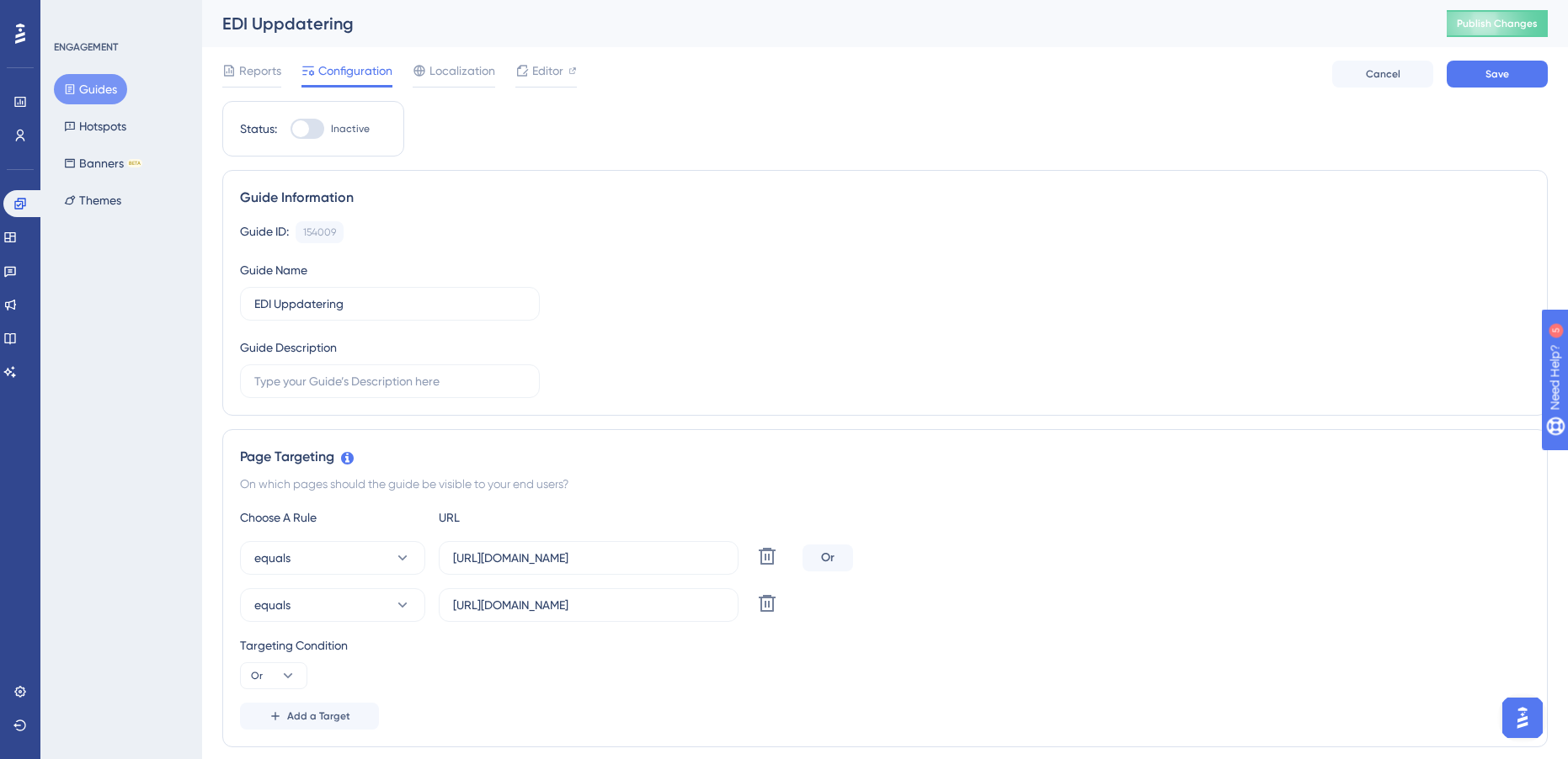
drag, startPoint x: 309, startPoint y: 133, endPoint x: 342, endPoint y: 129, distance: 33.2
click at [309, 133] on div at bounding box center [307, 128] width 34 height 20
click at [291, 129] on input "Inactive" at bounding box center [290, 128] width 1 height 1
checkbox input "true"
click at [1505, 75] on span "Save" at bounding box center [1497, 74] width 23 height 14
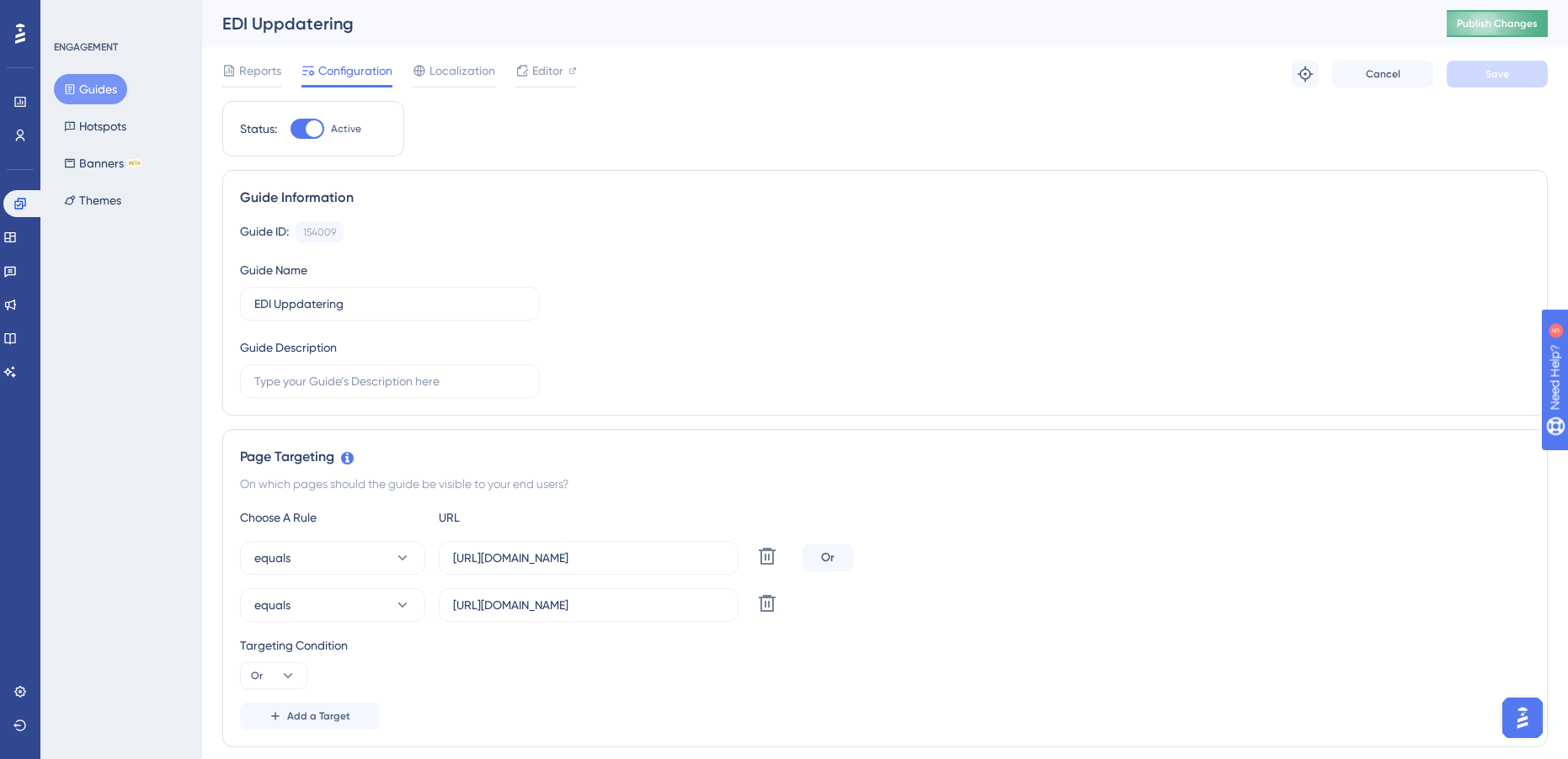
click at [1525, 23] on span "Publish Changes" at bounding box center [1497, 23] width 81 height 14
click at [522, 32] on icon at bounding box center [522, 32] width 10 height 10
click at [102, 80] on button "Guides" at bounding box center [91, 89] width 73 height 30
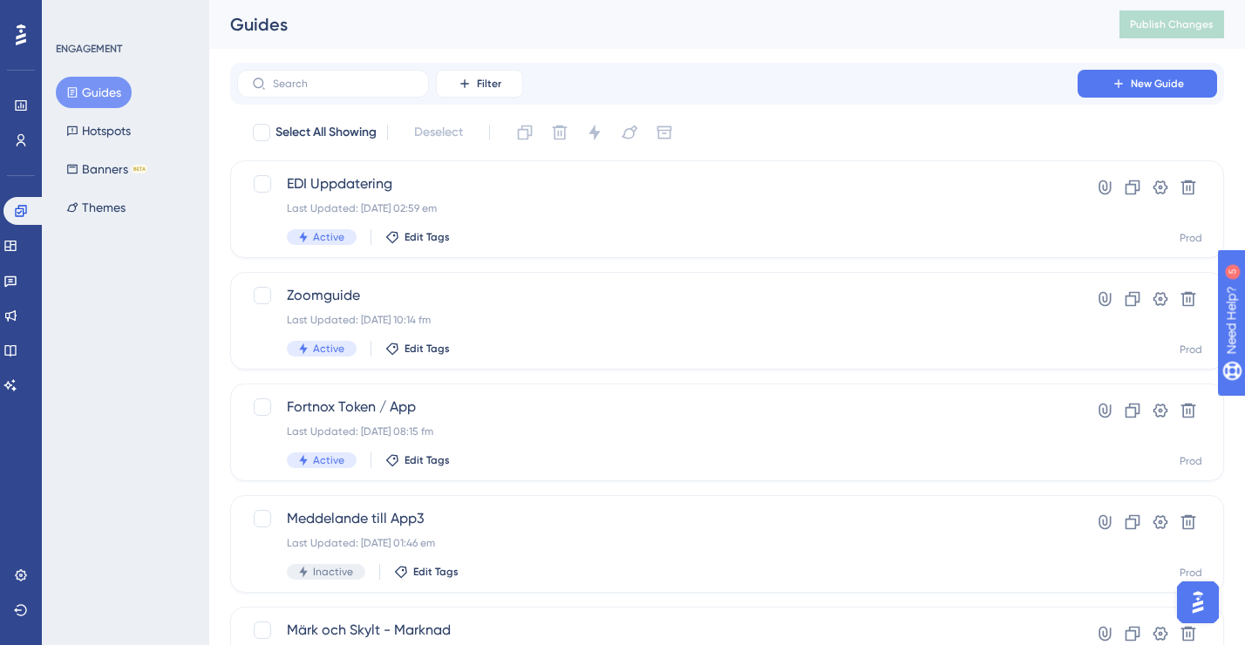
click at [116, 99] on button "Guides" at bounding box center [94, 92] width 76 height 31
